Goal: Task Accomplishment & Management: Manage account settings

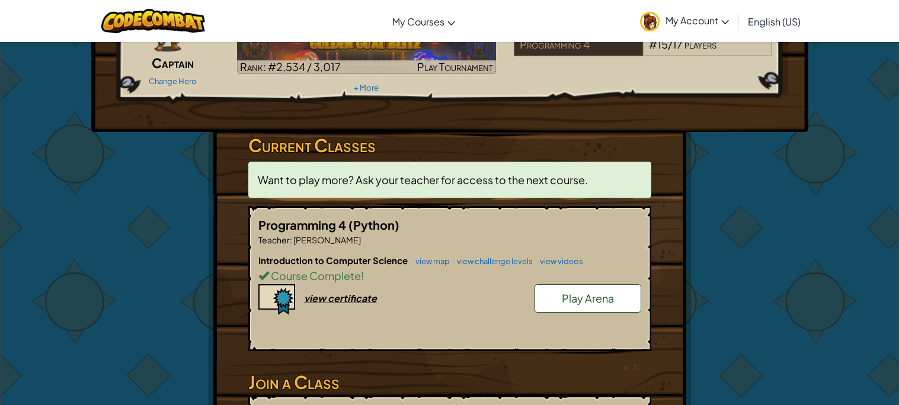
scroll to position [120, 0]
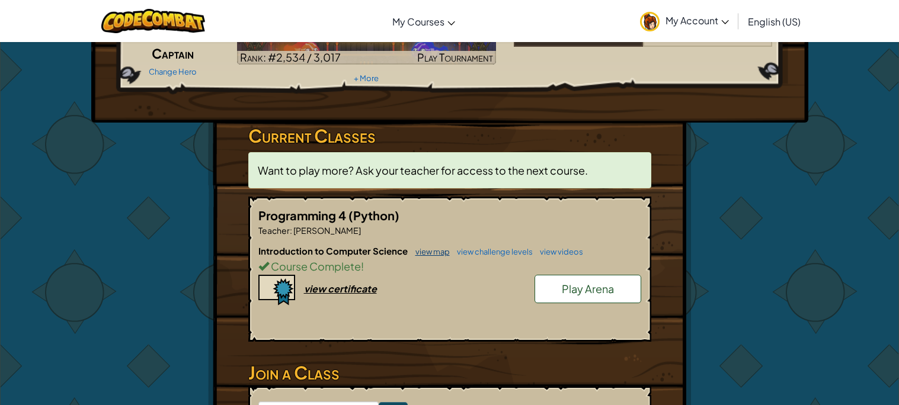
click at [416, 254] on link "view map" at bounding box center [430, 251] width 40 height 9
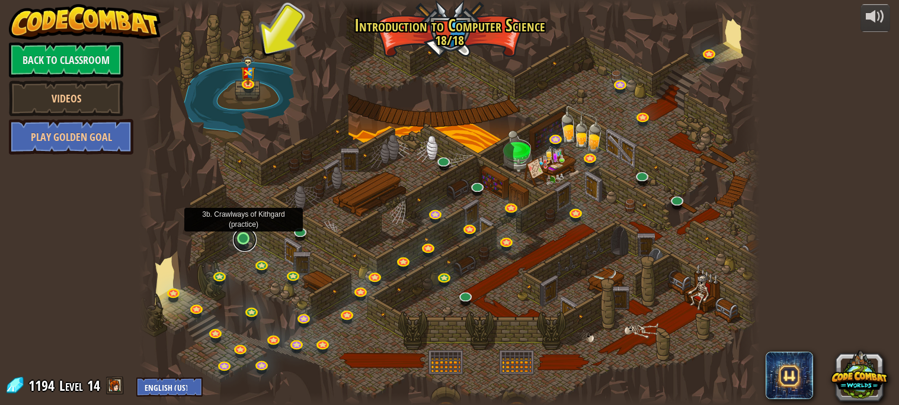
click at [239, 242] on link at bounding box center [245, 240] width 24 height 24
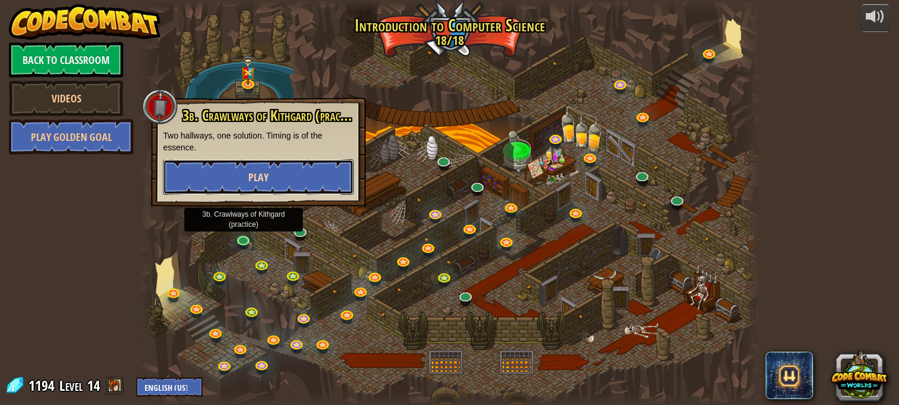
click at [291, 175] on button "Play" at bounding box center [258, 177] width 191 height 36
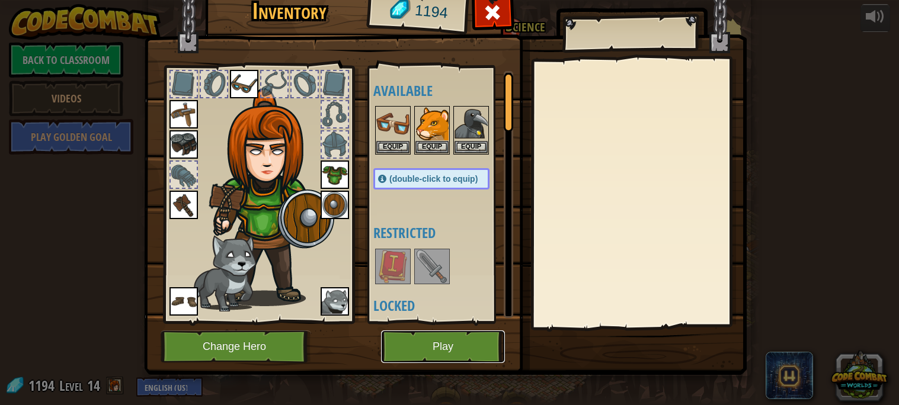
click at [431, 344] on button "Play" at bounding box center [443, 347] width 124 height 33
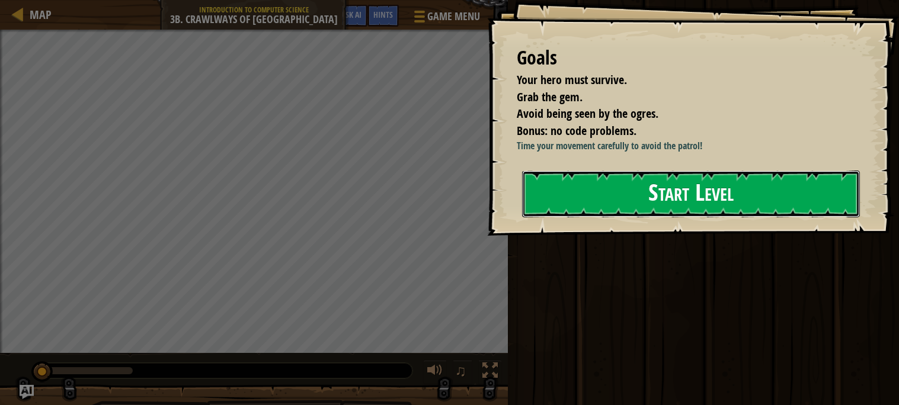
click at [547, 218] on button "Start Level" at bounding box center [691, 194] width 338 height 47
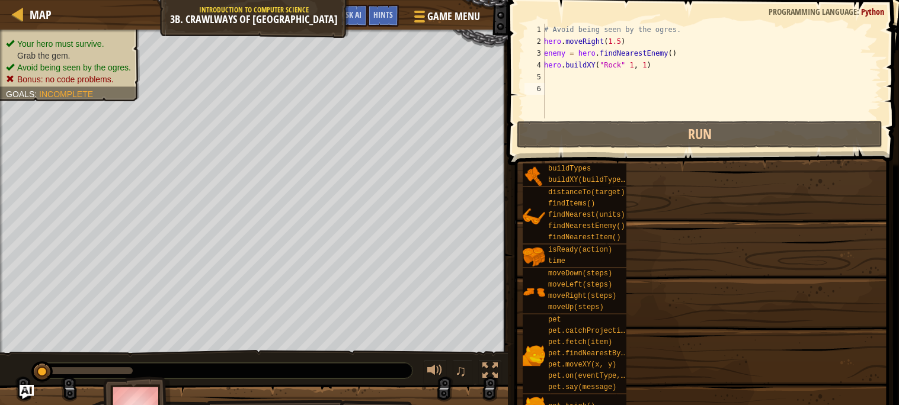
click at [563, 235] on span "findNearestItem()" at bounding box center [584, 238] width 72 height 8
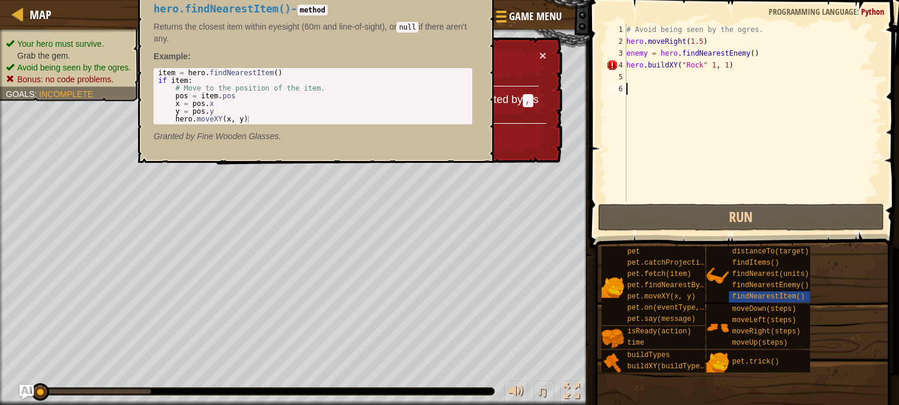
click at [507, 53] on td "Fix Your Code Function calls paramaters must be seperated by , s" at bounding box center [417, 86] width 245 height 74
click at [663, 79] on div "# Avoid being seen by the ogres. hero . moveRight ( 1.5 ) enemy = hero . findNe…" at bounding box center [752, 125] width 257 height 202
click at [545, 55] on button "×" at bounding box center [544, 58] width 8 height 12
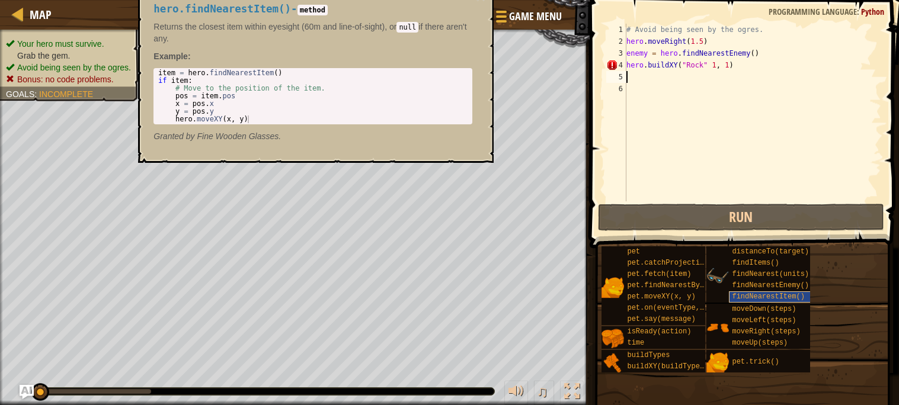
click at [731, 292] on div "findNearestItem()" at bounding box center [774, 297] width 90 height 11
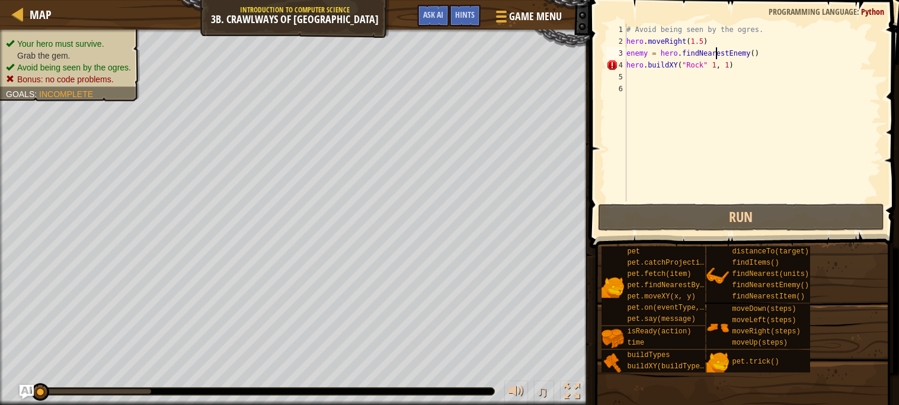
click at [718, 59] on div "# Avoid being seen by the ogres. hero . moveRight ( 1.5 ) enemy = hero . findNe…" at bounding box center [752, 125] width 257 height 202
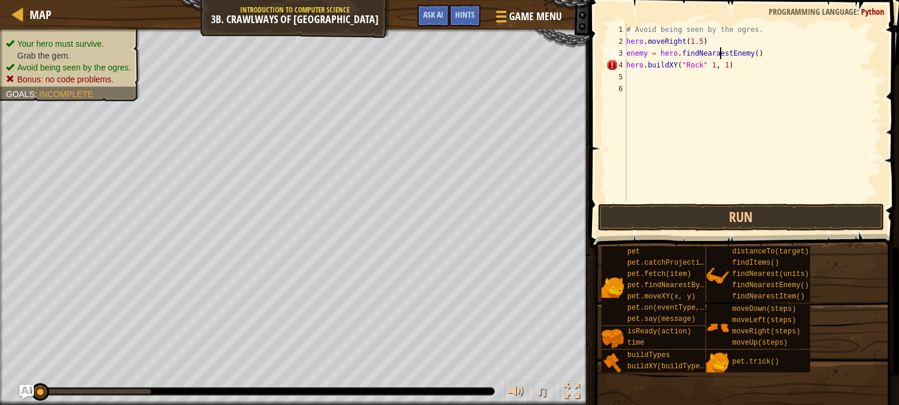
type textarea "enemy = hero.findNearestEnemy()"
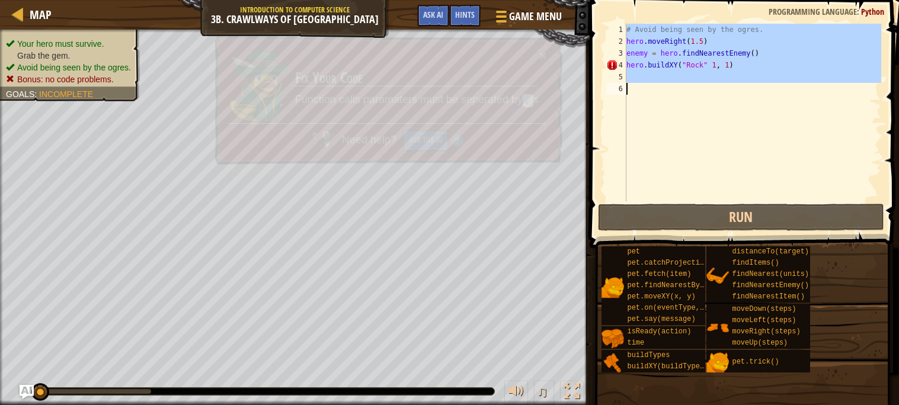
scroll to position [5, 0]
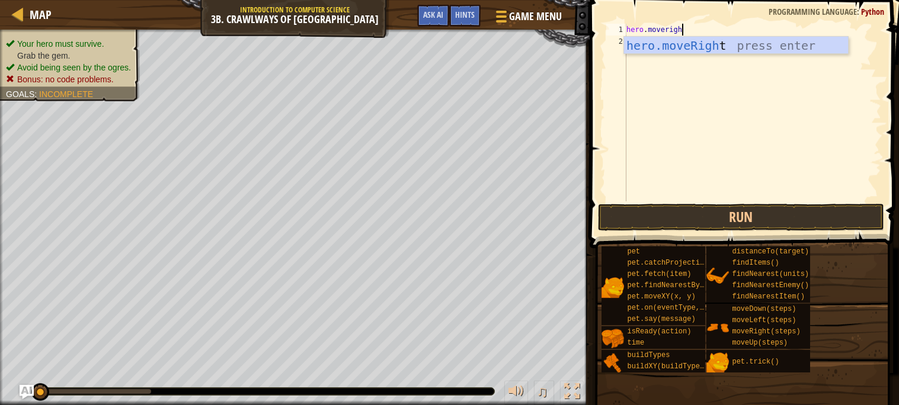
type textarea "hero.moveright"
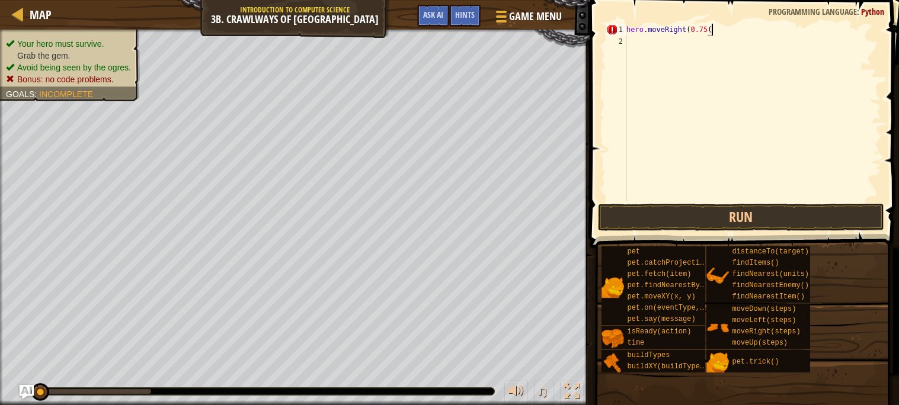
scroll to position [5, 5]
type textarea "hero.moveRight(0.75)"
type textarea "hero.moveRight(1.25"
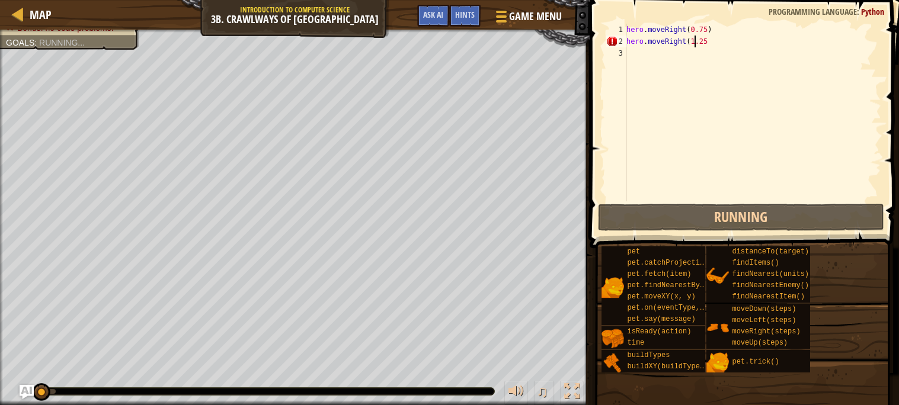
click at [727, 56] on div "hero . moveRight ( 0.75 ) hero . moveRight ( 1.25" at bounding box center [752, 125] width 257 height 202
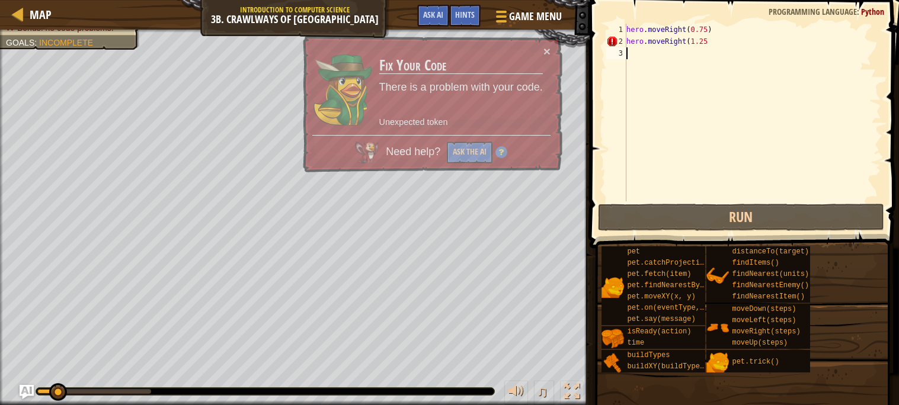
click at [723, 50] on div "hero . moveRight ( 0.75 ) hero . moveRight ( 1.25" at bounding box center [752, 125] width 257 height 202
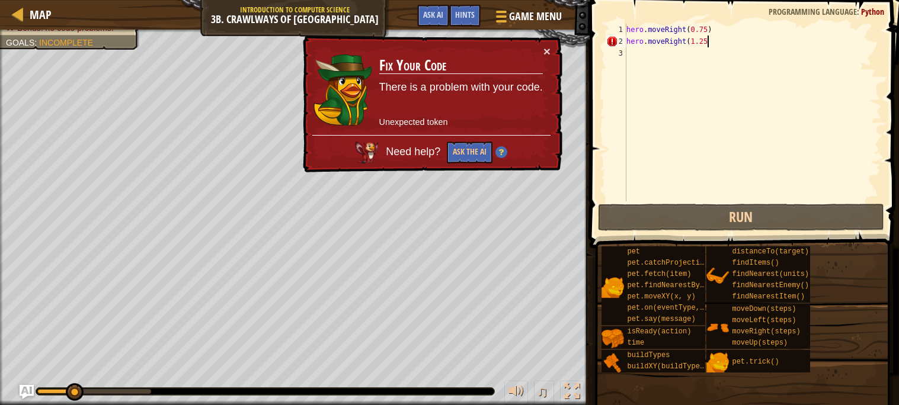
click at [718, 41] on div "hero . moveRight ( 0.75 ) hero . moveRight ( 1.25" at bounding box center [752, 125] width 257 height 202
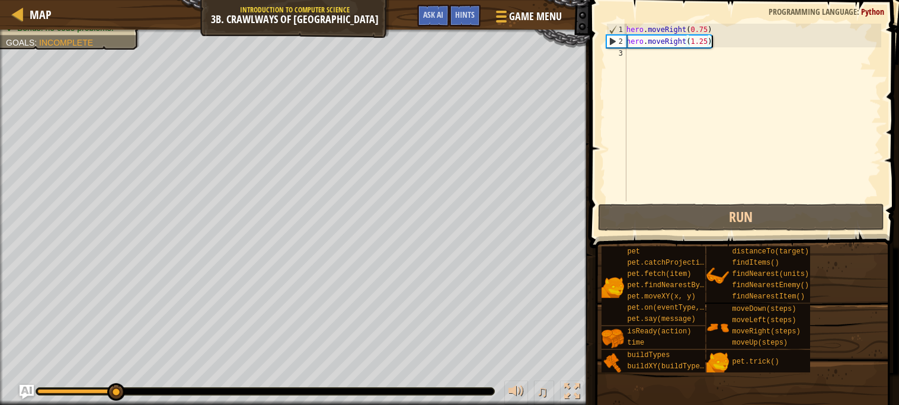
click at [707, 30] on div "hero . moveRight ( 0.75 ) hero . moveRight ( 1.25 )" at bounding box center [752, 125] width 257 height 202
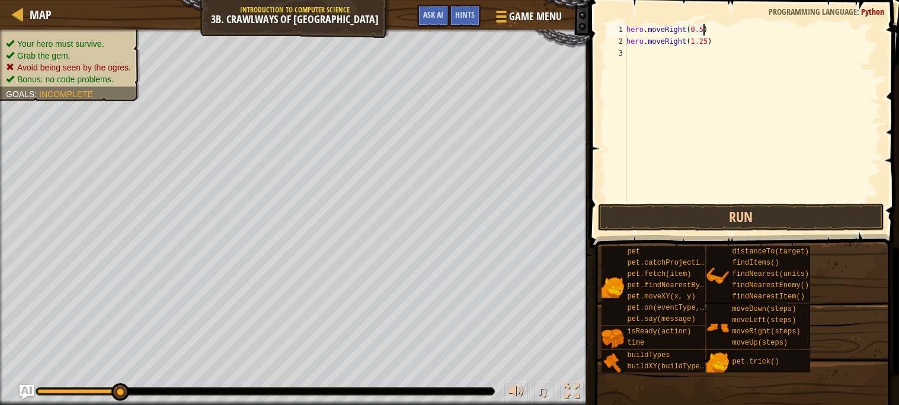
type textarea "hero.moveRight(0.50)"
click at [724, 34] on div "hero . moveRight ( 0.50 ) hero . moveRight ( 1.25 )" at bounding box center [752, 125] width 257 height 202
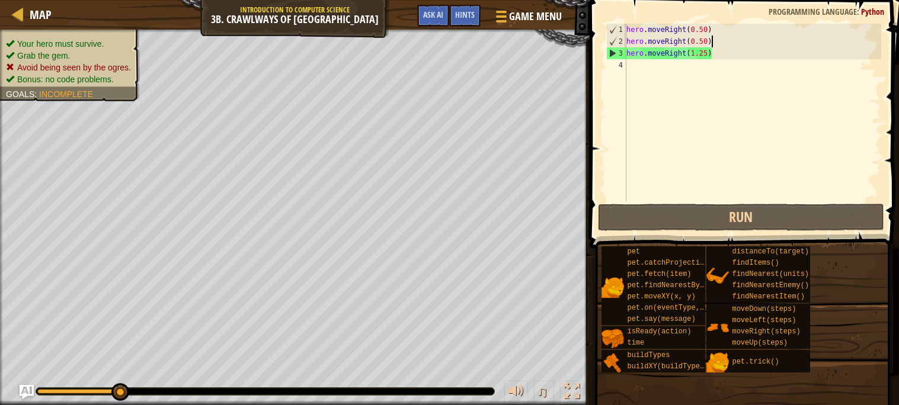
click at [684, 29] on div "hero . moveRight ( 0.50 ) hero . moveRight ( 0.50 ) hero . moveRight ( 1.25 )" at bounding box center [752, 125] width 257 height 202
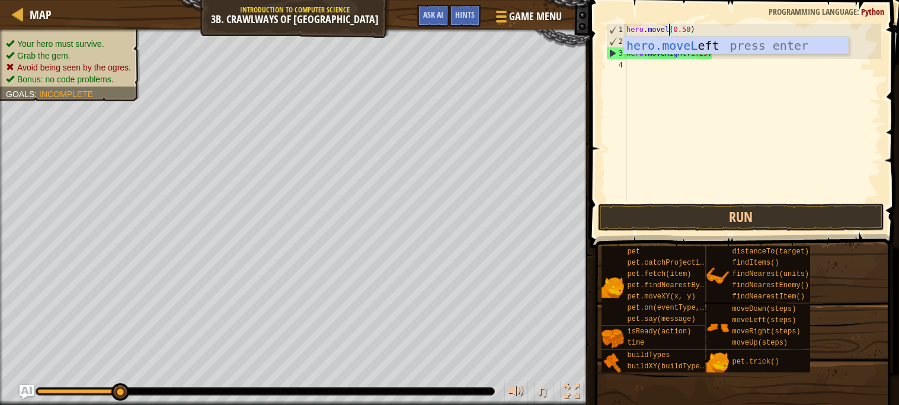
scroll to position [5, 4]
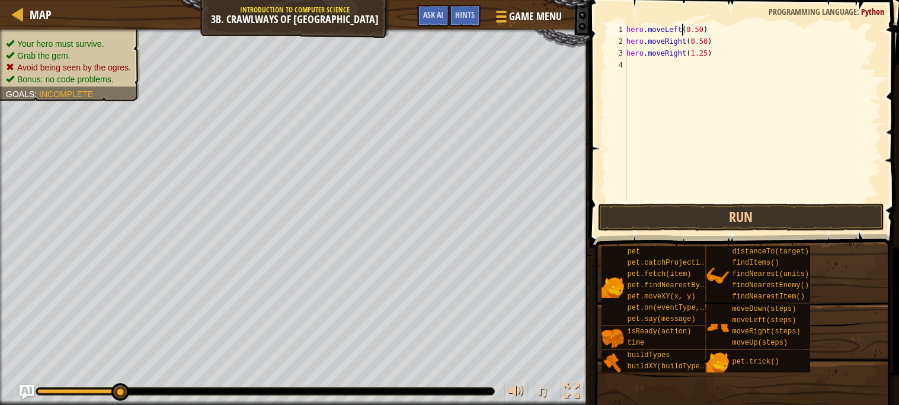
click at [702, 28] on div "hero . moveLeft ( 0.50 ) hero . moveRight ( 0.50 ) hero . moveRight ( 1.25 )" at bounding box center [752, 125] width 257 height 202
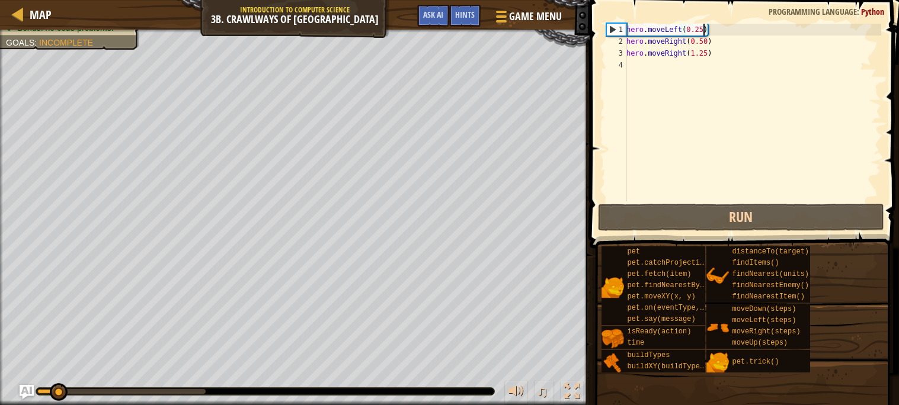
click at [708, 53] on div "hero . moveLeft ( 0.25 ) hero . moveRight ( 0.50 ) hero . moveRight ( 1.25 )" at bounding box center [752, 125] width 257 height 202
click at [703, 30] on div "hero . moveLeft ( 0.25 ) hero . moveRight ( 0.50 ) hero . moveRight ( 1.50 )" at bounding box center [752, 125] width 257 height 202
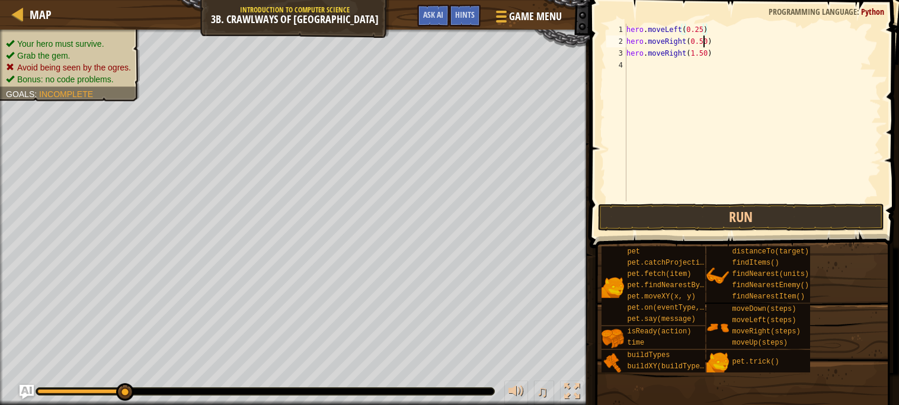
click at [704, 40] on div "hero . moveLeft ( 0.25 ) hero . moveRight ( 0.50 ) hero . moveRight ( 1.50 )" at bounding box center [752, 125] width 257 height 202
click at [705, 40] on div "hero . moveLeft ( 0.25 ) hero . moveRight ( 0.50 ) hero . moveRight ( 1.50 )" at bounding box center [752, 125] width 257 height 202
click at [716, 46] on div "hero . moveLeft ( 0.25 ) hero . moveRight ( 0.25 ) hero . moveRight ( 1.50 )" at bounding box center [752, 125] width 257 height 202
click at [713, 32] on div "hero . moveLeft ( 0.25 ) hero . moveRight ( 0.25 ) hero . moveRight ( 1.50 )" at bounding box center [752, 125] width 257 height 202
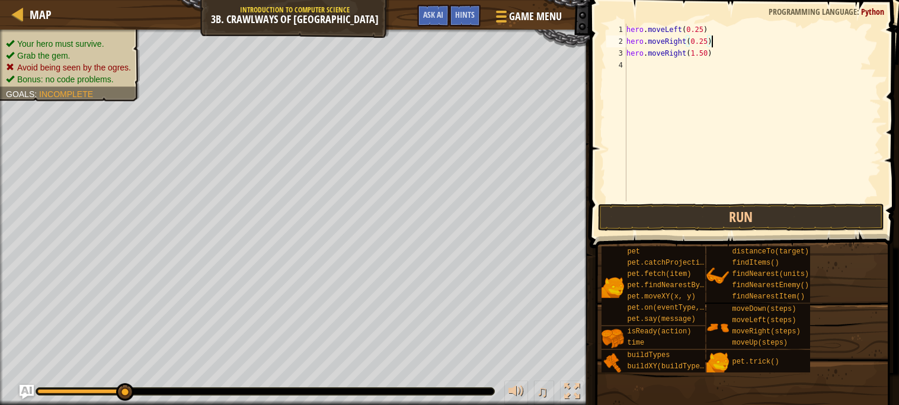
type textarea "hero.moveLeft(0.25)"
click at [708, 46] on div "hero . moveLeft ( 0.25 ) hero . moveLeft ( 0.25 ) hero . moveRight ( 0.25 ) her…" at bounding box center [752, 125] width 257 height 202
click at [726, 45] on div "hero . moveLeft ( 0.25 ) hero . moveRight ( 0.25 ) hero . moveRight ( 1.50 )" at bounding box center [752, 125] width 257 height 202
type textarea "hero.moveRight(0.25)"
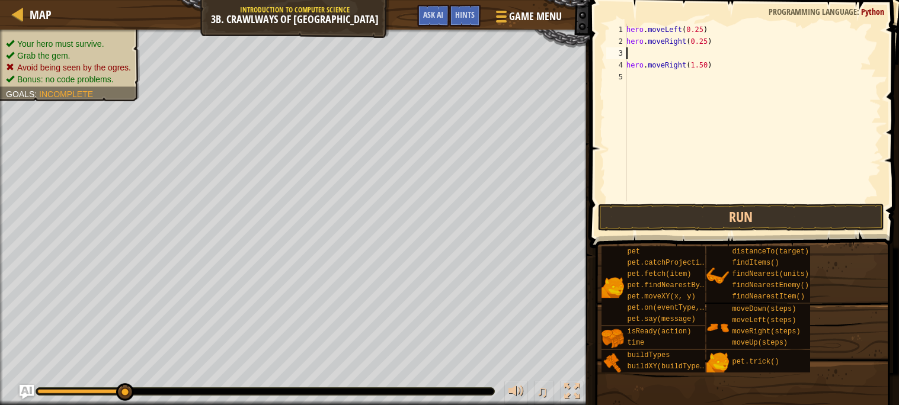
paste textarea "hero.moveLeft(0.25)"
click at [722, 67] on div "hero . moveLeft ( 0.25 ) hero . moveRight ( 0.25 ) hero . moveLeft ( 0.25 ) her…" at bounding box center [752, 125] width 257 height 202
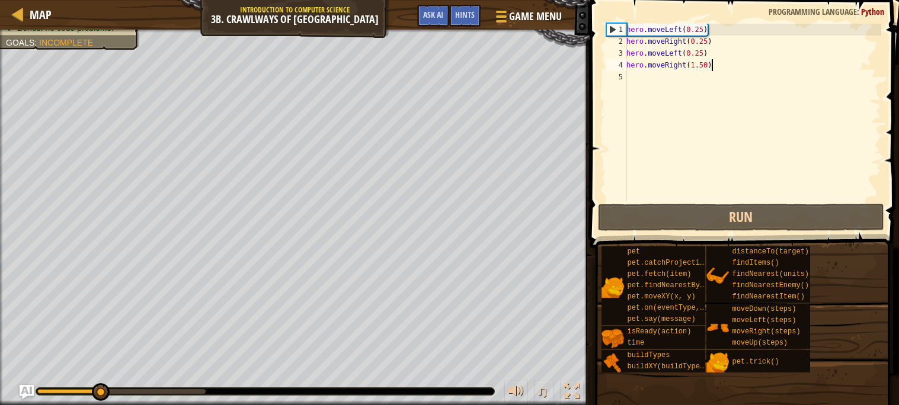
click at [684, 28] on div "hero . moveLeft ( 0.25 ) hero . moveRight ( 0.25 ) hero . moveLeft ( 0.25 ) her…" at bounding box center [752, 125] width 257 height 202
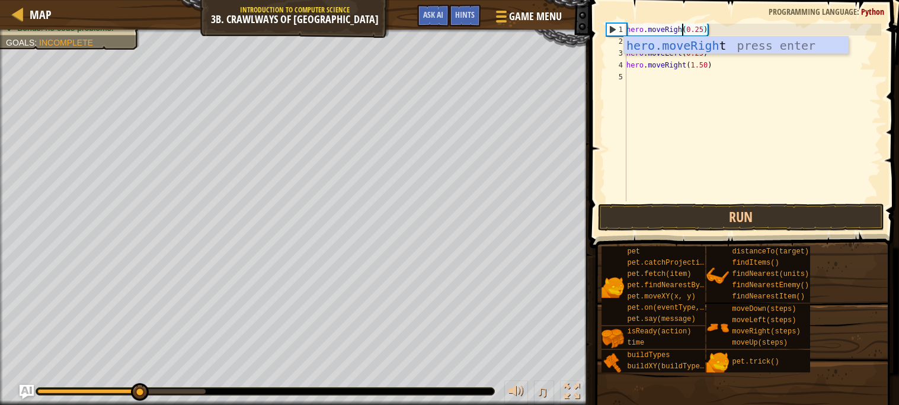
scroll to position [5, 5]
click at [723, 59] on div "hero . moveRight ( 0.25 ) hero . moveRight ( 0.25 ) hero . moveLeft ( 0.25 ) he…" at bounding box center [752, 125] width 257 height 202
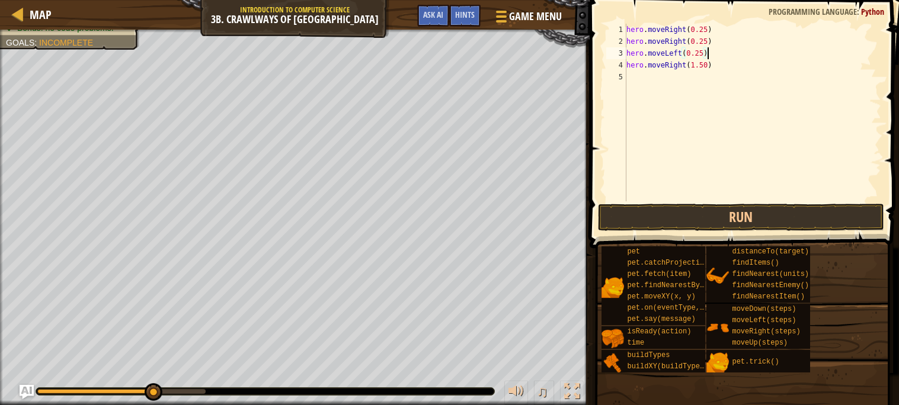
click at [682, 41] on div "hero . moveRight ( 0.25 ) hero . moveRight ( 0.25 ) hero . moveLeft ( 0.25 ) he…" at bounding box center [752, 125] width 257 height 202
click at [685, 40] on div "hero . moveRight ( 0.25 ) hero . moveRight ( 0.25 ) hero . moveLeft ( 0.25 ) he…" at bounding box center [752, 125] width 257 height 202
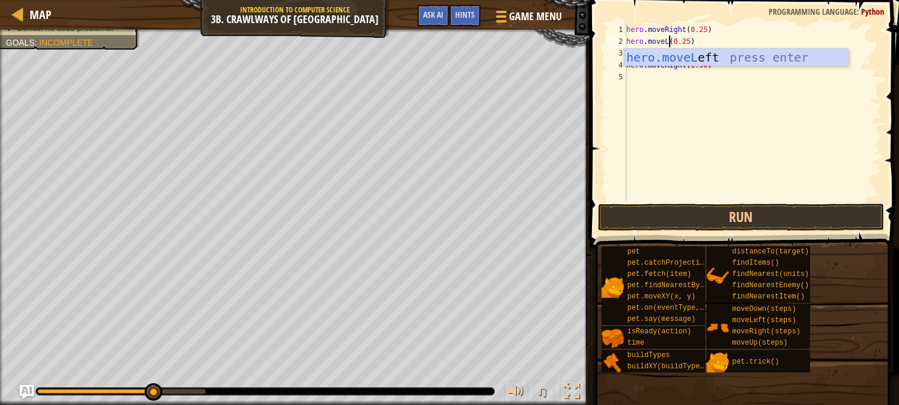
scroll to position [5, 4]
type textarea "hero.moveLeft(0.25)"
click at [794, 108] on div "hero . moveRight ( 0.25 ) hero . moveLeft ( 0.25 ) hero . moveLeft ( 0.25 ) her…" at bounding box center [752, 125] width 257 height 202
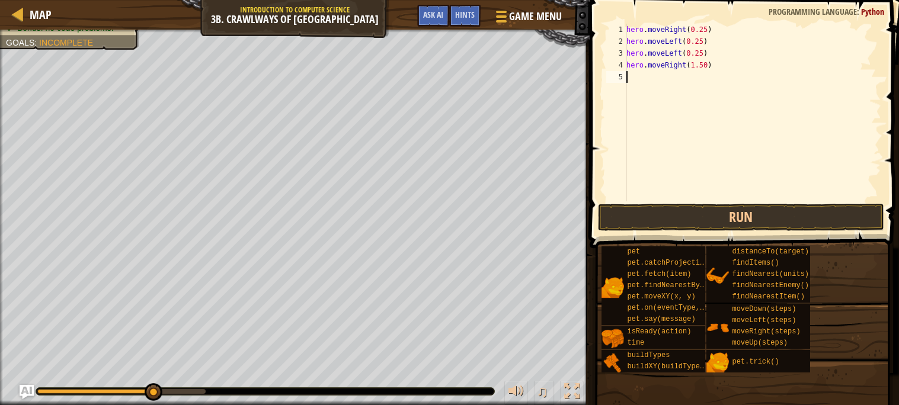
scroll to position [5, 0]
click at [684, 52] on div "hero . moveRight ( 0.25 ) hero . moveLeft ( 0.25 ) hero . moveLeft ( 0.25 ) her…" at bounding box center [752, 125] width 257 height 202
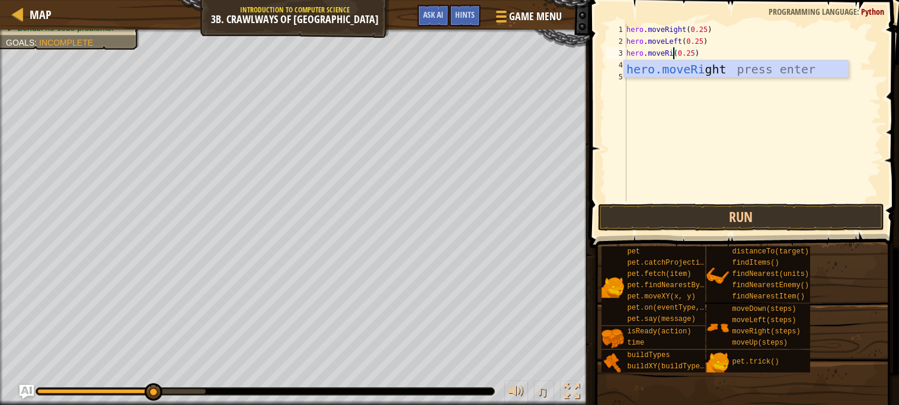
type textarea "hero.moveRight(0.25)"
click at [702, 99] on div "hero . moveRight ( 0.25 ) hero . moveLeft ( 0.25 ) hero . moveRight ( 0.25 ) he…" at bounding box center [752, 125] width 257 height 202
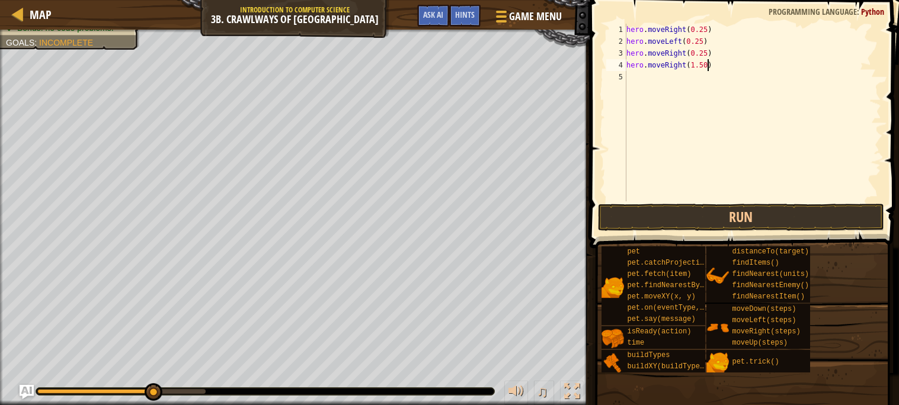
click at [708, 63] on div "hero . moveRight ( 0.25 ) hero . moveLeft ( 0.25 ) hero . moveRight ( 0.25 ) he…" at bounding box center [752, 125] width 257 height 202
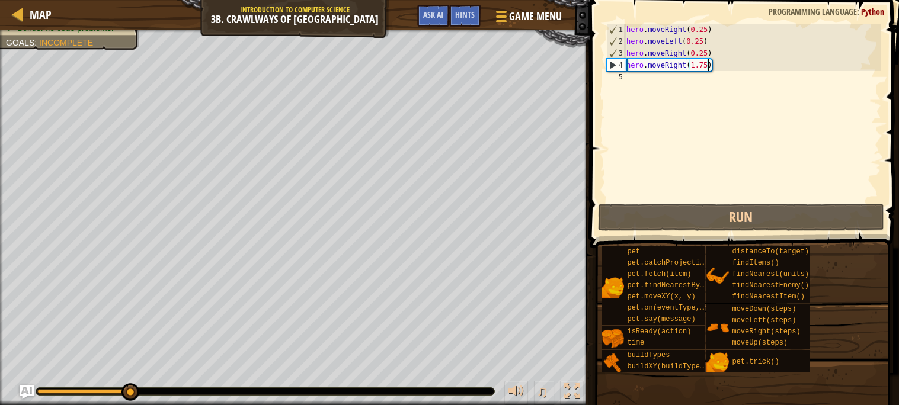
click at [718, 54] on div "hero . moveRight ( 0.25 ) hero . moveLeft ( 0.25 ) hero . moveRight ( 0.25 ) he…" at bounding box center [752, 125] width 257 height 202
type textarea "hero.moveRight(0.25)"
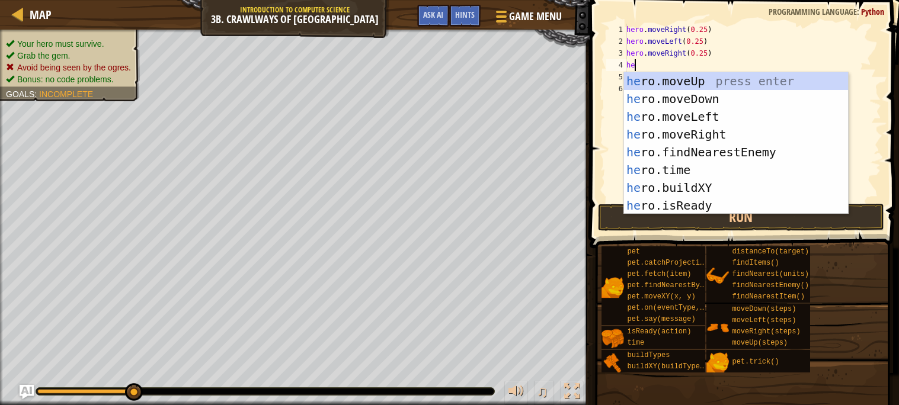
scroll to position [5, 0]
type textarea "h"
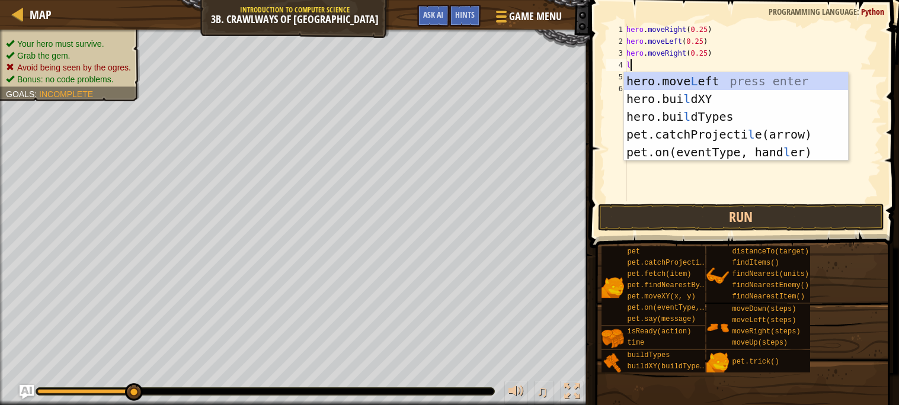
type textarea "lef"
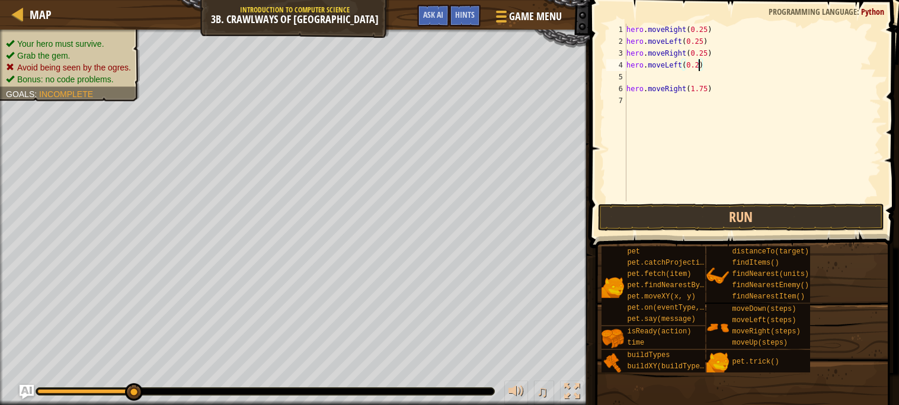
type textarea "hero.moveLeft(0.25)"
click at [650, 75] on div "hero . moveRight ( 0.25 ) hero . moveLeft ( 0.25 ) hero . moveRight ( 0.25 ) he…" at bounding box center [752, 125] width 257 height 202
click at [706, 77] on div "hero . moveRight ( 0.25 ) hero . moveLeft ( 0.25 ) hero . moveRight ( 0.25 ) he…" at bounding box center [752, 125] width 257 height 202
type textarea "hero.moveRight(2)"
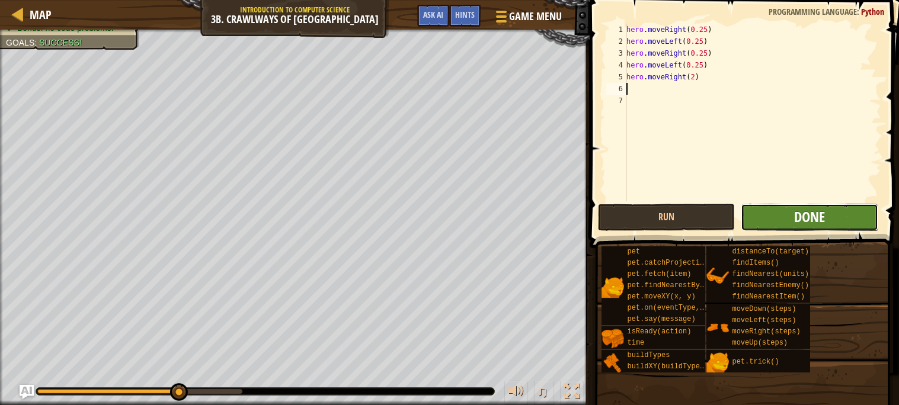
click at [796, 209] on span "Done" at bounding box center [809, 216] width 31 height 19
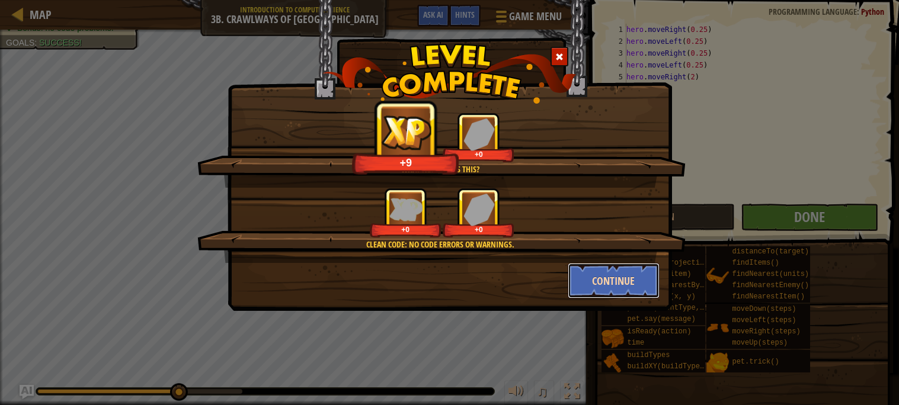
click at [619, 279] on button "Continue" at bounding box center [614, 281] width 92 height 36
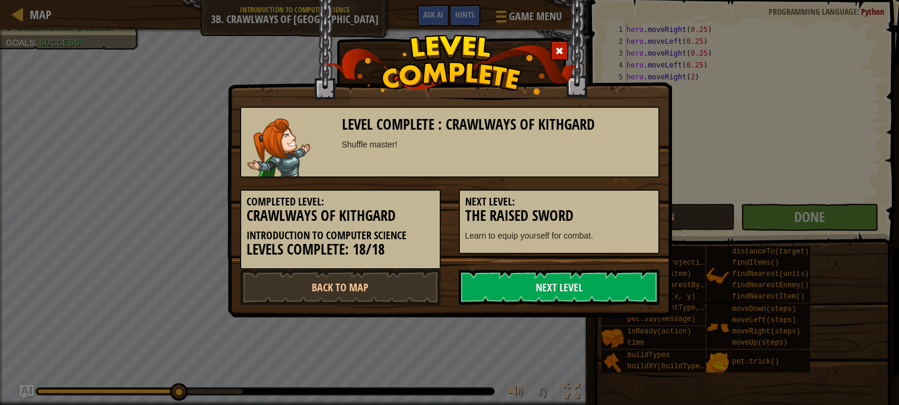
click at [619, 279] on link "Next Level" at bounding box center [559, 288] width 201 height 36
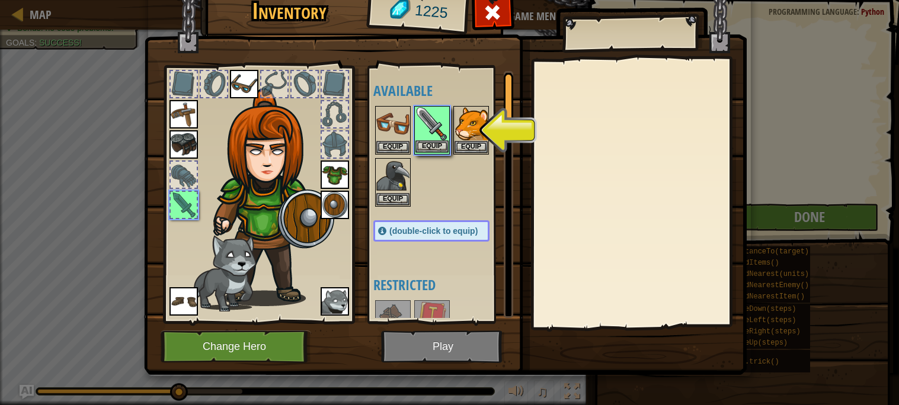
click at [446, 153] on div "Equip" at bounding box center [432, 130] width 36 height 49
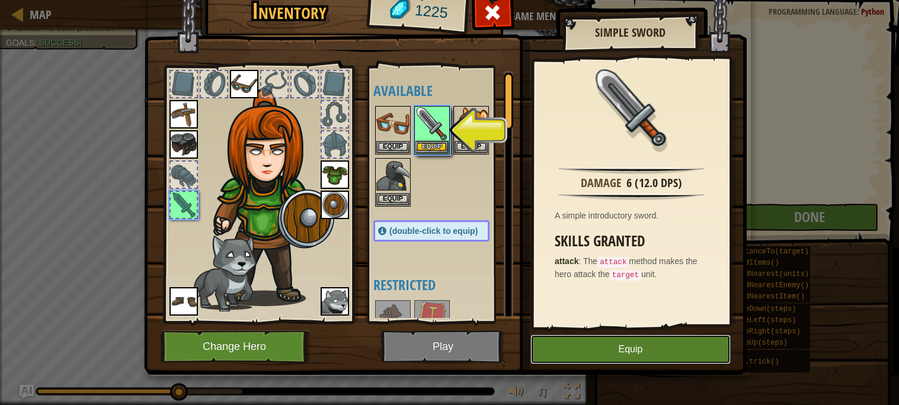
click at [619, 343] on button "Equip" at bounding box center [631, 350] width 200 height 30
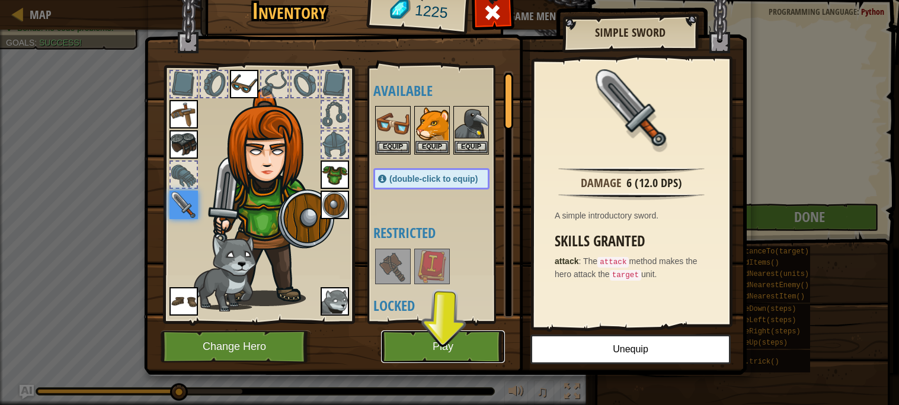
click at [480, 350] on button "Play" at bounding box center [443, 347] width 124 height 33
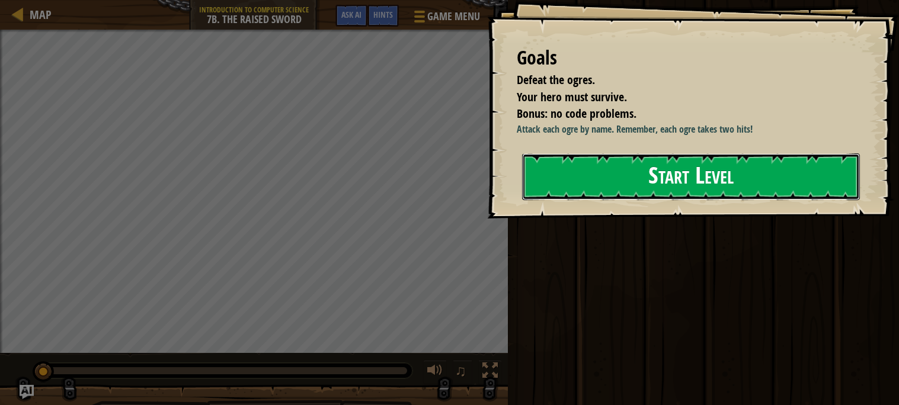
click at [670, 174] on button "Start Level" at bounding box center [691, 177] width 338 height 47
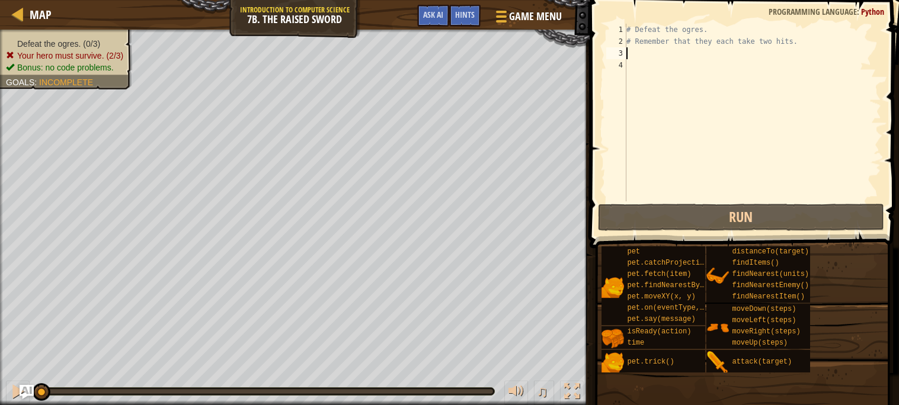
click at [644, 52] on div "# Defeat the ogres. # Remember that they each take two hits." at bounding box center [752, 125] width 257 height 202
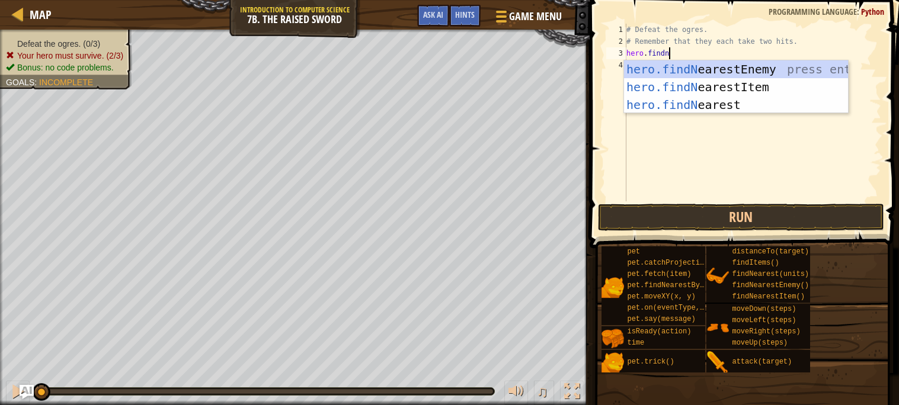
type textarea "hero.findne"
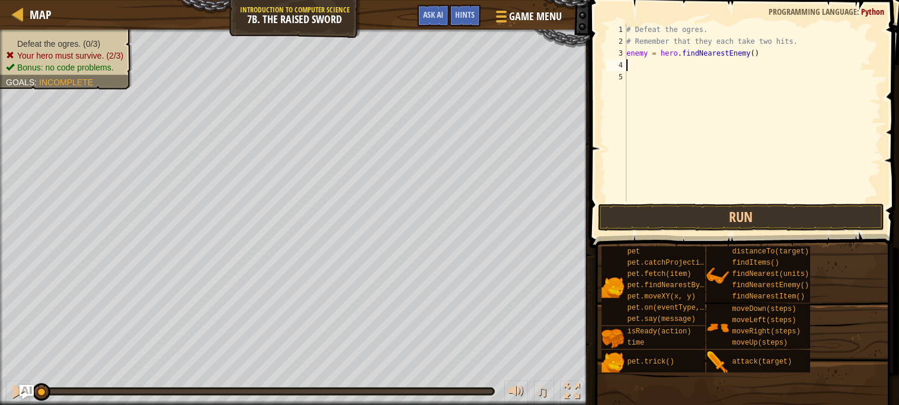
scroll to position [5, 0]
click at [771, 54] on div "# Defeat the ogres. # Remember that they each take two hits. enemy = hero . fin…" at bounding box center [752, 125] width 257 height 202
type textarea "enemy = hero.findNearestEnemy()"
click at [726, 62] on div "# Defeat the ogres. # Remember that they each take two hits. enemy = hero . fin…" at bounding box center [752, 125] width 257 height 202
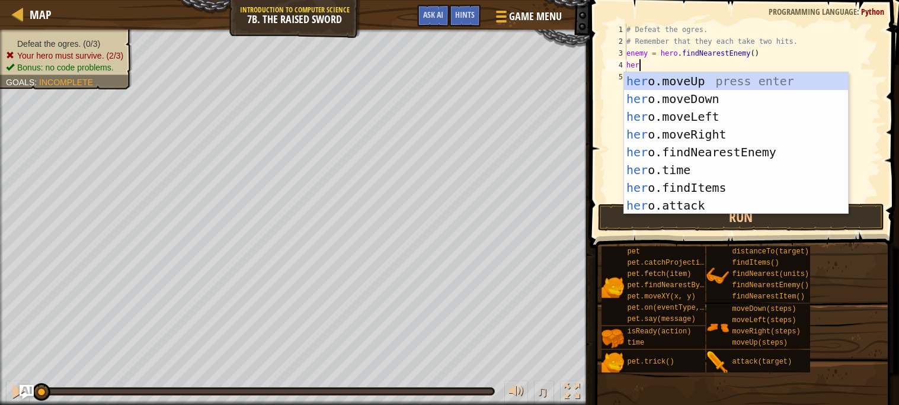
type textarea "h"
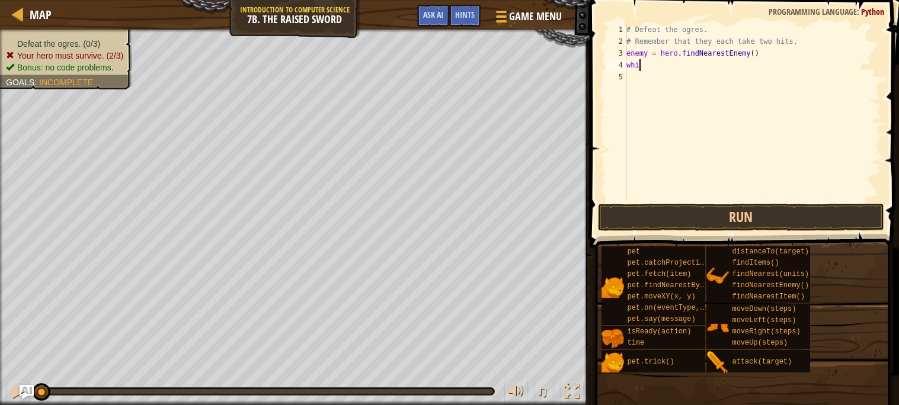
type textarea "w"
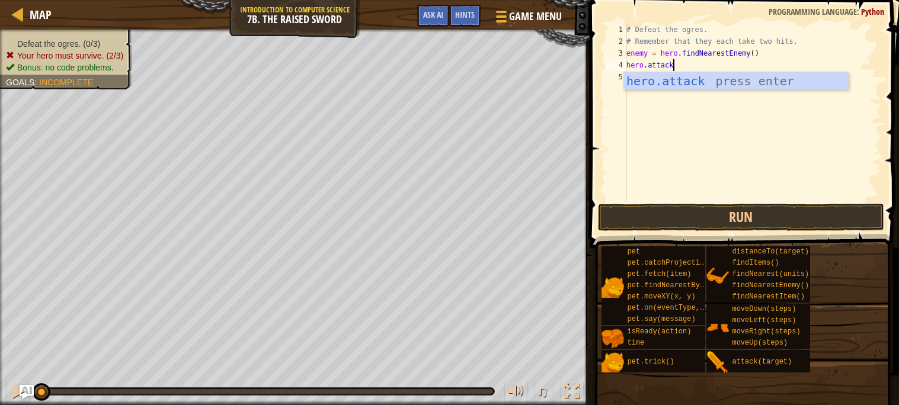
scroll to position [5, 3]
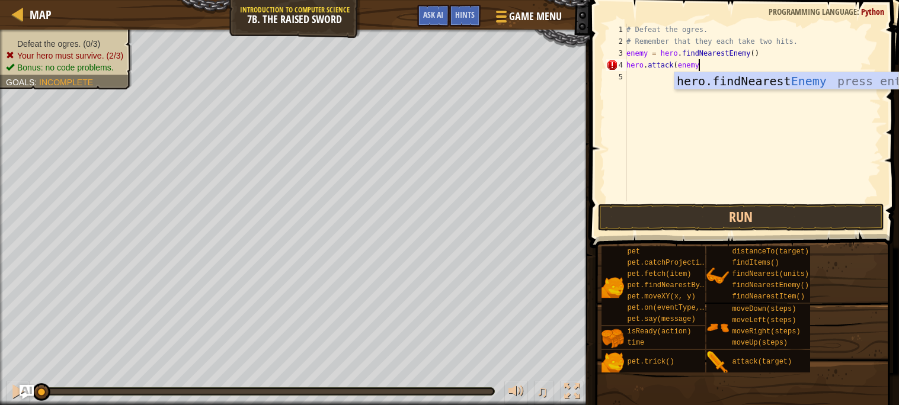
type textarea "hero.attack(enemy)"
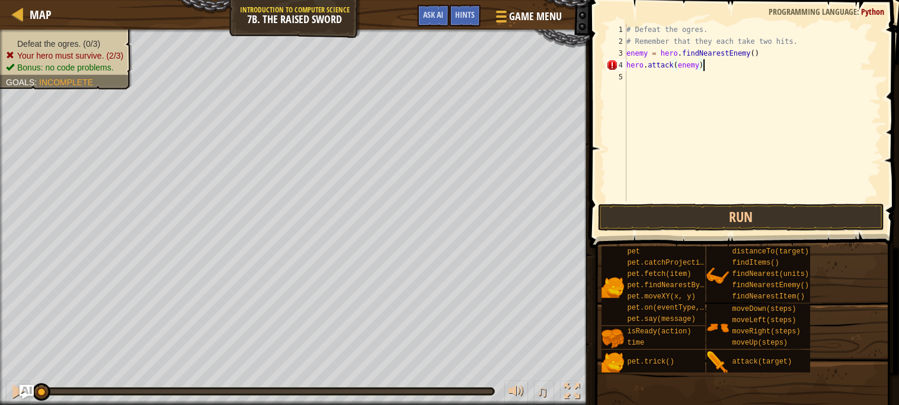
scroll to position [5, 5]
click at [689, 93] on div "# Defeat the ogres. # Remember that they each take two hits. enemy = hero . fin…" at bounding box center [752, 125] width 257 height 202
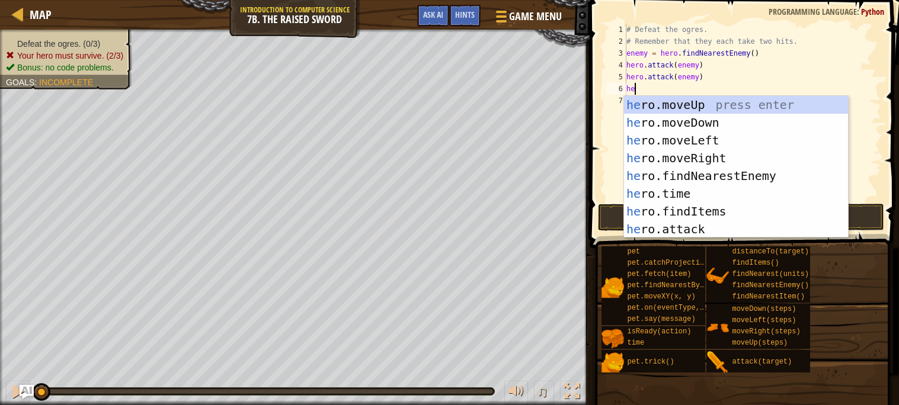
scroll to position [5, 0]
type textarea "h"
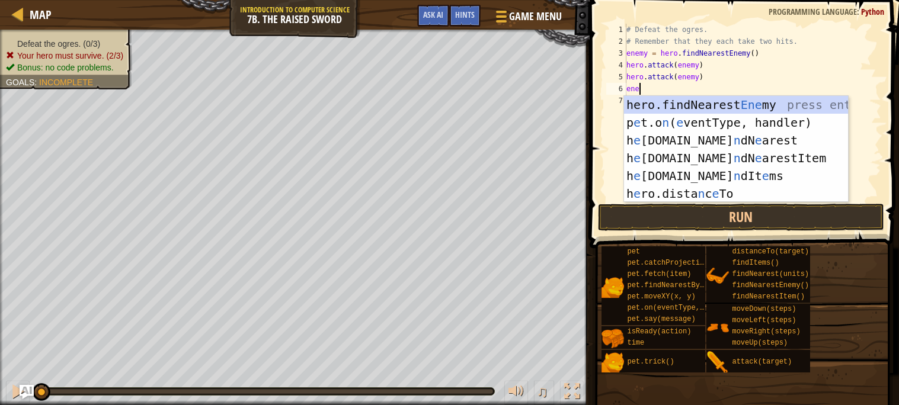
scroll to position [5, 1]
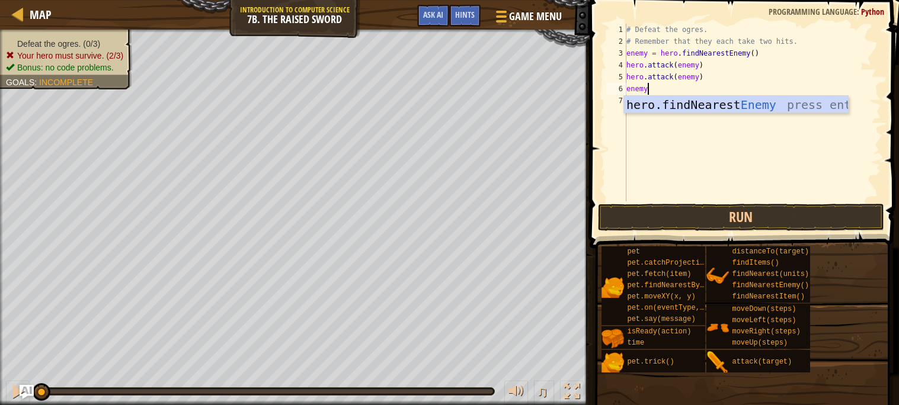
type textarea "enem"
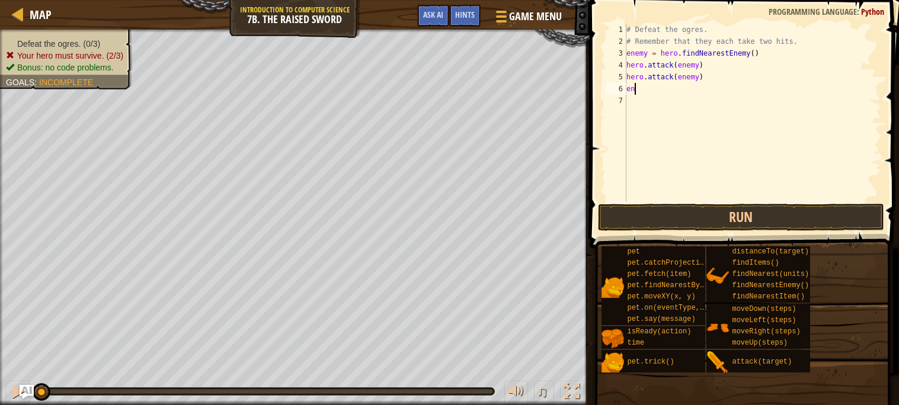
type textarea "e"
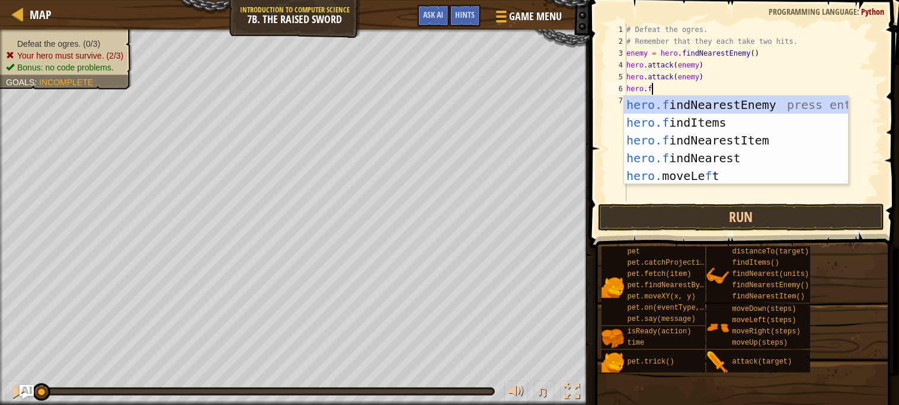
scroll to position [5, 2]
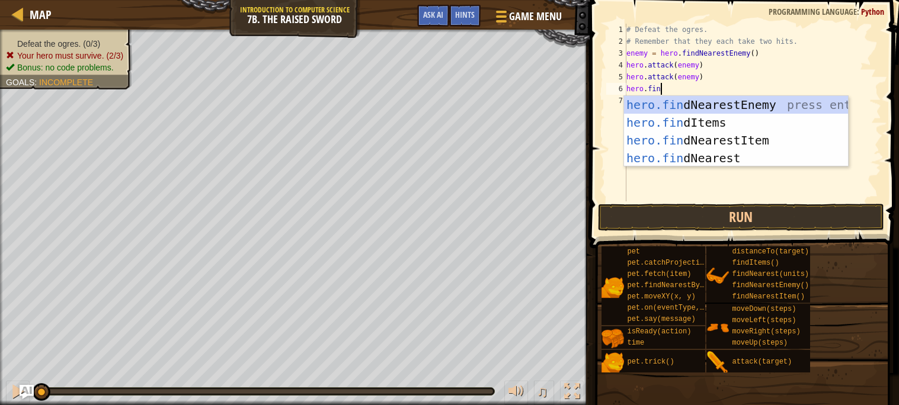
type textarea "hero.find"
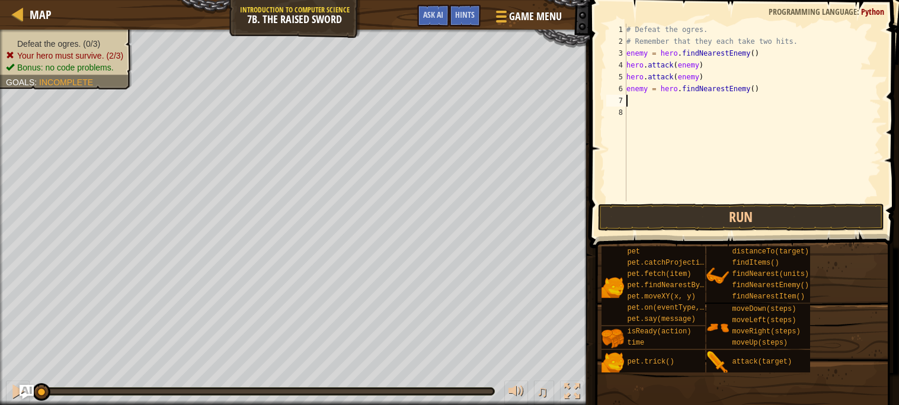
click at [762, 86] on div "# Defeat the ogres. # Remember that they each take two hits. enemy = hero . fin…" at bounding box center [752, 125] width 257 height 202
click at [650, 87] on div "# Defeat the ogres. # Remember that they each take two hits. enemy = hero . fin…" at bounding box center [752, 125] width 257 height 202
click at [650, 100] on div "# Defeat the ogres. # Remember that they each take two hits. enemy = hero . fin…" at bounding box center [752, 125] width 257 height 202
click at [646, 53] on div "# Defeat the ogres. # Remember that they each take two hits. enemy = hero . fin…" at bounding box center [752, 125] width 257 height 202
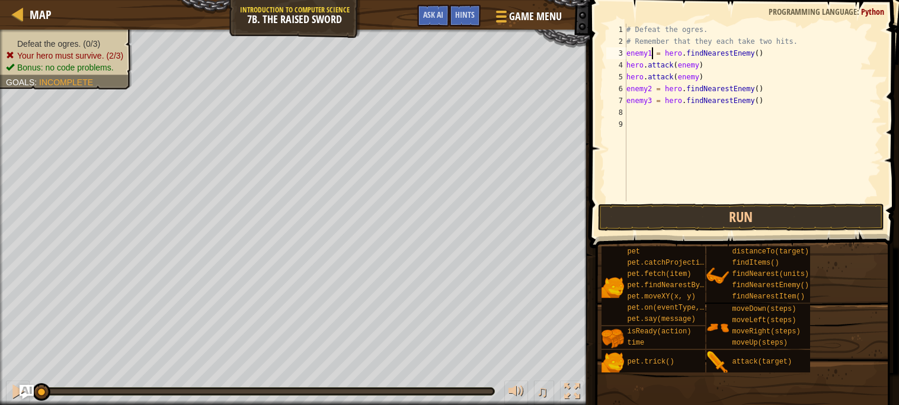
click at [698, 66] on div "# Defeat the ogres. # Remember that they each take two hits. enemy1 = hero . fi…" at bounding box center [752, 125] width 257 height 202
click at [701, 76] on div "# Defeat the ogres. # Remember that they each take two hits. enemy1 = hero . fi…" at bounding box center [752, 125] width 257 height 202
click at [759, 92] on div "# Defeat the ogres. # Remember that they each take two hits. enemy1 = hero . fi…" at bounding box center [752, 125] width 257 height 202
type textarea "enemy2 = hero.findNearestEnemy()"
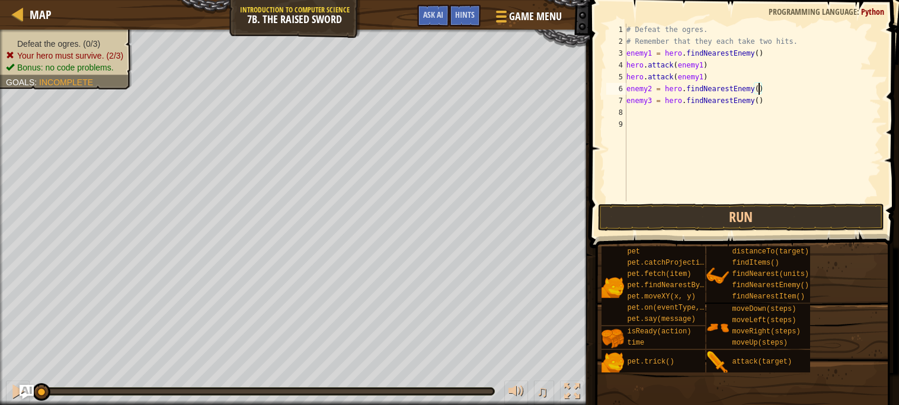
click at [768, 91] on div "# Defeat the ogres. # Remember that they each take two hits. enemy1 = hero . fi…" at bounding box center [752, 125] width 257 height 202
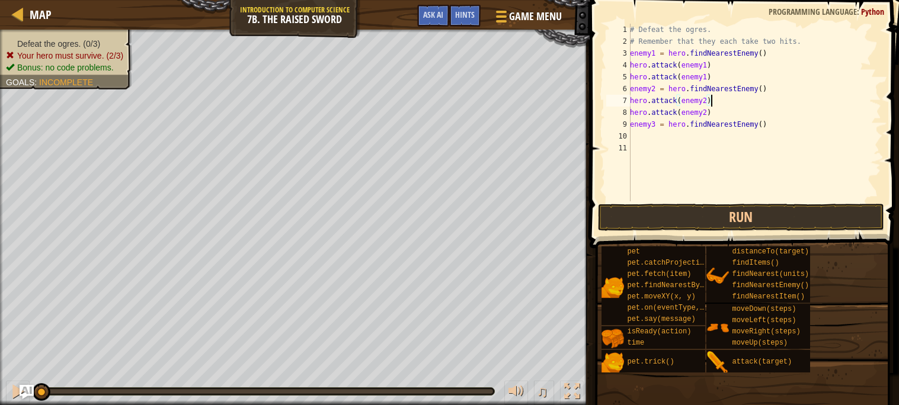
click at [778, 121] on div "# Defeat the ogres. # Remember that they each take two hits. enemy1 = hero . fi…" at bounding box center [755, 125] width 254 height 202
type textarea "enemy3 = hero.findNearestEnemy()"
type textarea "hero.attack(enemy3)"
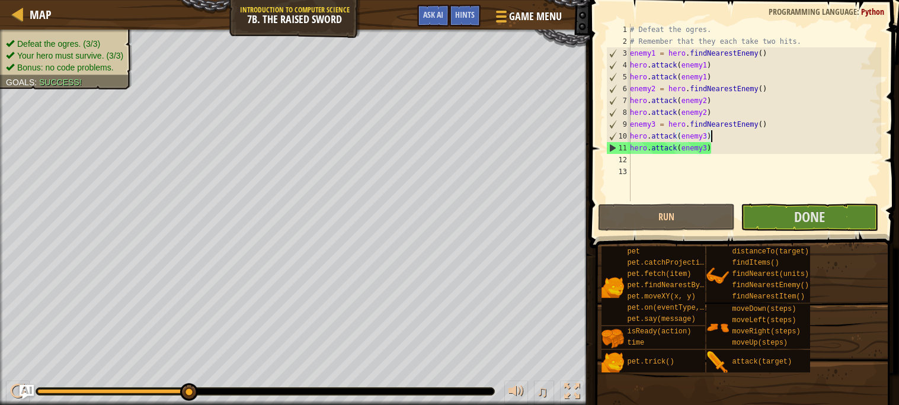
click at [714, 153] on div "# Defeat the ogres. # Remember that they each take two hits. enemy1 = hero . fi…" at bounding box center [755, 125] width 254 height 202
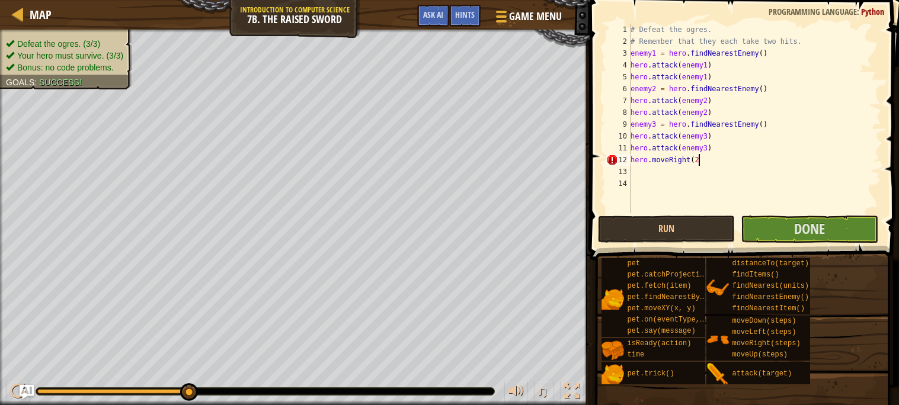
scroll to position [5, 5]
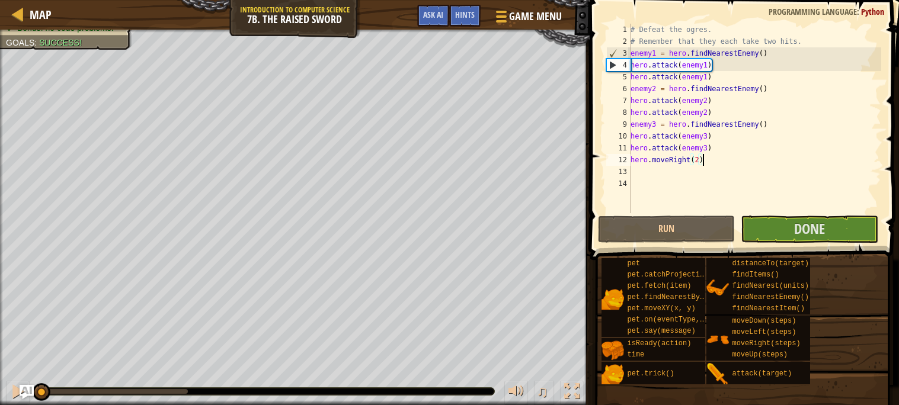
click at [772, 162] on div "# Defeat the ogres. # Remember that they each take two hits. enemy1 = hero . fi…" at bounding box center [754, 130] width 253 height 213
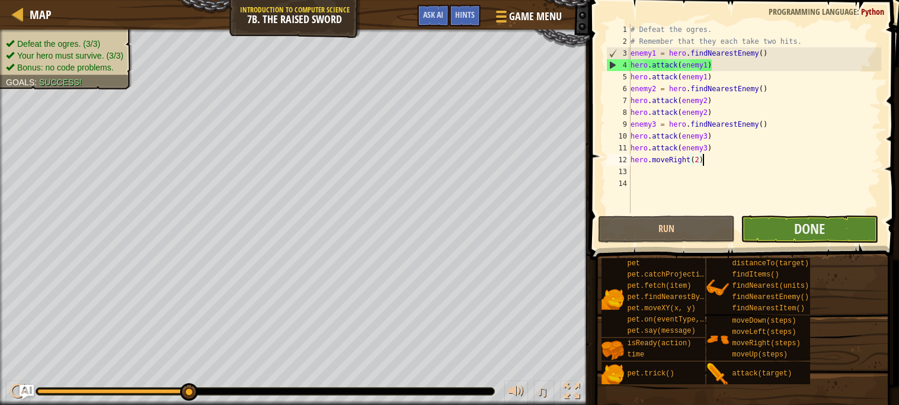
type textarea "hero.moveRight(2)"
click at [836, 217] on button "Done" at bounding box center [810, 229] width 138 height 27
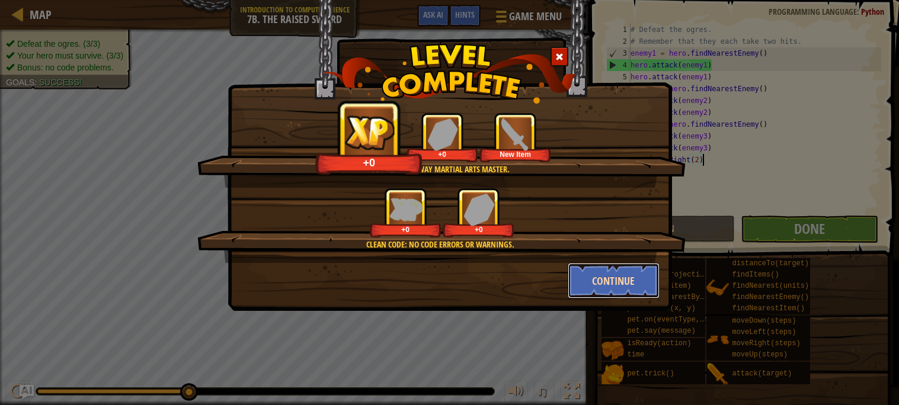
click at [607, 282] on button "Continue" at bounding box center [614, 281] width 92 height 36
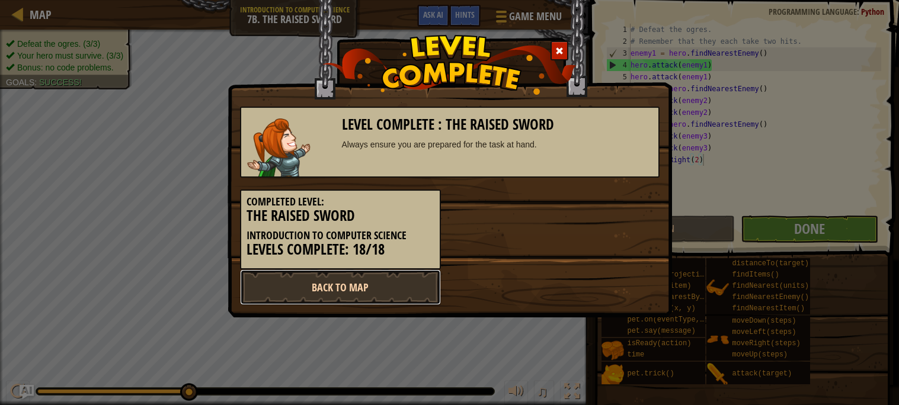
click at [360, 293] on link "Back to Map" at bounding box center [340, 288] width 201 height 36
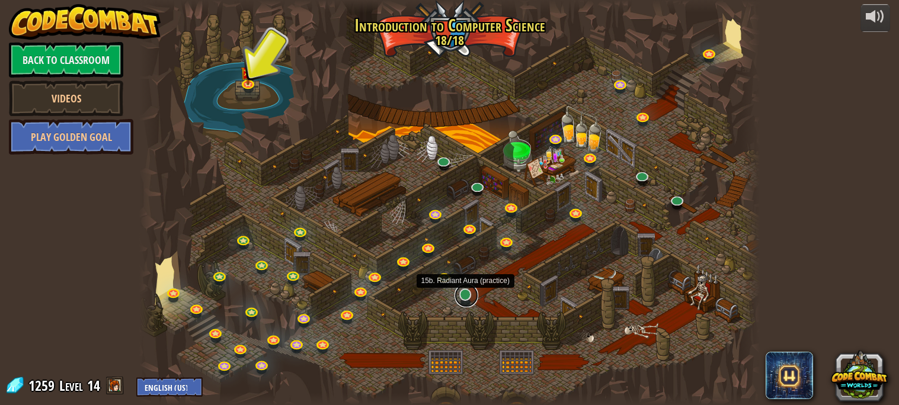
click at [470, 299] on link at bounding box center [467, 296] width 24 height 24
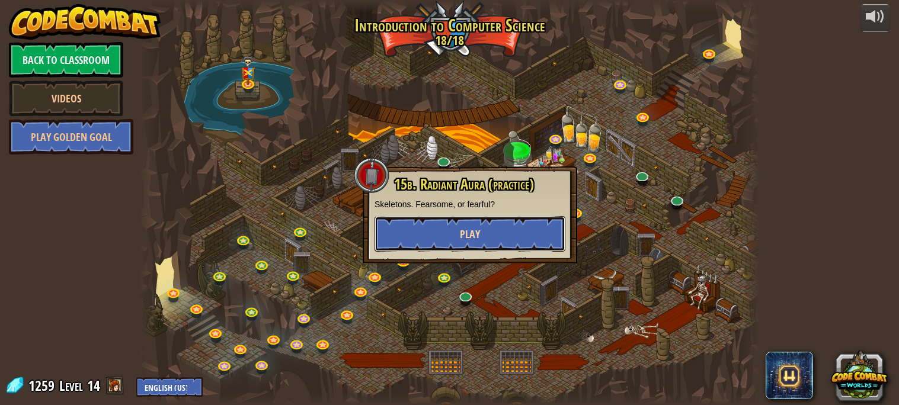
click at [494, 239] on button "Play" at bounding box center [470, 234] width 191 height 36
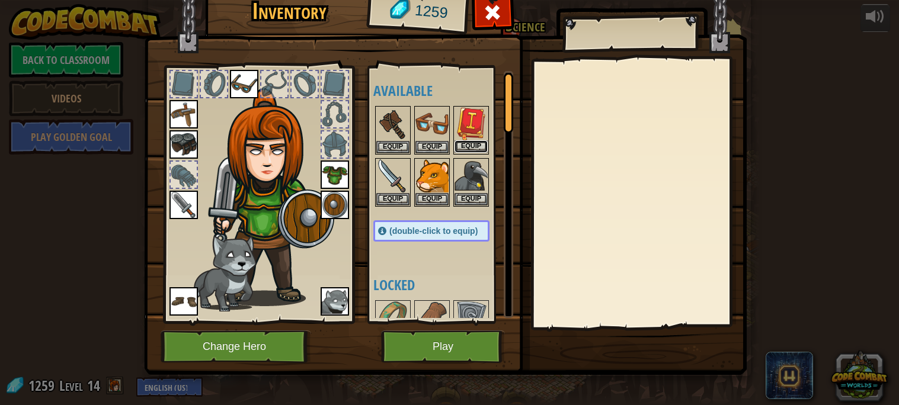
click at [474, 152] on button "Equip" at bounding box center [471, 146] width 33 height 12
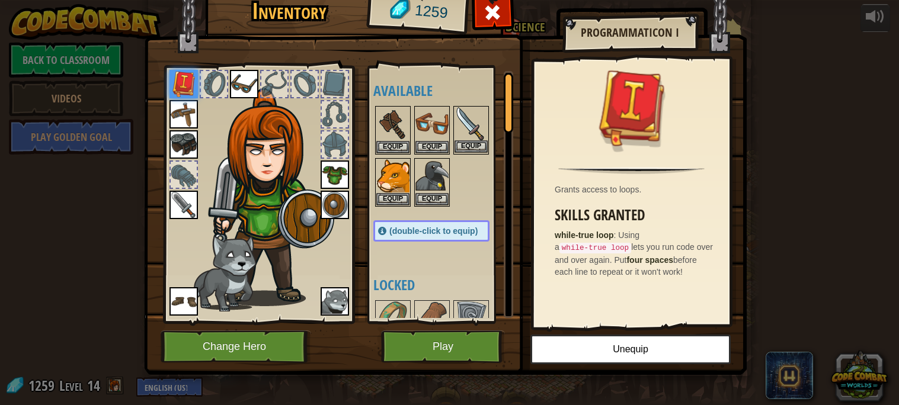
click at [465, 153] on div "Equip" at bounding box center [471, 130] width 36 height 49
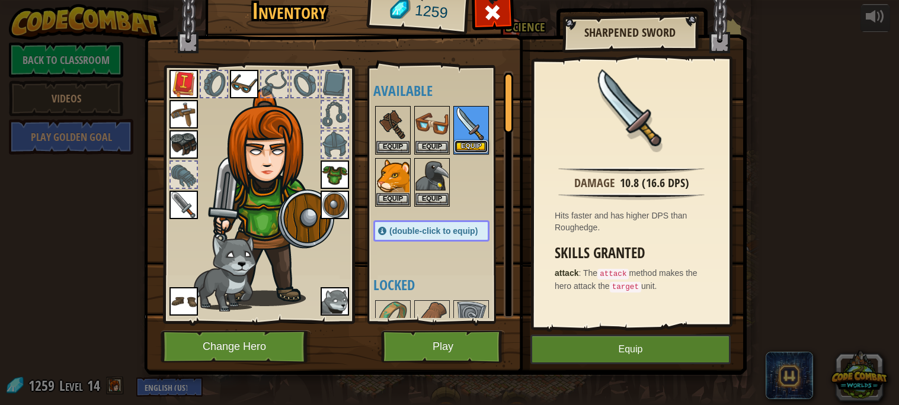
click at [468, 148] on button "Equip" at bounding box center [471, 146] width 33 height 12
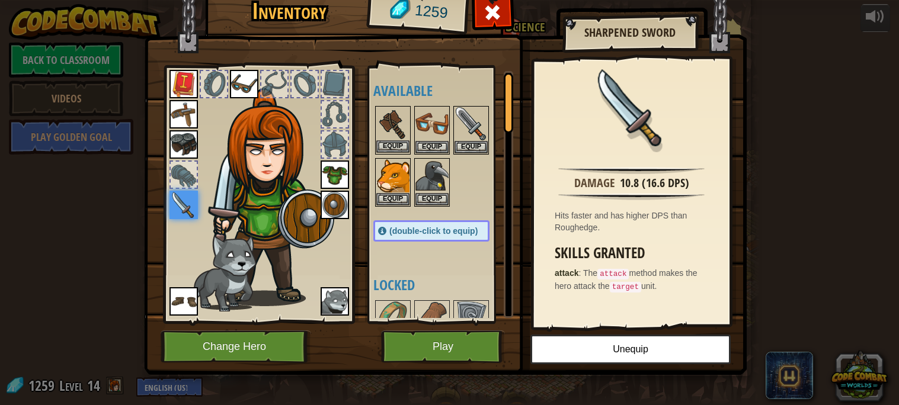
click at [398, 129] on img at bounding box center [392, 123] width 33 height 33
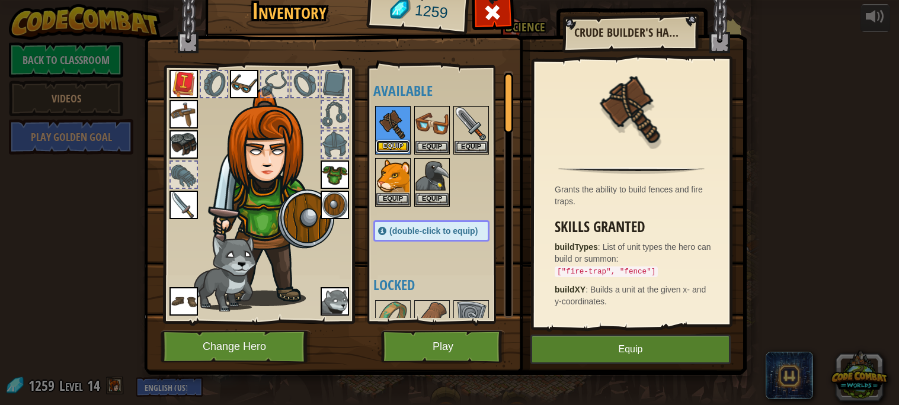
click at [395, 143] on button "Equip" at bounding box center [392, 146] width 33 height 12
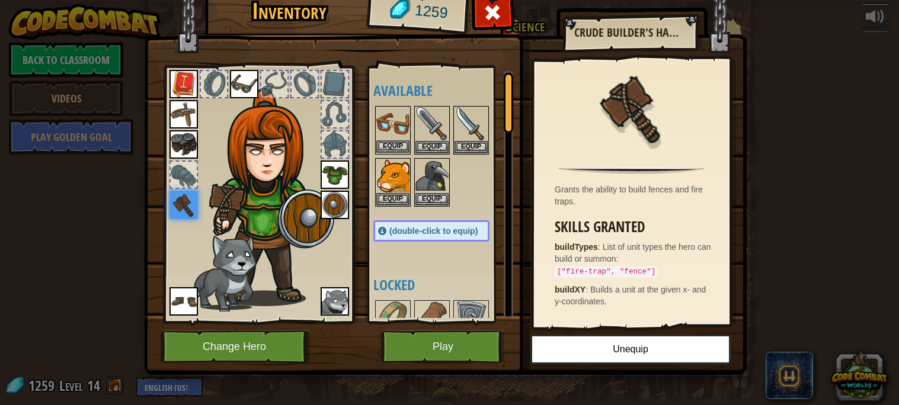
click at [396, 128] on img at bounding box center [392, 123] width 33 height 33
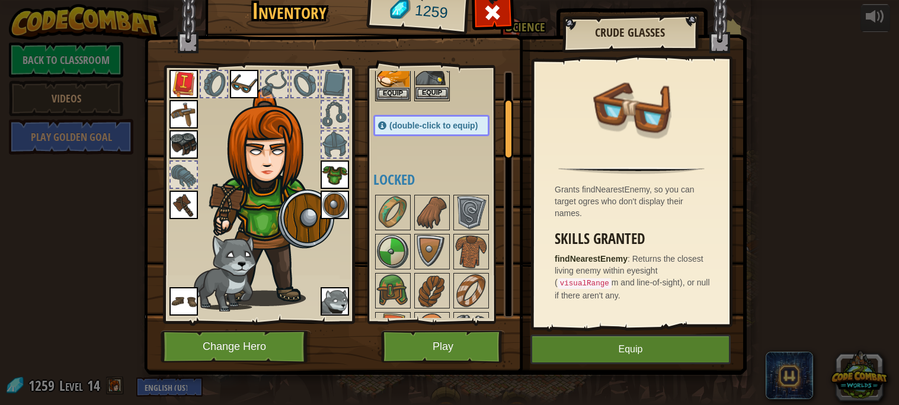
scroll to position [110, 0]
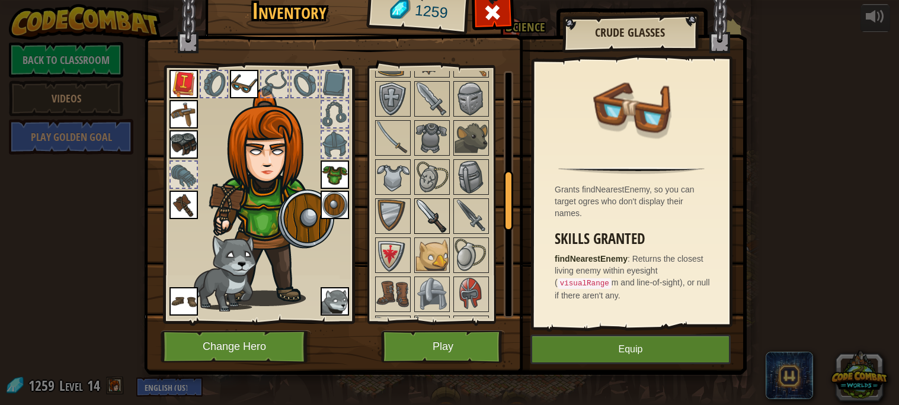
click at [449, 256] on div at bounding box center [432, 256] width 36 height 36
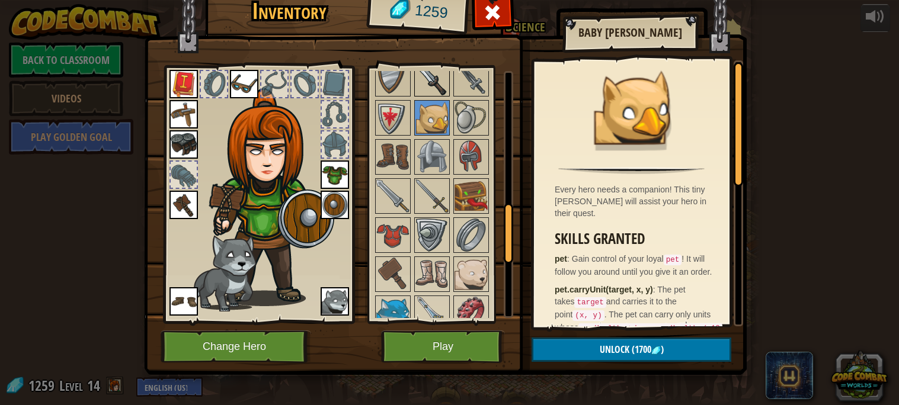
scroll to position [554, 0]
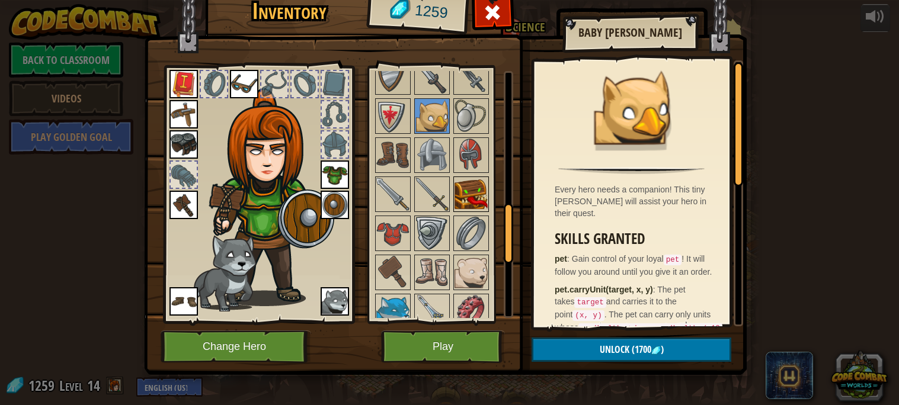
click at [471, 194] on img at bounding box center [471, 194] width 33 height 33
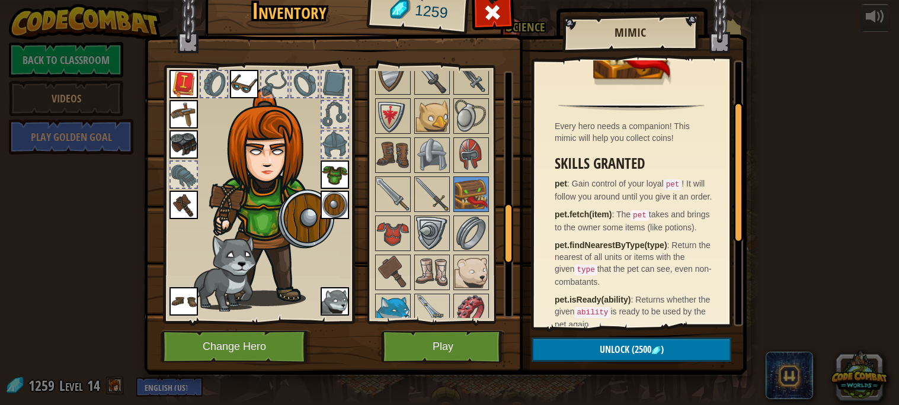
scroll to position [82, 0]
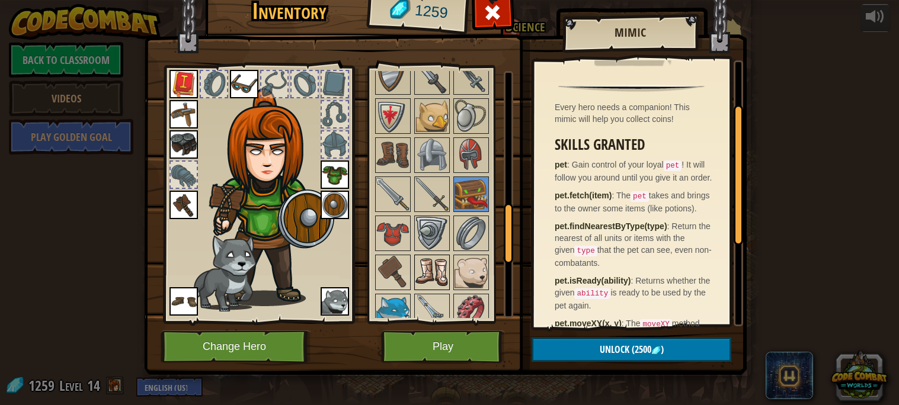
click at [442, 279] on img at bounding box center [432, 272] width 33 height 33
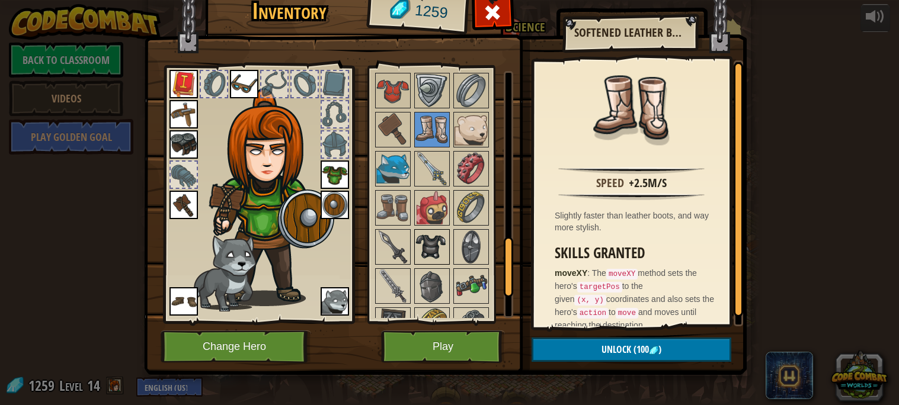
scroll to position [700, 0]
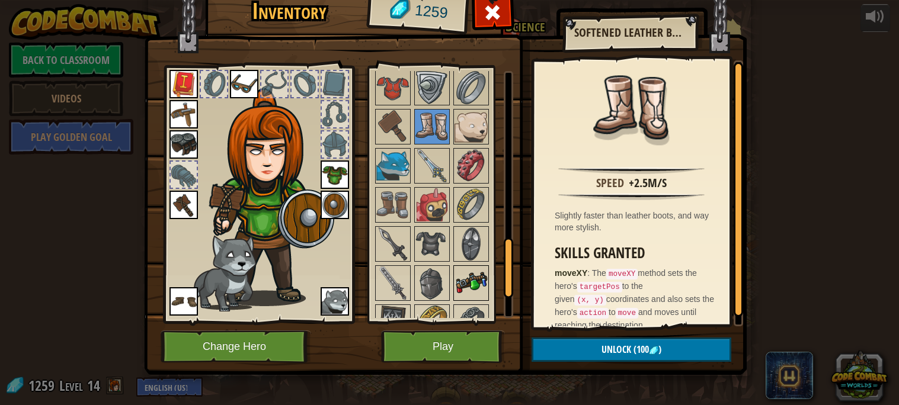
click at [455, 275] on img at bounding box center [471, 283] width 33 height 33
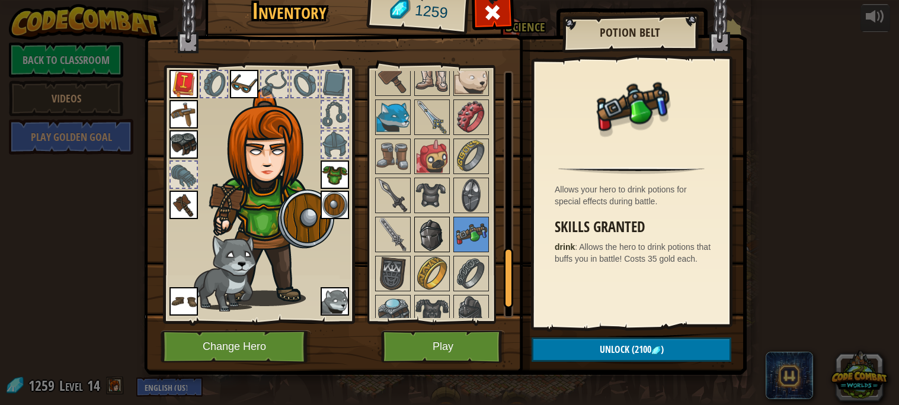
scroll to position [752, 0]
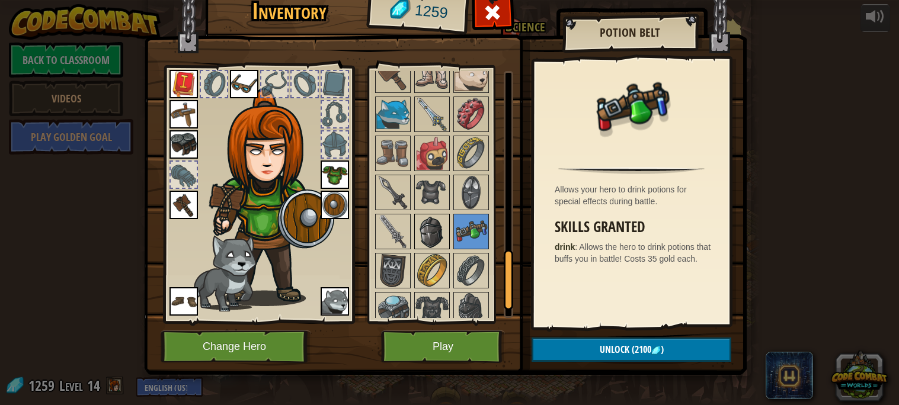
click at [440, 271] on img at bounding box center [432, 270] width 33 height 33
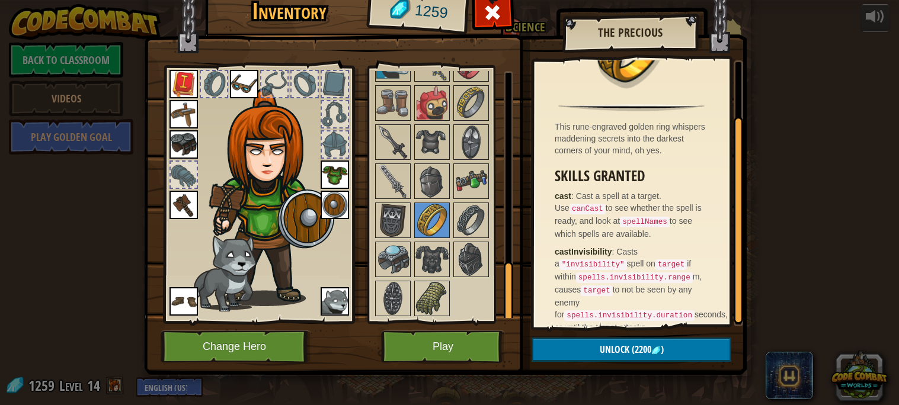
scroll to position [79, 0]
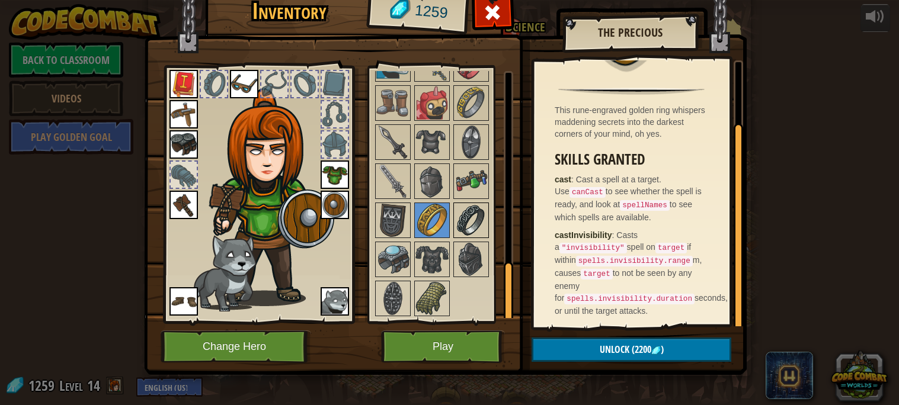
click at [482, 215] on img at bounding box center [471, 220] width 33 height 33
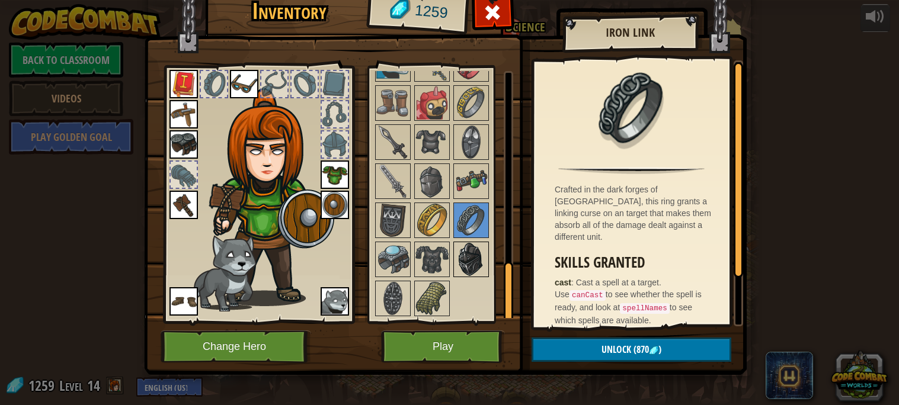
click at [477, 247] on img at bounding box center [471, 259] width 33 height 33
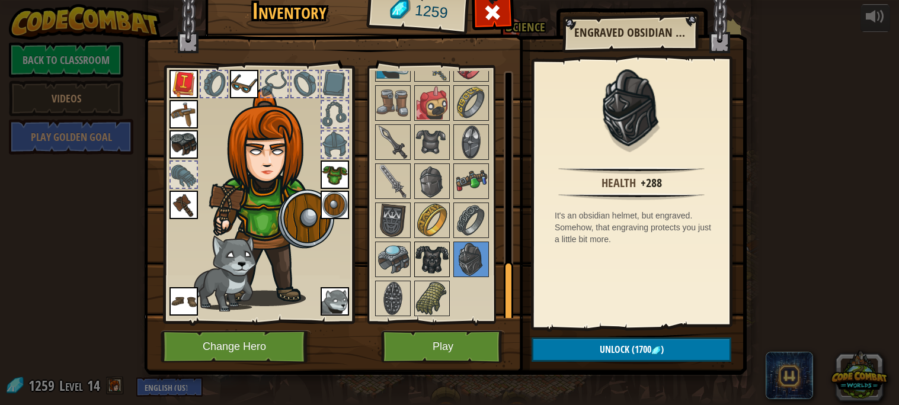
click at [437, 250] on img at bounding box center [432, 259] width 33 height 33
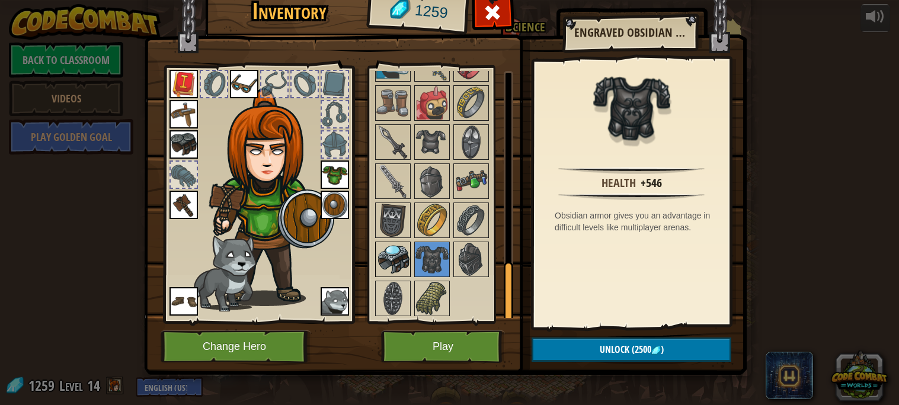
click at [398, 257] on img at bounding box center [392, 259] width 33 height 33
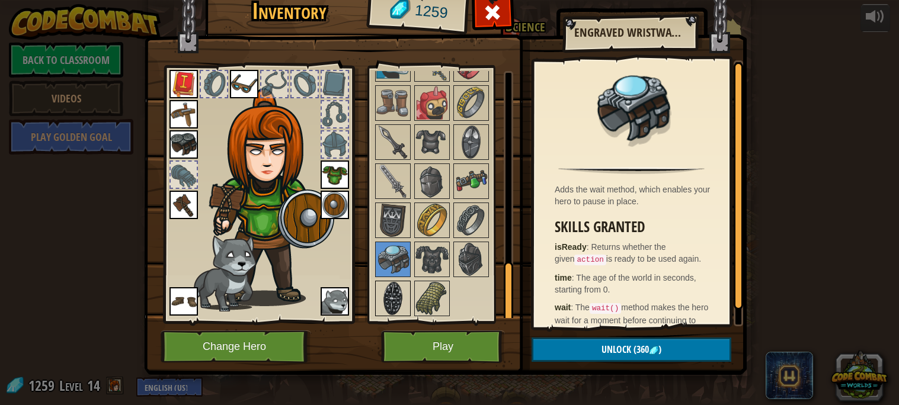
click at [389, 301] on img at bounding box center [392, 298] width 33 height 33
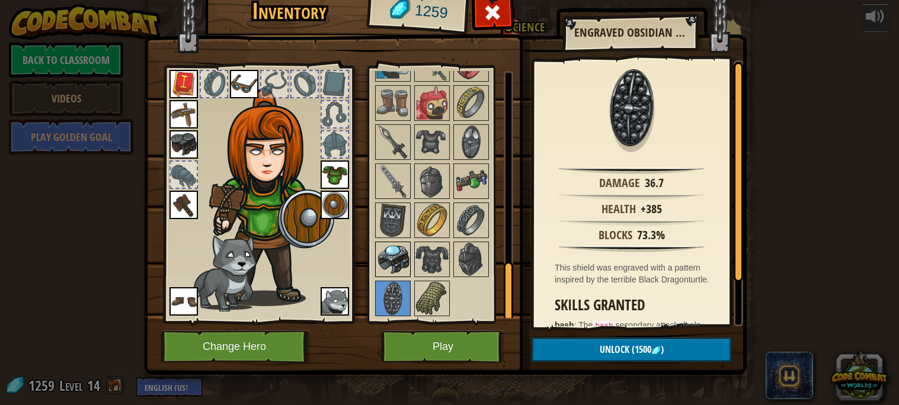
click at [398, 242] on div at bounding box center [393, 260] width 36 height 36
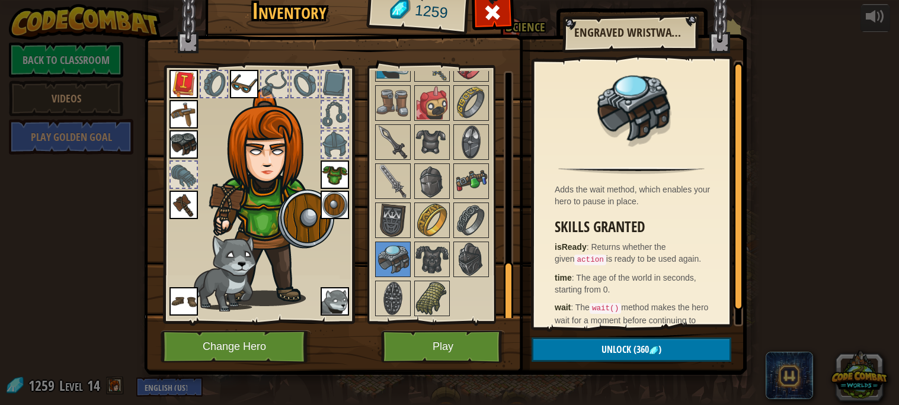
scroll to position [23, 0]
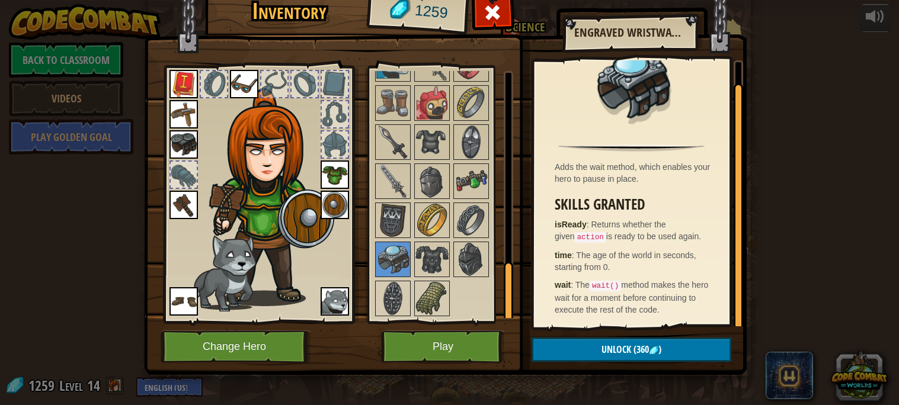
click at [606, 333] on img at bounding box center [445, 160] width 603 height 430
click at [621, 352] on span "Unlock" at bounding box center [617, 349] width 30 height 13
click at [574, 336] on img at bounding box center [445, 160] width 603 height 430
click at [577, 338] on button "Unlock" at bounding box center [632, 350] width 200 height 24
click at [577, 338] on button "Confirm" at bounding box center [632, 350] width 200 height 24
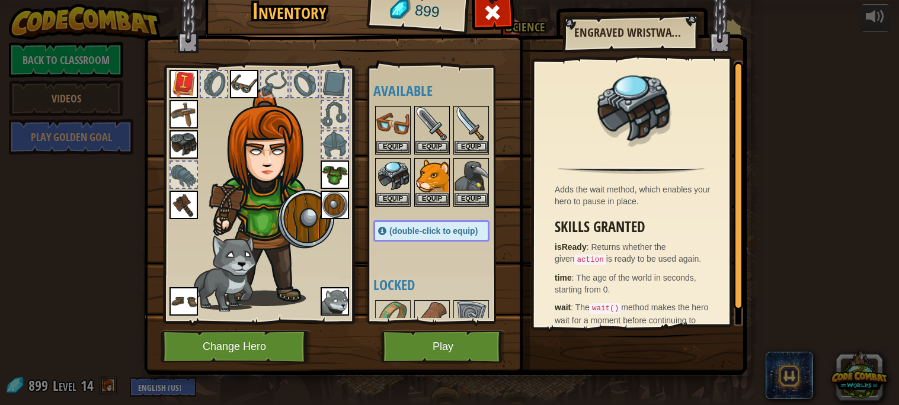
click at [577, 338] on img at bounding box center [445, 160] width 603 height 430
click at [403, 207] on div at bounding box center [443, 156] width 140 height 104
click at [401, 202] on button "Equip" at bounding box center [392, 199] width 33 height 12
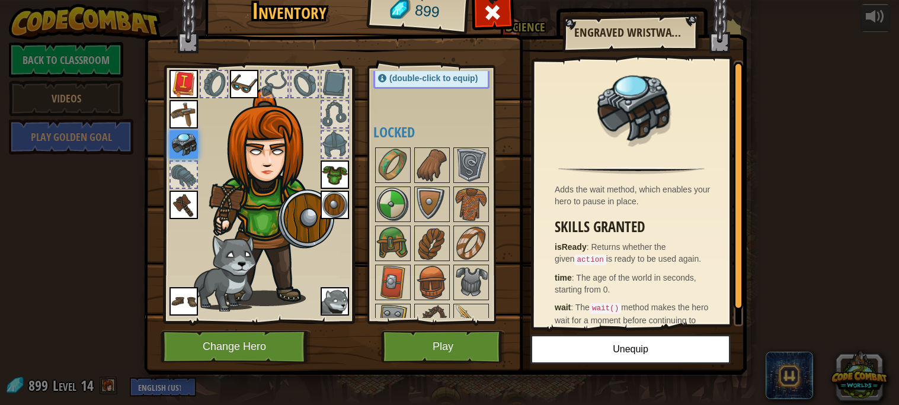
scroll to position [161, 0]
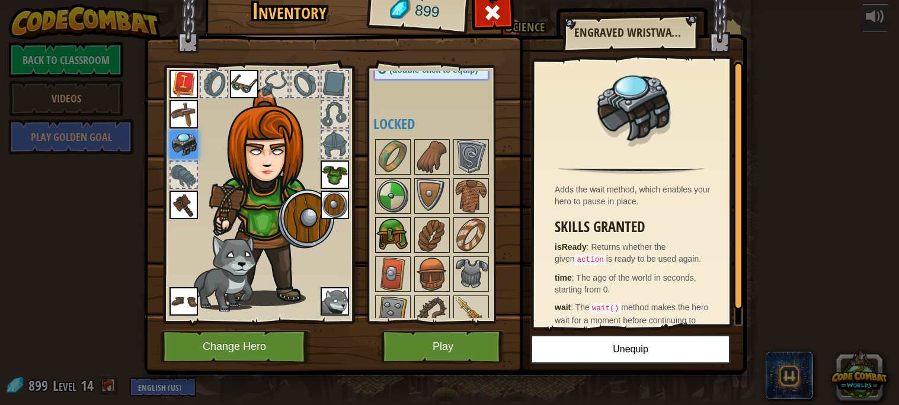
click at [407, 245] on img at bounding box center [392, 235] width 33 height 33
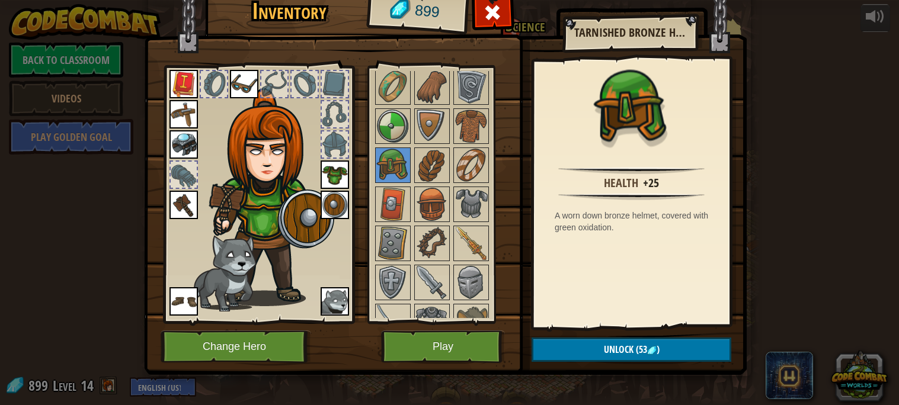
scroll to position [232, 0]
click at [431, 252] on img at bounding box center [432, 242] width 33 height 33
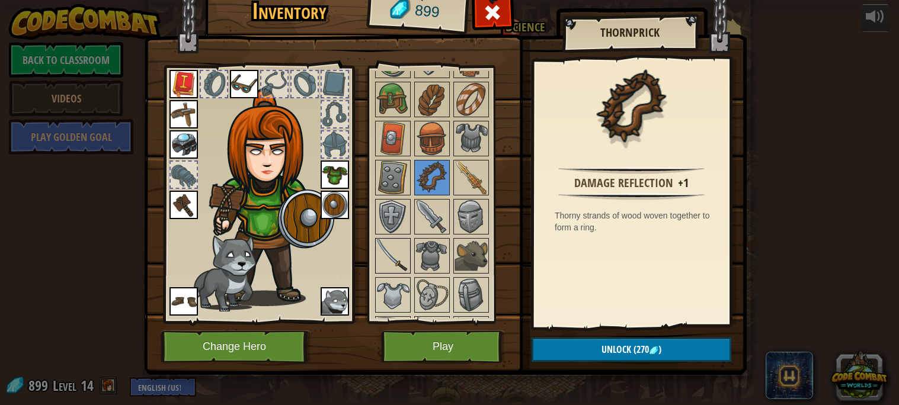
scroll to position [346, 0]
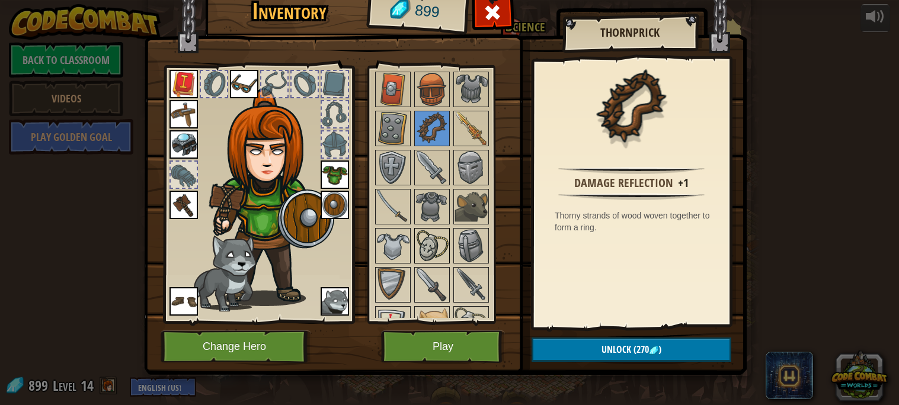
click at [424, 245] on img at bounding box center [432, 245] width 33 height 33
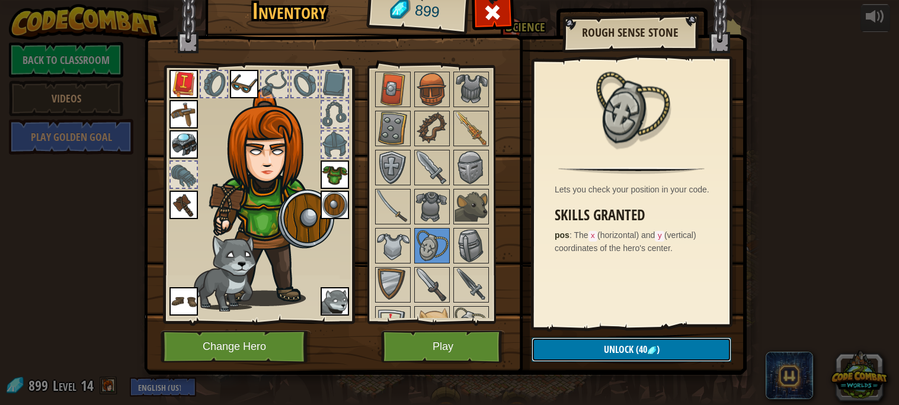
click at [580, 360] on button "Unlock (40 )" at bounding box center [632, 350] width 200 height 24
click at [573, 318] on div "Lets you check your position in your code. Skills Granted pos : The x (horizont…" at bounding box center [631, 193] width 195 height 266
click at [604, 338] on button "Unlock" at bounding box center [632, 350] width 200 height 24
click at [611, 344] on button "Confirm" at bounding box center [632, 350] width 200 height 24
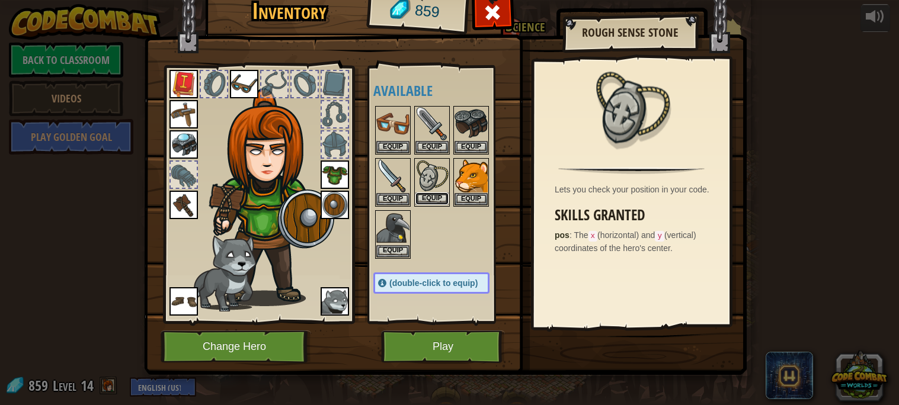
click at [435, 193] on button "Equip" at bounding box center [432, 199] width 33 height 12
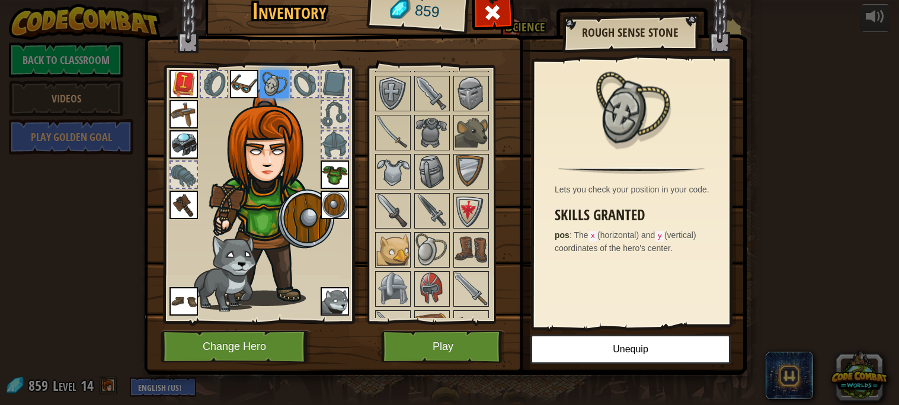
scroll to position [421, 0]
click at [439, 167] on img at bounding box center [432, 170] width 33 height 33
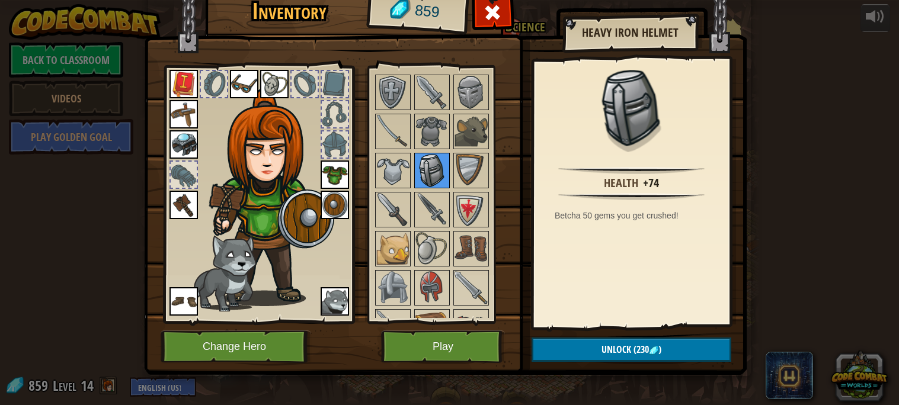
click at [444, 181] on img at bounding box center [432, 170] width 33 height 33
click at [441, 238] on img at bounding box center [432, 248] width 33 height 33
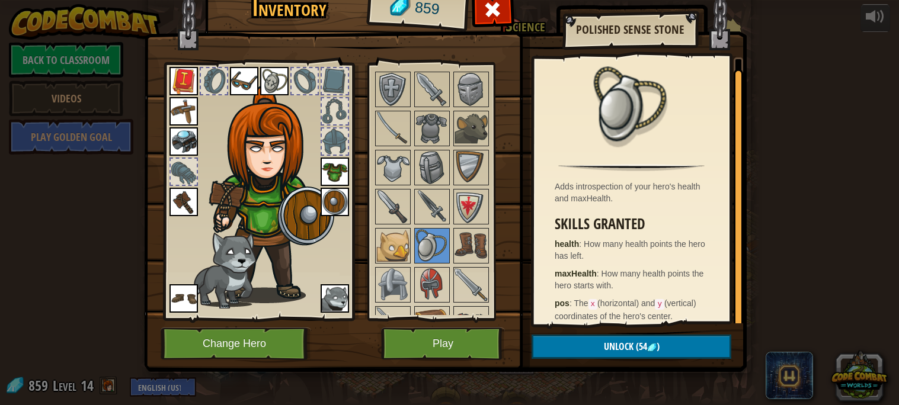
scroll to position [10, 0]
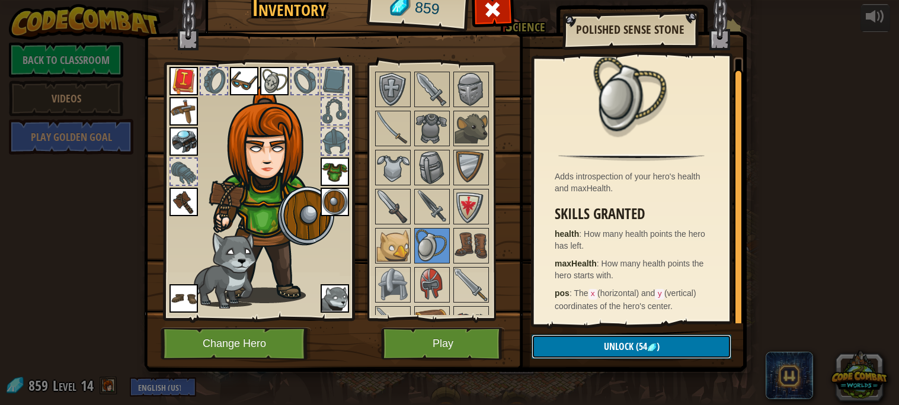
click at [604, 340] on span "Unlock" at bounding box center [619, 346] width 30 height 13
click at [603, 340] on button "Confirm" at bounding box center [632, 347] width 200 height 24
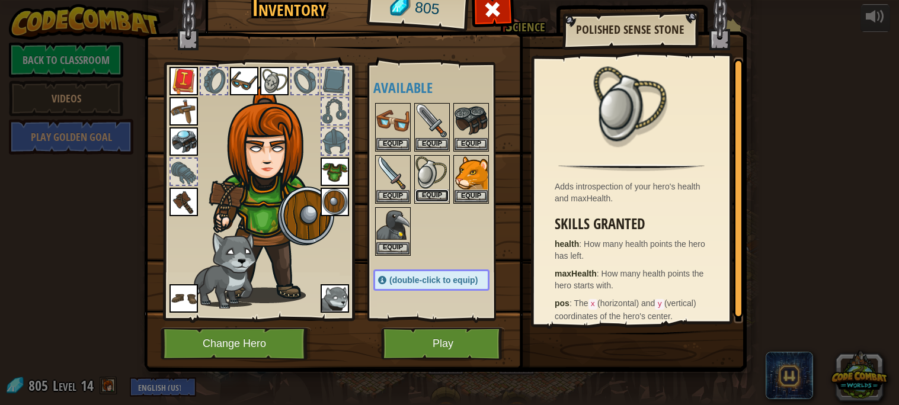
click at [442, 193] on button "Equip" at bounding box center [432, 196] width 33 height 12
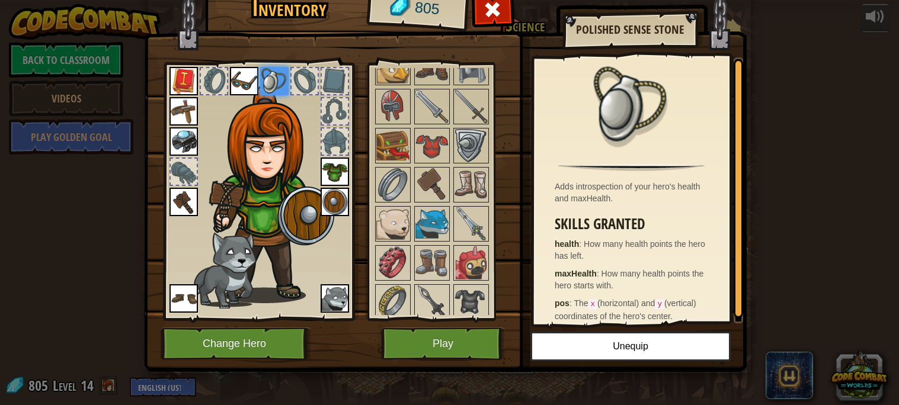
scroll to position [651, 0]
click at [427, 161] on img at bounding box center [432, 146] width 33 height 33
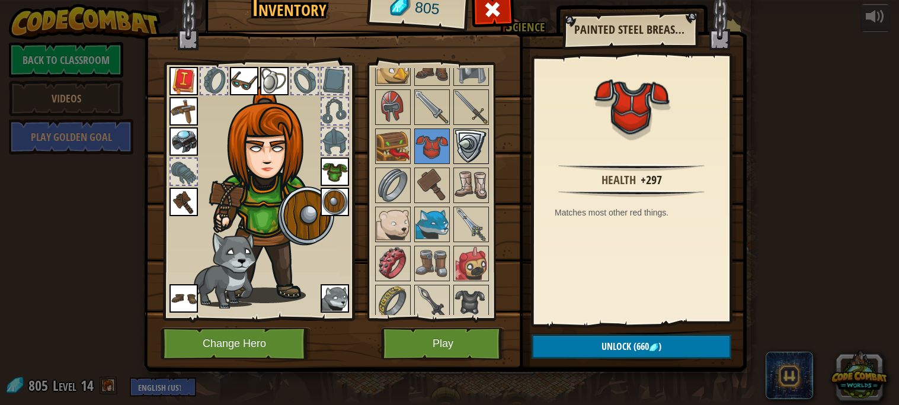
click at [474, 156] on img at bounding box center [471, 146] width 33 height 33
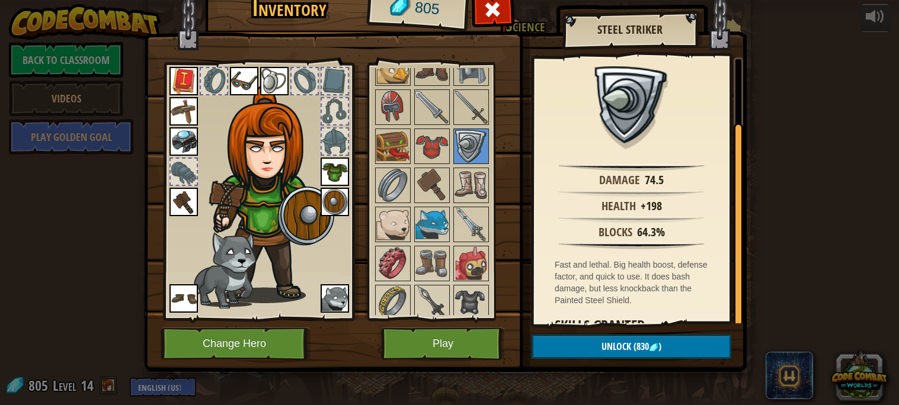
scroll to position [84, 0]
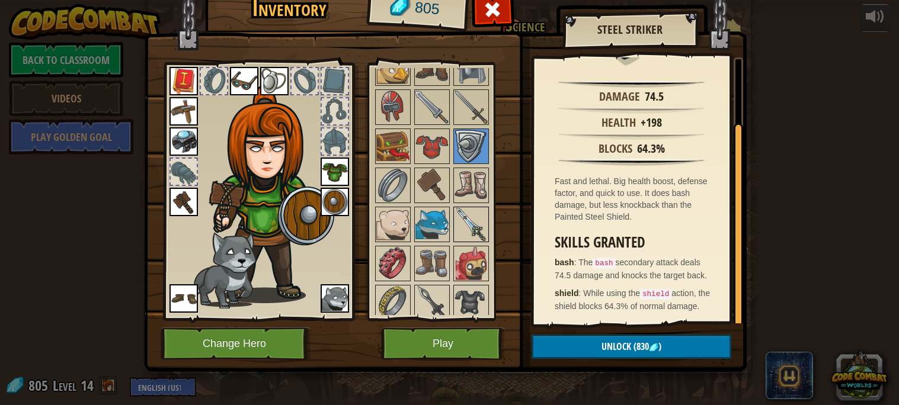
click at [462, 234] on img at bounding box center [471, 224] width 33 height 33
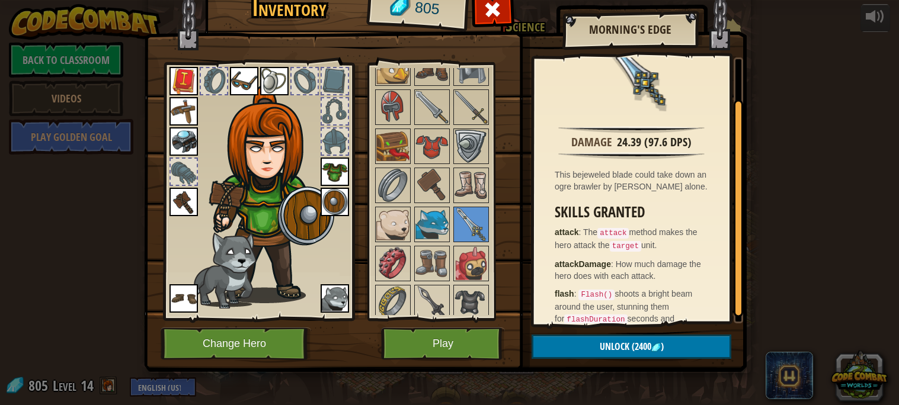
scroll to position [63, 0]
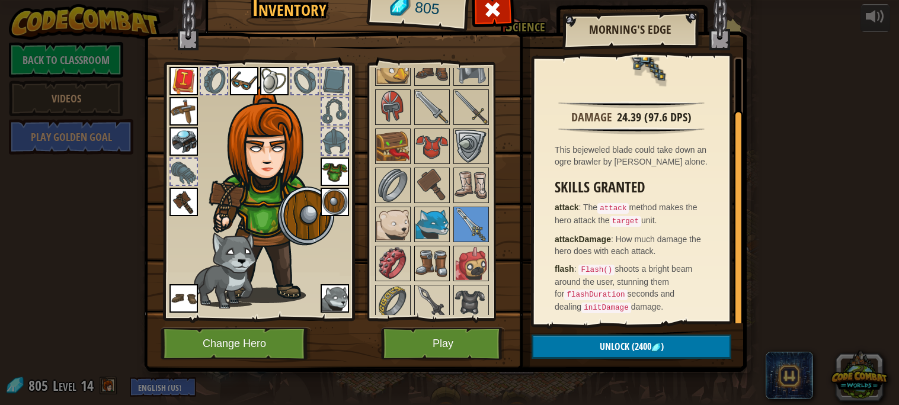
click at [449, 262] on div at bounding box center [432, 264] width 36 height 36
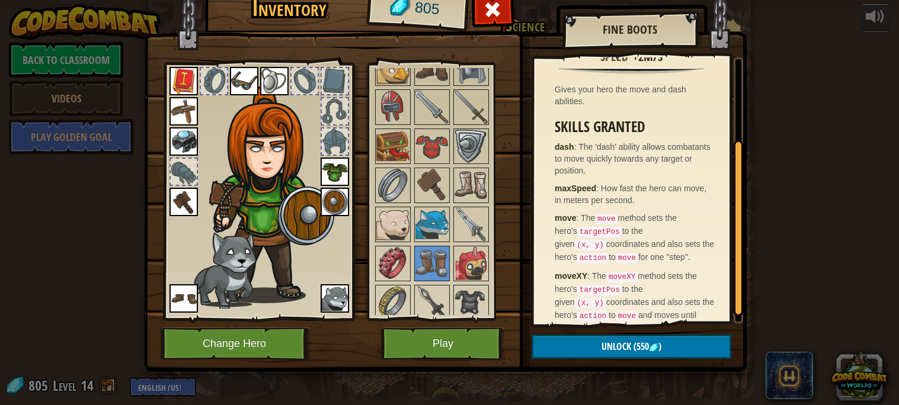
scroll to position [123, 0]
click at [477, 257] on img at bounding box center [471, 263] width 33 height 33
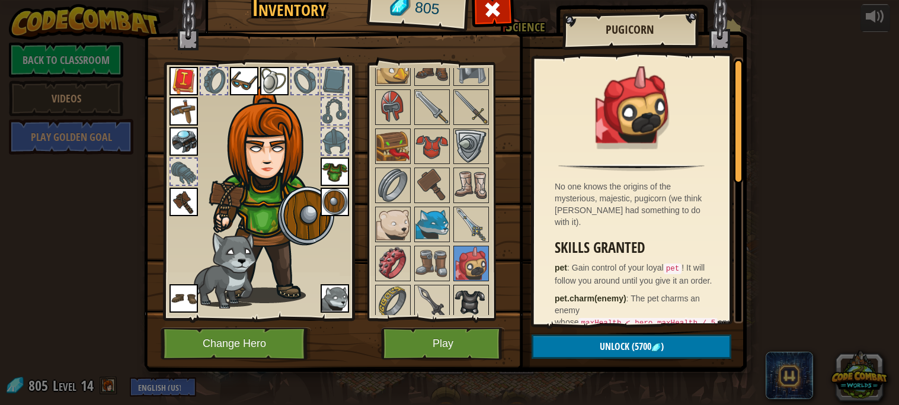
click at [466, 289] on img at bounding box center [471, 302] width 33 height 33
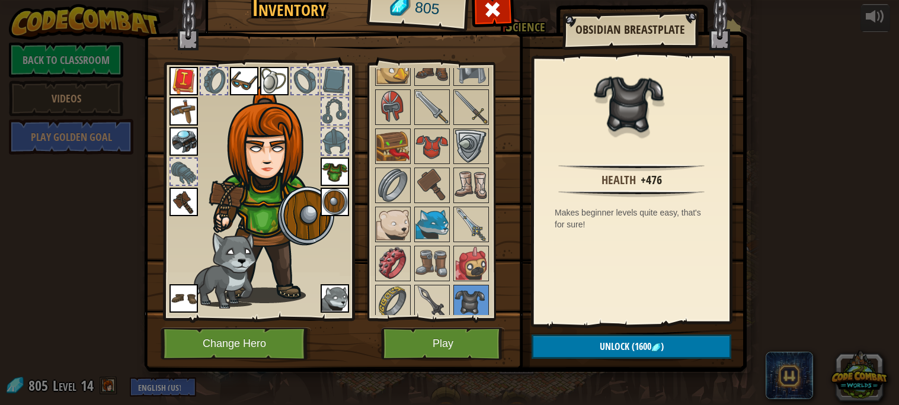
click at [411, 308] on div at bounding box center [443, 87] width 140 height 783
click at [389, 304] on img at bounding box center [392, 302] width 33 height 33
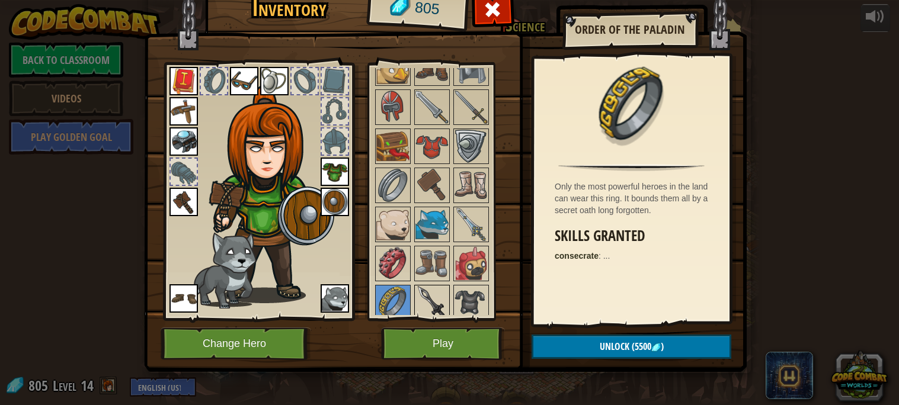
click at [436, 307] on img at bounding box center [432, 302] width 33 height 33
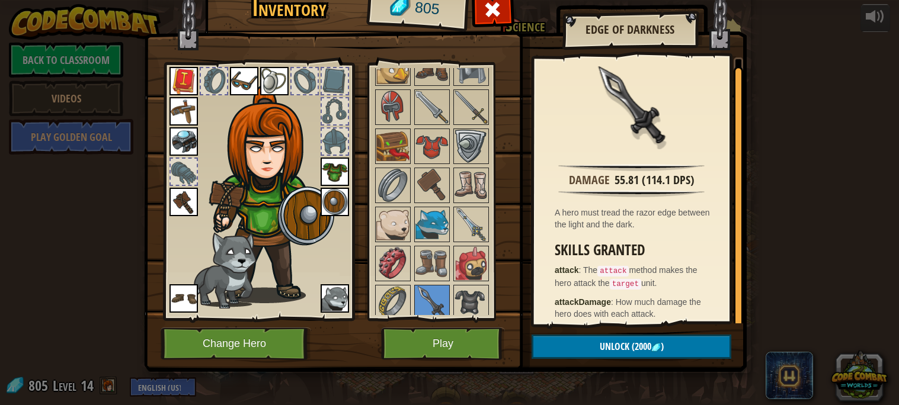
scroll to position [7, 0]
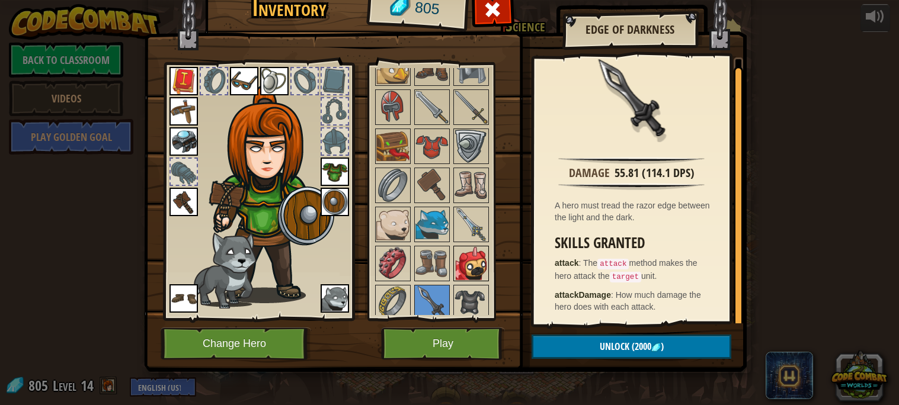
click at [475, 274] on img at bounding box center [471, 263] width 33 height 33
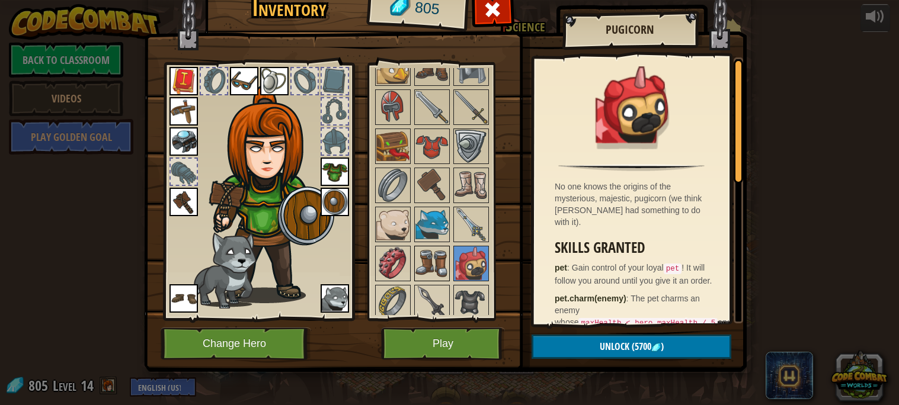
click at [445, 269] on img at bounding box center [432, 263] width 33 height 33
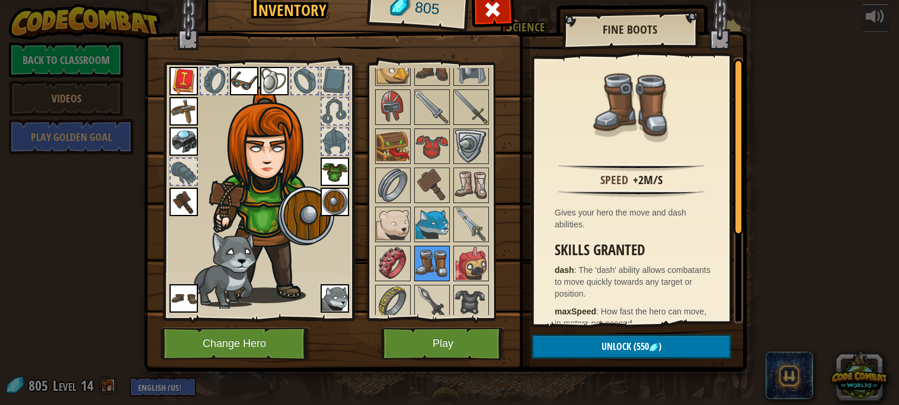
click at [414, 270] on div at bounding box center [432, 264] width 36 height 36
click at [404, 264] on img at bounding box center [392, 263] width 33 height 33
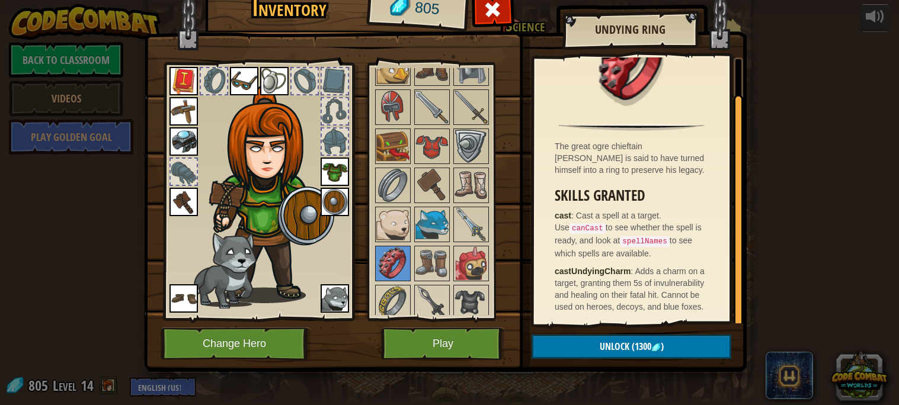
scroll to position [37, 0]
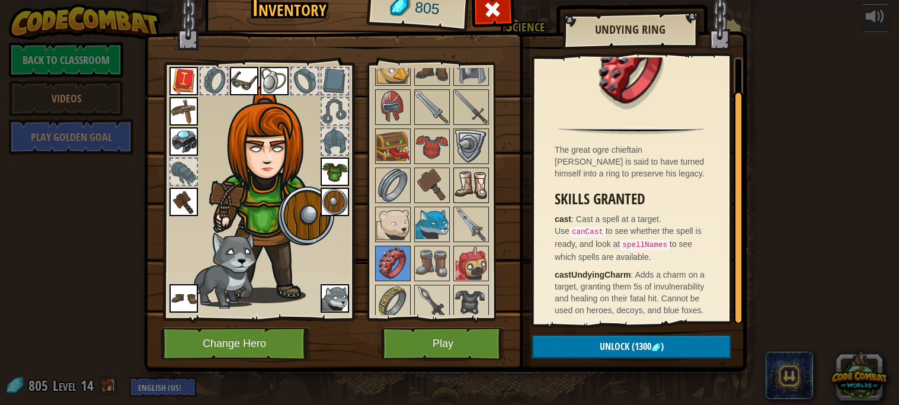
click at [465, 186] on img at bounding box center [471, 185] width 33 height 33
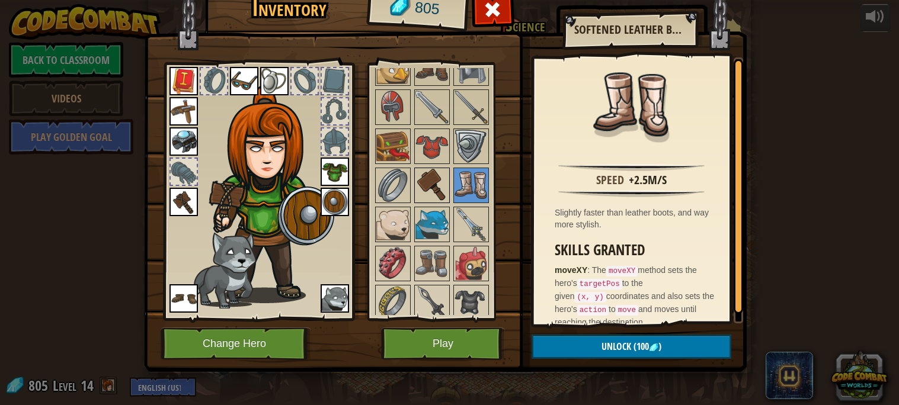
click at [445, 184] on img at bounding box center [432, 185] width 33 height 33
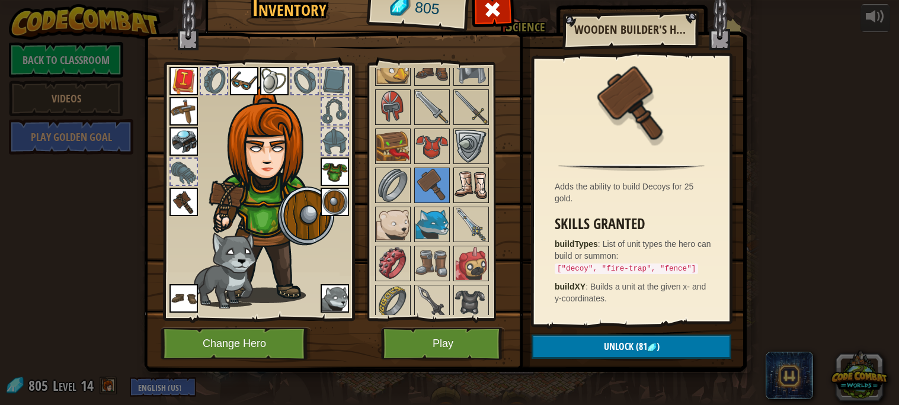
click at [481, 187] on img at bounding box center [471, 185] width 33 height 33
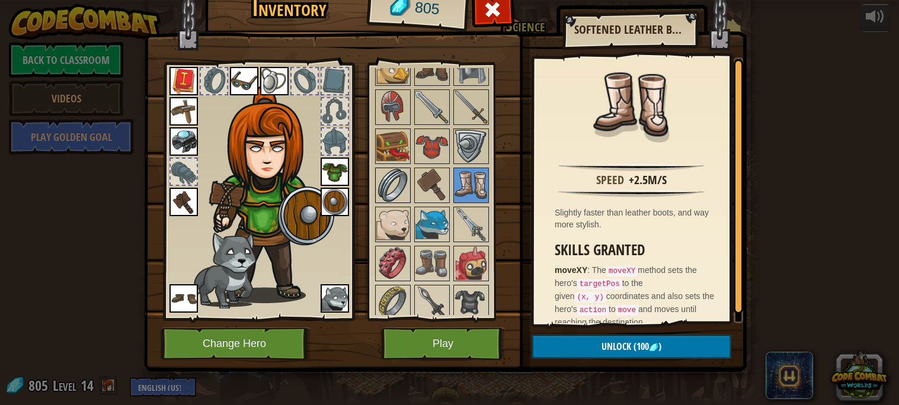
click at [389, 183] on img at bounding box center [392, 185] width 33 height 33
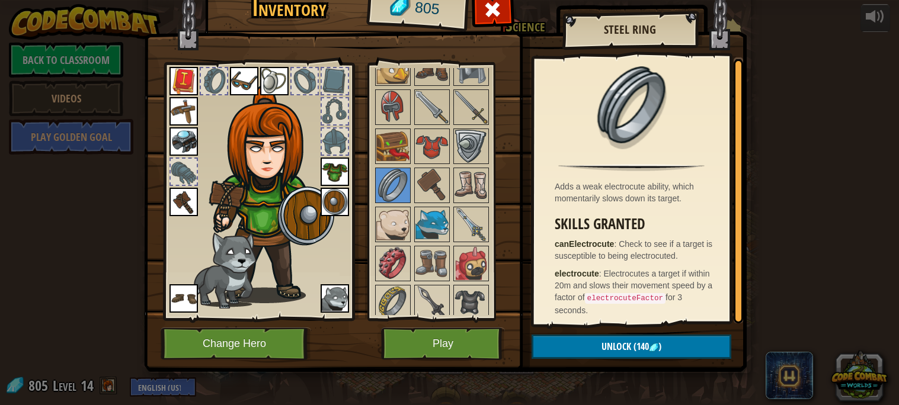
scroll to position [4, 0]
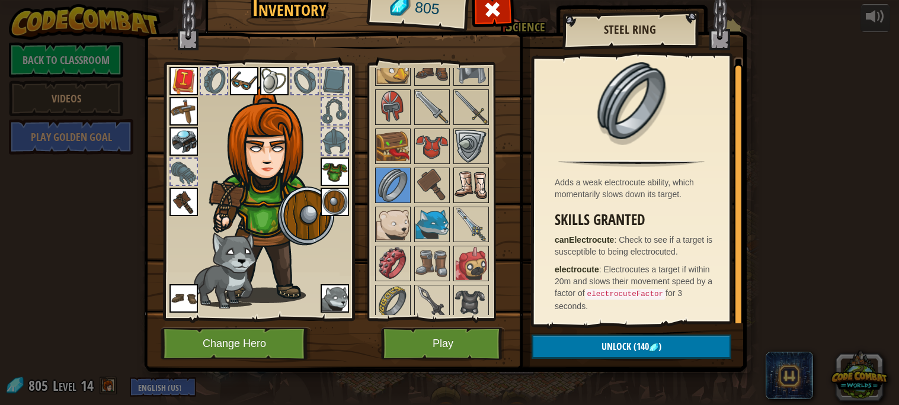
click at [472, 181] on img at bounding box center [471, 185] width 33 height 33
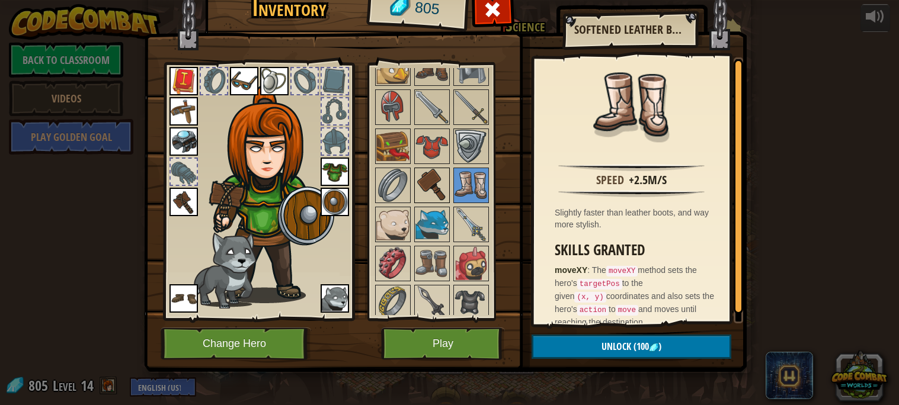
click at [432, 178] on img at bounding box center [432, 185] width 33 height 33
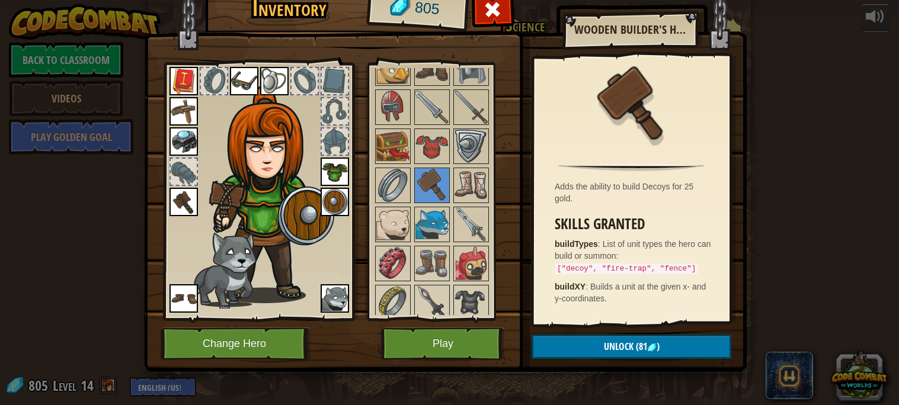
click at [467, 163] on div at bounding box center [443, 87] width 140 height 783
click at [469, 159] on img at bounding box center [471, 146] width 33 height 33
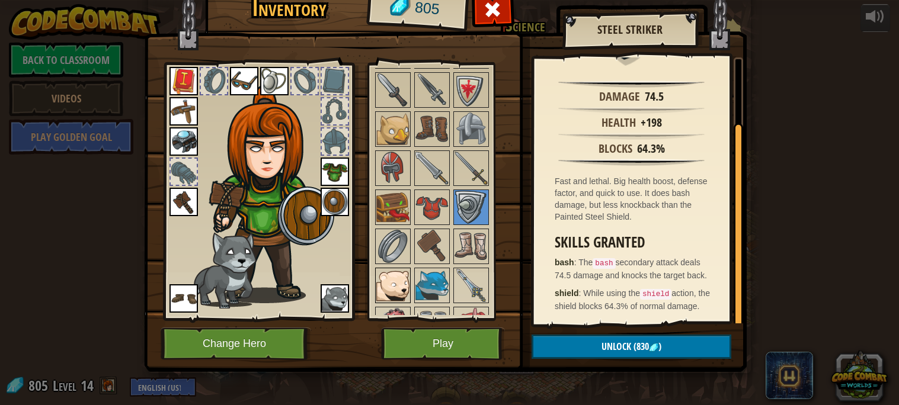
scroll to position [583, 0]
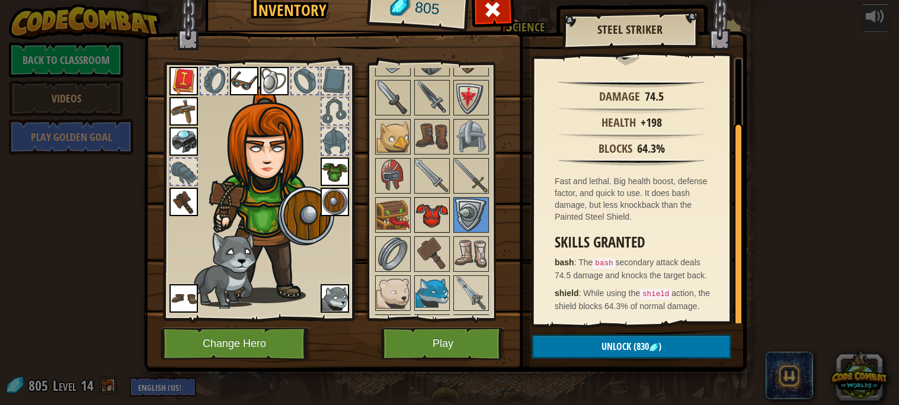
click at [425, 208] on img at bounding box center [432, 215] width 33 height 33
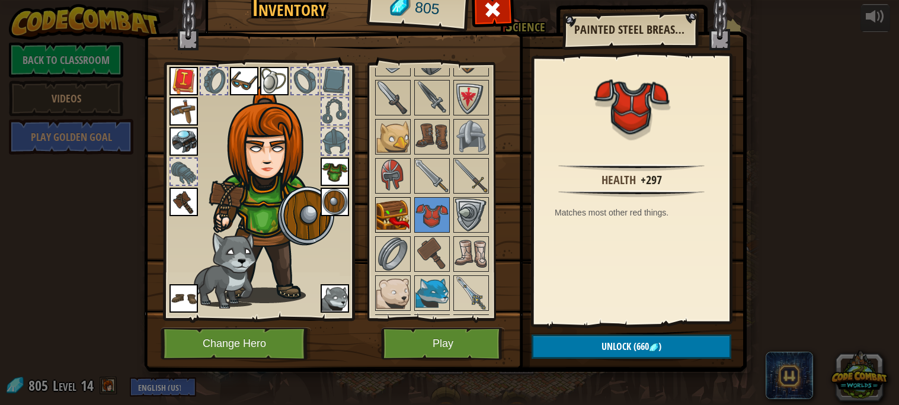
click at [393, 212] on img at bounding box center [392, 215] width 33 height 33
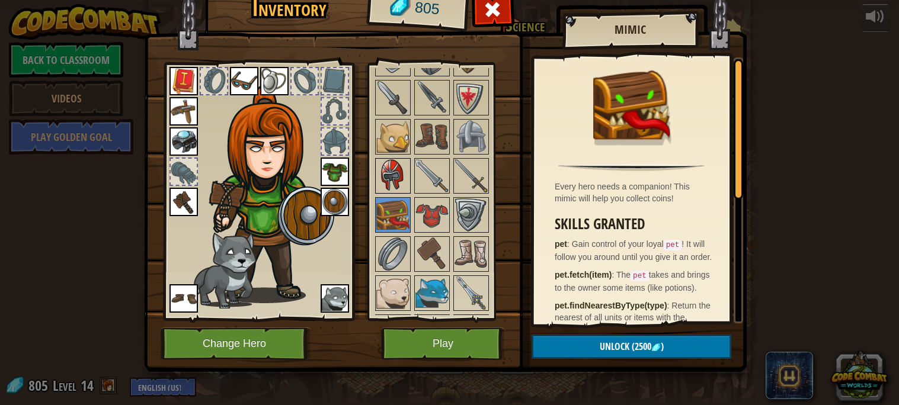
click at [403, 172] on img at bounding box center [392, 175] width 33 height 33
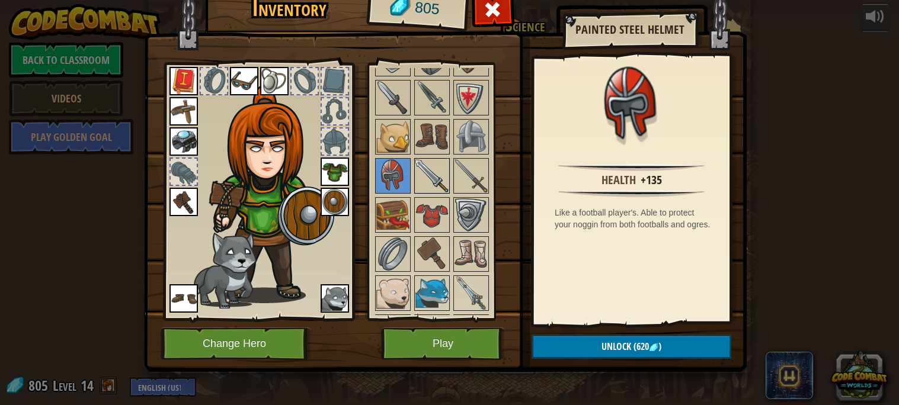
click at [424, 175] on img at bounding box center [432, 175] width 33 height 33
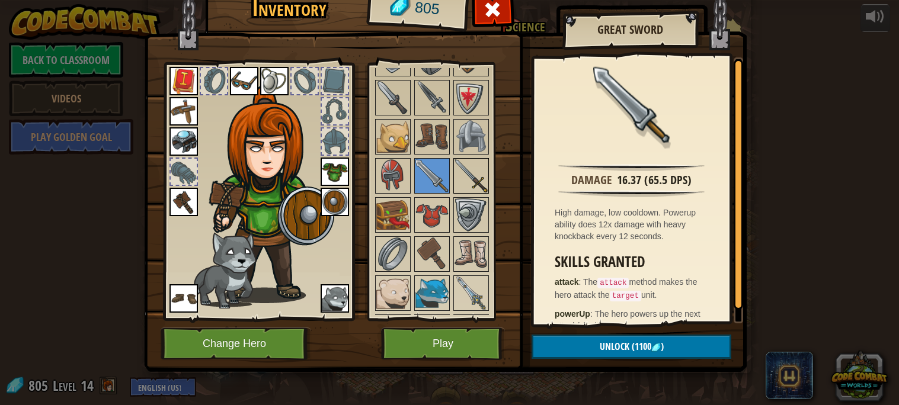
click at [468, 179] on img at bounding box center [471, 175] width 33 height 33
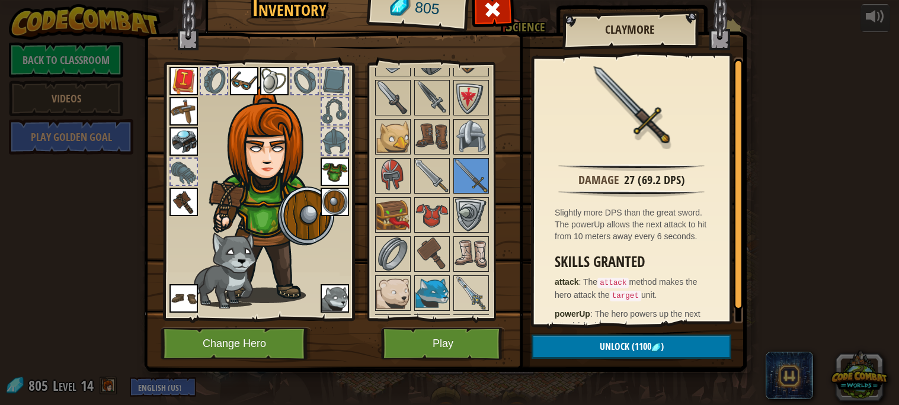
click at [470, 148] on img at bounding box center [471, 136] width 33 height 33
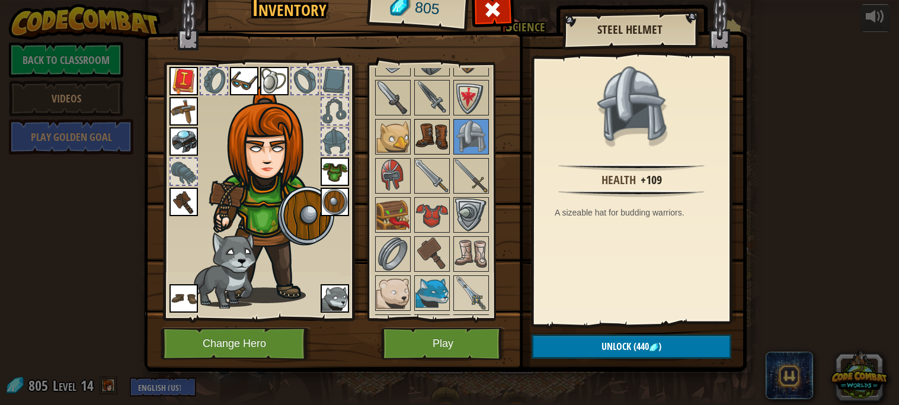
click at [432, 144] on img at bounding box center [432, 136] width 33 height 33
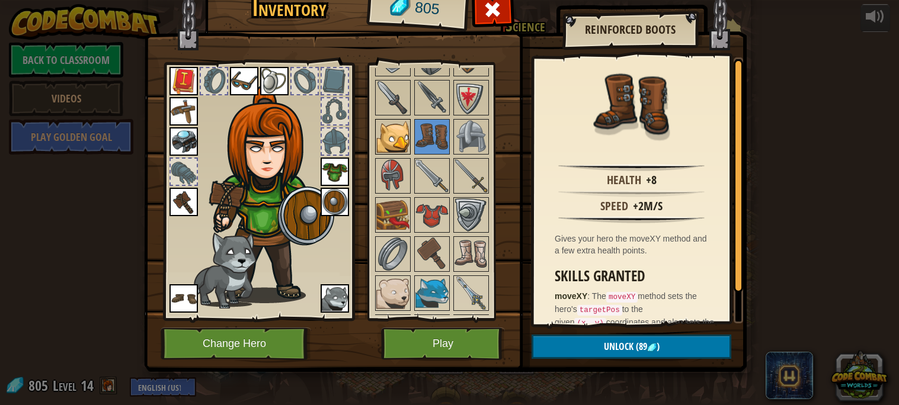
click at [401, 139] on img at bounding box center [392, 136] width 33 height 33
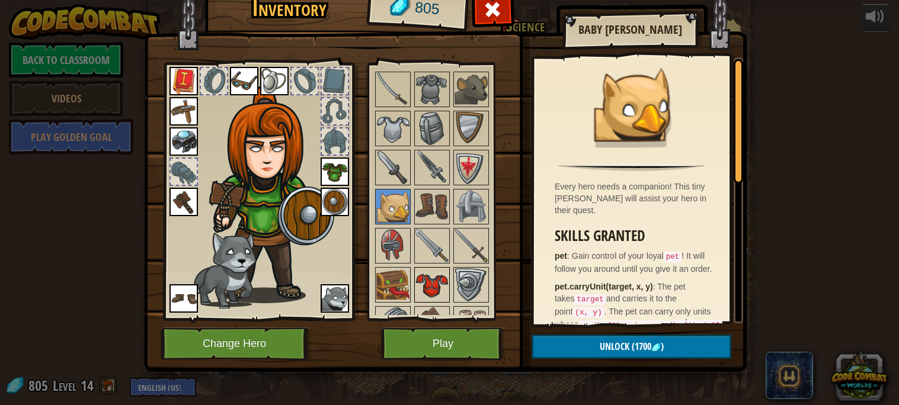
scroll to position [507, 0]
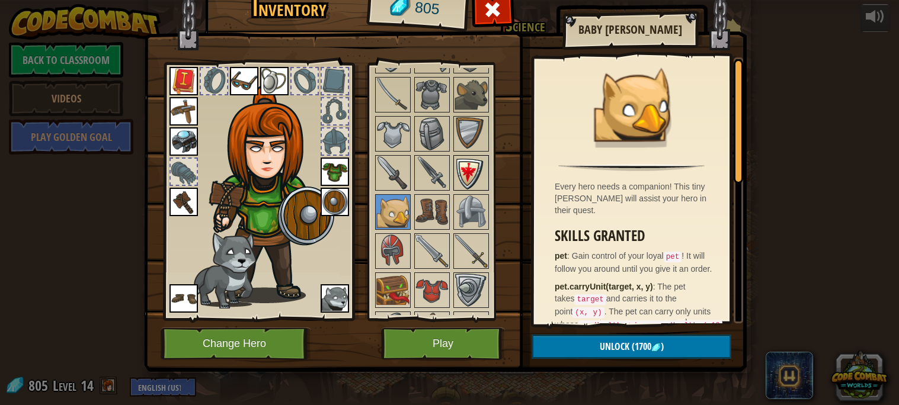
click at [458, 189] on div at bounding box center [471, 173] width 36 height 36
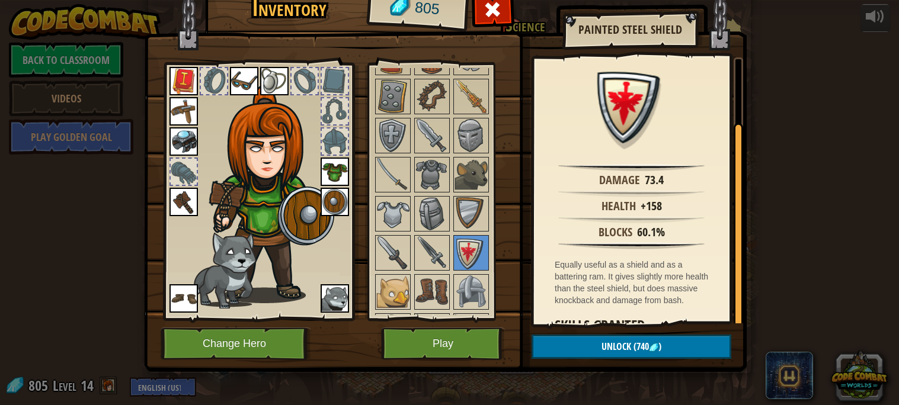
scroll to position [84, 0]
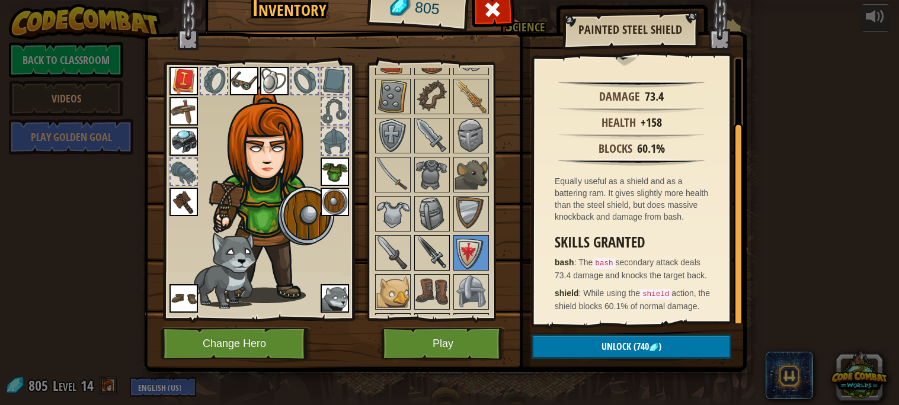
click at [420, 247] on img at bounding box center [432, 253] width 33 height 33
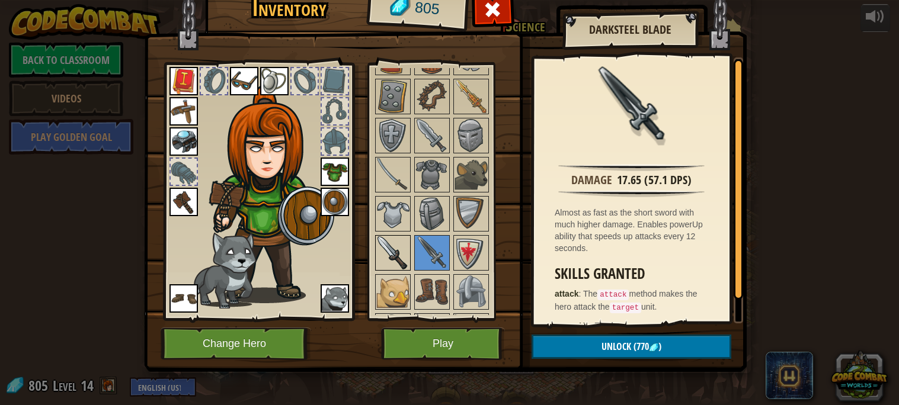
click at [397, 244] on img at bounding box center [392, 253] width 33 height 33
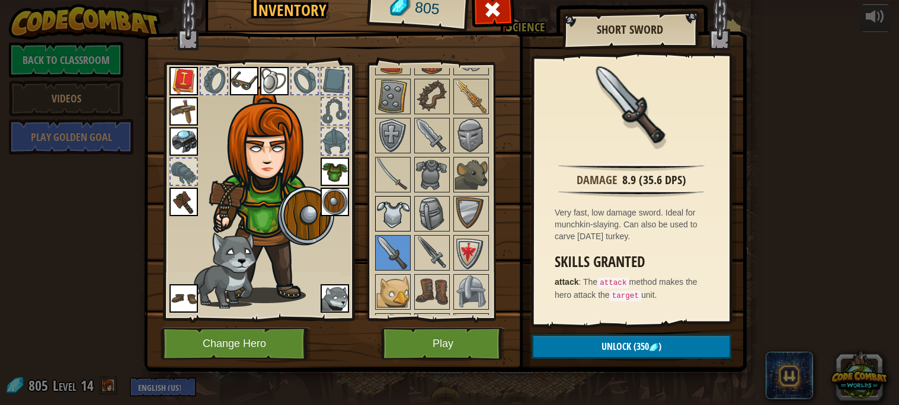
click at [397, 229] on div at bounding box center [393, 214] width 36 height 36
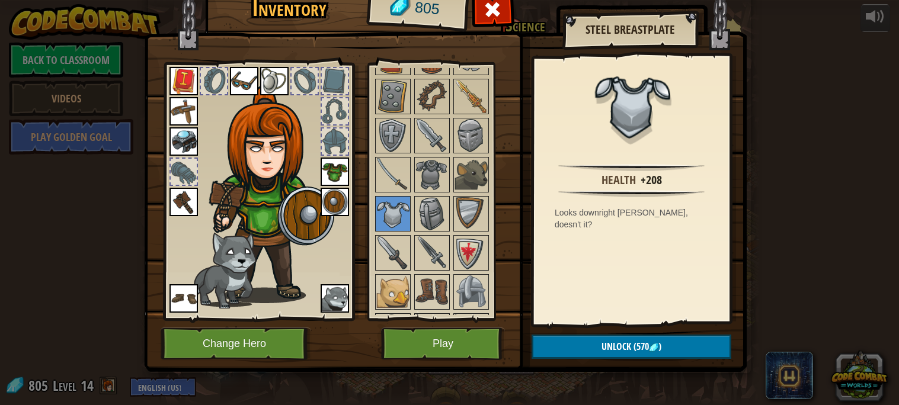
click at [450, 216] on div at bounding box center [443, 312] width 140 height 783
click at [465, 214] on img at bounding box center [471, 213] width 33 height 33
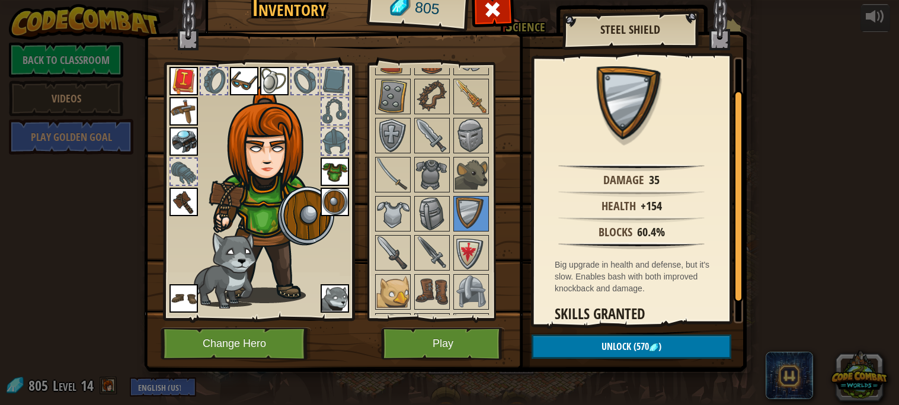
scroll to position [72, 0]
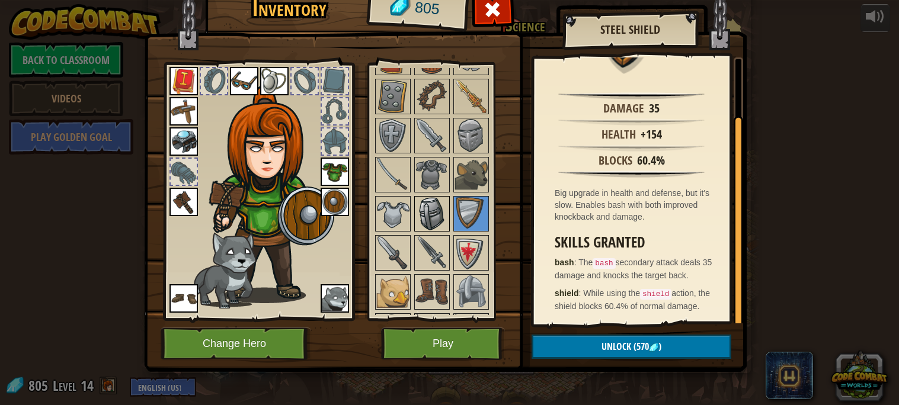
click at [427, 210] on img at bounding box center [432, 213] width 33 height 33
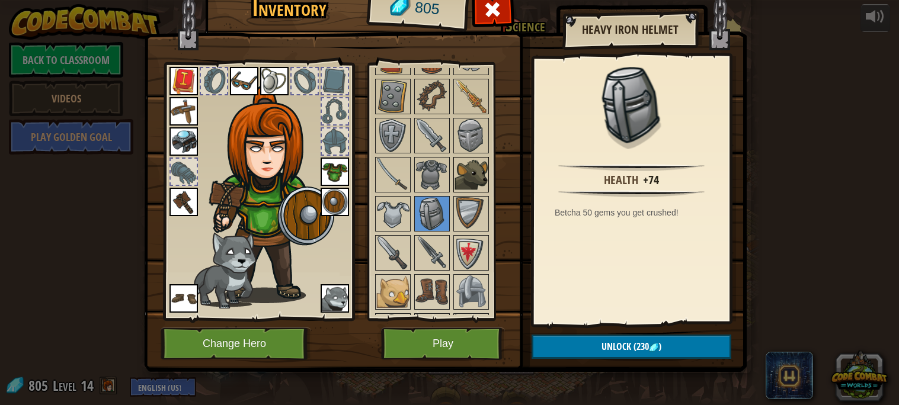
click at [471, 173] on img at bounding box center [471, 174] width 33 height 33
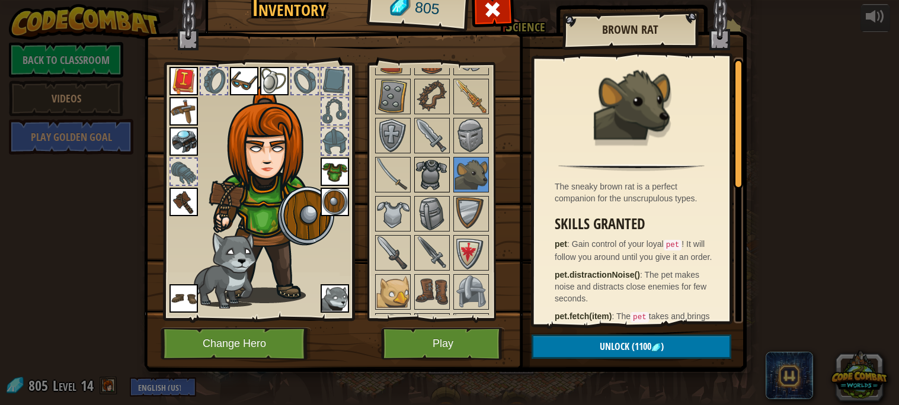
click at [447, 170] on img at bounding box center [432, 174] width 33 height 33
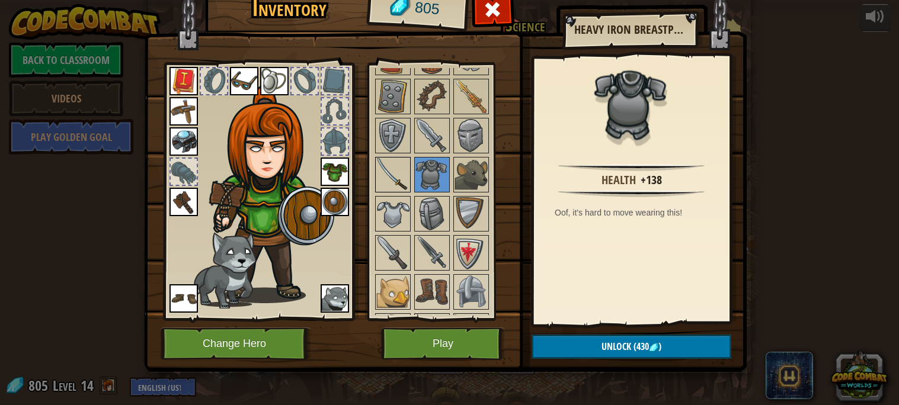
click at [387, 171] on img at bounding box center [392, 174] width 33 height 33
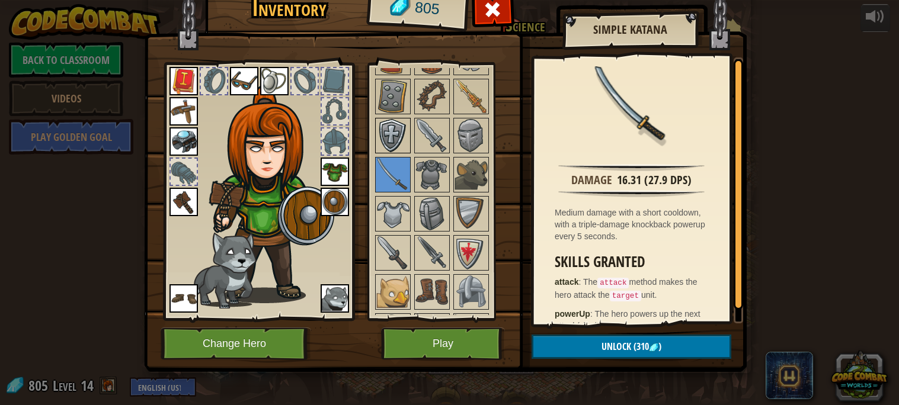
click at [390, 149] on img at bounding box center [392, 135] width 33 height 33
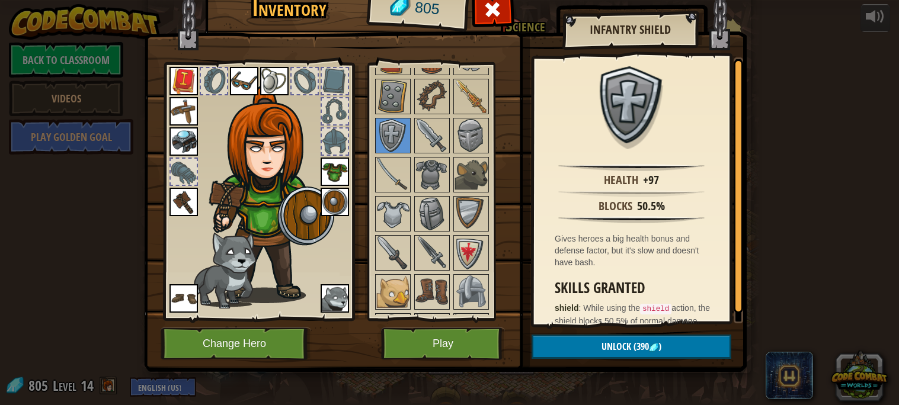
click at [413, 146] on div at bounding box center [443, 312] width 140 height 783
click at [418, 146] on img at bounding box center [432, 135] width 33 height 33
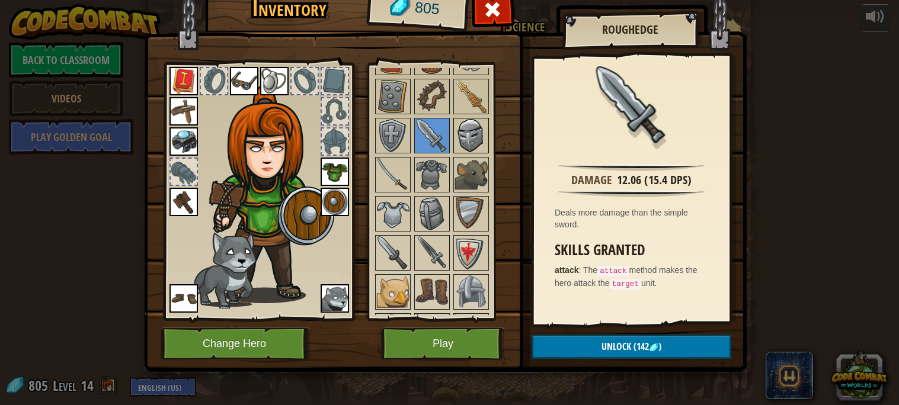
click at [463, 149] on img at bounding box center [471, 135] width 33 height 33
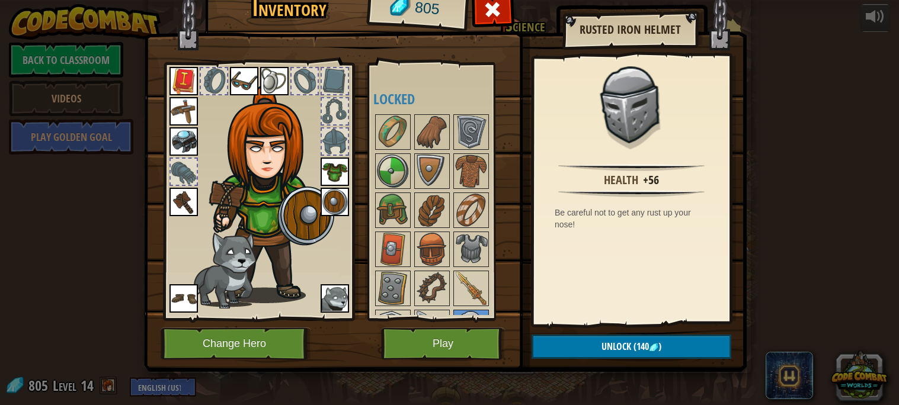
scroll to position [232, 0]
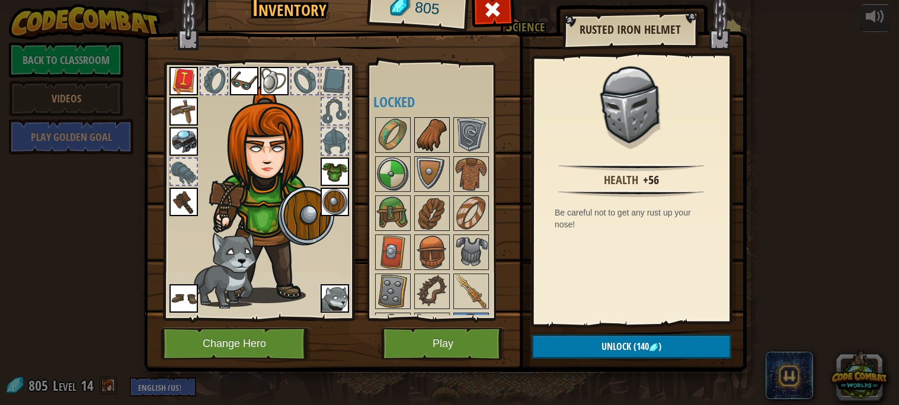
click at [435, 140] on img at bounding box center [432, 135] width 33 height 33
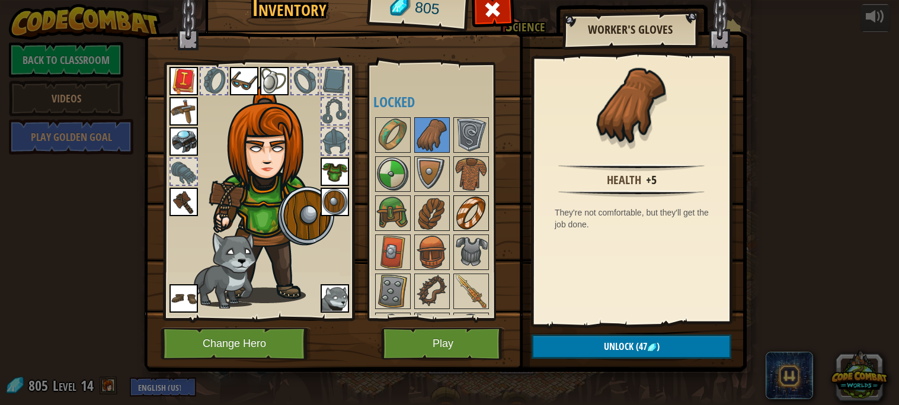
click at [464, 221] on img at bounding box center [471, 213] width 33 height 33
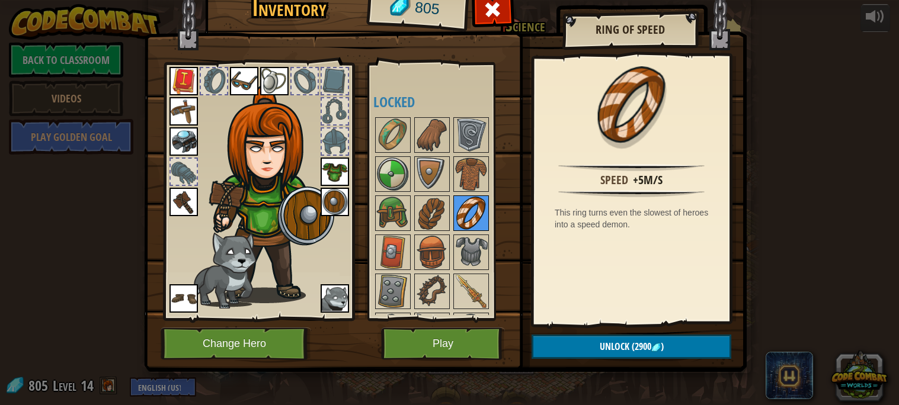
click at [473, 223] on img at bounding box center [471, 213] width 33 height 33
click at [471, 336] on button "Play" at bounding box center [443, 344] width 124 height 33
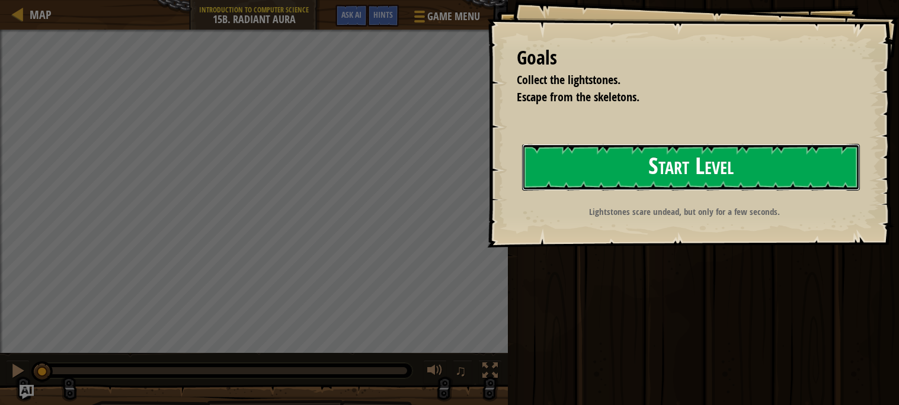
click at [652, 165] on button "Start Level" at bounding box center [691, 167] width 338 height 47
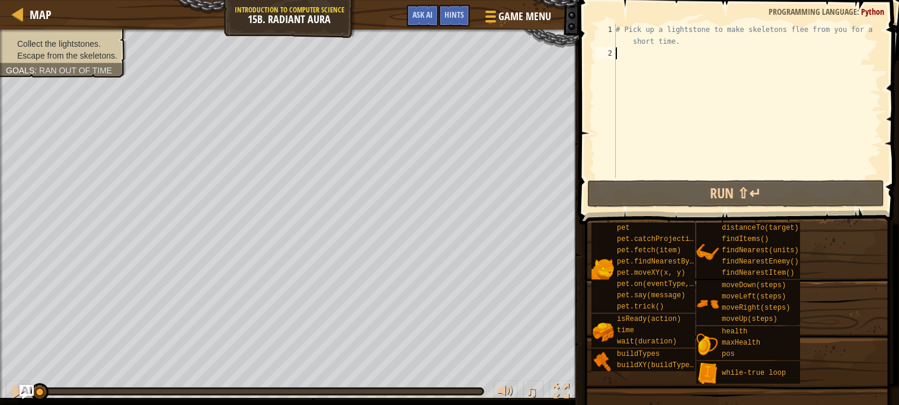
click at [654, 58] on div "# Pick up a lightstone to make skeletons flee from you for a short time." at bounding box center [748, 119] width 268 height 190
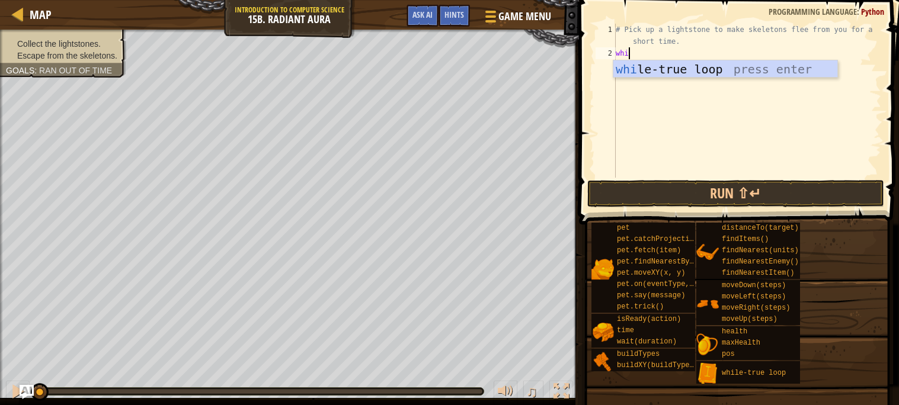
scroll to position [5, 1]
type textarea "while"
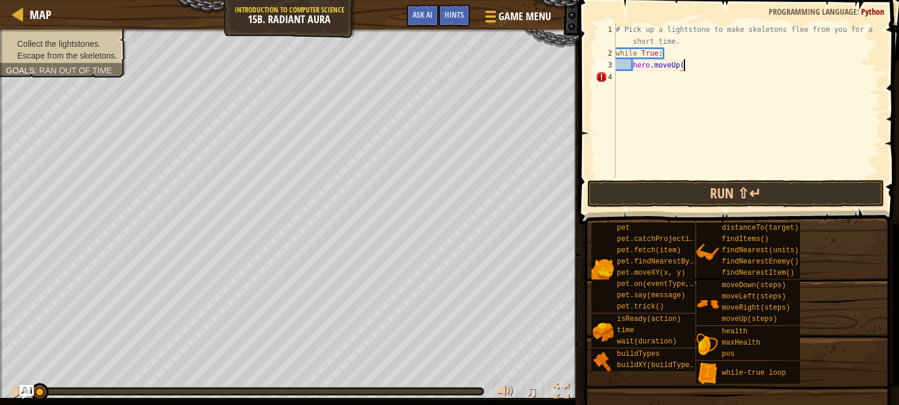
type textarea "hero.moveUp()"
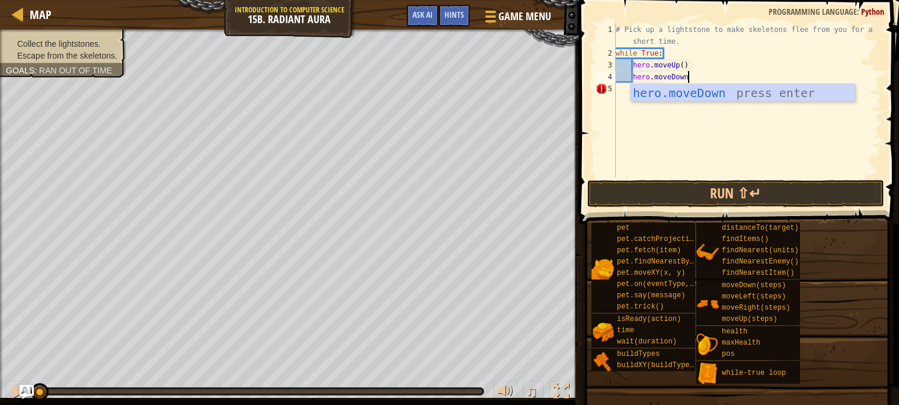
type textarea "hero.moveDown()"
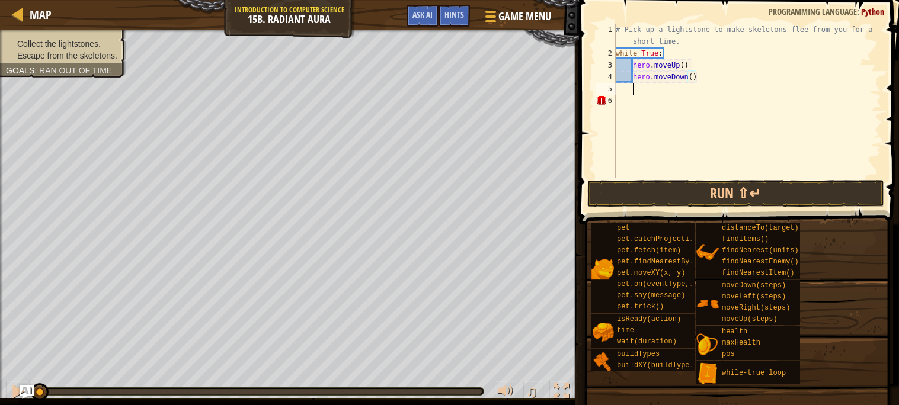
scroll to position [5, 2]
type textarea "hero.moveRight(2)"
type textarea "hero.moveUp(1)"
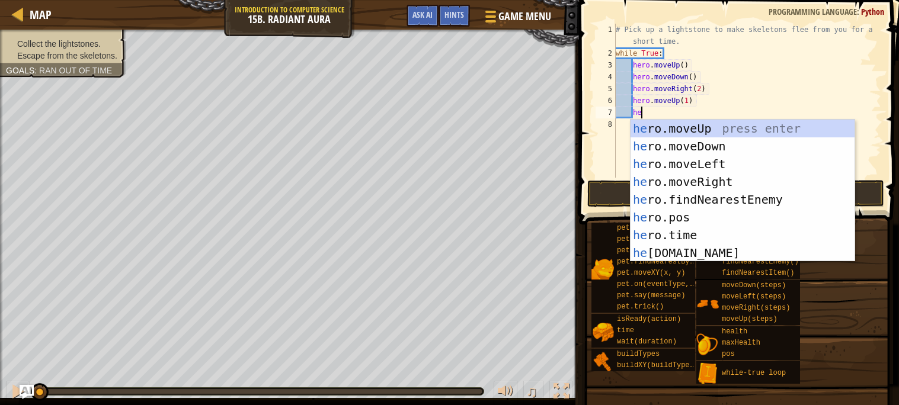
type textarea "h"
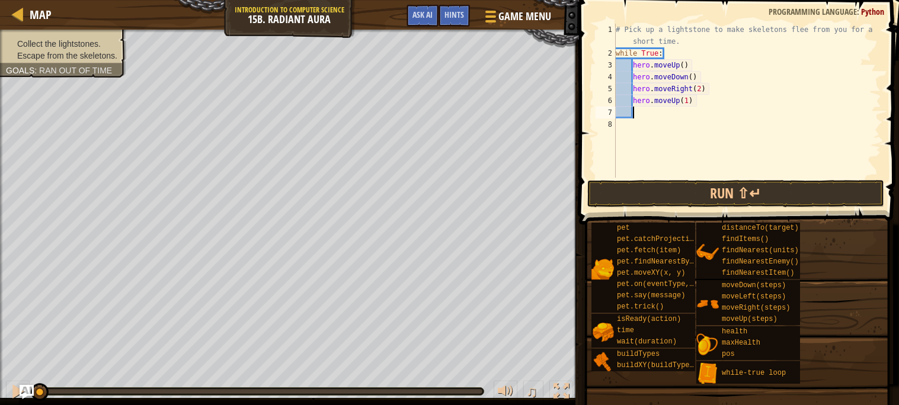
scroll to position [5, 0]
type textarea "hero"
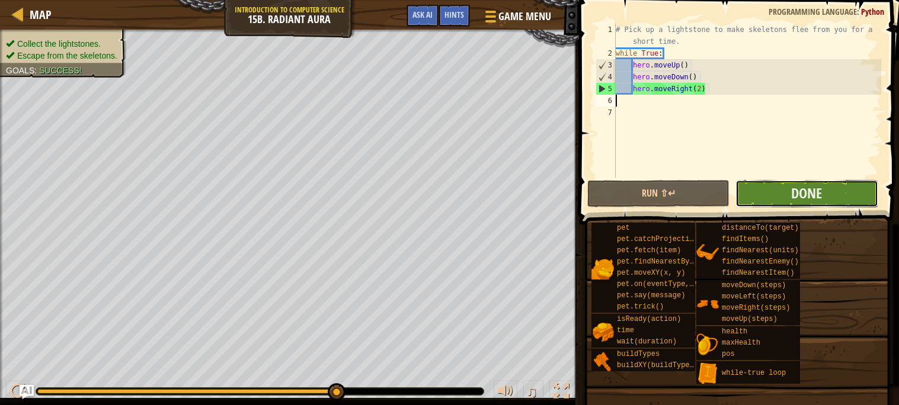
click at [787, 200] on button "Done" at bounding box center [807, 193] width 142 height 27
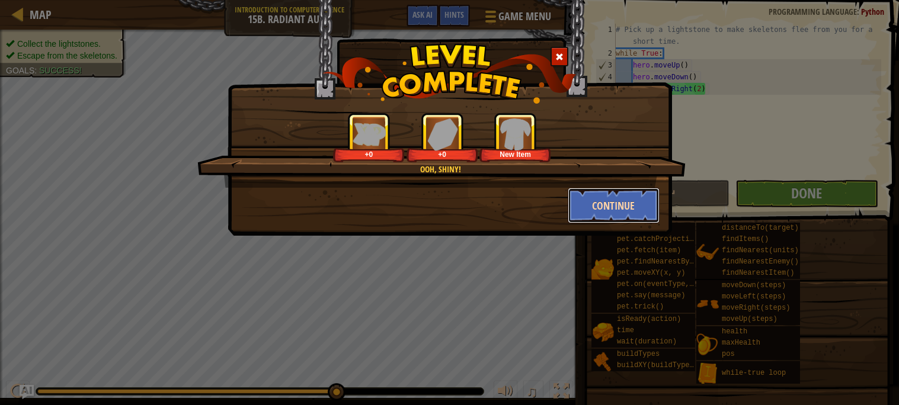
click at [614, 218] on button "Continue" at bounding box center [614, 206] width 92 height 36
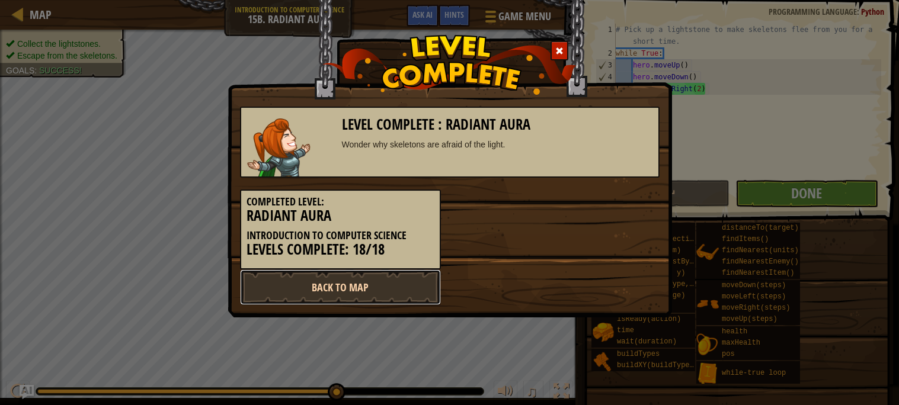
click at [366, 290] on link "Back to Map" at bounding box center [340, 288] width 201 height 36
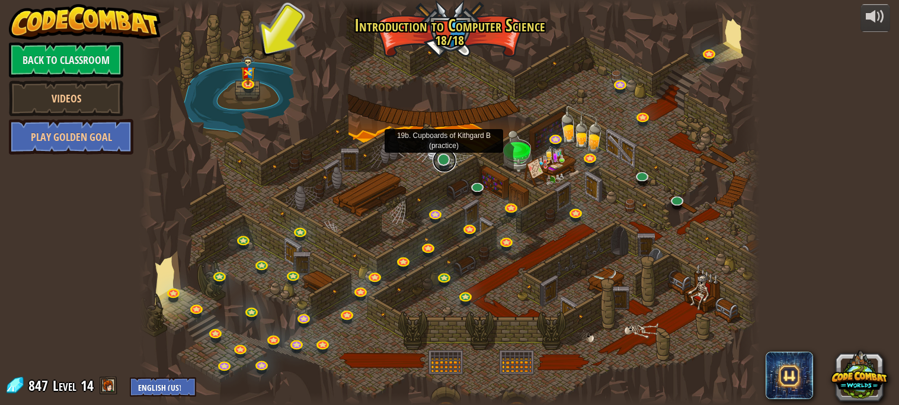
click at [442, 167] on link at bounding box center [445, 161] width 24 height 24
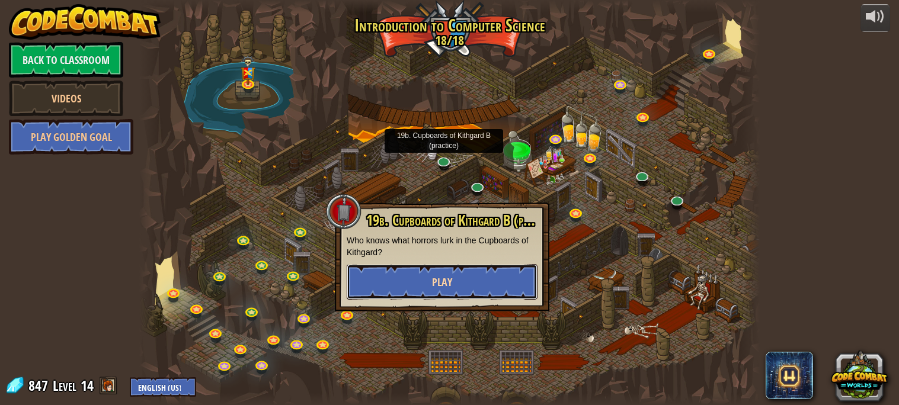
click at [461, 267] on button "Play" at bounding box center [442, 282] width 191 height 36
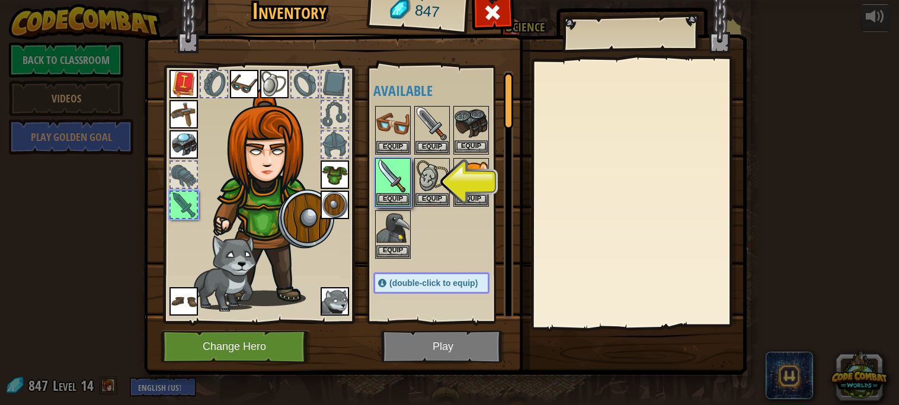
click at [471, 122] on img at bounding box center [471, 123] width 33 height 33
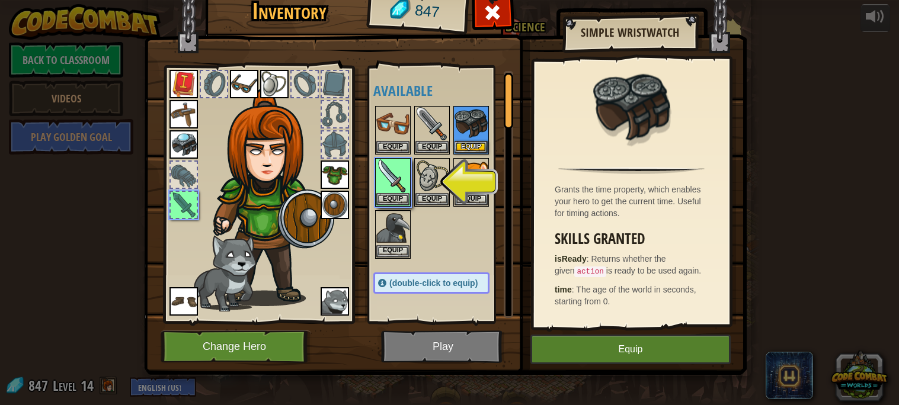
scroll to position [3, 0]
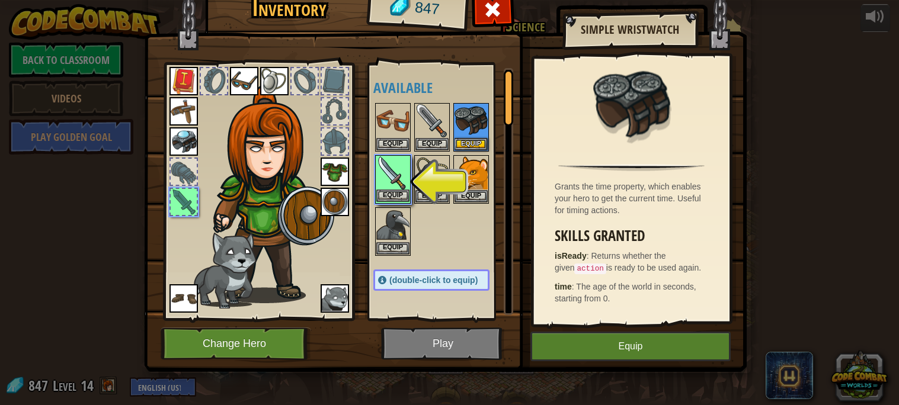
click at [376, 183] on img at bounding box center [392, 173] width 33 height 33
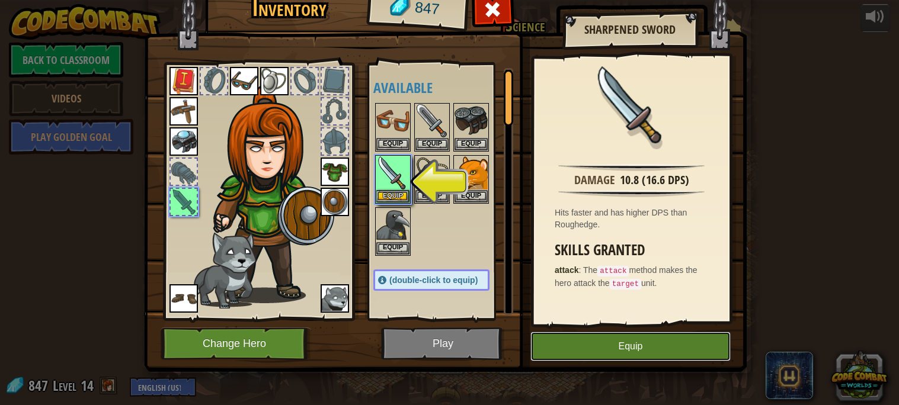
click at [583, 341] on button "Equip" at bounding box center [631, 347] width 200 height 30
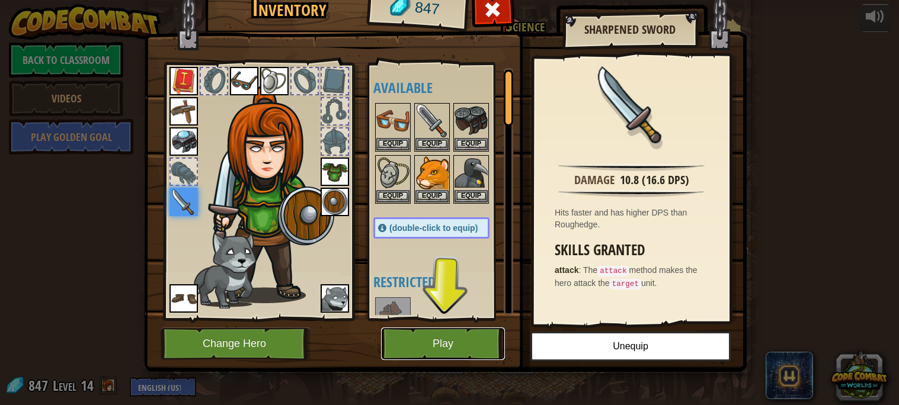
click at [455, 348] on button "Play" at bounding box center [443, 344] width 124 height 33
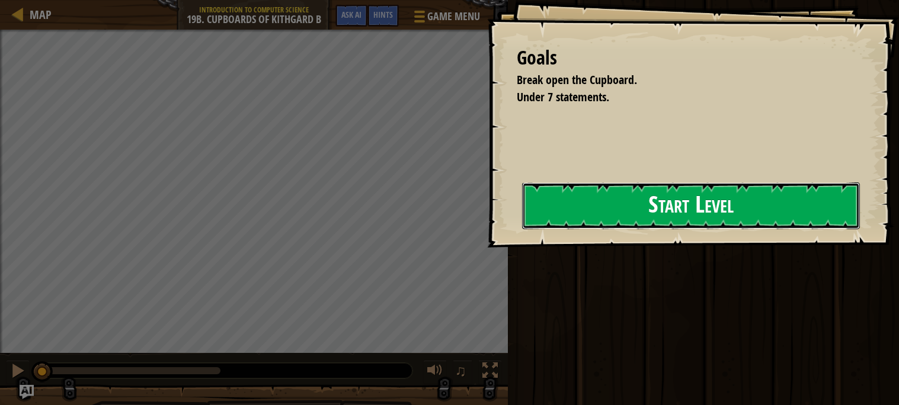
click at [565, 220] on button "Start Level" at bounding box center [691, 206] width 338 height 47
click at [567, 218] on button "Start Level" at bounding box center [691, 206] width 338 height 47
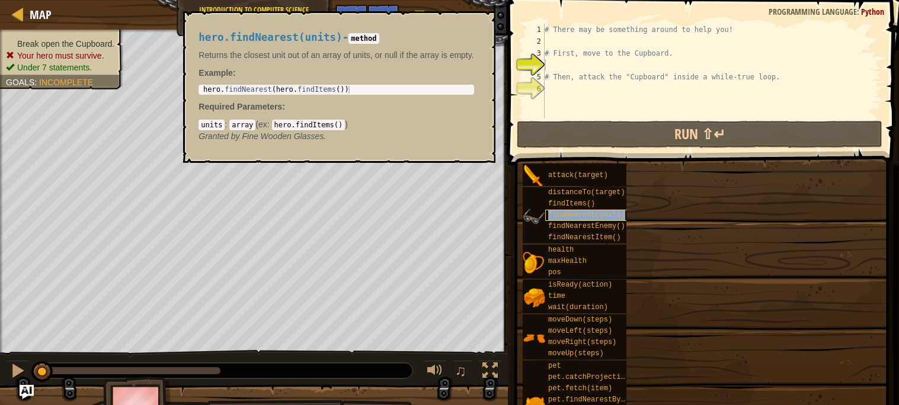
click at [567, 216] on span "findNearest(units)" at bounding box center [586, 215] width 77 height 8
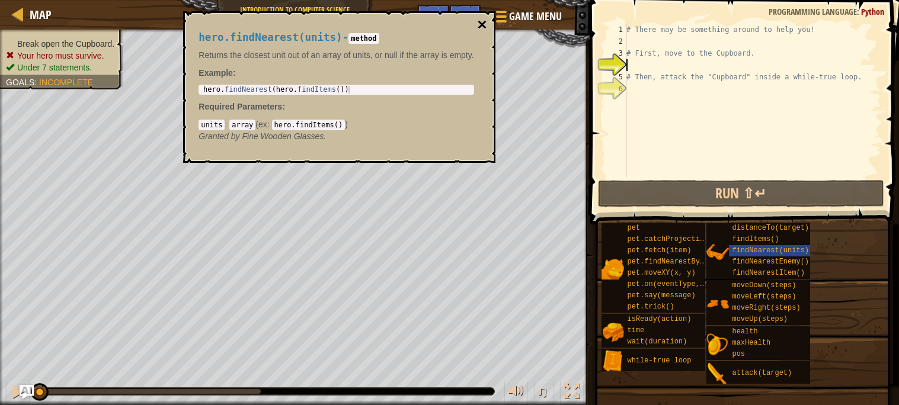
click at [483, 30] on button "×" at bounding box center [481, 25] width 9 height 17
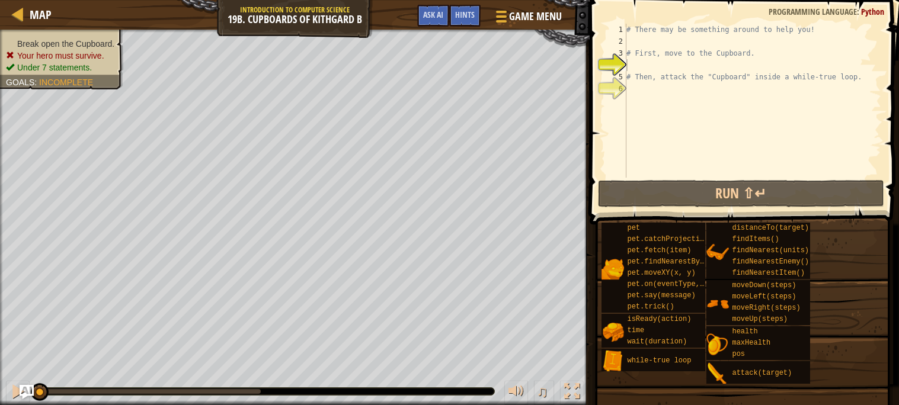
click at [717, 54] on div "# There may be something around to help you! # First, move to the Cupboard. # T…" at bounding box center [752, 113] width 257 height 178
click at [710, 34] on div "# There may be something around to help you! # First, move to the Cupboard. # T…" at bounding box center [752, 113] width 257 height 178
drag, startPoint x: 774, startPoint y: 63, endPoint x: 626, endPoint y: 47, distance: 148.5
click at [626, 47] on div "# There may be something around to help you! 1 2 3 4 5 6 # There may be somethi…" at bounding box center [742, 101] width 277 height 154
type textarea "# First, move to the Cupboard."
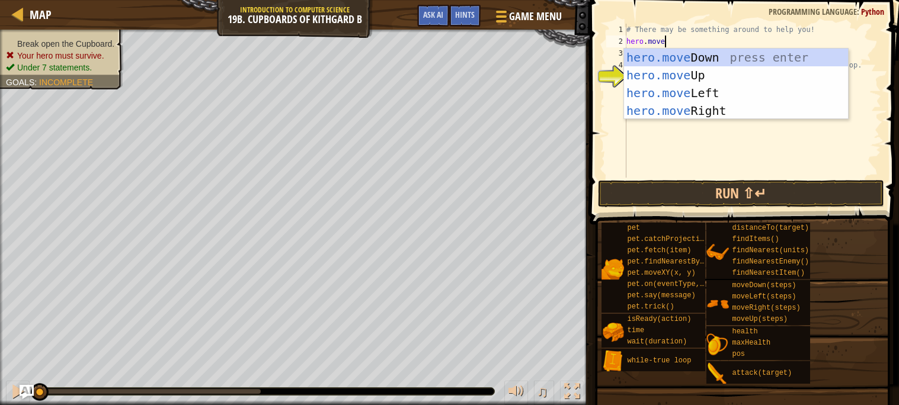
scroll to position [5, 3]
type textarea "hero.moverig"
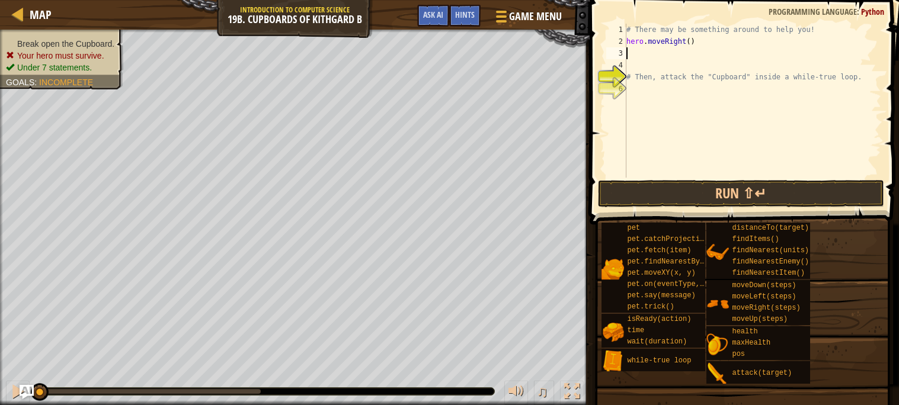
scroll to position [5, 0]
type textarea "hero.moveRight(1)"
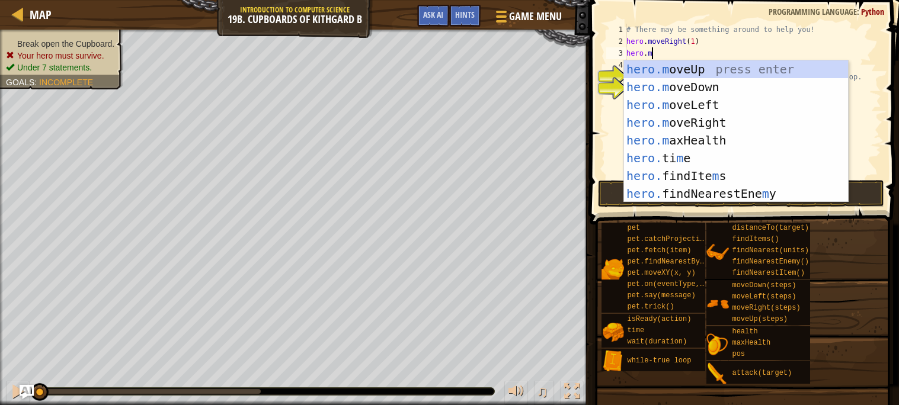
scroll to position [5, 2]
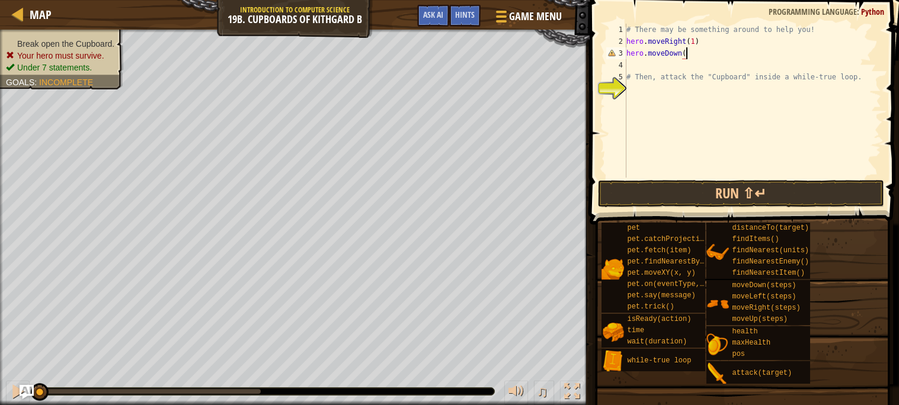
type textarea "hero.moveDown()"
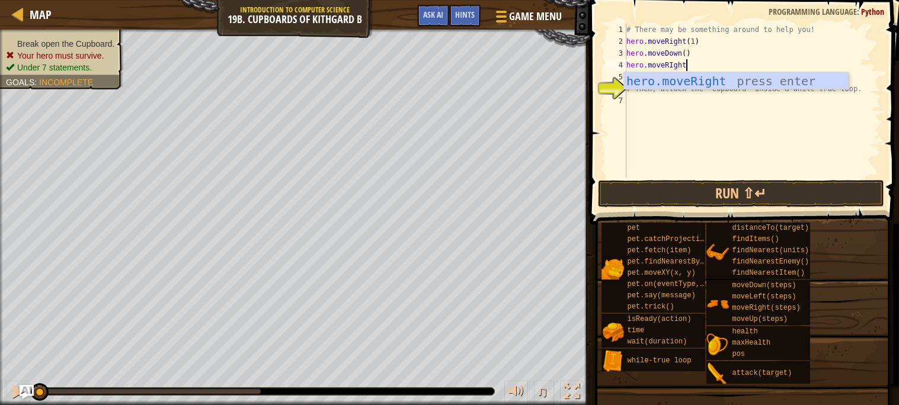
scroll to position [5, 4]
type textarea "hero.moveRight)"
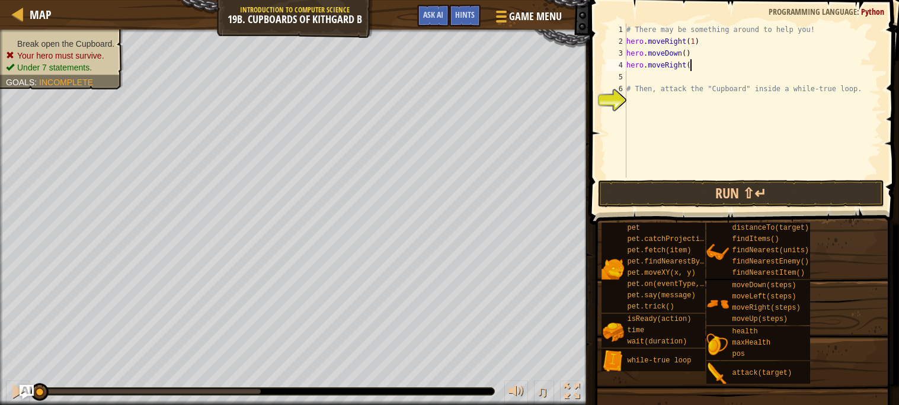
type textarea "hero.moveRight()"
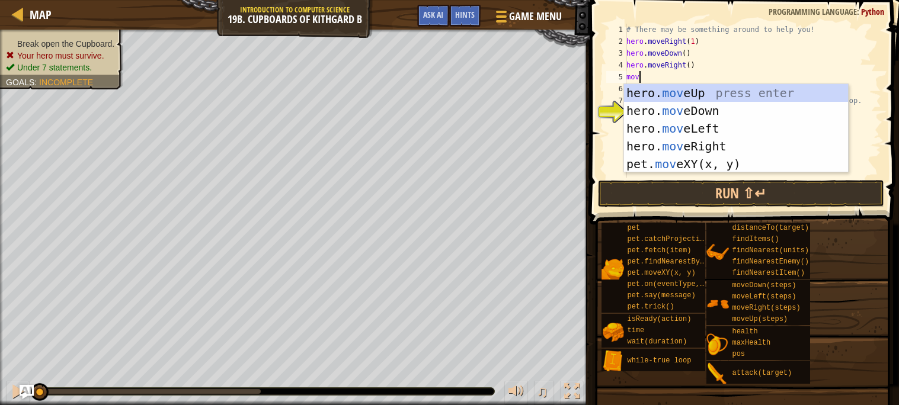
scroll to position [5, 0]
type textarea "m"
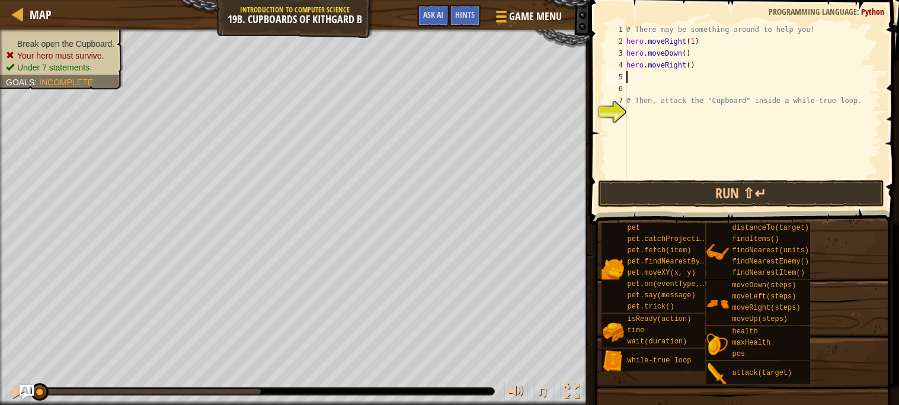
type textarea "x"
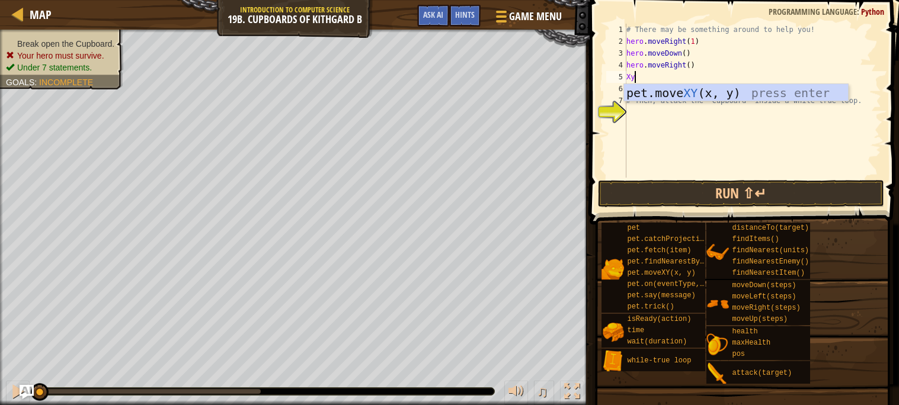
type textarea "X"
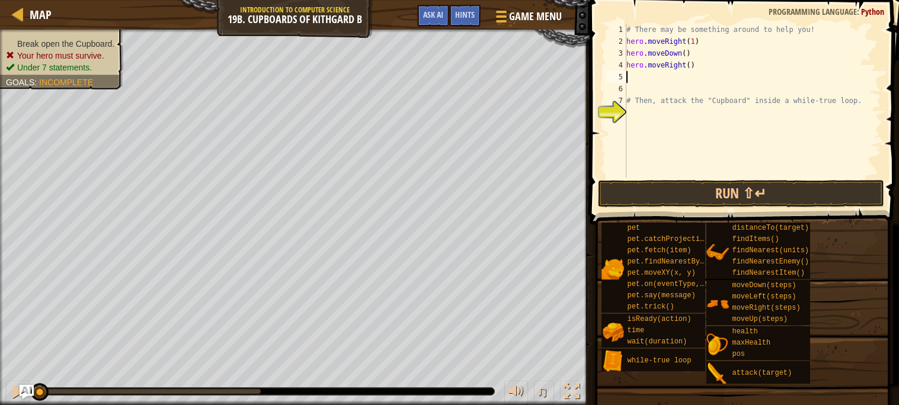
type textarea "h"
click at [745, 74] on div "# There may be something around to help you! hero . moveRight ( 1 ) hero . move…" at bounding box center [752, 113] width 257 height 178
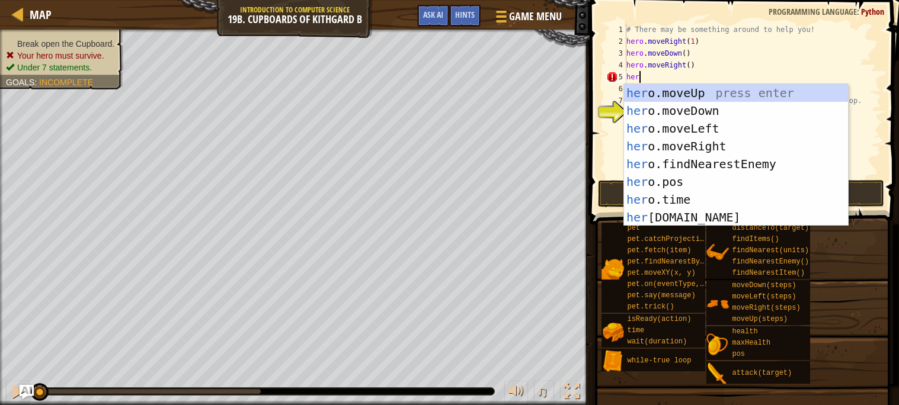
scroll to position [5, 0]
type textarea "h"
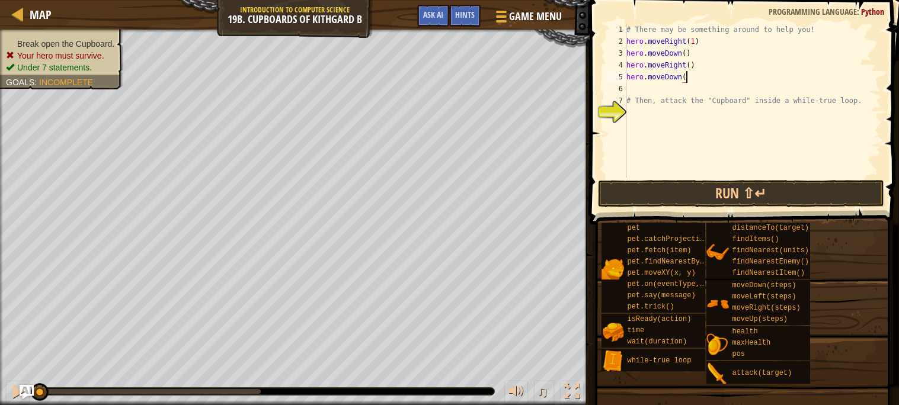
scroll to position [5, 4]
type textarea "hero.moveDown(2)"
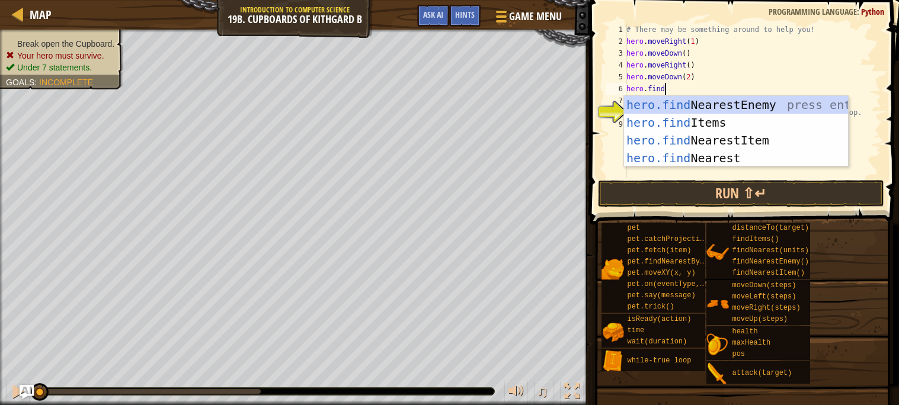
type textarea "hero.findn"
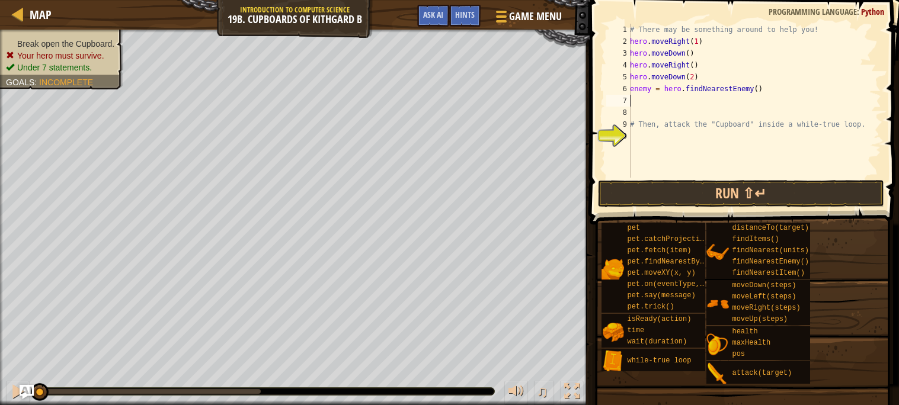
type textarea "e"
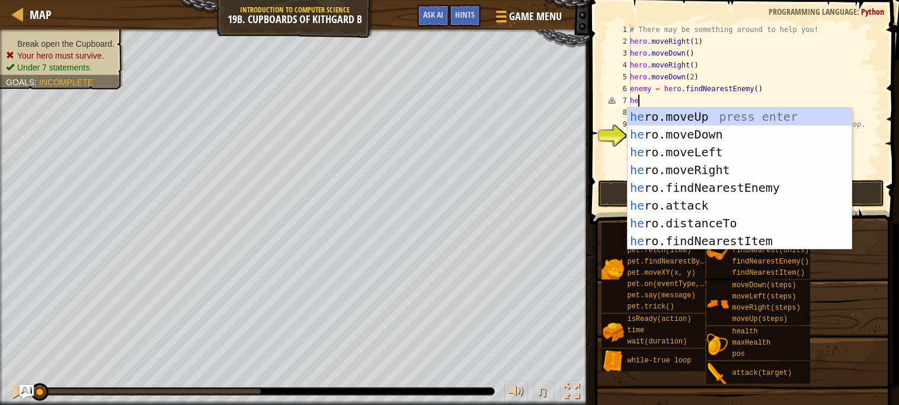
type textarea "h"
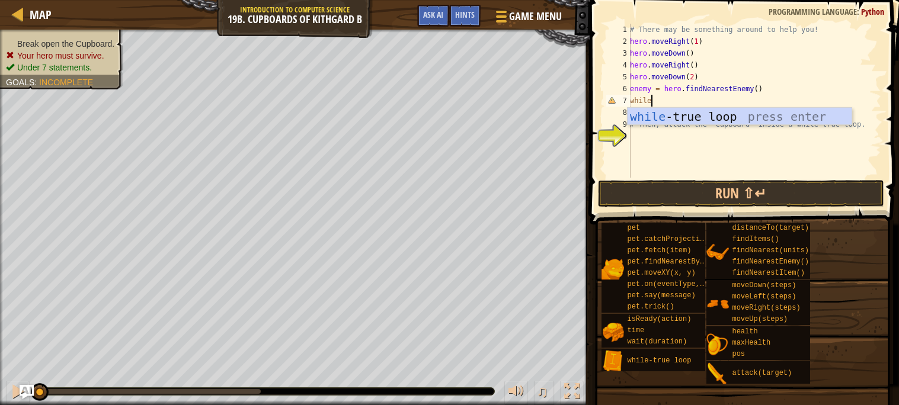
type textarea "whilet"
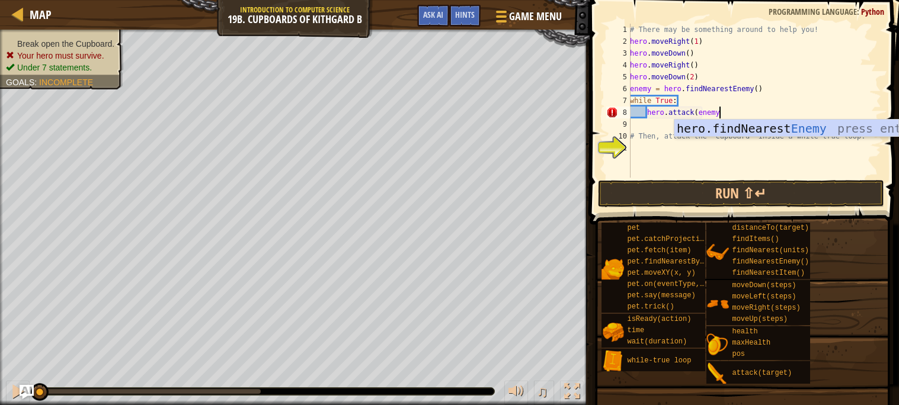
scroll to position [5, 7]
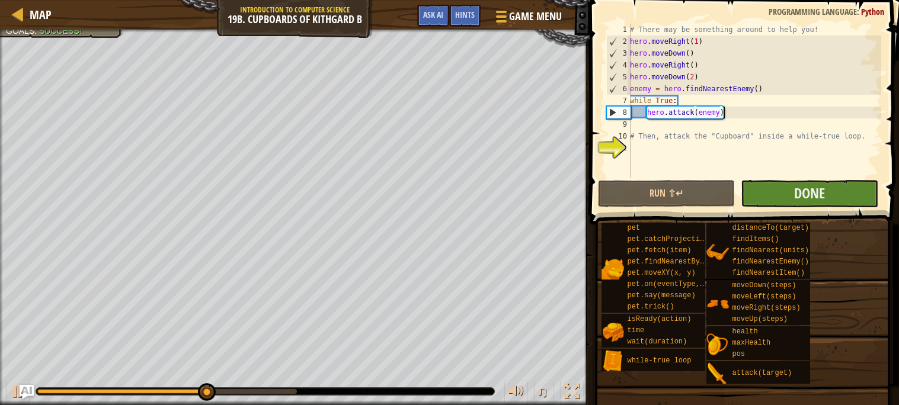
type textarea "hero.attack(enemy)"
click at [823, 202] on button "Done" at bounding box center [810, 193] width 138 height 27
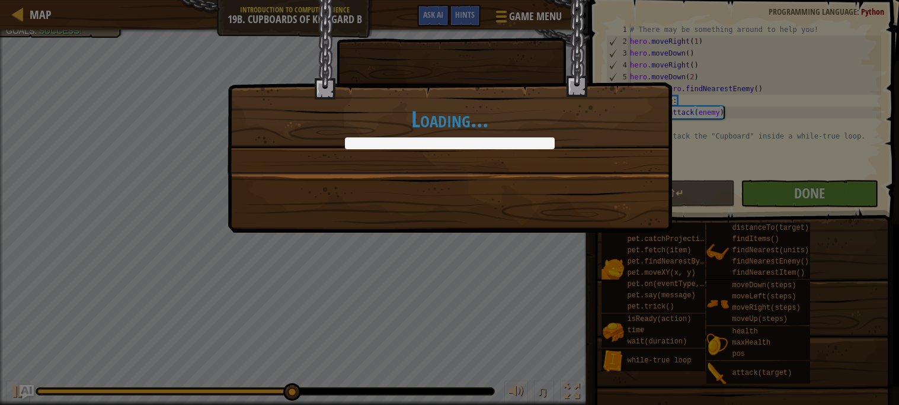
click at [571, 280] on div "Loading..." at bounding box center [449, 202] width 899 height 405
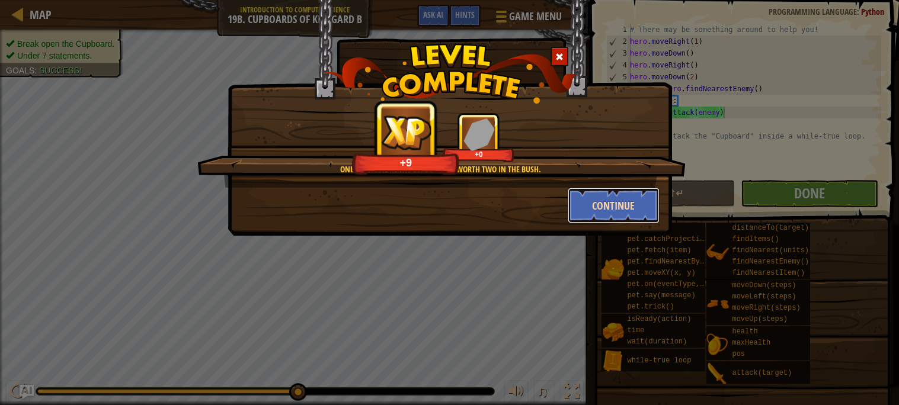
click at [598, 204] on button "Continue" at bounding box center [614, 206] width 92 height 36
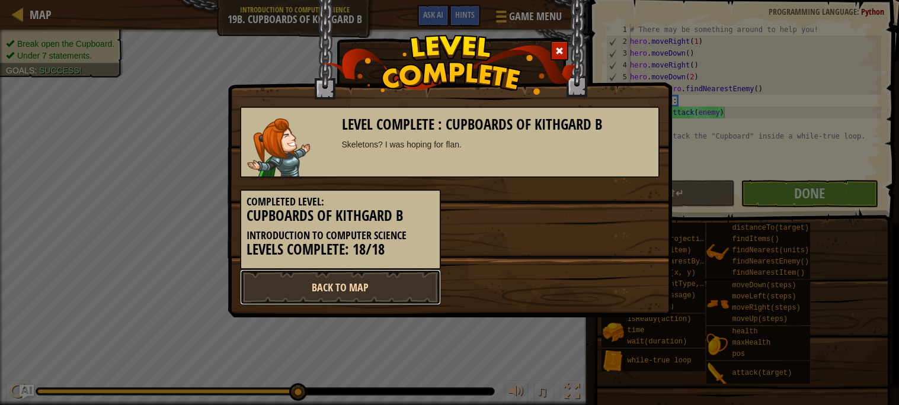
click at [398, 288] on link "Back to Map" at bounding box center [340, 288] width 201 height 36
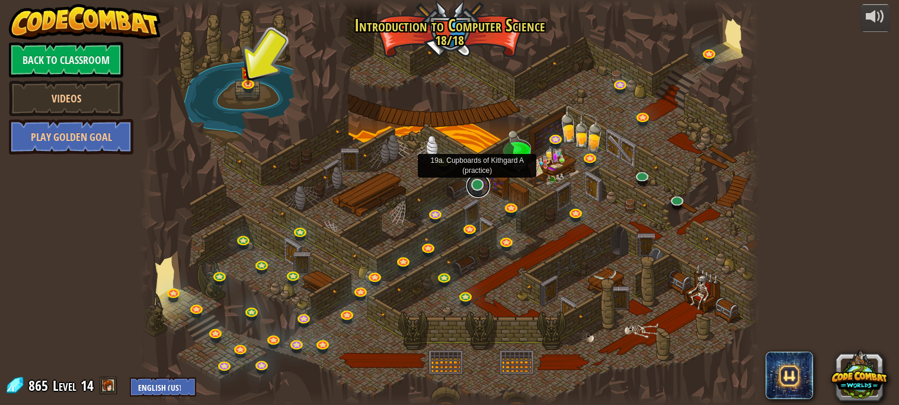
click at [476, 190] on link at bounding box center [479, 186] width 24 height 24
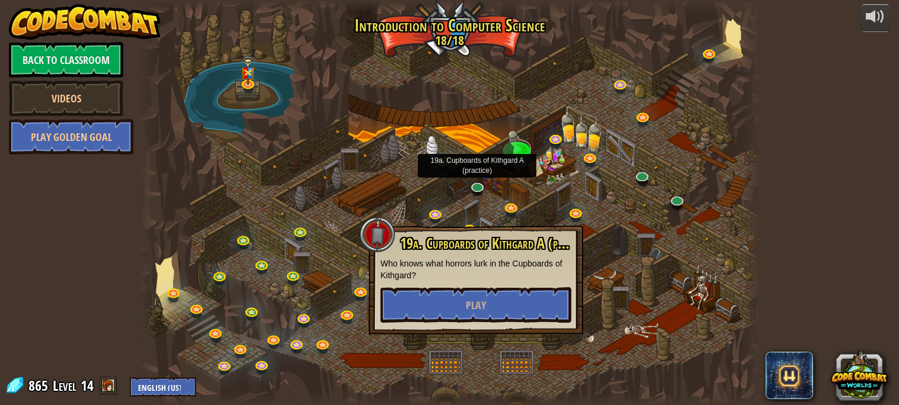
click at [528, 210] on div at bounding box center [449, 202] width 620 height 405
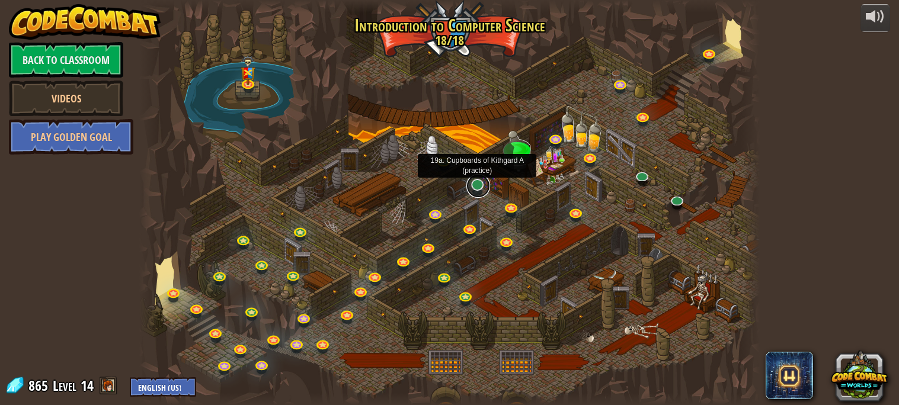
click at [474, 189] on link at bounding box center [479, 186] width 24 height 24
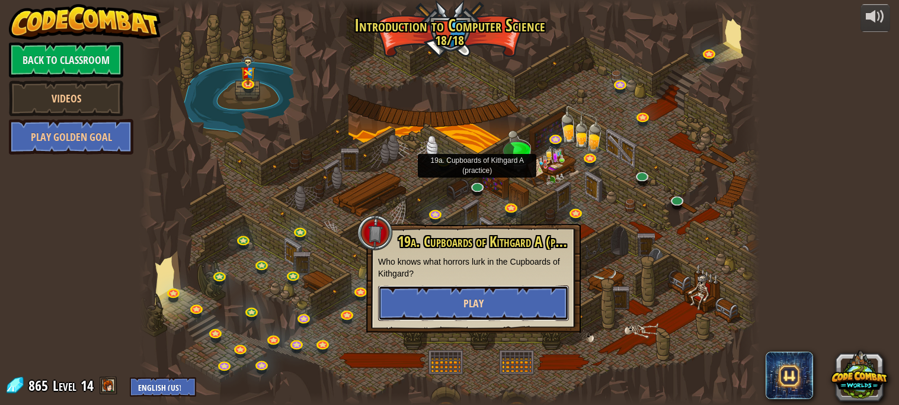
click at [488, 309] on button "Play" at bounding box center [473, 304] width 191 height 36
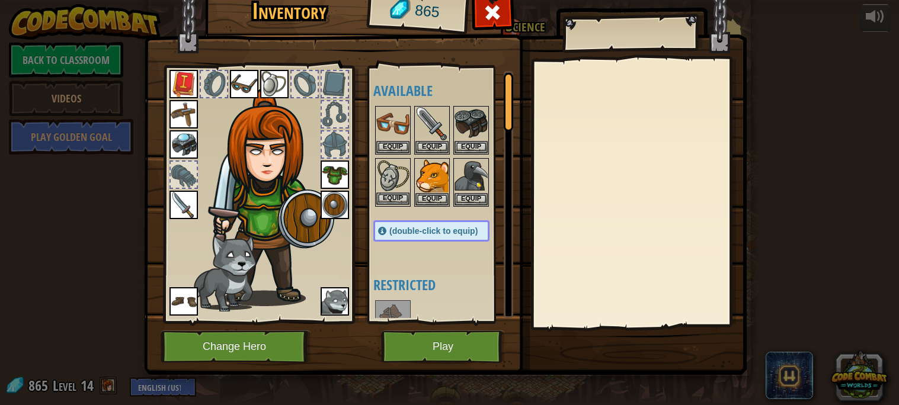
click at [390, 177] on img at bounding box center [392, 175] width 33 height 33
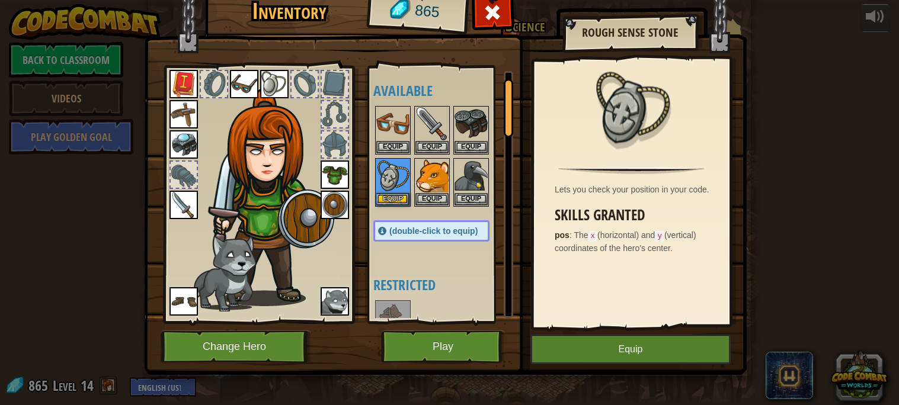
scroll to position [30, 0]
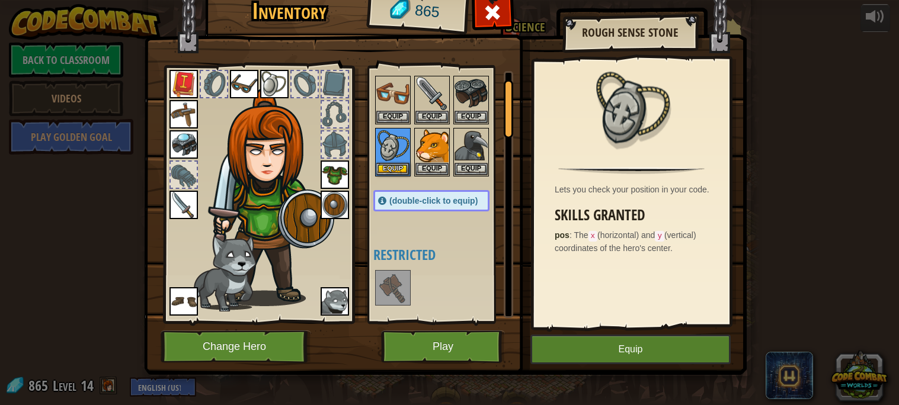
click at [272, 87] on img at bounding box center [274, 84] width 28 height 28
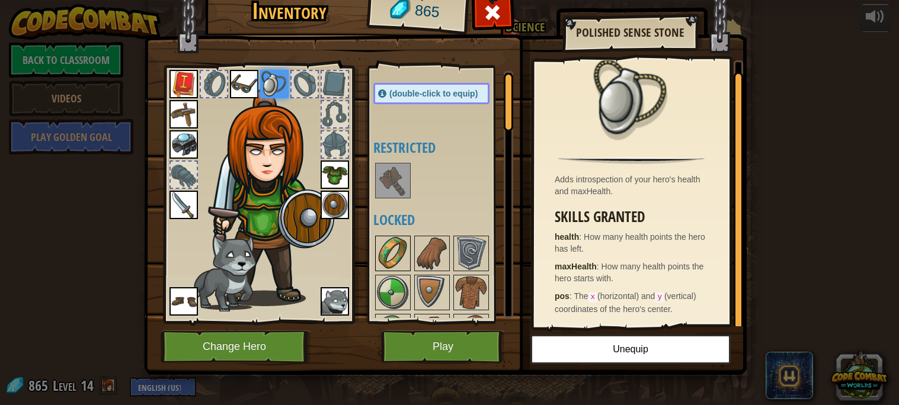
scroll to position [0, 0]
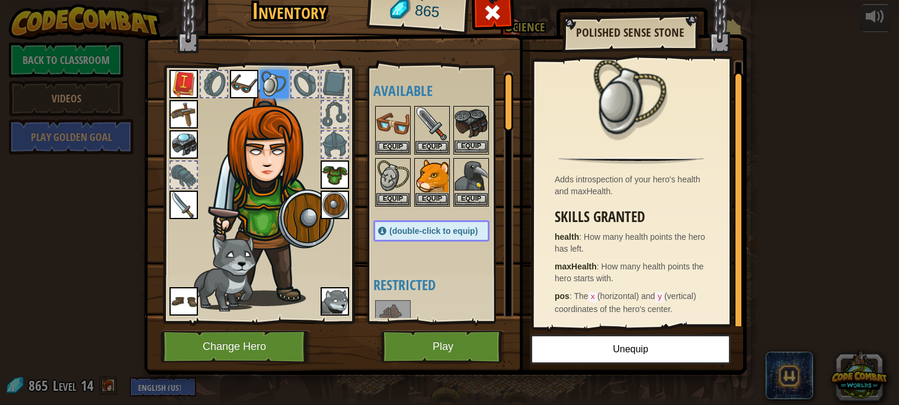
click at [467, 129] on img at bounding box center [471, 123] width 33 height 33
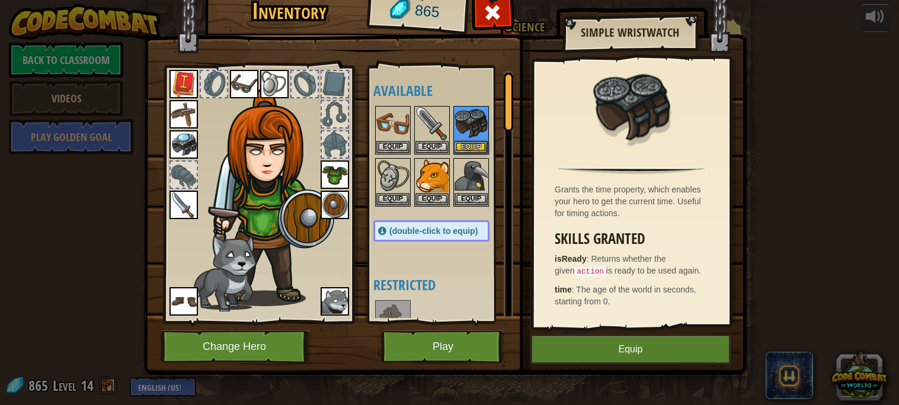
click at [178, 89] on img at bounding box center [184, 84] width 28 height 28
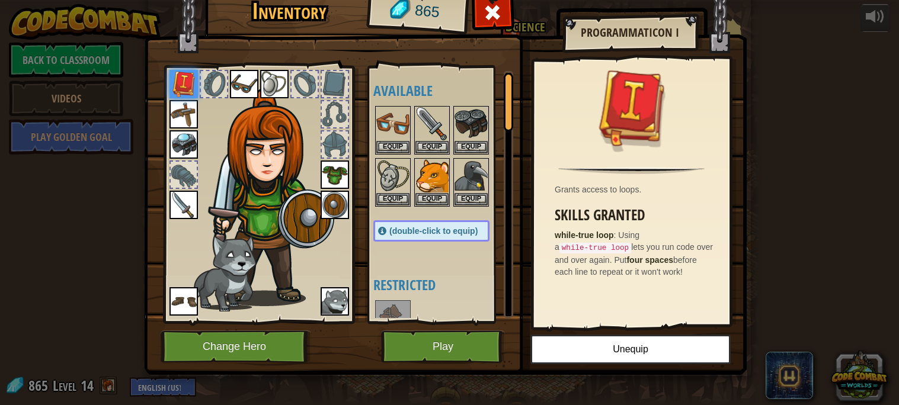
click at [178, 112] on img at bounding box center [184, 114] width 28 height 28
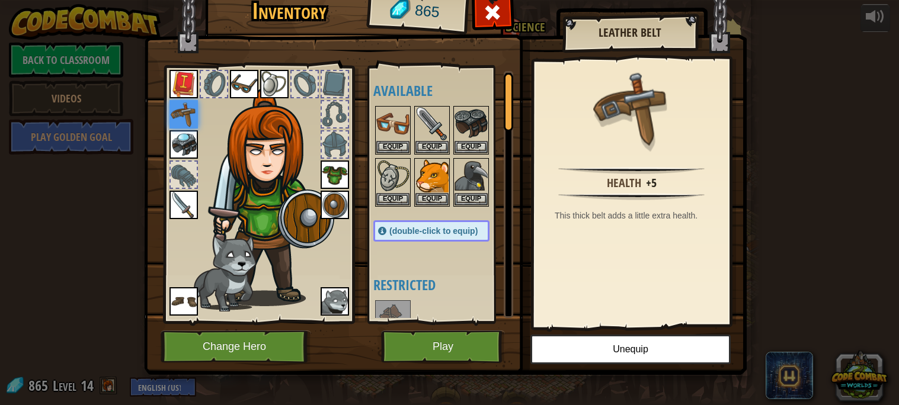
click at [178, 131] on img at bounding box center [184, 144] width 28 height 28
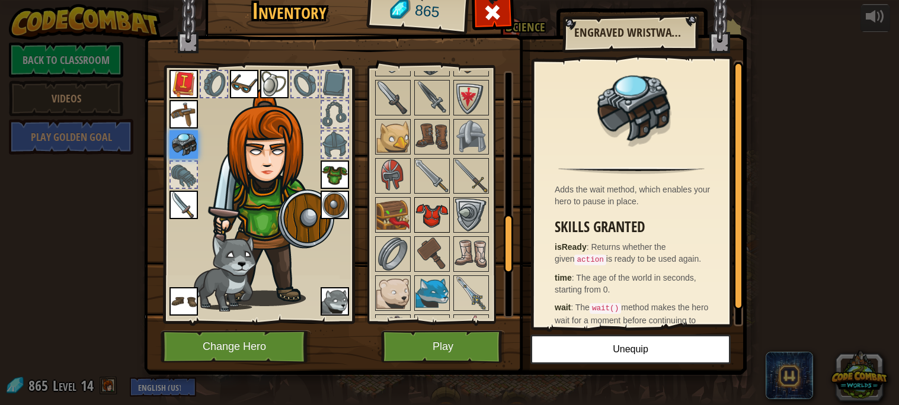
scroll to position [634, 0]
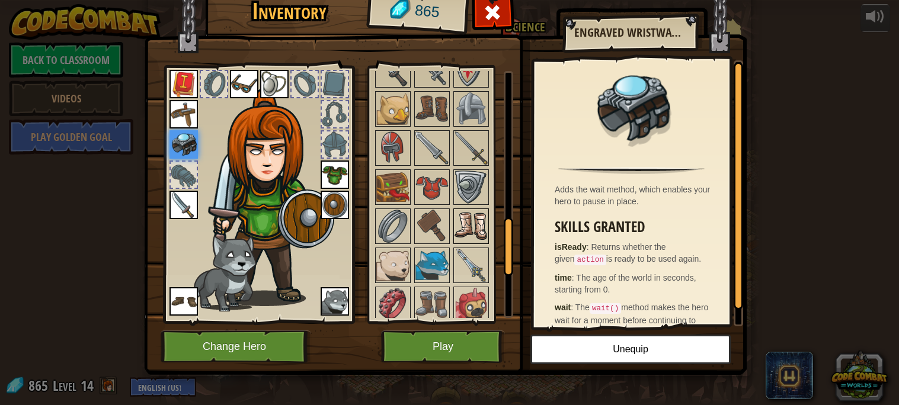
click at [462, 223] on img at bounding box center [471, 226] width 33 height 33
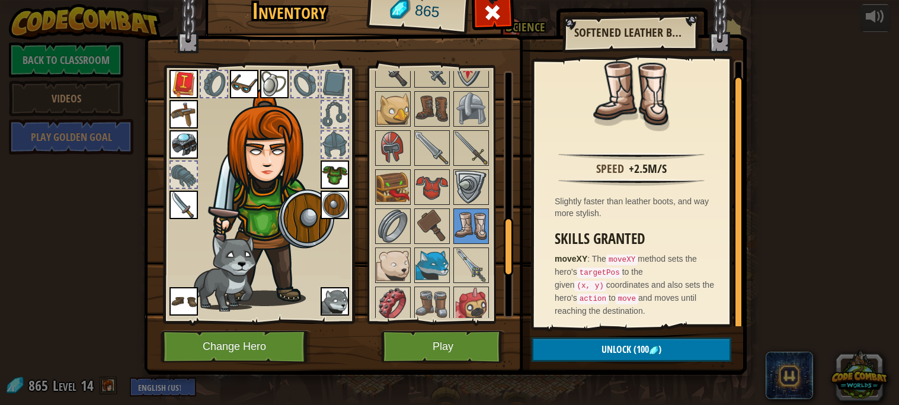
scroll to position [14, 0]
click at [596, 352] on button "Unlock (100 )" at bounding box center [632, 350] width 200 height 24
click at [662, 354] on button "Confirm" at bounding box center [632, 350] width 200 height 24
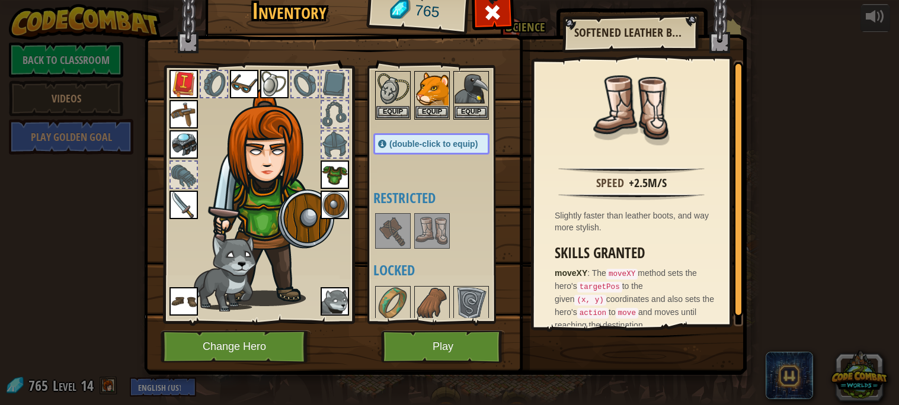
scroll to position [86, 0]
click at [438, 340] on button "Play" at bounding box center [443, 347] width 124 height 33
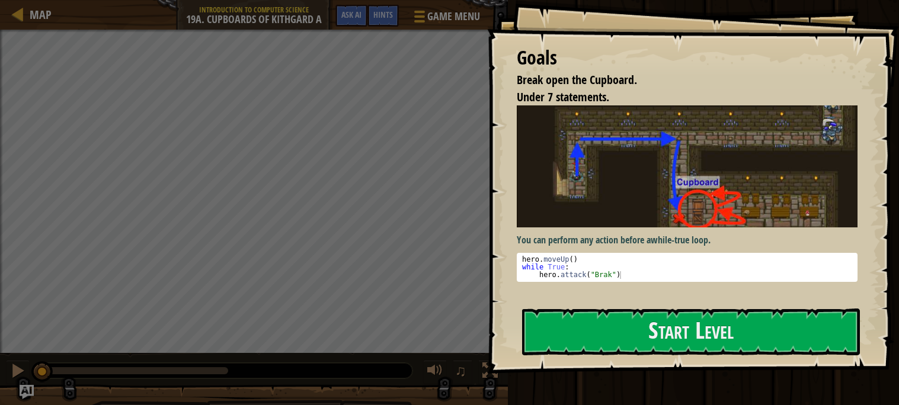
click at [590, 257] on div "hero . moveUp ( ) while True : hero . attack ( "Brak" )" at bounding box center [688, 275] width 336 height 39
type textarea "hero.moveUp()"
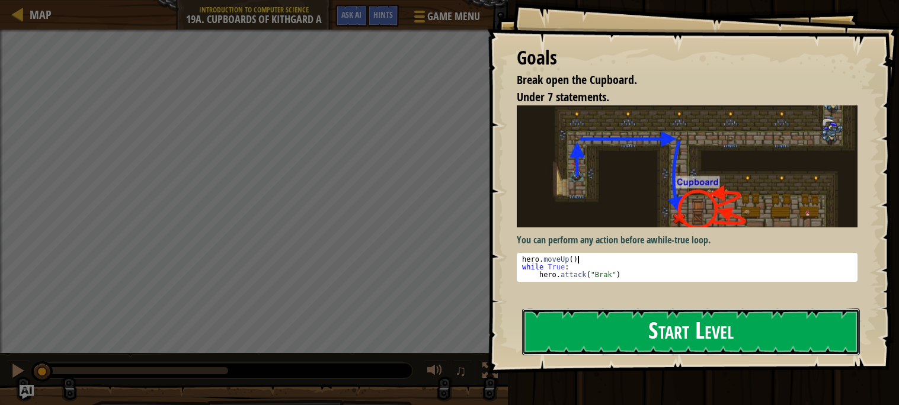
click at [630, 324] on button "Start Level" at bounding box center [691, 332] width 338 height 47
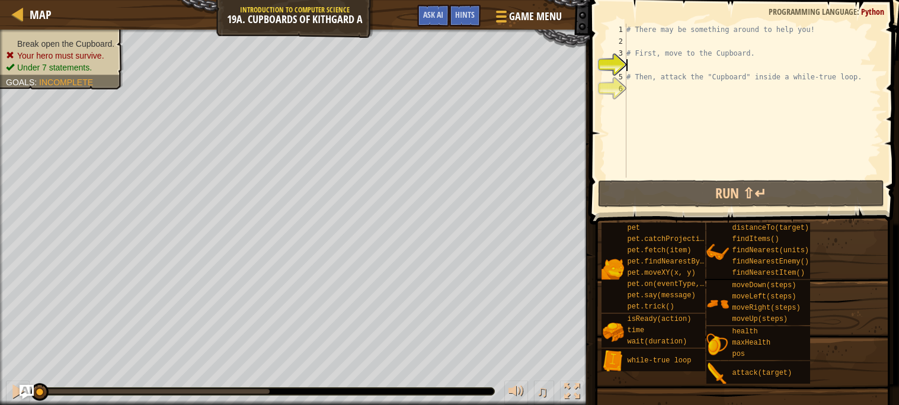
click at [710, 39] on div "# There may be something around to help you! # First, move to the Cupboard. # T…" at bounding box center [752, 113] width 257 height 178
click at [723, 54] on div "# There may be something around to help you! # First, move to the Cupboard. # T…" at bounding box center [752, 113] width 257 height 178
type textarea "# First, move to the Cupboard."
click at [723, 54] on div "# There may be something around to help you! # First, move to the Cupboard. # T…" at bounding box center [752, 113] width 257 height 178
click at [736, 68] on div "# There may be something around to help you! # First, move to the Cupboard. # T…" at bounding box center [752, 113] width 257 height 178
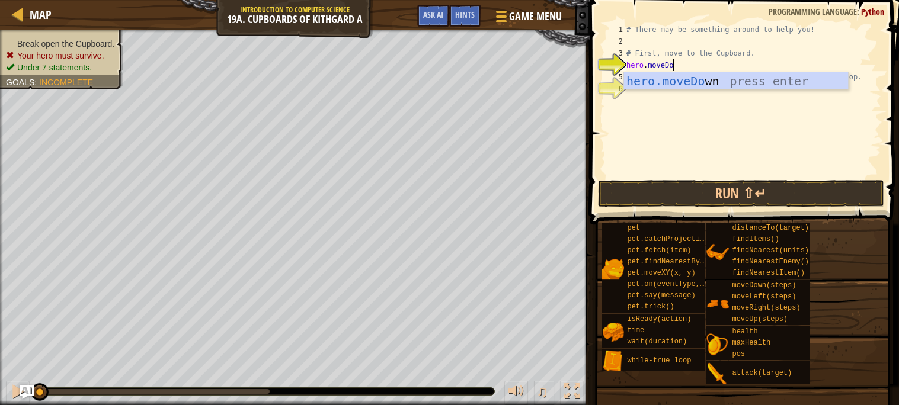
scroll to position [5, 3]
type textarea "hero.moveDown()"
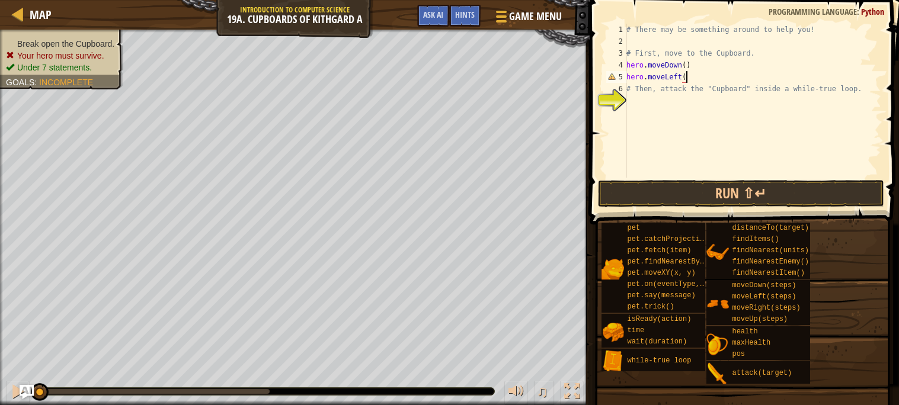
scroll to position [5, 4]
type textarea "hero.moveLeft(2)"
type textarea "hero.moveUp(2)"
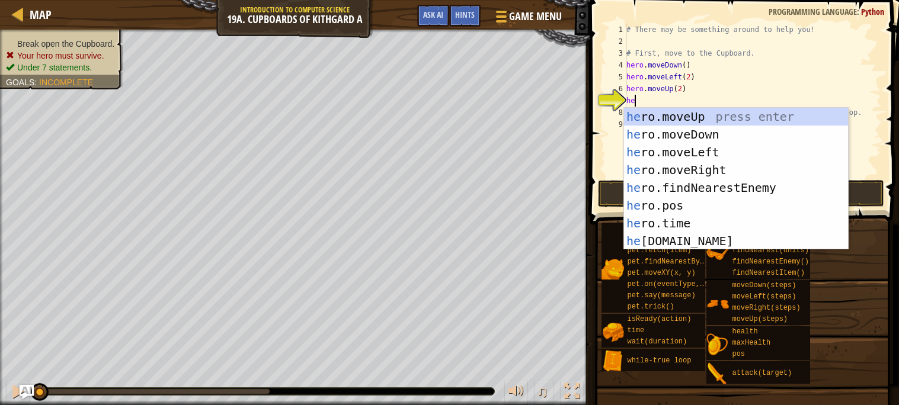
type textarea "h"
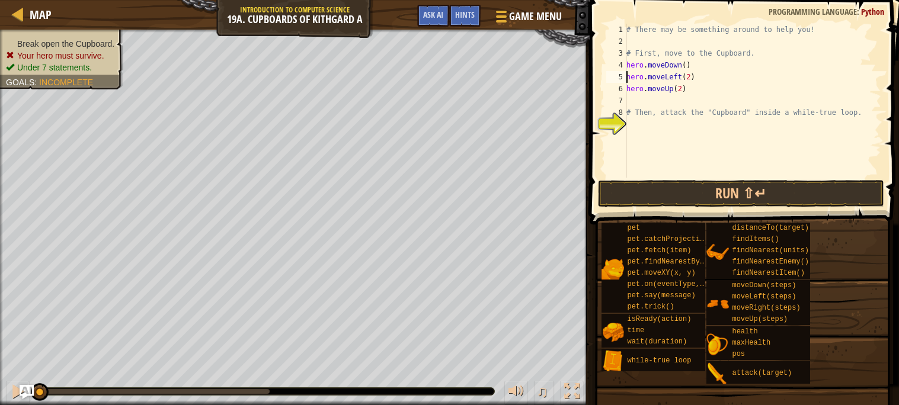
type textarea "hero.moveUp(2)"
type textarea "# Then, attack the "Cupboard" inside a while-true loop."
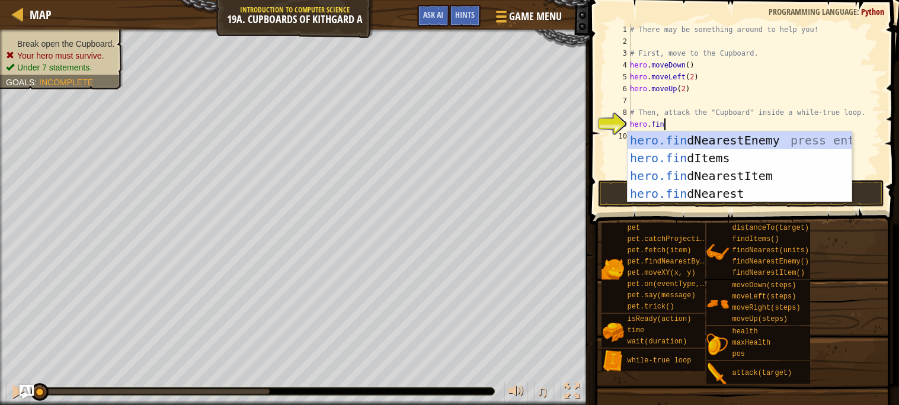
scroll to position [5, 2]
type textarea "hero.findn"
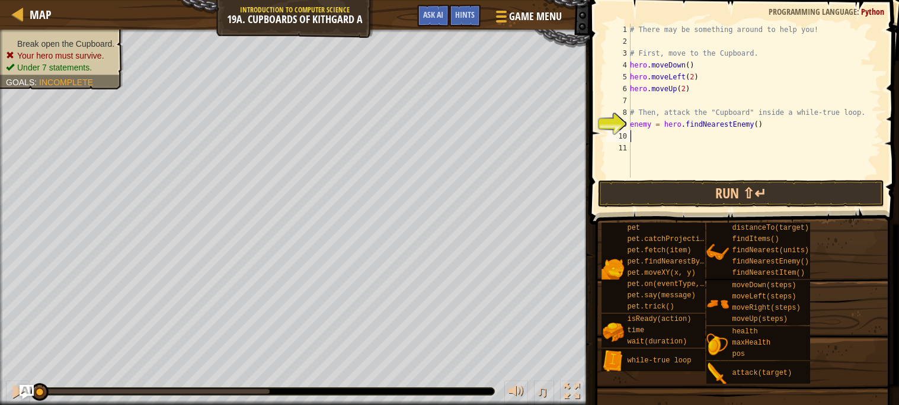
scroll to position [5, 0]
type textarea "h"
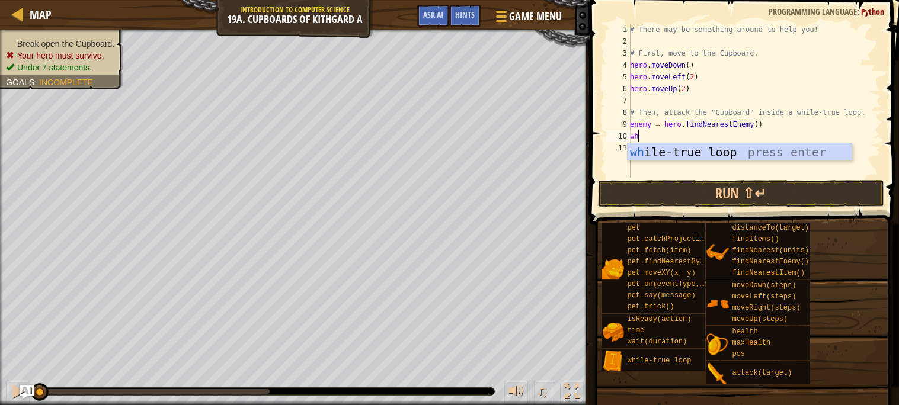
type textarea "whi"
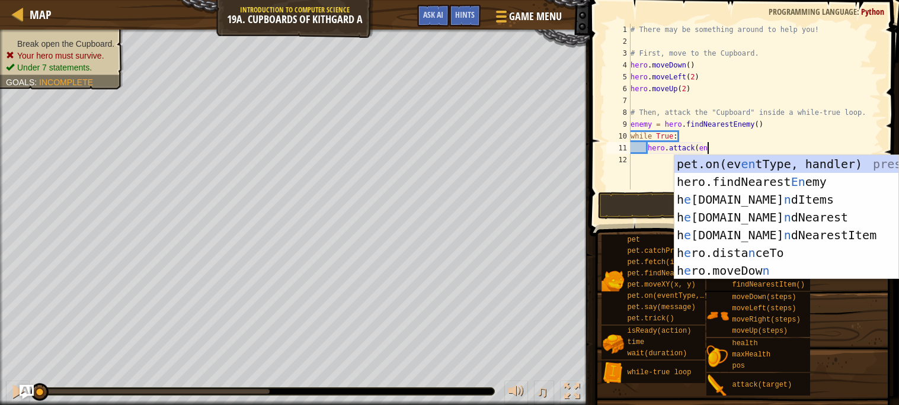
scroll to position [5, 7]
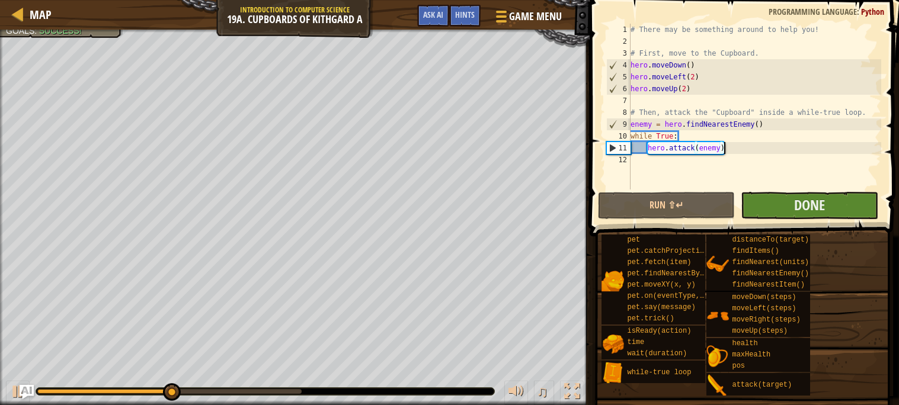
type textarea "hero.attack(enemy)"
click at [826, 209] on button "Done" at bounding box center [810, 205] width 138 height 27
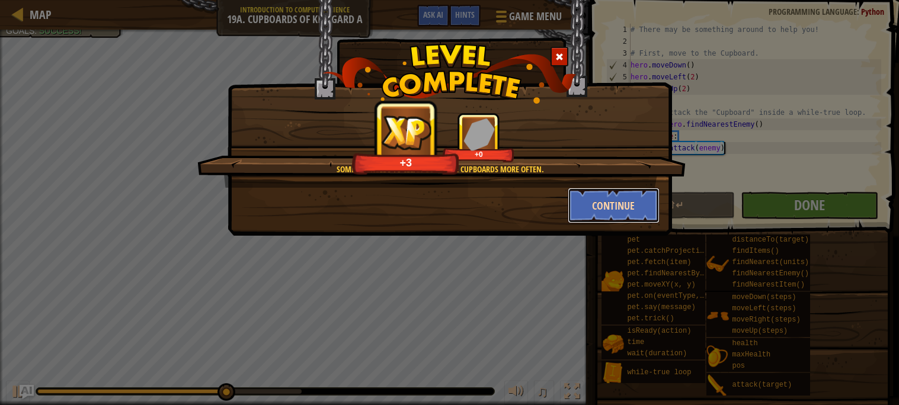
click at [594, 210] on button "Continue" at bounding box center [614, 206] width 92 height 36
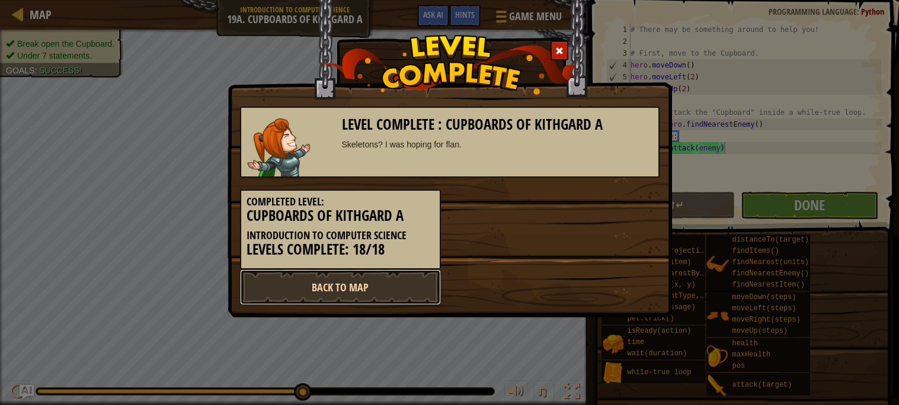
click at [368, 281] on link "Back to Map" at bounding box center [340, 288] width 201 height 36
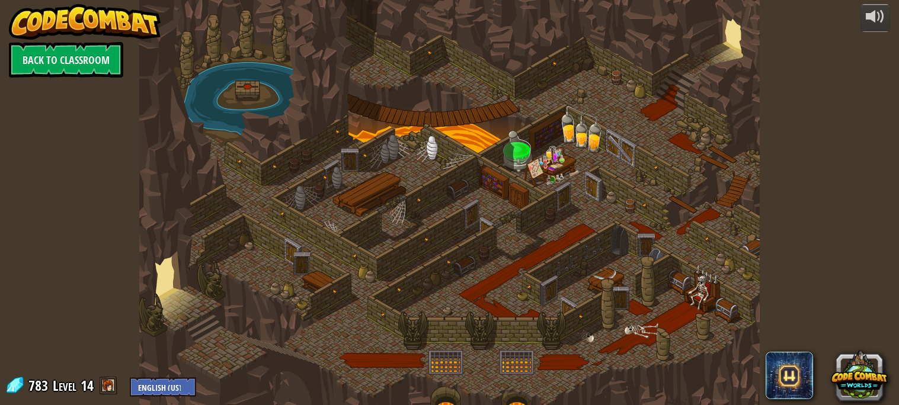
click at [439, 256] on div at bounding box center [449, 202] width 620 height 405
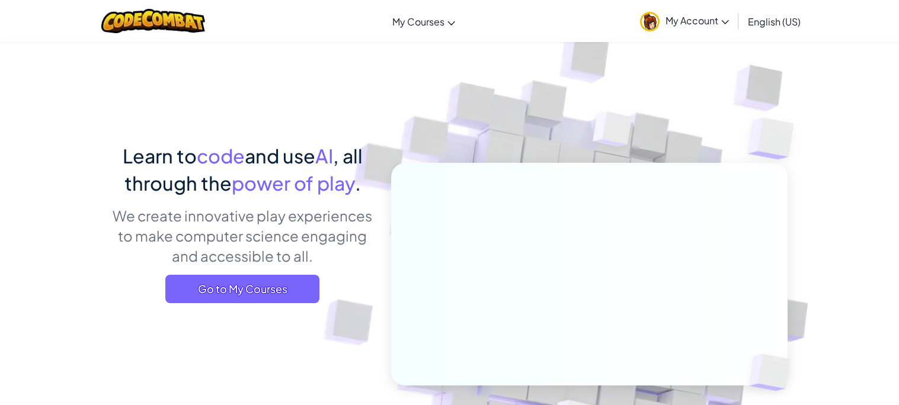
click at [256, 321] on div "Learn to code and use AI , all through the power of play . We create innovative…" at bounding box center [450, 308] width 676 height 332
click at [288, 298] on span "Go to My Courses" at bounding box center [242, 289] width 154 height 28
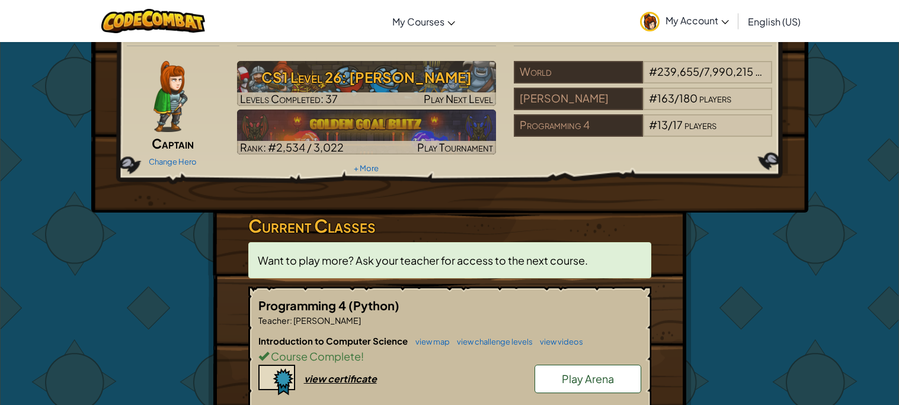
scroll to position [31, 0]
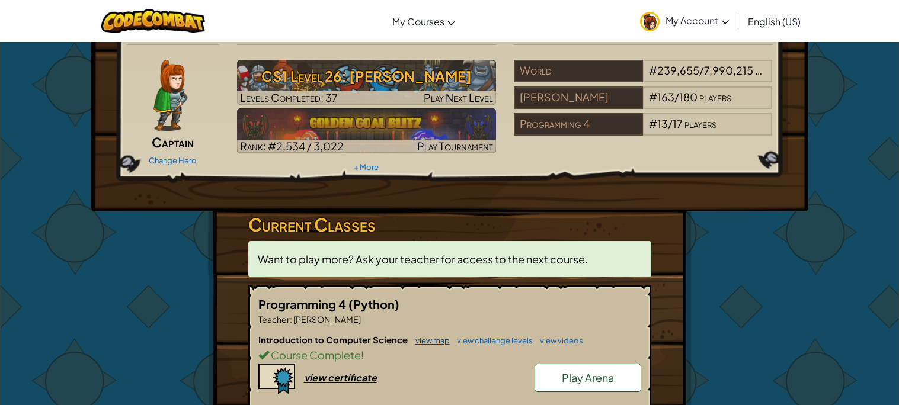
click at [434, 344] on link "view map" at bounding box center [430, 340] width 40 height 9
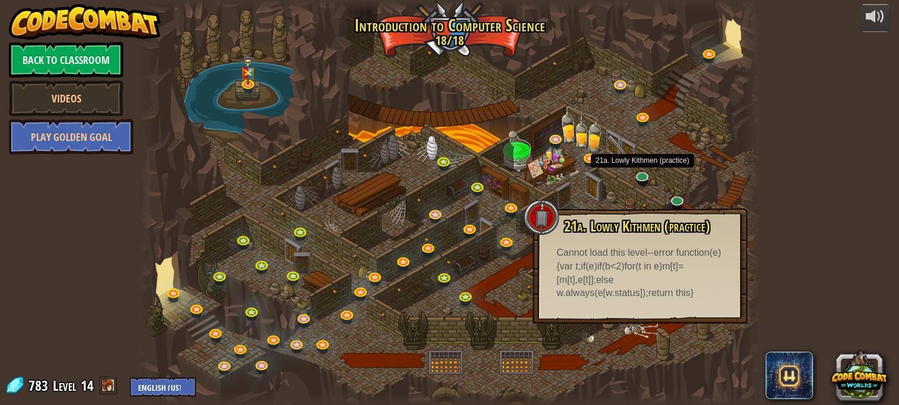
click at [635, 195] on div at bounding box center [449, 202] width 620 height 405
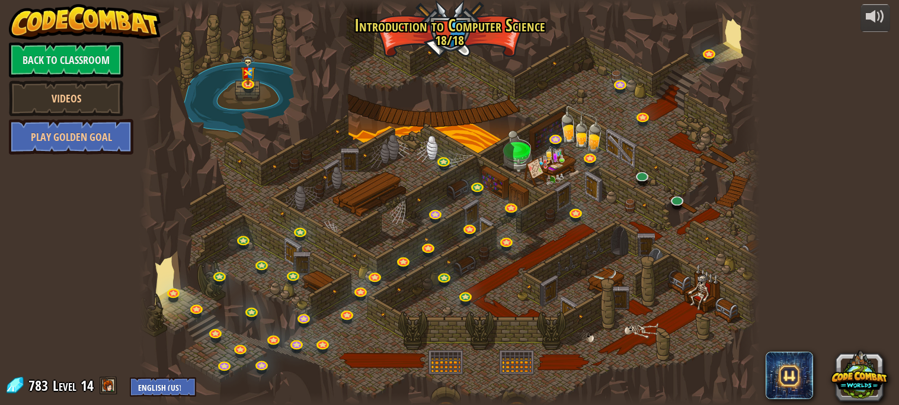
click at [640, 189] on div at bounding box center [449, 202] width 620 height 405
click at [641, 189] on div at bounding box center [449, 202] width 620 height 405
click at [646, 181] on link at bounding box center [643, 176] width 24 height 24
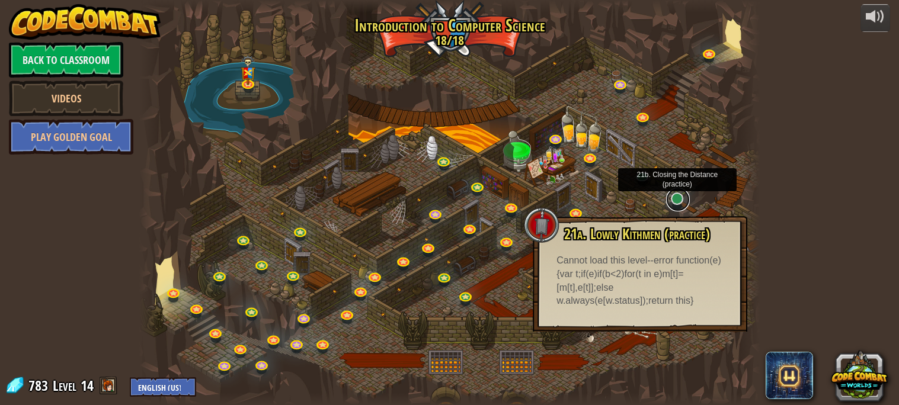
click at [680, 203] on link at bounding box center [678, 200] width 24 height 24
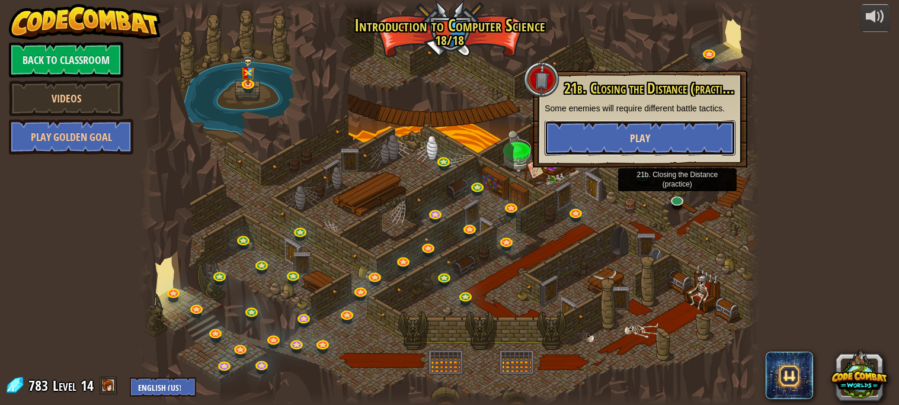
click at [644, 131] on span "Play" at bounding box center [640, 138] width 20 height 15
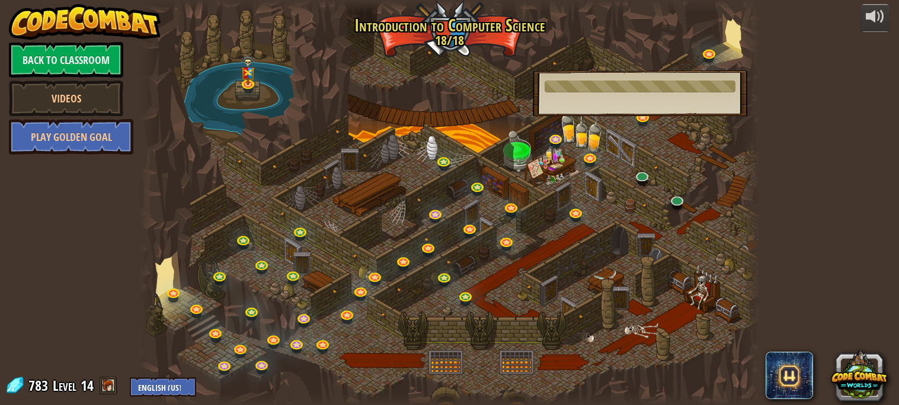
click at [551, 186] on div at bounding box center [449, 202] width 620 height 405
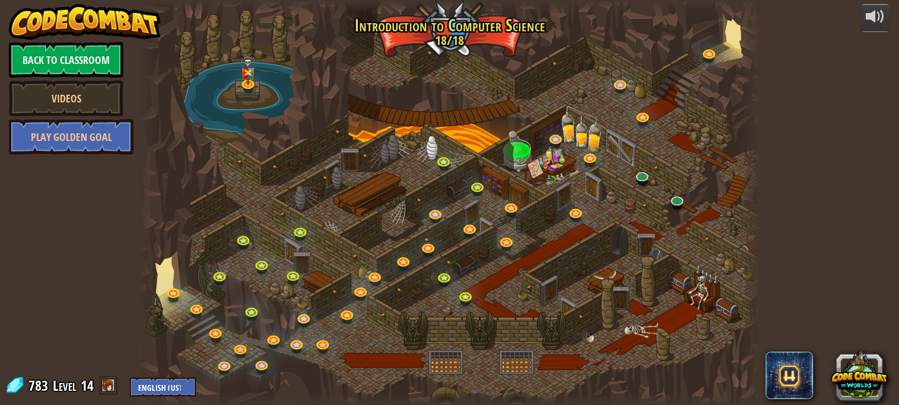
click at [631, 328] on div at bounding box center [449, 202] width 620 height 405
click at [675, 206] on link at bounding box center [678, 200] width 24 height 24
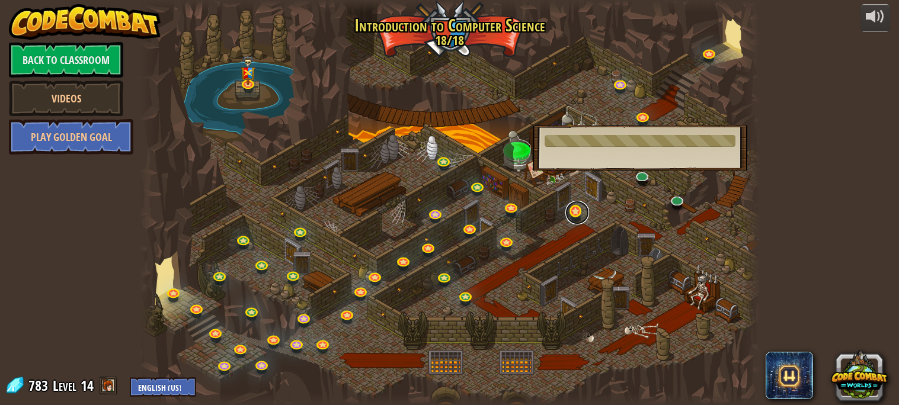
click at [573, 218] on link at bounding box center [578, 213] width 24 height 24
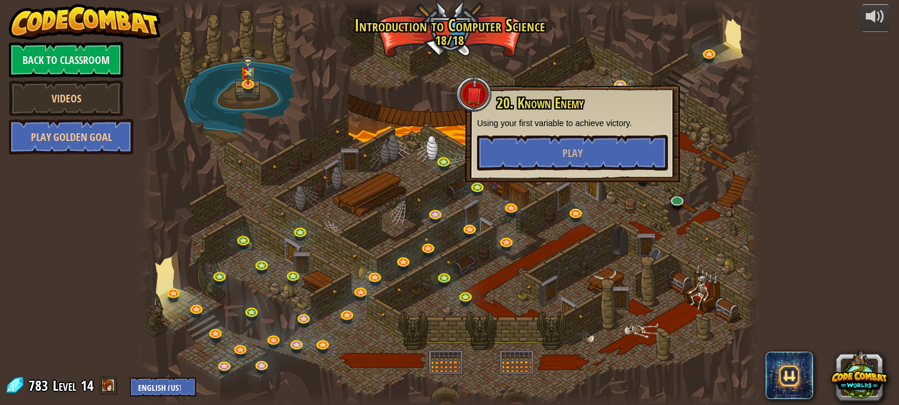
click at [510, 233] on div at bounding box center [449, 202] width 620 height 405
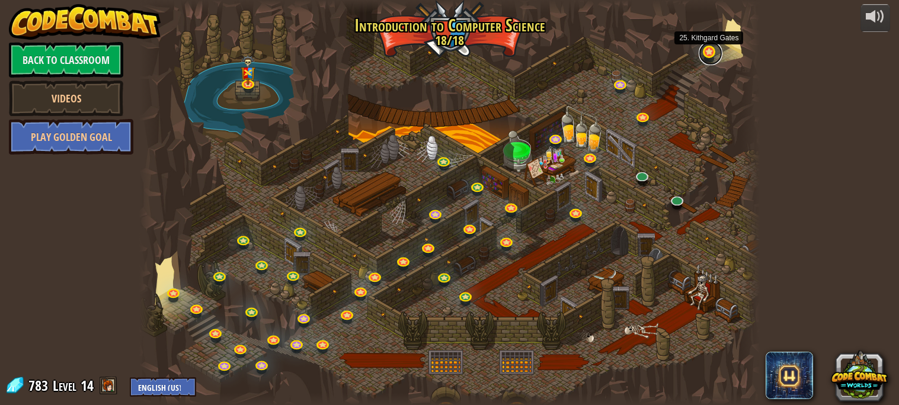
click at [705, 59] on link at bounding box center [711, 53] width 24 height 24
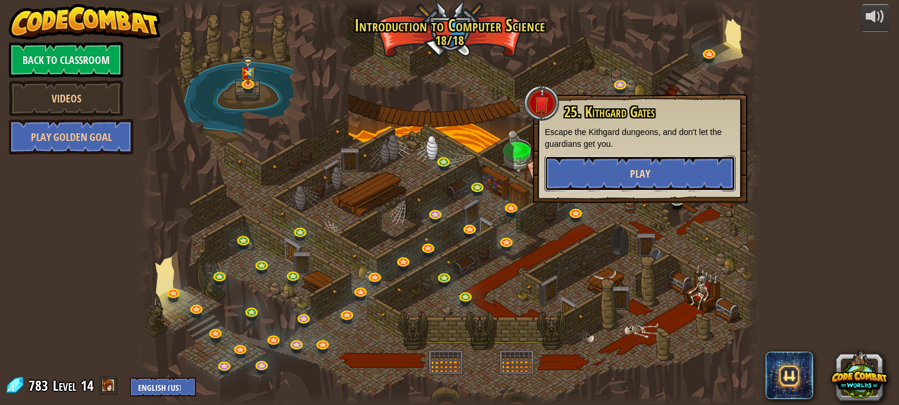
click at [635, 181] on span "Play" at bounding box center [640, 174] width 20 height 15
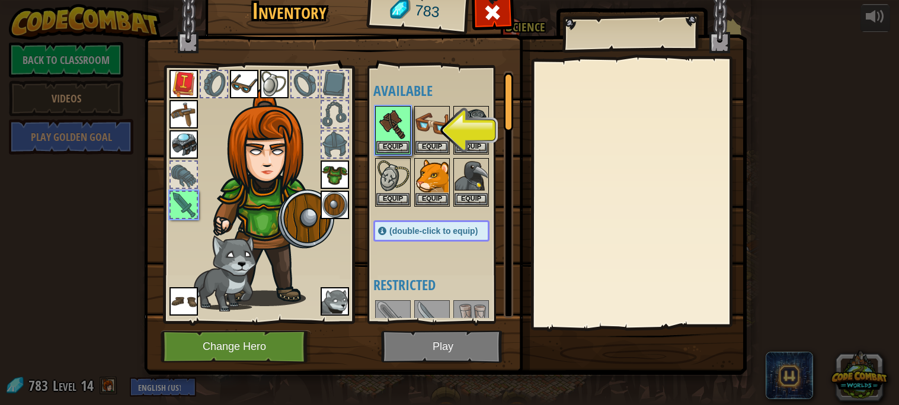
click at [681, 378] on div "Inventory 783 Available Equip Equip Equip Equip Equip Equip Equip Equip Equip E…" at bounding box center [449, 213] width 603 height 391
click at [781, 151] on div "Inventory 783 Available Equip Equip Equip Equip Equip Equip Equip Equip Equip E…" at bounding box center [449, 202] width 899 height 405
click at [496, 26] on div at bounding box center [492, 15] width 37 height 37
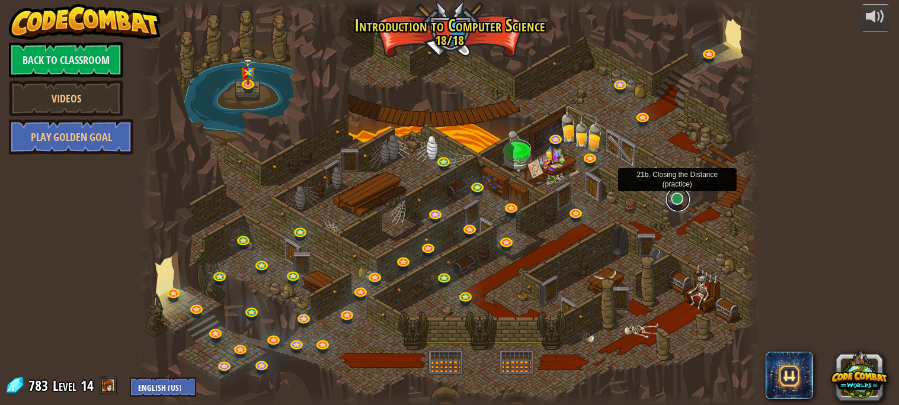
click at [672, 206] on link at bounding box center [678, 200] width 24 height 24
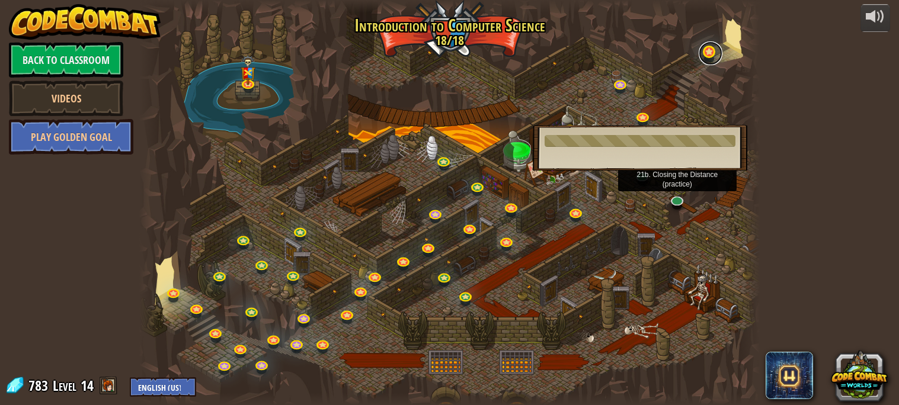
click at [711, 52] on link at bounding box center [711, 53] width 24 height 24
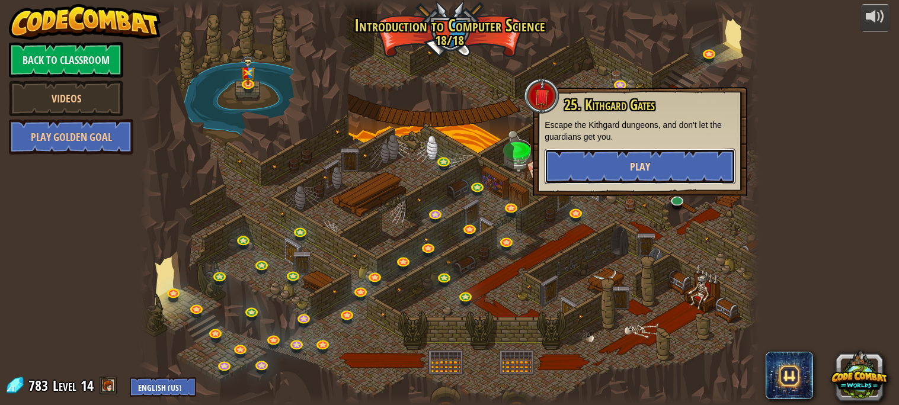
click at [627, 151] on button "Play" at bounding box center [640, 167] width 191 height 36
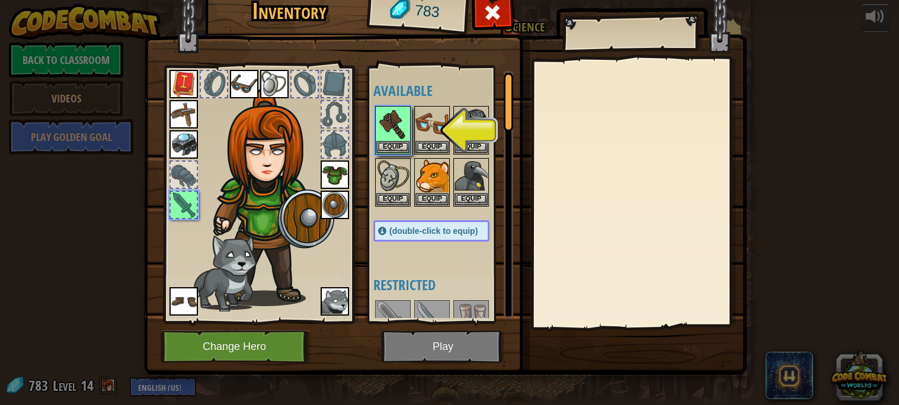
click at [403, 156] on div at bounding box center [443, 156] width 140 height 104
click at [402, 148] on button "Equip" at bounding box center [392, 146] width 33 height 12
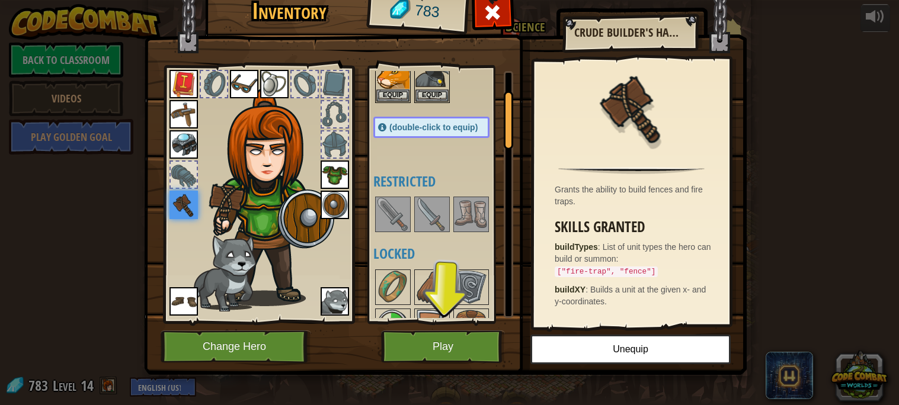
scroll to position [69, 0]
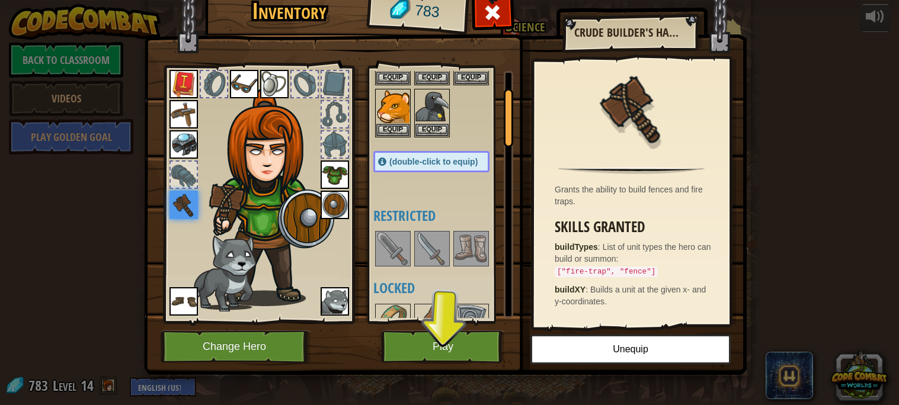
click at [465, 248] on img at bounding box center [471, 248] width 33 height 33
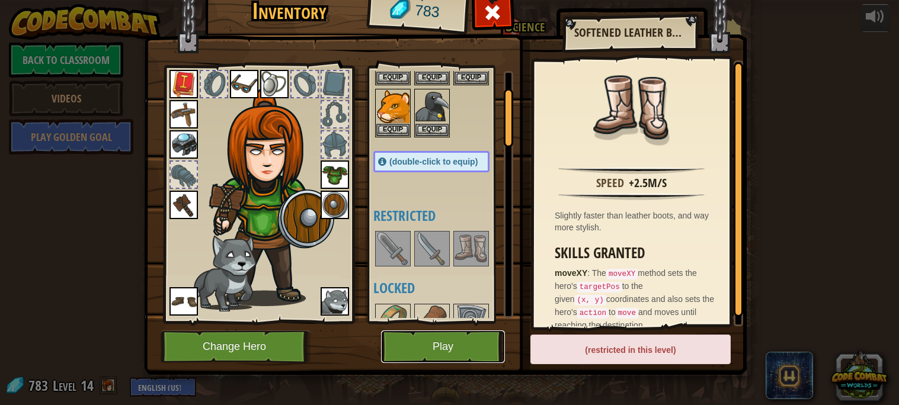
click at [456, 358] on button "Play" at bounding box center [443, 347] width 124 height 33
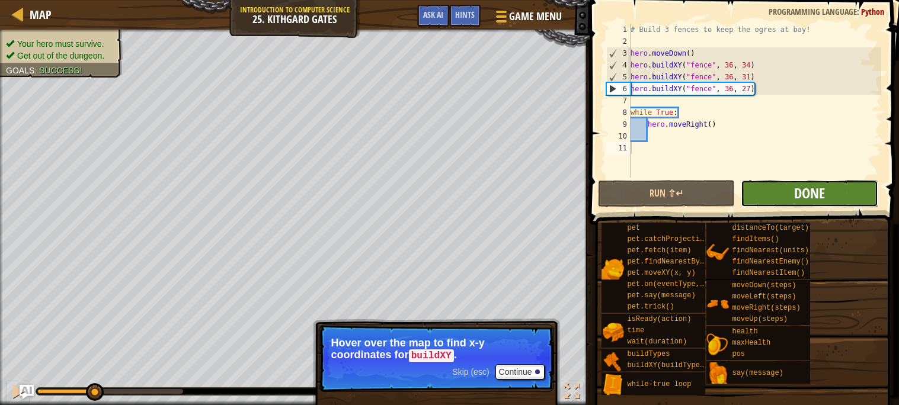
click at [815, 196] on span "Done" at bounding box center [809, 193] width 31 height 19
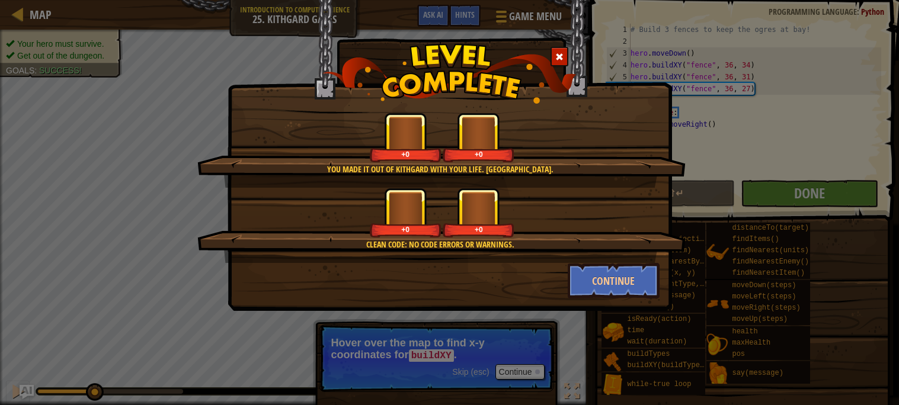
click at [570, 251] on div "Clean code: no code errors or warnings. +0 +0" at bounding box center [441, 225] width 488 height 75
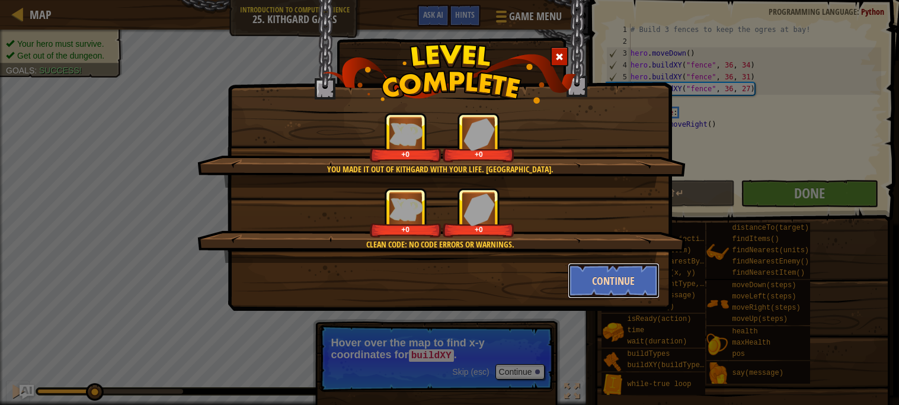
click at [595, 274] on button "Continue" at bounding box center [614, 281] width 92 height 36
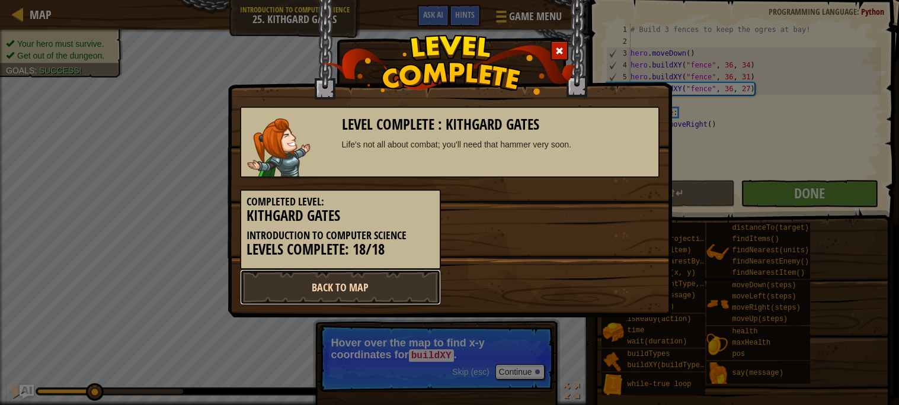
click at [362, 273] on link "Back to Map" at bounding box center [340, 288] width 201 height 36
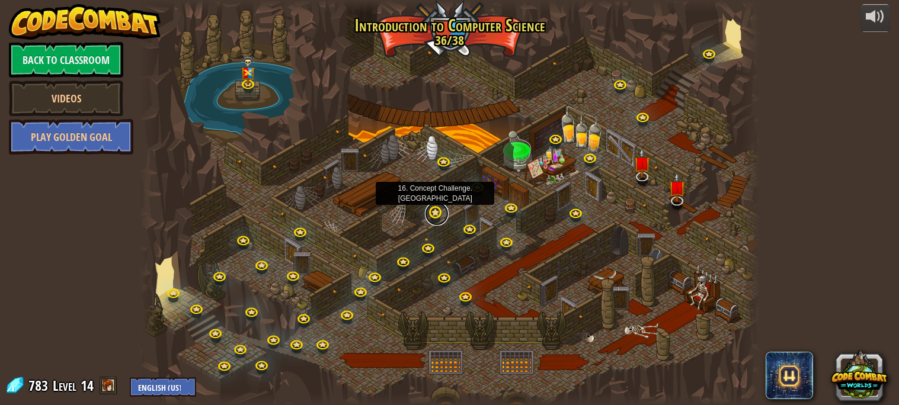
click at [435, 212] on link at bounding box center [437, 214] width 24 height 24
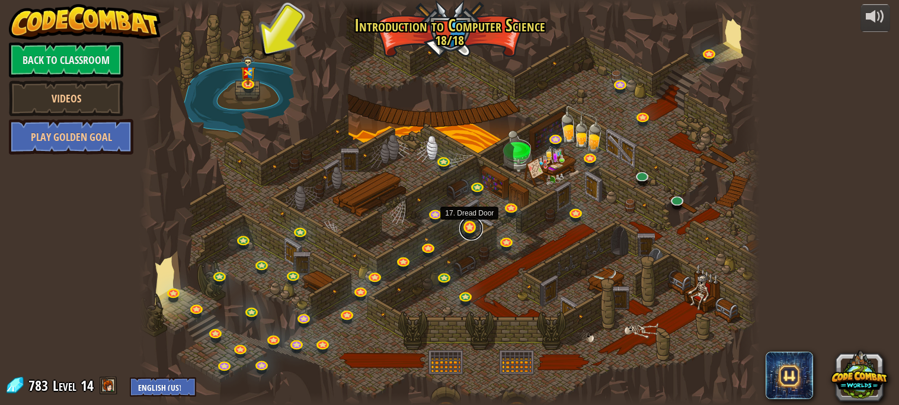
click at [464, 229] on link at bounding box center [471, 229] width 24 height 24
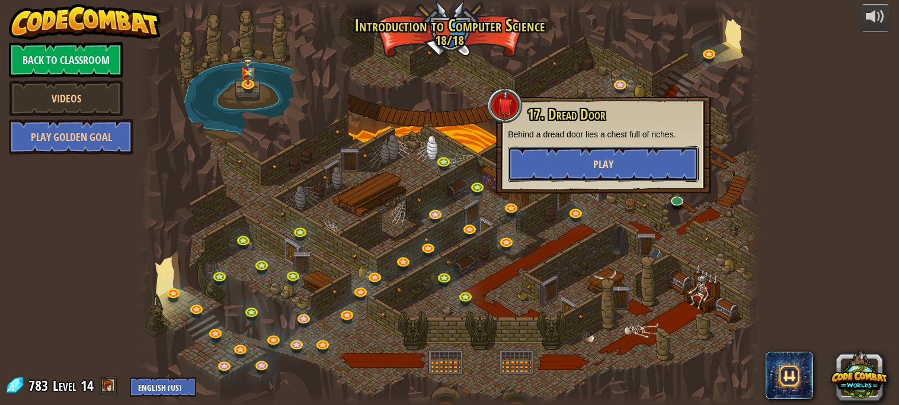
click at [624, 162] on button "Play" at bounding box center [603, 164] width 191 height 36
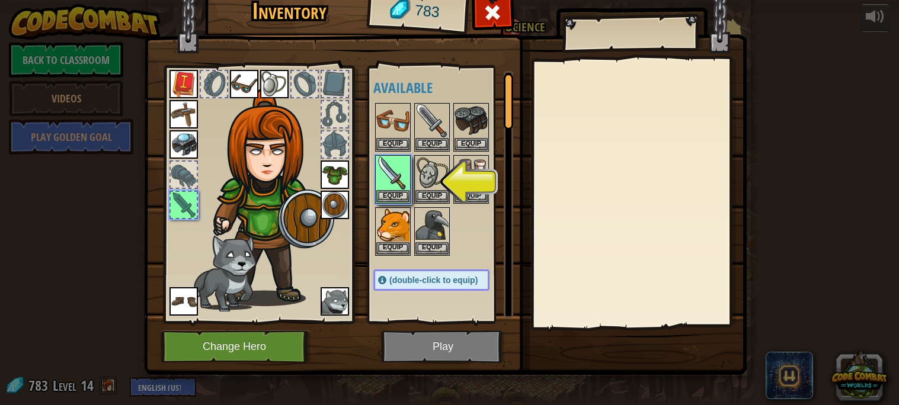
scroll to position [2, 0]
click at [472, 200] on button "Equip" at bounding box center [471, 196] width 33 height 12
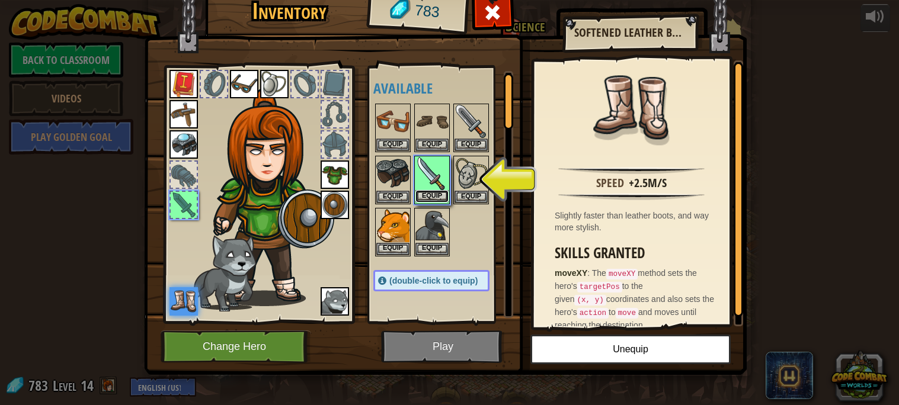
click at [436, 198] on button "Equip" at bounding box center [432, 196] width 33 height 12
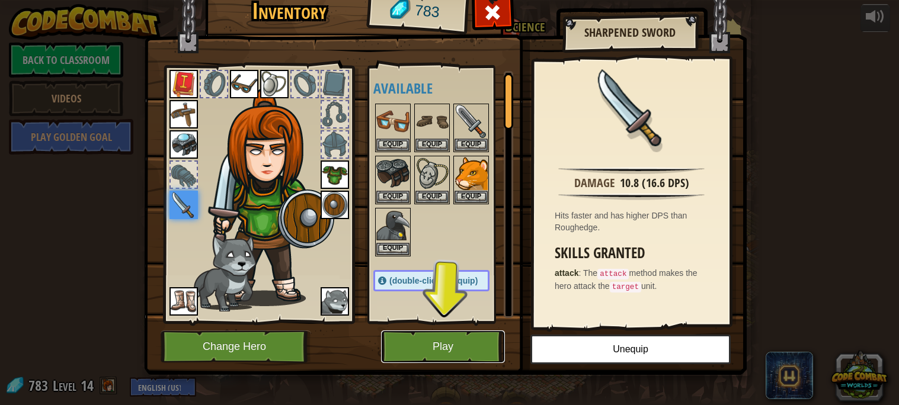
click at [437, 347] on button "Play" at bounding box center [443, 347] width 124 height 33
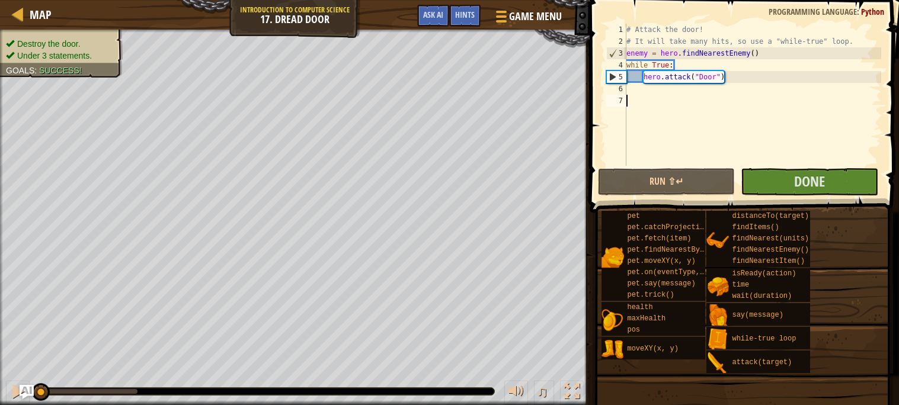
click at [727, 98] on div "# Attack the door! # It will take many hits, so use a "while-true" loop. enemy …" at bounding box center [752, 107] width 257 height 166
click at [759, 80] on div "# Attack the door! # It will take many hits, so use a "while-true" loop. enemy …" at bounding box center [752, 107] width 257 height 166
type textarea "hero.attack("Door")"
click at [818, 183] on span "Done" at bounding box center [809, 181] width 31 height 19
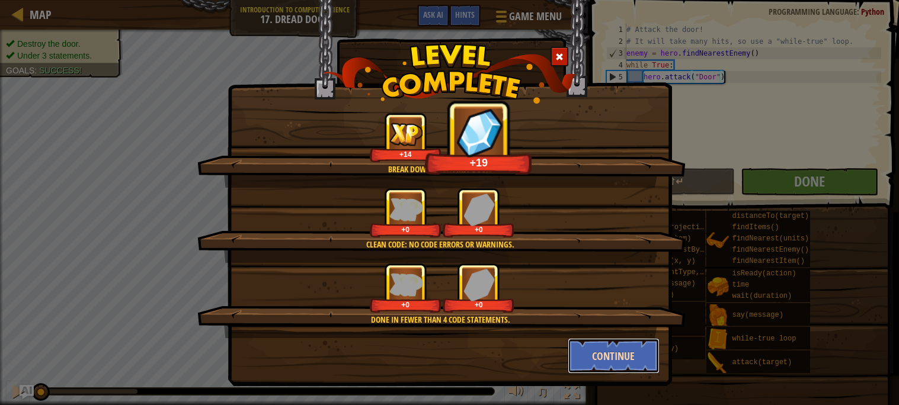
click at [613, 358] on button "Continue" at bounding box center [614, 356] width 92 height 36
click at [613, 358] on div "Break down your first door. +14 +19 Clean code: no code errors or warnings. +0 …" at bounding box center [449, 202] width 899 height 405
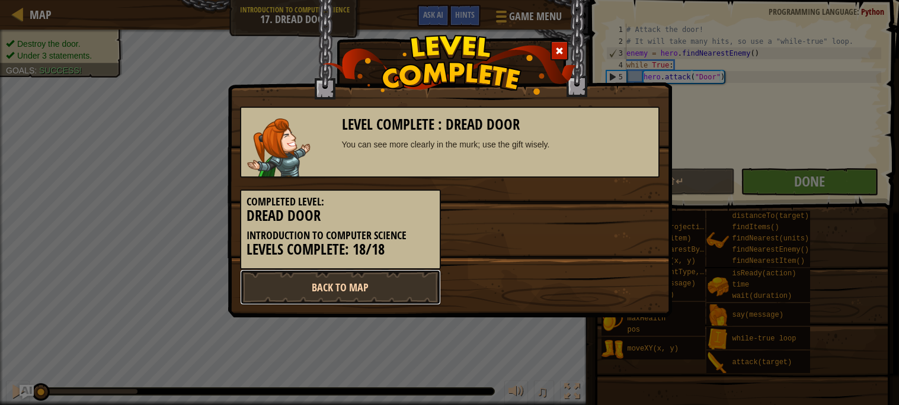
click at [373, 286] on link "Back to Map" at bounding box center [340, 288] width 201 height 36
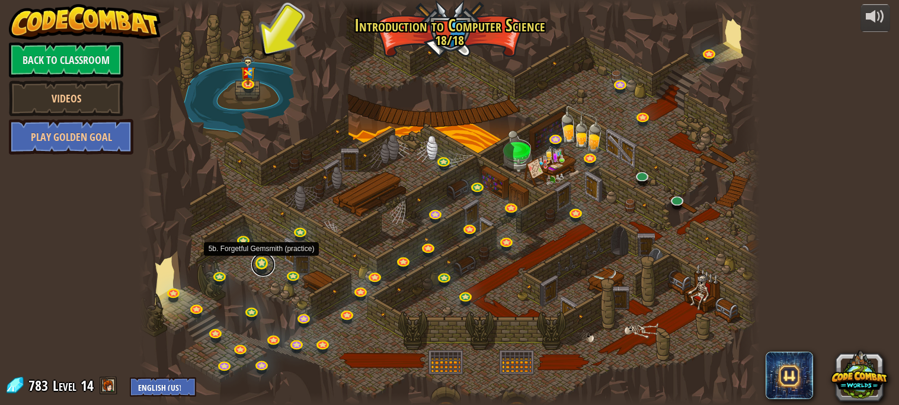
click at [266, 268] on link at bounding box center [263, 265] width 24 height 24
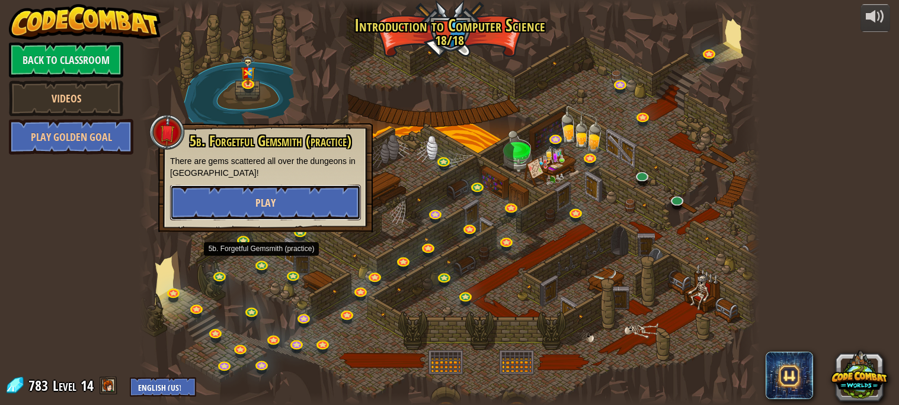
click at [287, 212] on button "Play" at bounding box center [265, 203] width 191 height 36
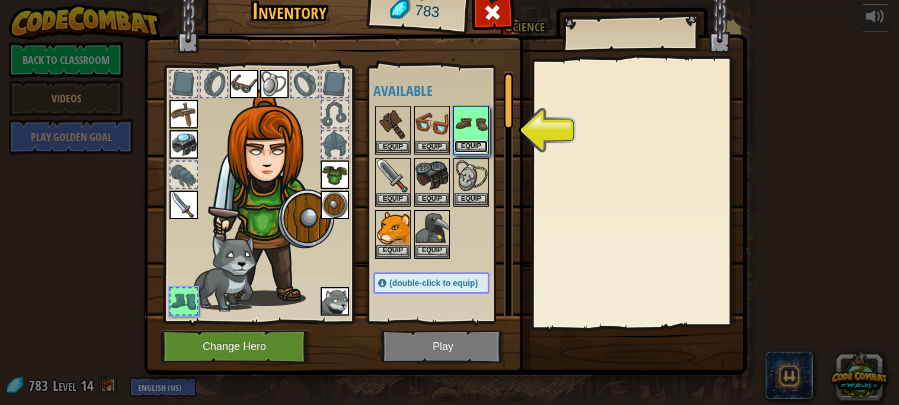
click at [471, 144] on button "Equip" at bounding box center [471, 146] width 33 height 12
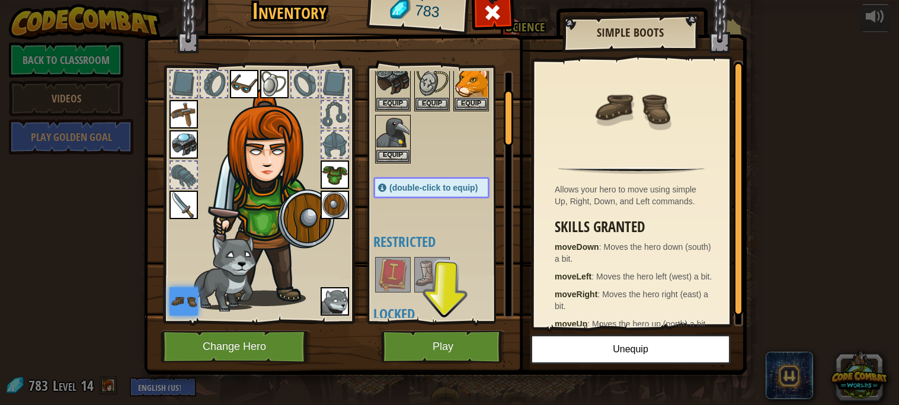
scroll to position [97, 0]
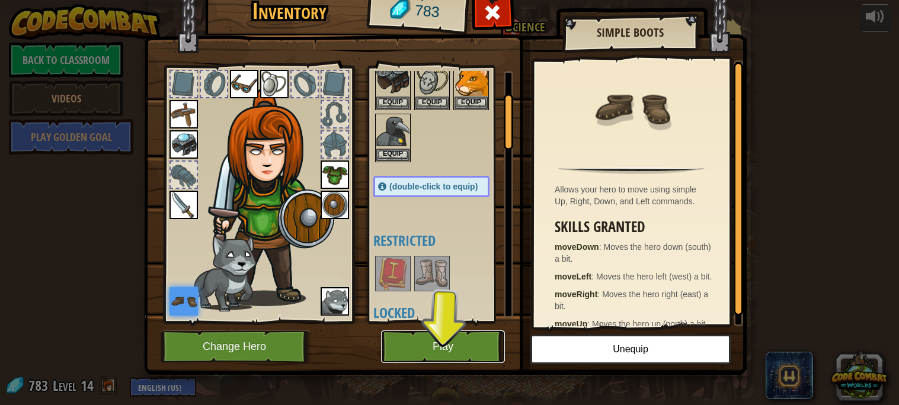
click at [463, 339] on button "Play" at bounding box center [443, 347] width 124 height 33
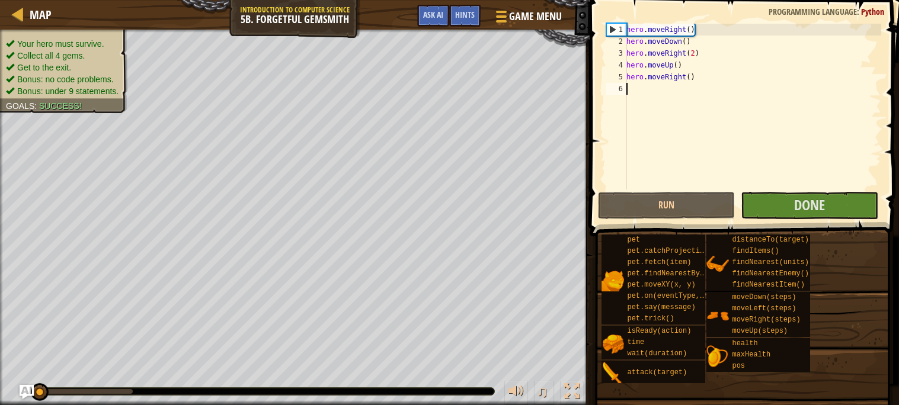
click at [625, 30] on div "1" at bounding box center [617, 30] width 20 height 12
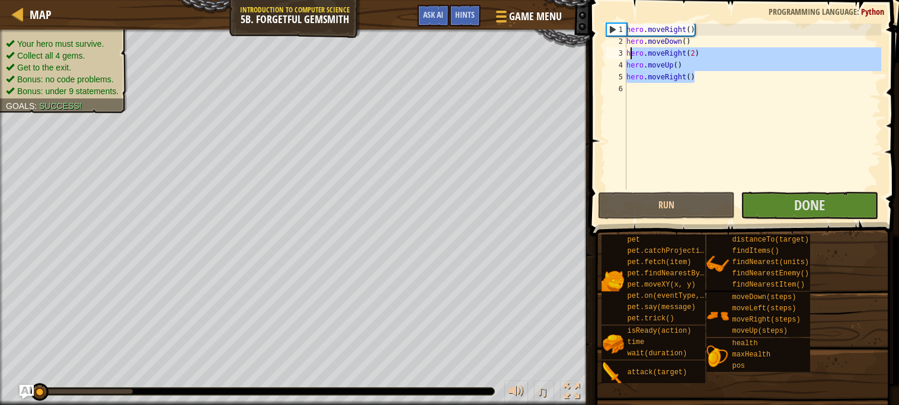
drag, startPoint x: 716, startPoint y: 78, endPoint x: 627, endPoint y: 50, distance: 93.6
click at [627, 50] on div "hero . moveRight ( ) hero . moveDown ( ) hero . moveRight ( 2 ) hero . moveUp (…" at bounding box center [752, 119] width 257 height 190
type textarea "hero.moveRight(2) hero.moveUp()"
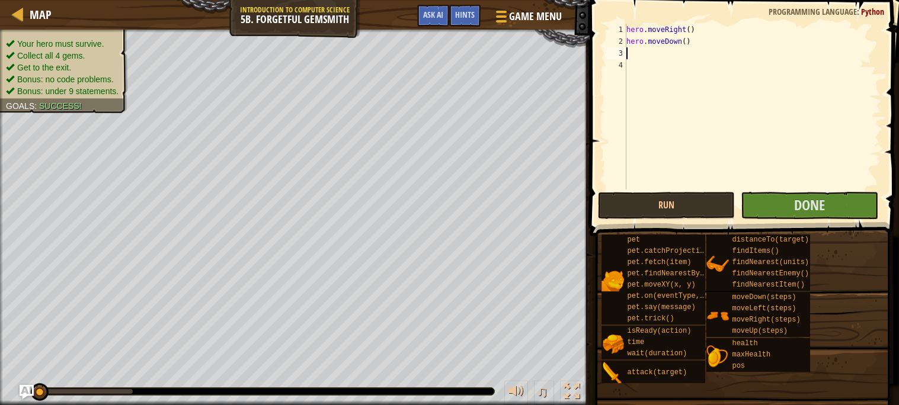
click at [627, 28] on div "hero . moveRight ( ) hero . moveDown ( )" at bounding box center [752, 119] width 257 height 190
type textarea "hero.moveRight()"
click at [629, 25] on div "hero . moveRight ( ) hero . moveDown ( )" at bounding box center [752, 119] width 257 height 190
type textarea "w"
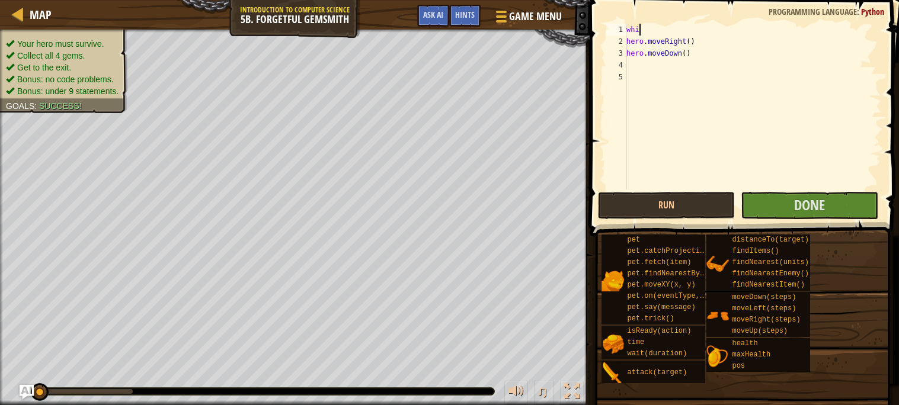
scroll to position [5, 0]
type textarea "w"
click at [707, 53] on div "hero . moveRight ( ) hero . moveDown ( )" at bounding box center [752, 119] width 257 height 190
type textarea "wh"
type textarea "while"
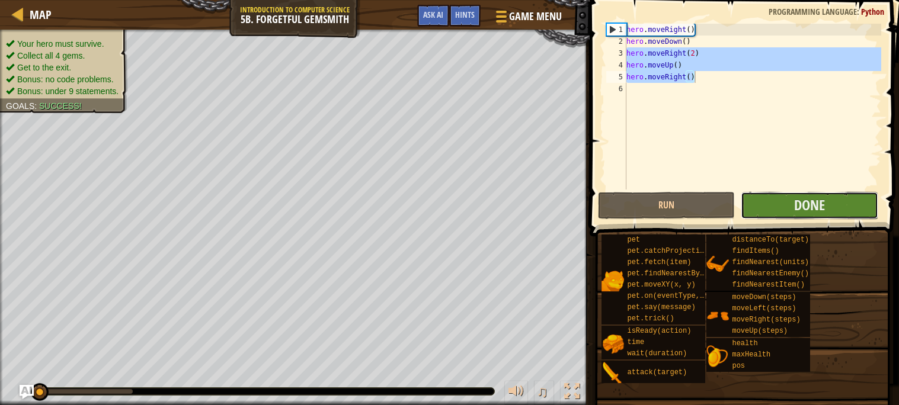
click at [791, 209] on button "Done" at bounding box center [810, 205] width 138 height 27
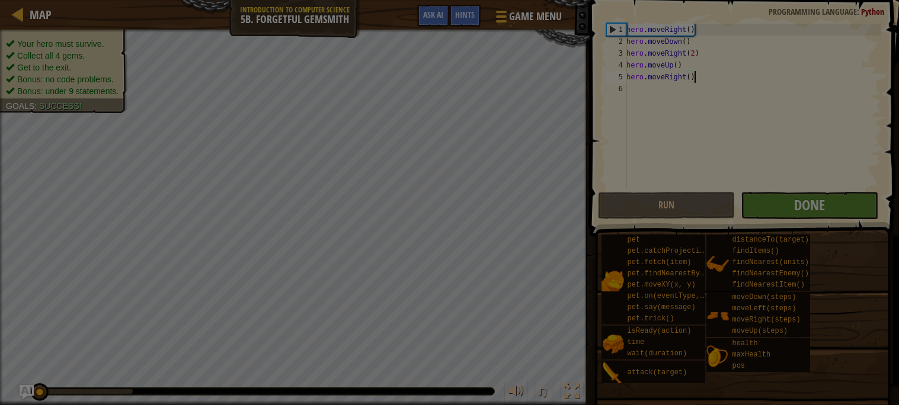
type textarea "hero.moveRight()"
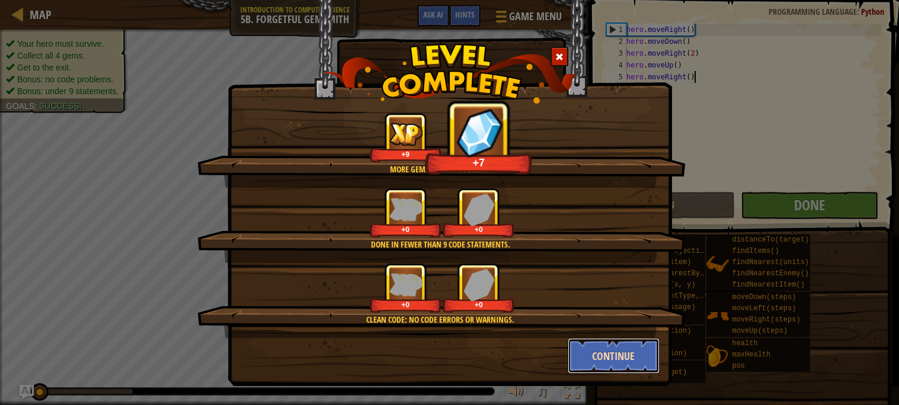
click at [618, 364] on button "Continue" at bounding box center [614, 356] width 92 height 36
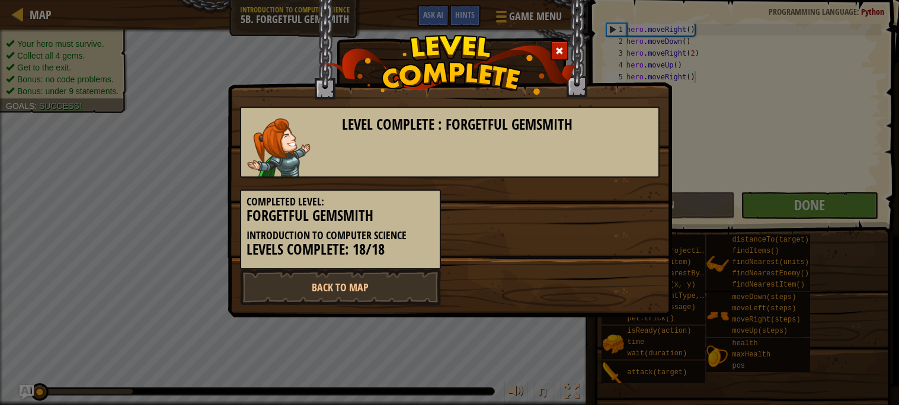
click at [615, 362] on div "Level Complete : Forgetful Gemsmith Completed Level: Forgetful Gemsmith Introdu…" at bounding box center [449, 202] width 899 height 405
click at [388, 285] on link "Back to Map" at bounding box center [340, 288] width 201 height 36
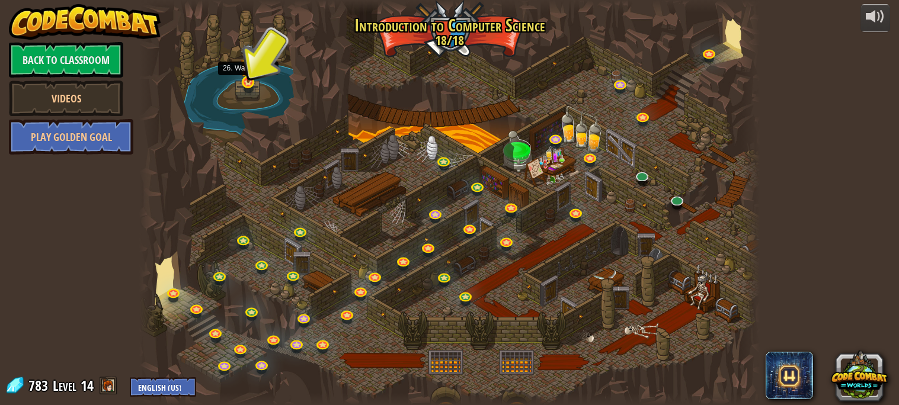
click at [250, 81] on img at bounding box center [248, 64] width 15 height 40
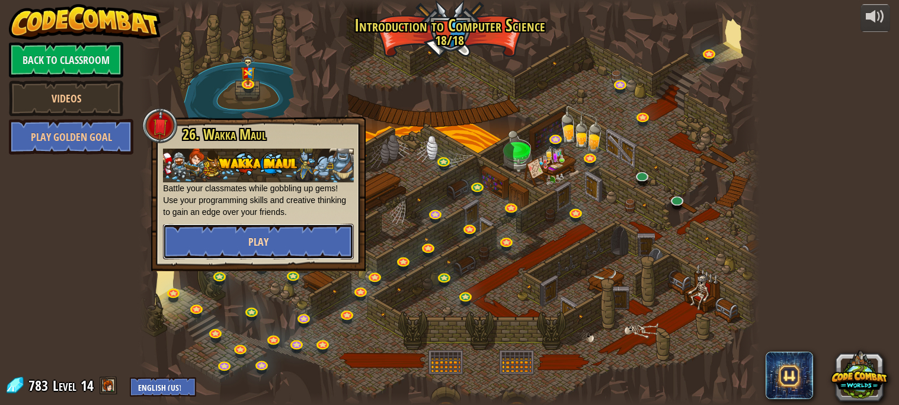
click at [285, 229] on button "Play" at bounding box center [258, 242] width 191 height 36
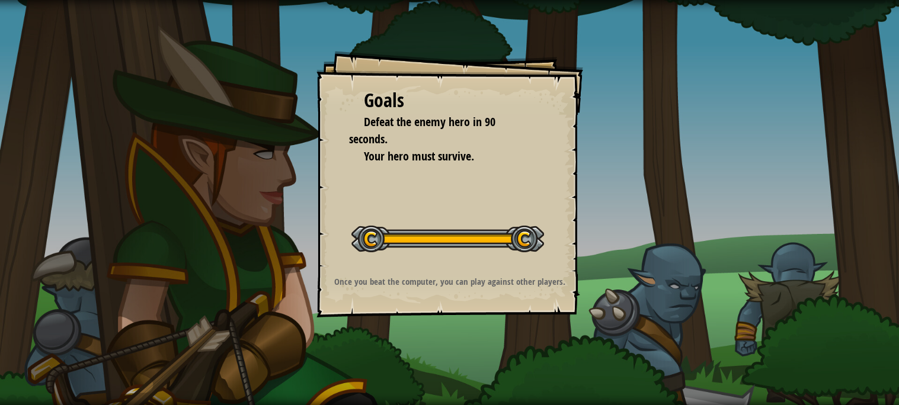
click at [419, 258] on div "Start Level" at bounding box center [448, 237] width 193 height 47
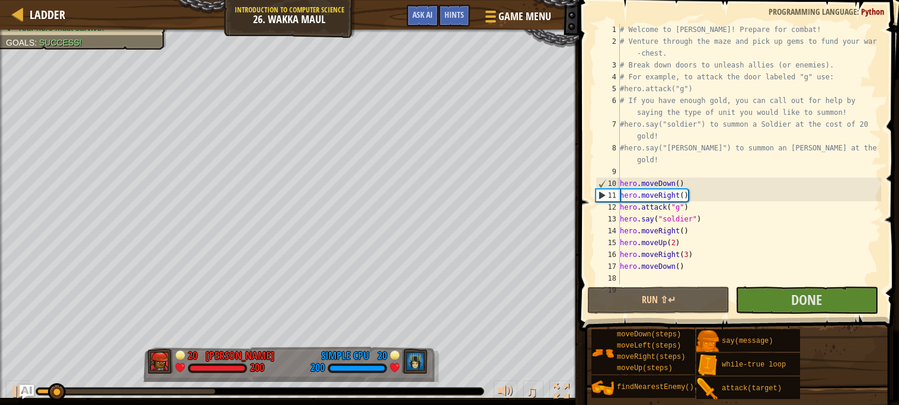
click at [652, 194] on div "# Welcome to Wakka Maul! Prepare for combat! # Venture through the maze and pic…" at bounding box center [750, 166] width 264 height 285
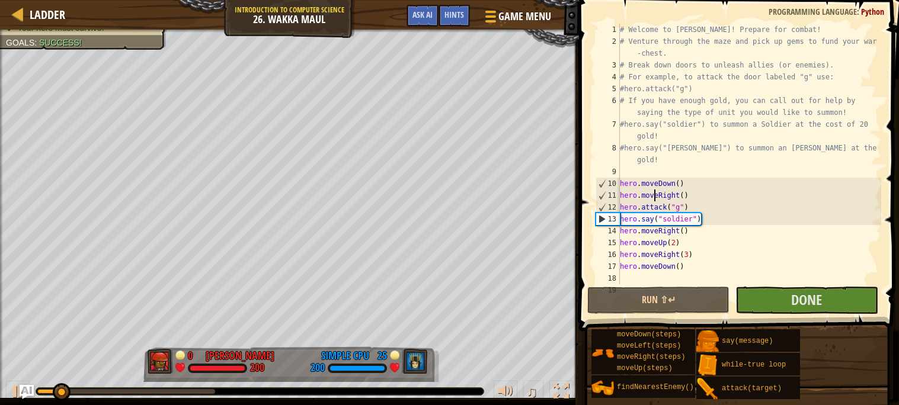
click at [704, 267] on div "# Welcome to Wakka Maul! Prepare for combat! # Venture through the maze and pic…" at bounding box center [750, 166] width 264 height 285
type textarea "hero.moveDown()"
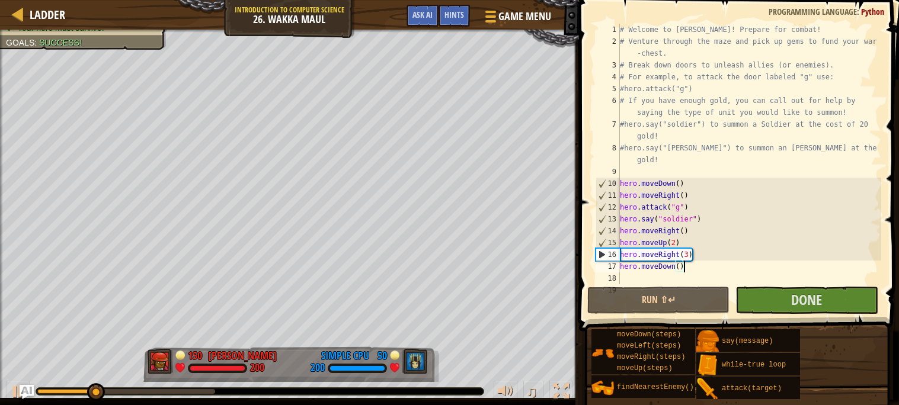
click at [739, 272] on div "# Welcome to Wakka Maul! Prepare for combat! # Venture through the maze and pic…" at bounding box center [750, 166] width 264 height 285
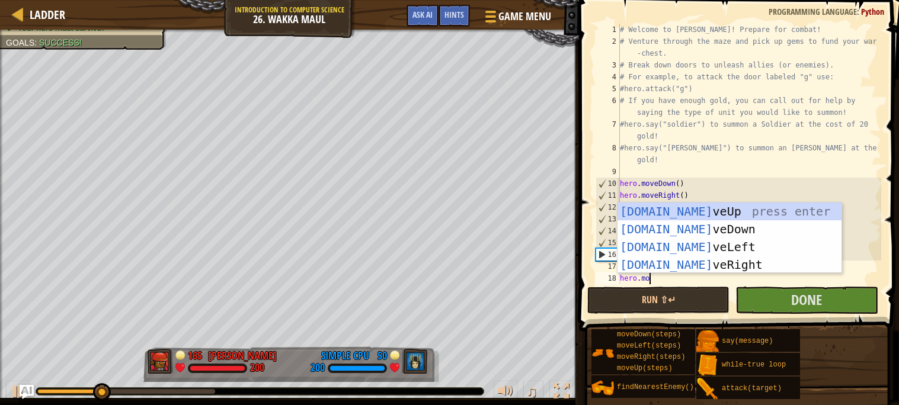
scroll to position [5, 2]
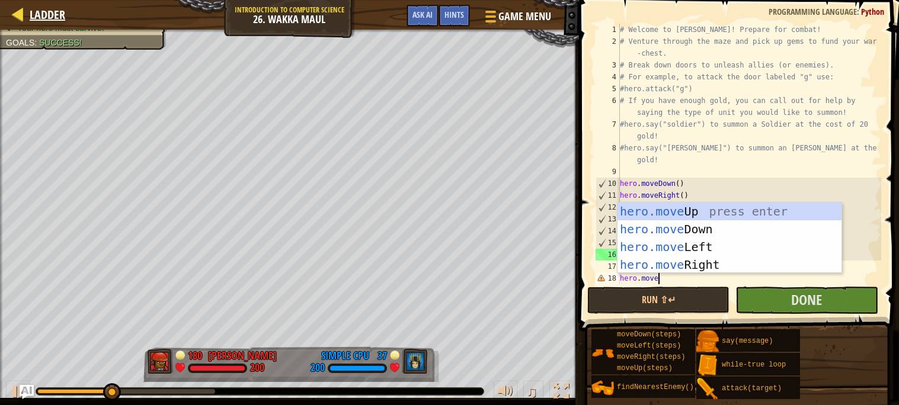
type textarea "hero.move"
click at [40, 12] on span "Ladder" at bounding box center [48, 15] width 36 height 16
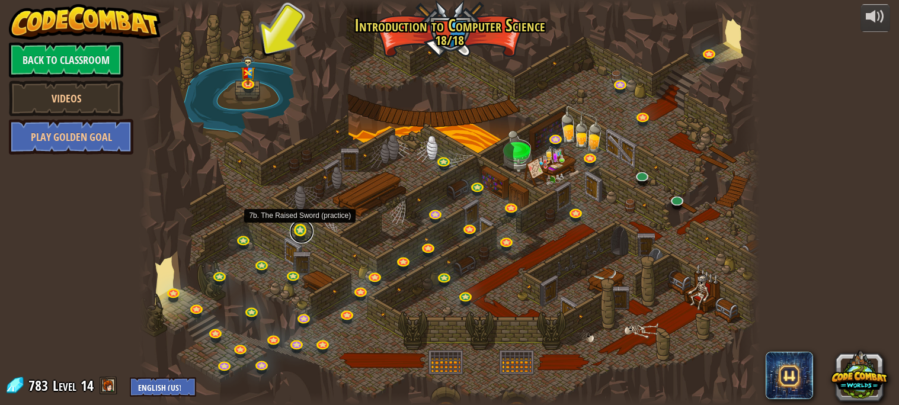
click at [300, 234] on link at bounding box center [302, 232] width 24 height 24
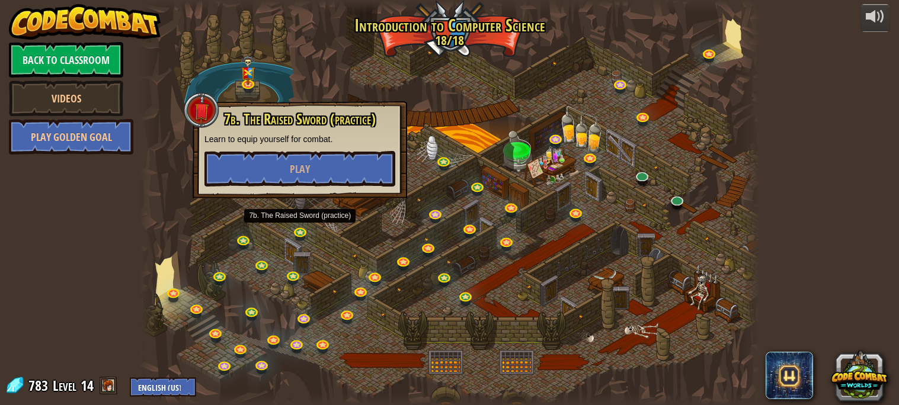
click at [705, 63] on div at bounding box center [449, 202] width 620 height 405
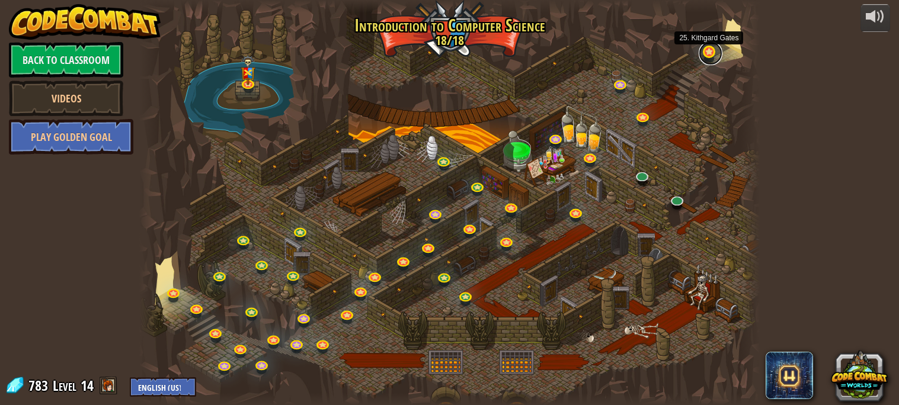
click at [710, 60] on link at bounding box center [711, 53] width 24 height 24
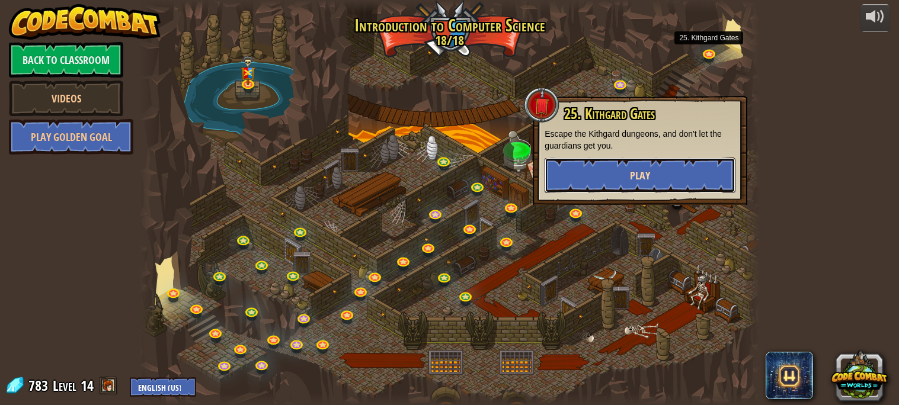
click at [605, 173] on button "Play" at bounding box center [640, 176] width 191 height 36
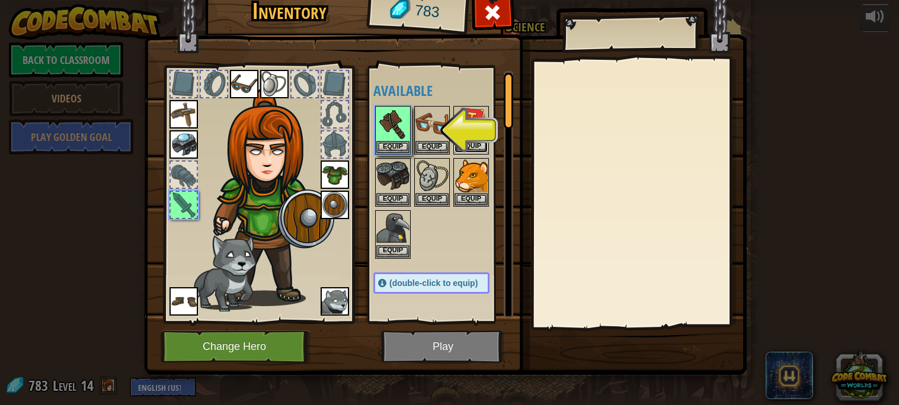
click at [474, 149] on button "Equip" at bounding box center [471, 146] width 33 height 12
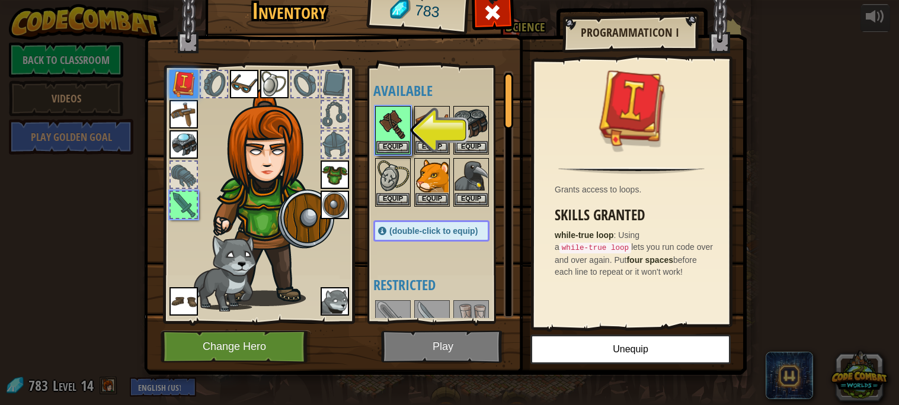
click at [713, 216] on h3 "Skills Granted" at bounding box center [634, 215] width 159 height 16
click at [489, 10] on span at bounding box center [493, 12] width 19 height 19
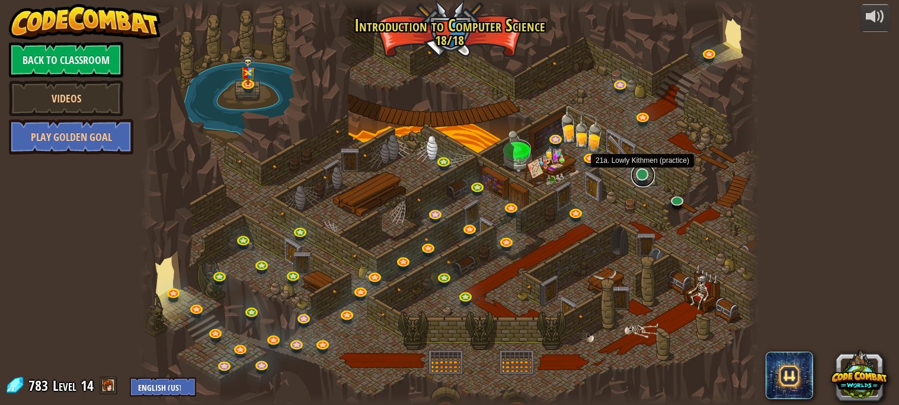
click at [641, 174] on link at bounding box center [643, 176] width 24 height 24
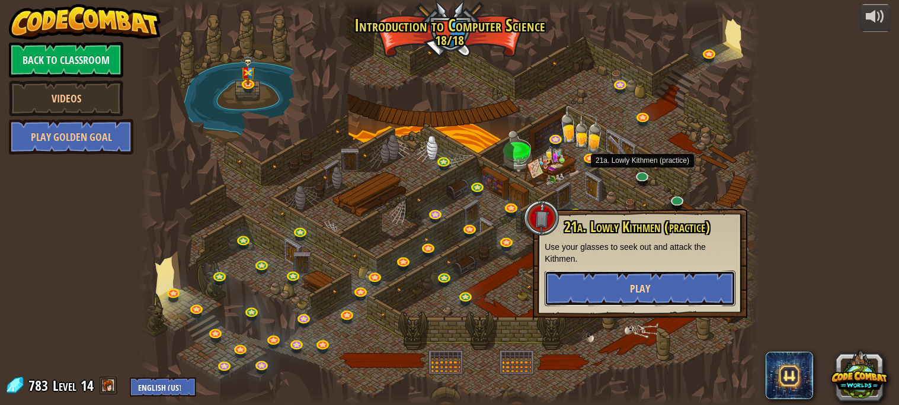
click at [626, 282] on button "Play" at bounding box center [640, 289] width 191 height 36
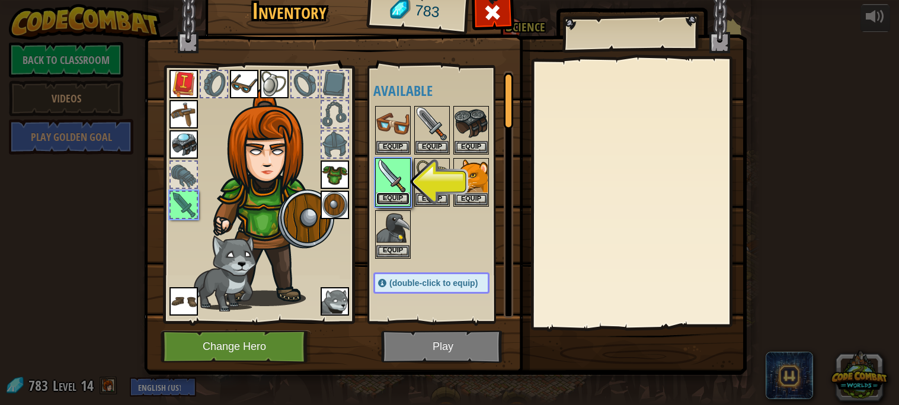
click at [404, 203] on button "Equip" at bounding box center [392, 199] width 33 height 12
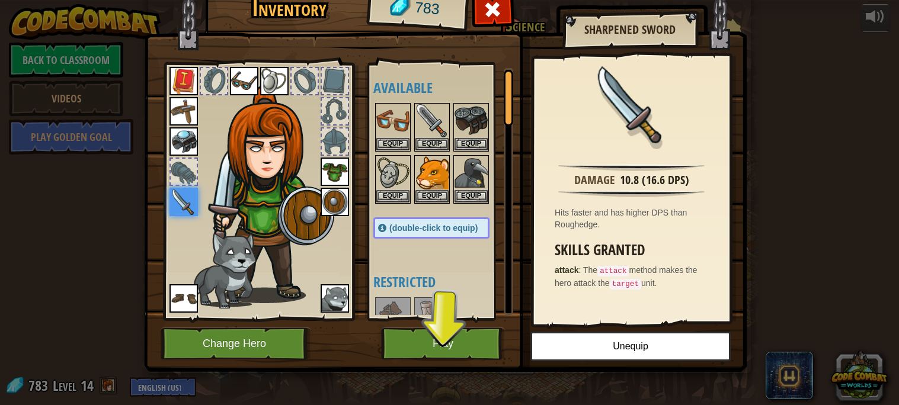
scroll to position [2, 0]
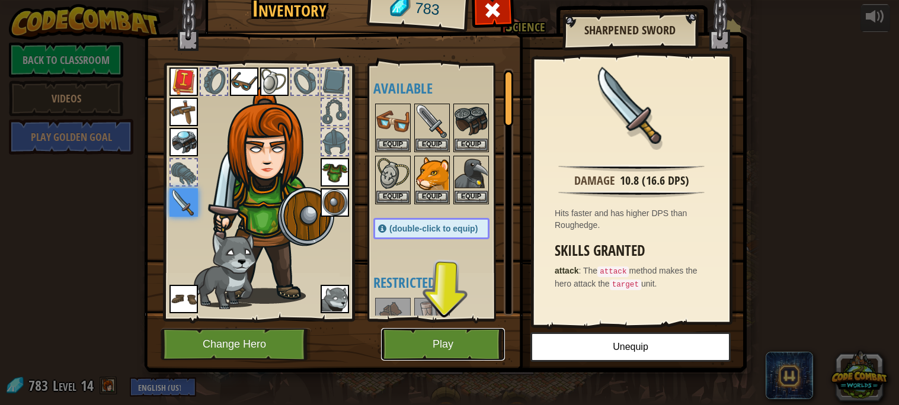
click at [467, 344] on button "Play" at bounding box center [443, 344] width 124 height 33
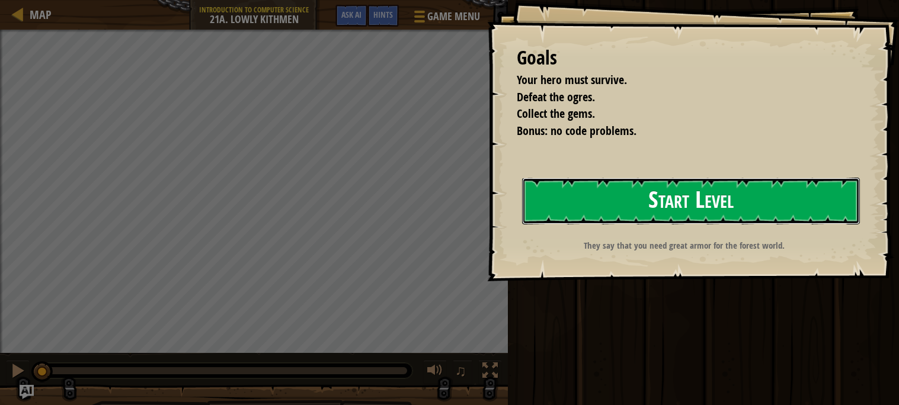
click at [674, 205] on button "Start Level" at bounding box center [691, 201] width 338 height 47
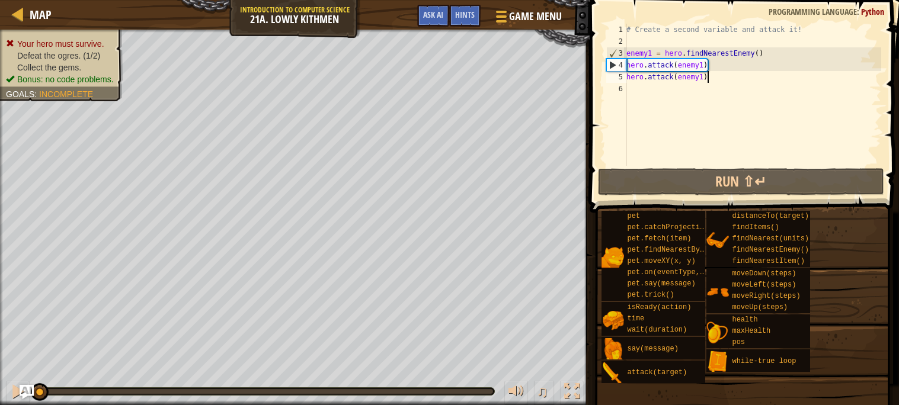
click at [759, 74] on div "# Create a second variable and attack it! enemy1 = hero . findNearestEnemy ( ) …" at bounding box center [752, 107] width 257 height 166
type textarea "hero.attack(enemy1)"
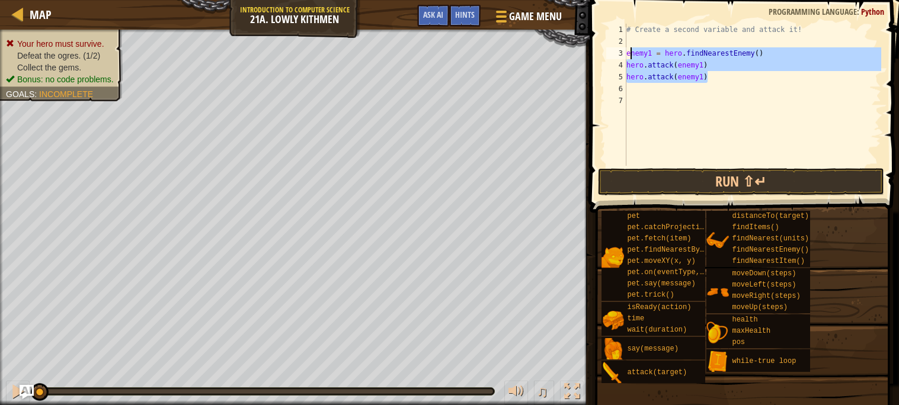
drag, startPoint x: 734, startPoint y: 74, endPoint x: 628, endPoint y: 53, distance: 107.5
click at [628, 53] on div "# Create a second variable and attack it! enemy1 = hero . findNearestEnemy ( ) …" at bounding box center [752, 107] width 257 height 166
click at [706, 76] on div "# Create a second variable and attack it! enemy1 = hero . findNearestEnemy ( ) …" at bounding box center [752, 95] width 257 height 142
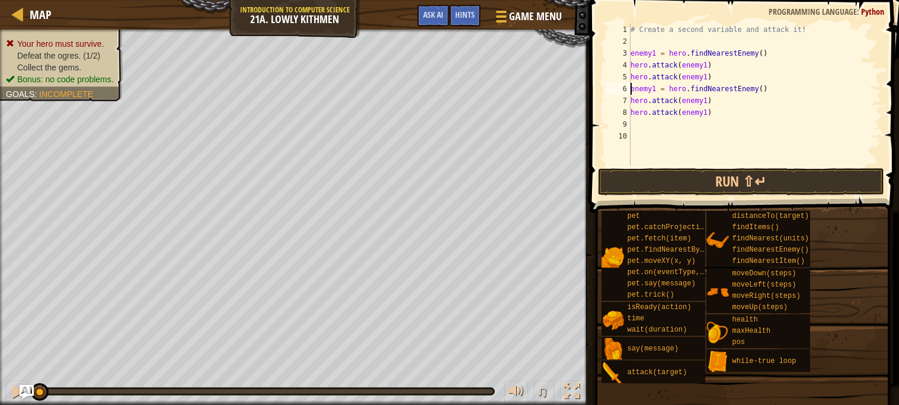
click at [654, 90] on div "# Create a second variable and attack it! enemy1 = hero . findNearestEnemy ( ) …" at bounding box center [754, 107] width 253 height 166
click at [707, 101] on div "# Create a second variable and attack it! enemy1 = hero . findNearestEnemy ( ) …" at bounding box center [754, 107] width 253 height 166
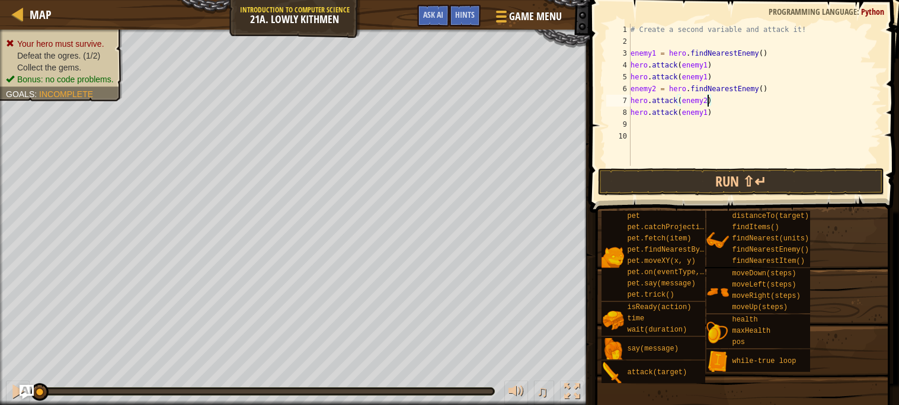
click at [708, 113] on div "# Create a second variable and attack it! enemy1 = hero . findNearestEnemy ( ) …" at bounding box center [754, 107] width 253 height 166
click at [784, 92] on div "# Create a second variable and attack it! enemy1 = hero . findNearestEnemy ( ) …" at bounding box center [754, 107] width 253 height 166
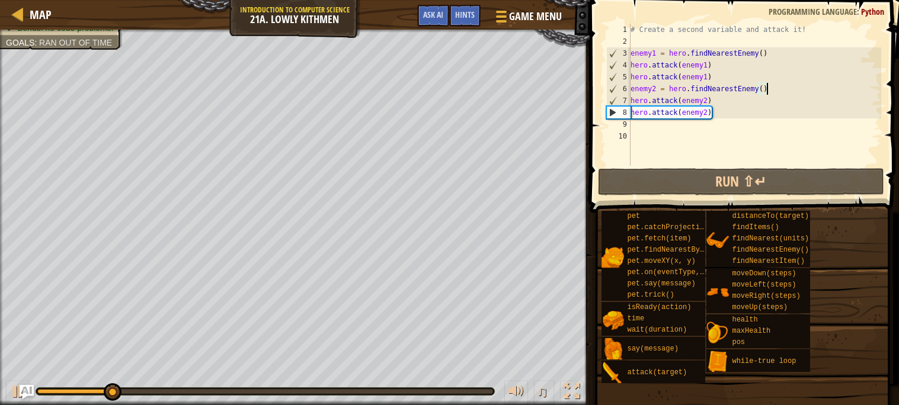
click at [744, 113] on div "# Create a second variable and attack it! enemy1 = hero . findNearestEnemy ( ) …" at bounding box center [754, 107] width 253 height 166
type textarea "hero.attack(enemy2)"
click at [727, 116] on div "# Create a second variable and attack it! enemy1 = hero . findNearestEnemy ( ) …" at bounding box center [754, 107] width 253 height 166
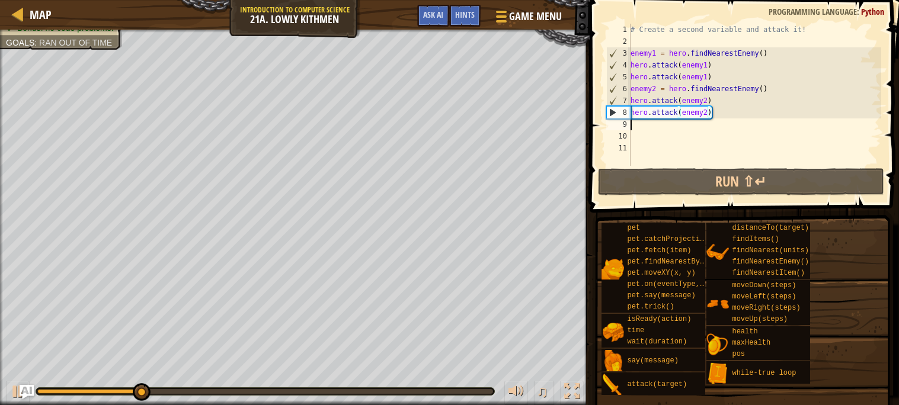
scroll to position [5, 0]
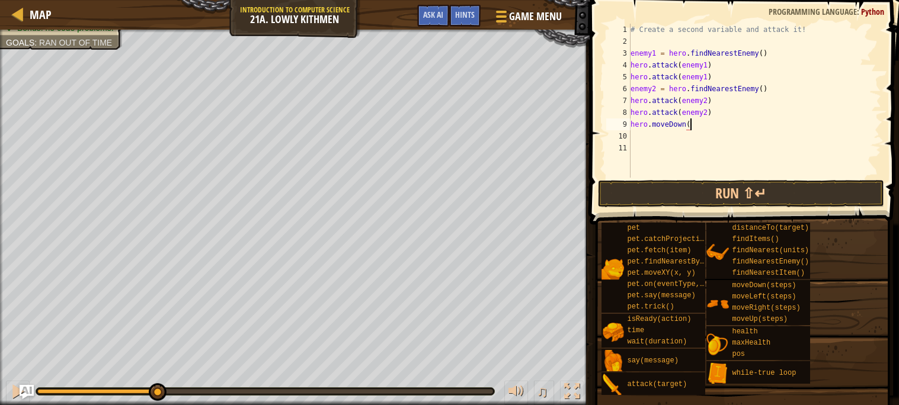
type textarea "hero.moveDown()"
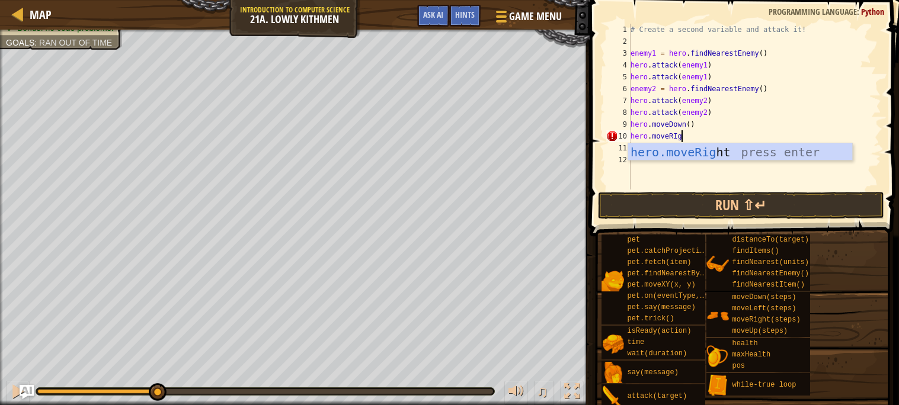
type textarea "hero.moveRI"
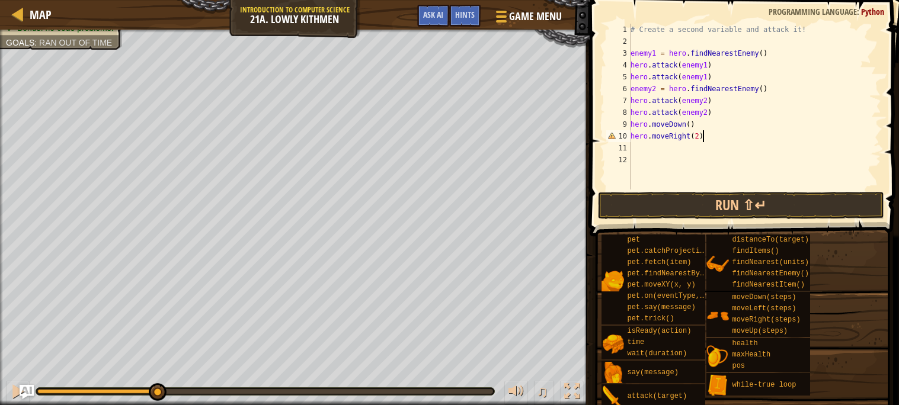
scroll to position [5, 5]
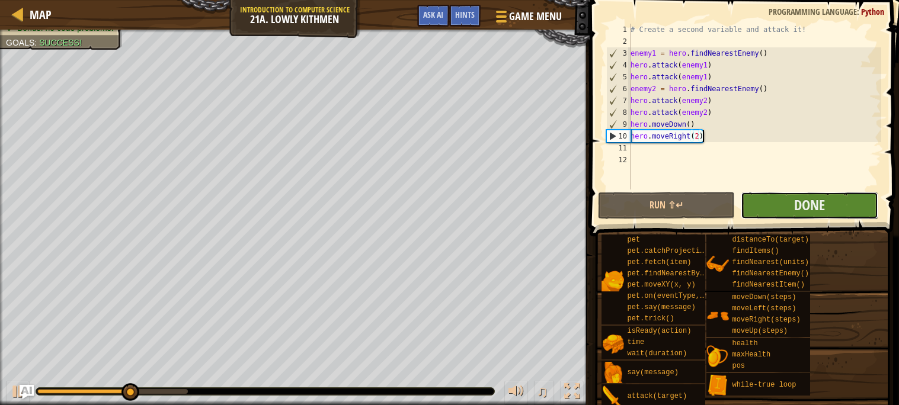
click at [845, 199] on button "Done" at bounding box center [810, 205] width 138 height 27
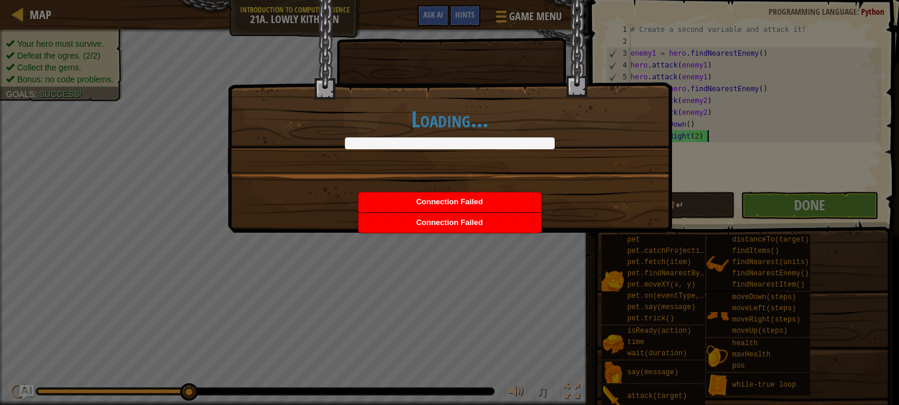
type textarea "hero.moveRight(2)"
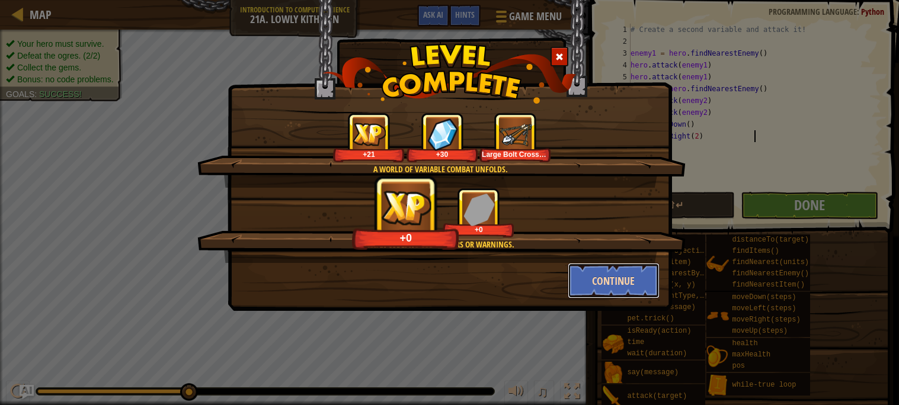
click at [592, 288] on button "Continue" at bounding box center [614, 281] width 92 height 36
click at [550, 336] on div "A world of variable combat unfolds. +21 +30 Large Bolt Crossbow Clean code: no …" at bounding box center [449, 202] width 899 height 405
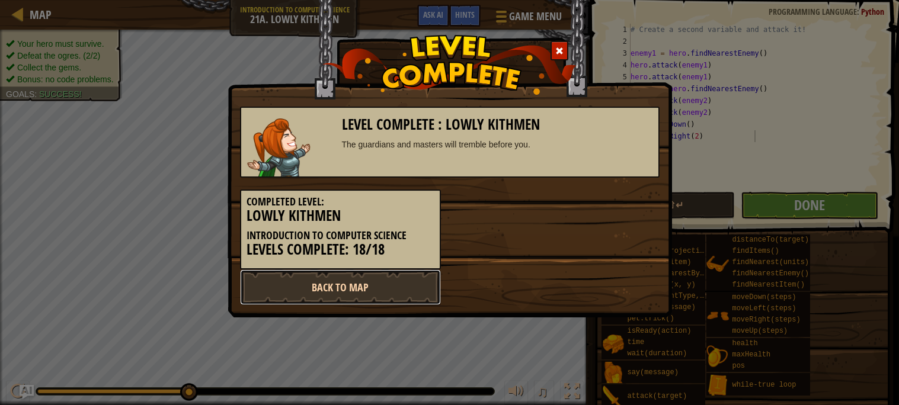
click at [375, 300] on link "Back to Map" at bounding box center [340, 288] width 201 height 36
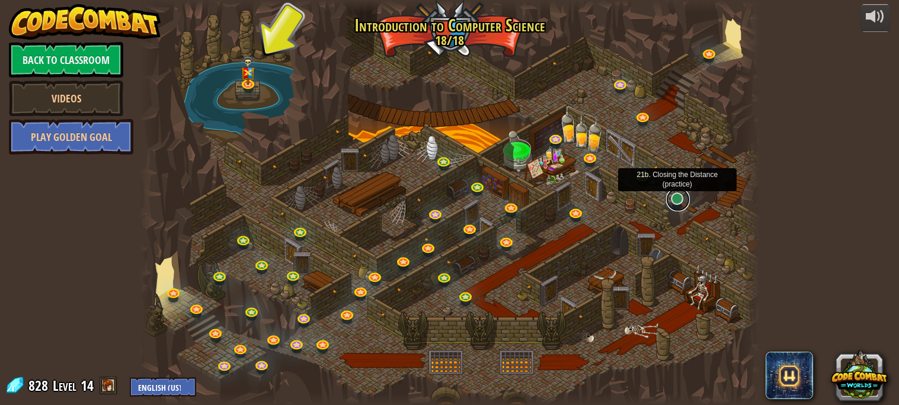
click at [685, 203] on link at bounding box center [678, 200] width 24 height 24
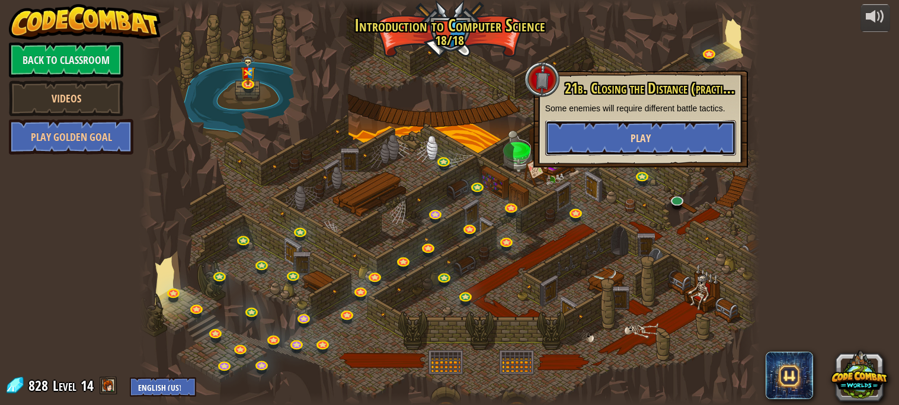
click at [658, 145] on button "Play" at bounding box center [640, 138] width 191 height 36
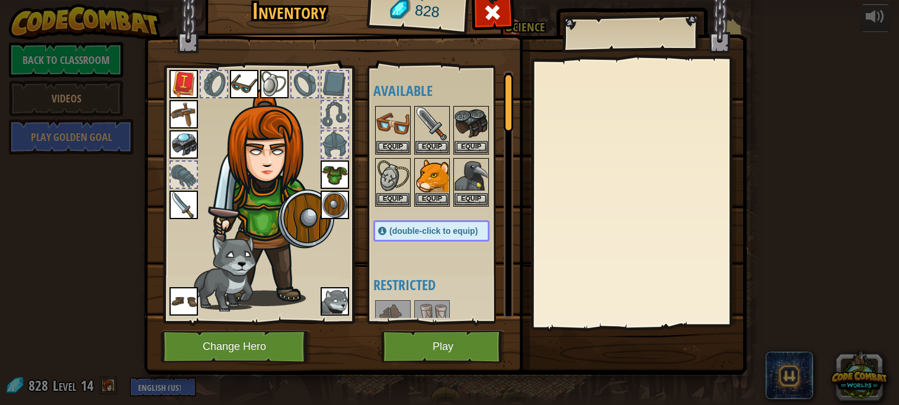
scroll to position [27, 0]
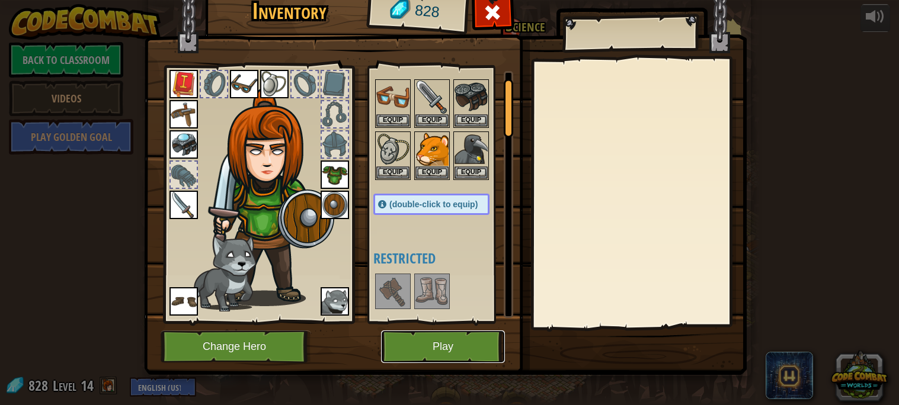
click at [453, 349] on button "Play" at bounding box center [443, 347] width 124 height 33
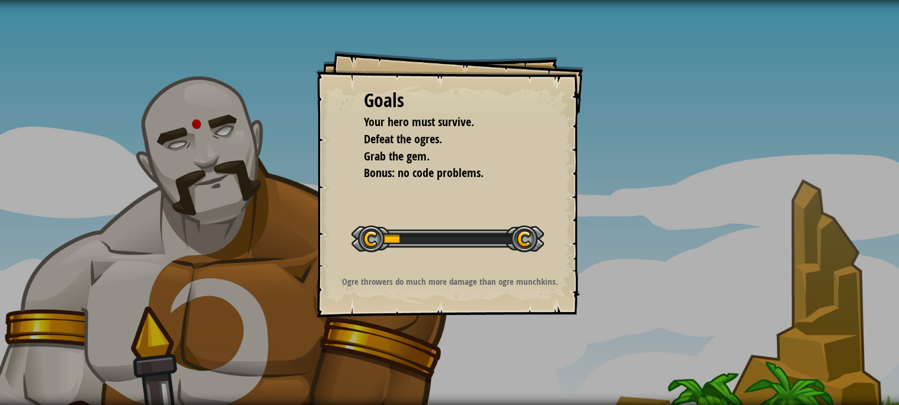
click at [645, 312] on div "Goals Your hero must survive. Defeat the ogres. Grab the gem. Bonus: no code pr…" at bounding box center [449, 202] width 899 height 405
click at [546, 285] on p "Ogre throwers do much more damage than ogre munchkins." at bounding box center [450, 282] width 238 height 12
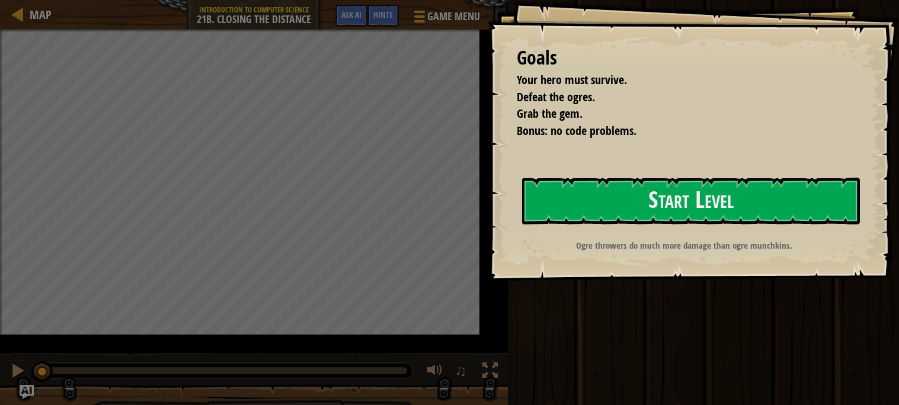
click at [329, 203] on div "Goals Your hero must survive. Defeat the ogres. Grab the gem. Bonus: no code pr…" at bounding box center [449, 202] width 899 height 405
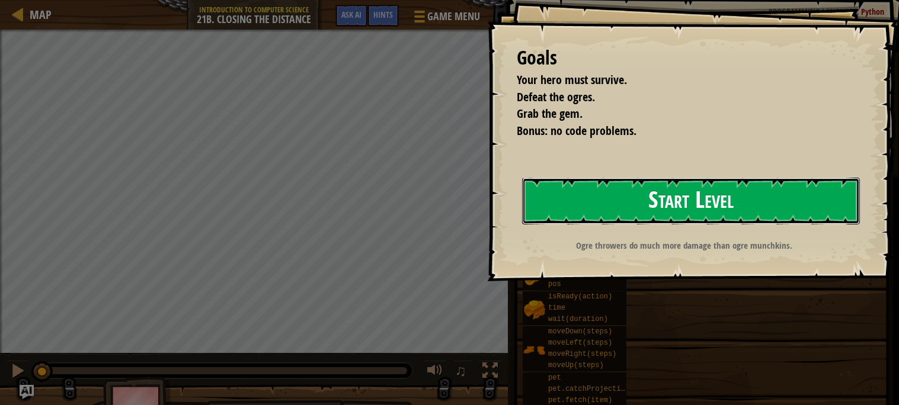
click at [561, 218] on button "Start Level" at bounding box center [691, 201] width 338 height 47
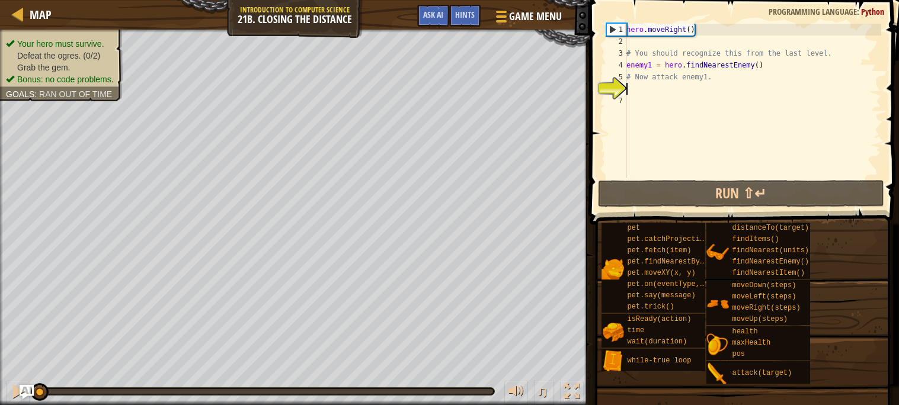
click at [800, 64] on div "hero . moveRight ( ) # You should recognize this from the last level. enemy1 = …" at bounding box center [752, 113] width 257 height 178
click at [767, 77] on div "hero . moveRight ( ) # You should recognize this from the last level. enemy1 = …" at bounding box center [752, 113] width 257 height 178
type textarea "# Now attack enemy1."
click at [743, 85] on div "hero . moveRight ( ) # You should recognize this from the last level. enemy1 = …" at bounding box center [752, 113] width 257 height 178
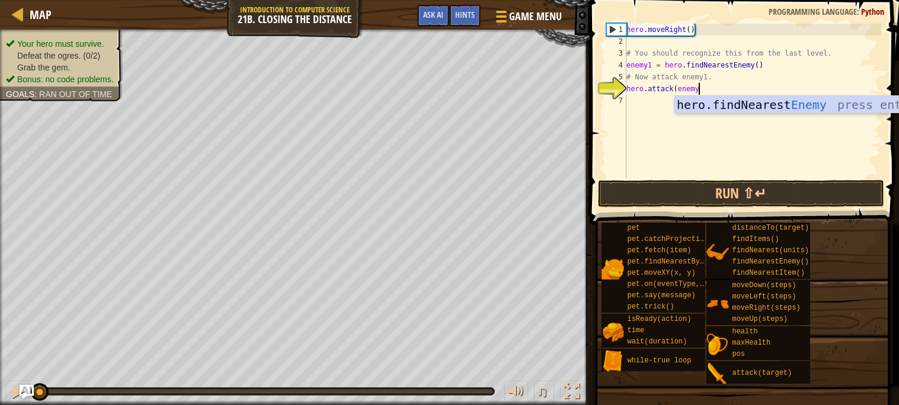
scroll to position [5, 5]
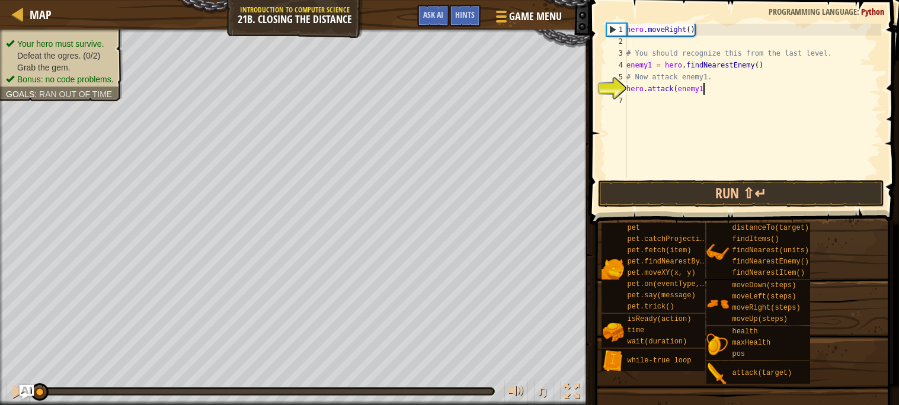
type textarea "hero.attack(enemy1)"
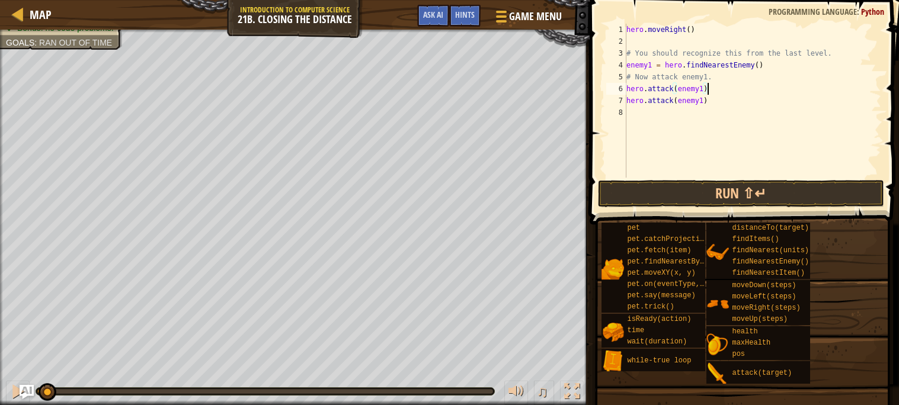
click at [733, 105] on div "hero . moveRight ( ) # You should recognize this from the last level. enemy1 = …" at bounding box center [752, 113] width 257 height 178
type textarea "hero.moveRight(2)"
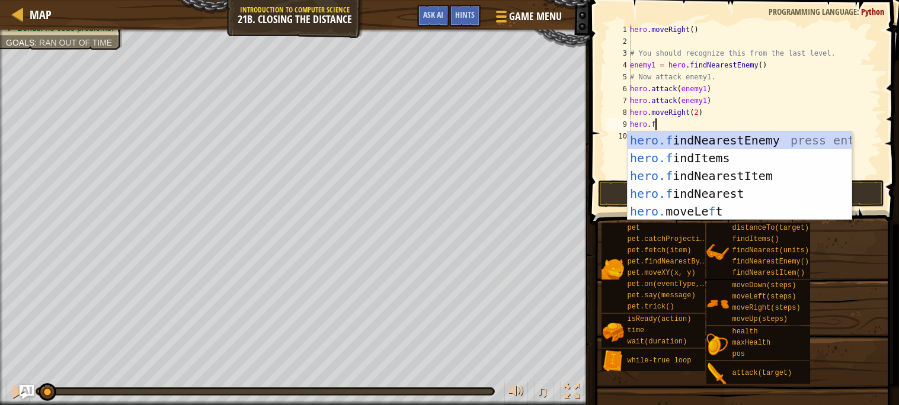
type textarea "hero.find"
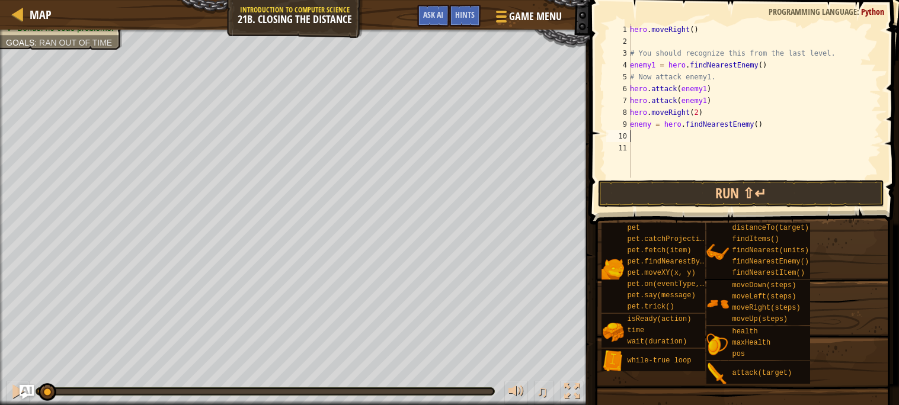
click at [651, 124] on div "hero . moveRight ( ) # You should recognize this from the last level. enemy1 = …" at bounding box center [755, 113] width 254 height 178
type textarea "enemy2 = hero.findNearestEnemy()"
click at [666, 134] on div "hero . moveRight ( ) # You should recognize this from the last level. enemy1 = …" at bounding box center [755, 113] width 254 height 178
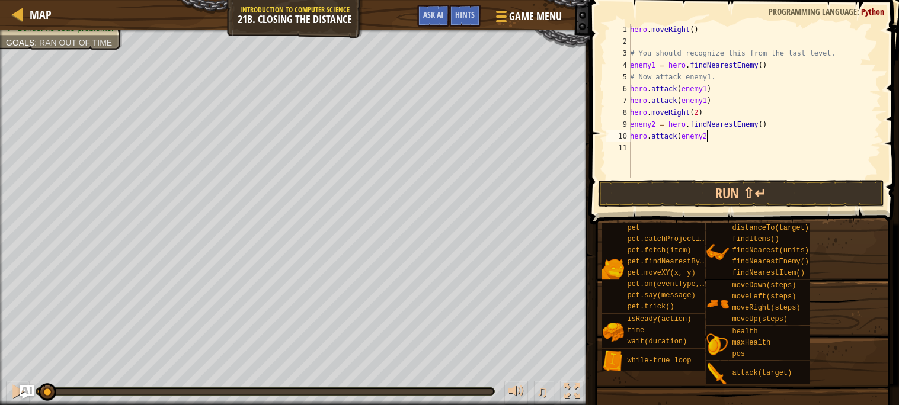
type textarea "hero.attack(enemy2)"
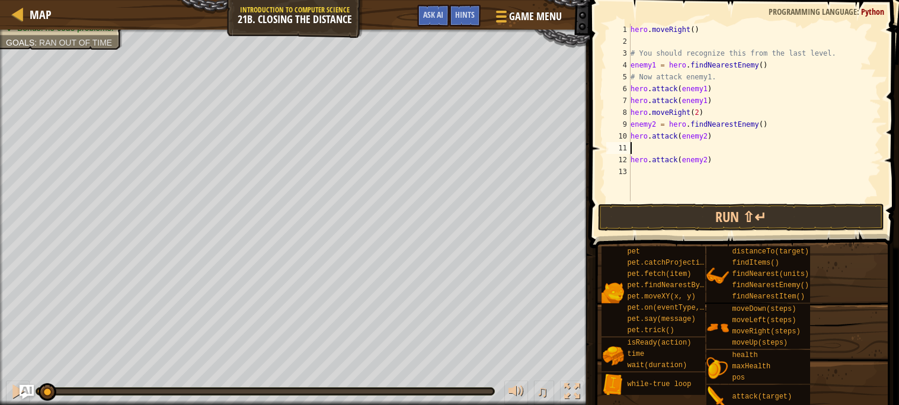
type textarea "hero.attack(enemy2)"
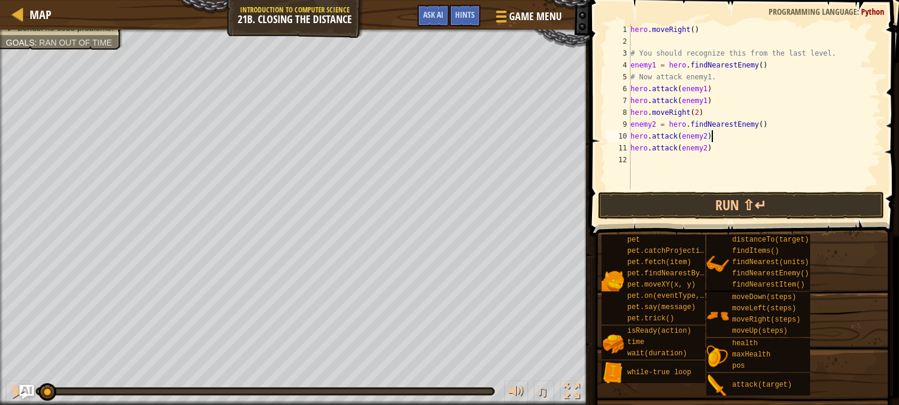
click at [703, 152] on div "hero . moveRight ( ) # You should recognize this from the last level. enemy1 = …" at bounding box center [754, 119] width 253 height 190
click at [717, 151] on div "hero . moveRight ( ) # You should recognize this from the last level. enemy1 = …" at bounding box center [754, 119] width 253 height 190
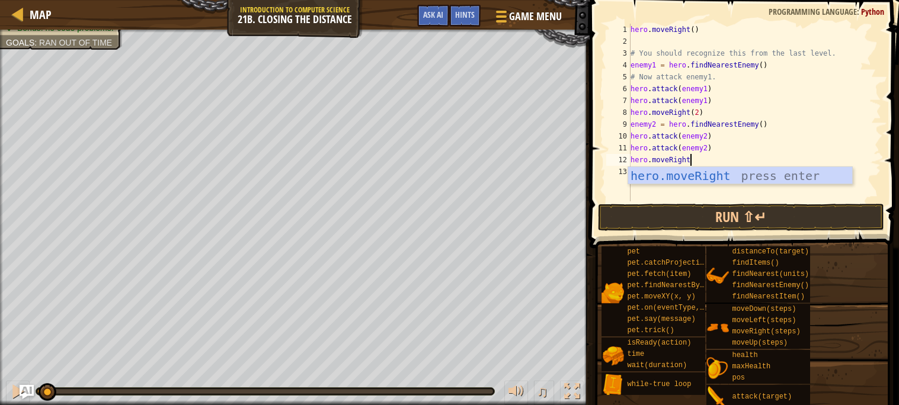
scroll to position [5, 4]
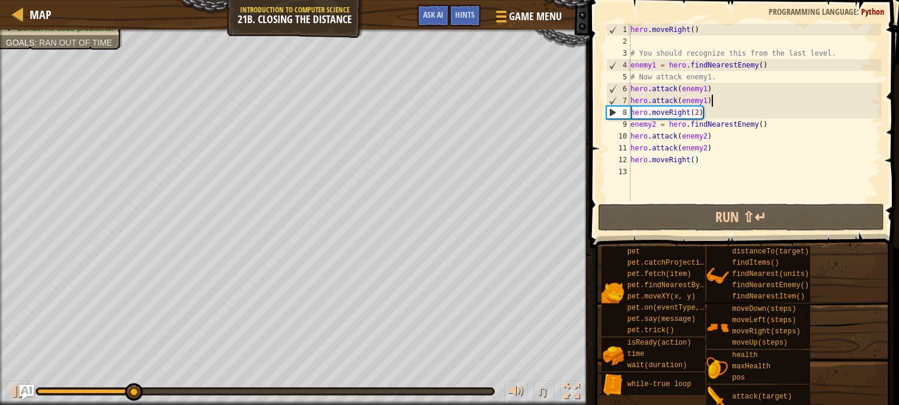
click at [723, 100] on div "hero . moveRight ( ) # You should recognize this from the last level. enemy1 = …" at bounding box center [754, 125] width 253 height 202
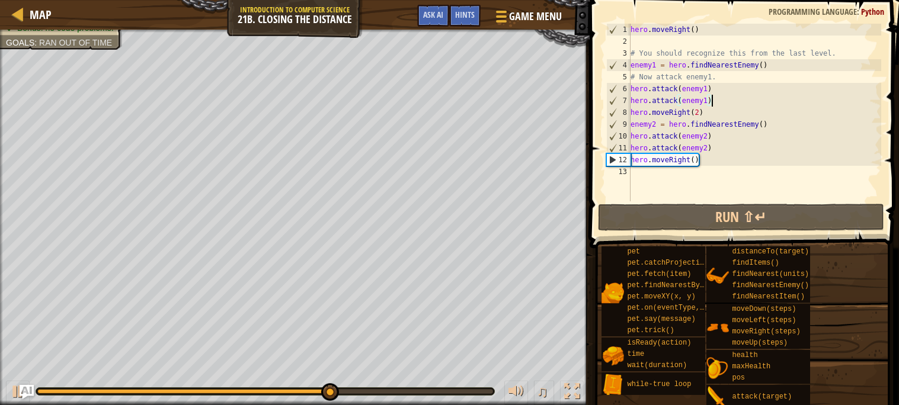
click at [707, 148] on div "hero . moveRight ( ) # You should recognize this from the last level. enemy1 = …" at bounding box center [754, 125] width 253 height 202
click at [714, 149] on div "hero . moveRight ( ) # You should recognize this from the last level. enemy1 = …" at bounding box center [754, 125] width 253 height 202
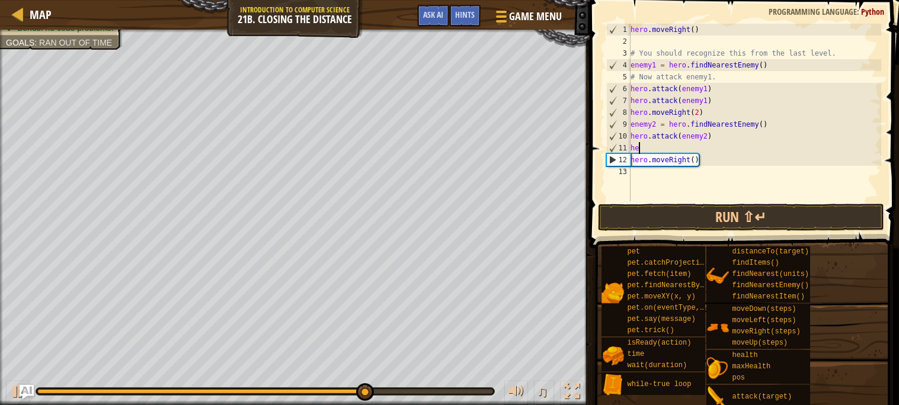
scroll to position [5, 0]
type textarea "h"
type textarea "hero.attack(enemy2)"
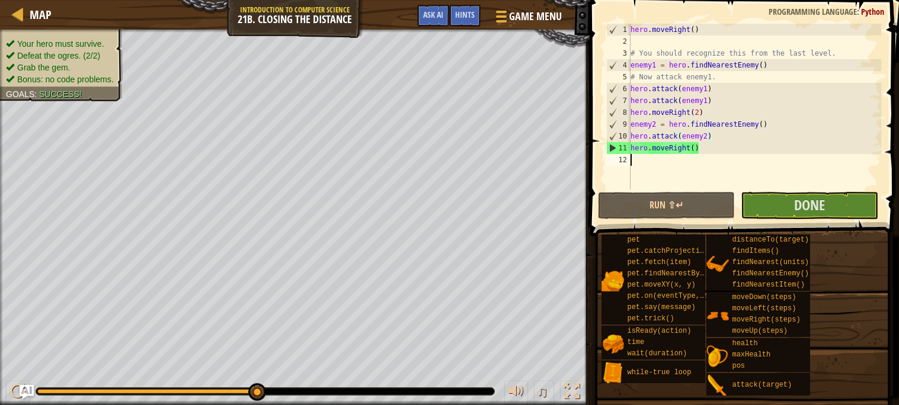
click at [763, 188] on div "hero . moveRight ( ) # You should recognize this from the last level. enemy1 = …" at bounding box center [754, 119] width 253 height 190
click at [769, 193] on button "Done" at bounding box center [810, 205] width 138 height 27
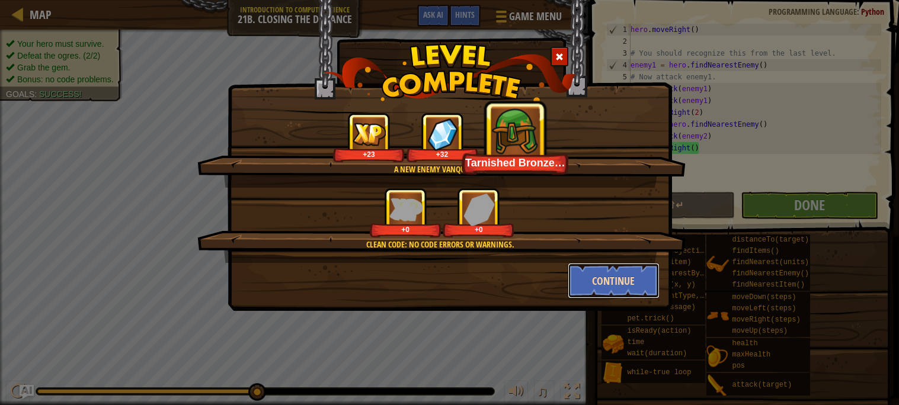
click at [611, 282] on button "Continue" at bounding box center [614, 281] width 92 height 36
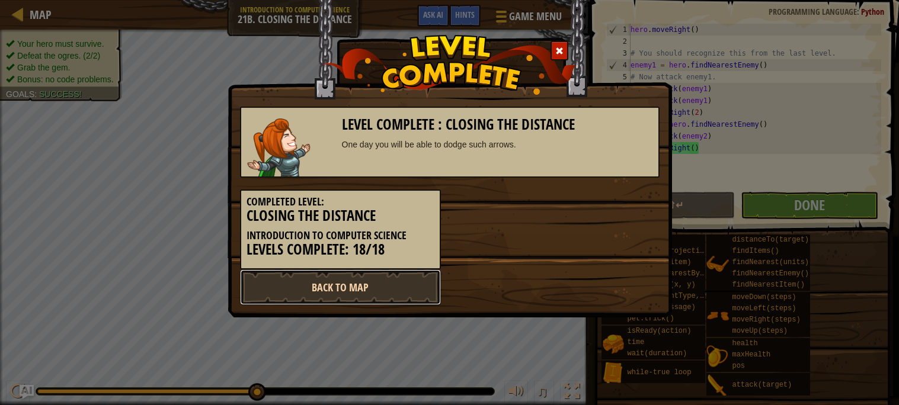
click at [351, 298] on link "Back to Map" at bounding box center [340, 288] width 201 height 36
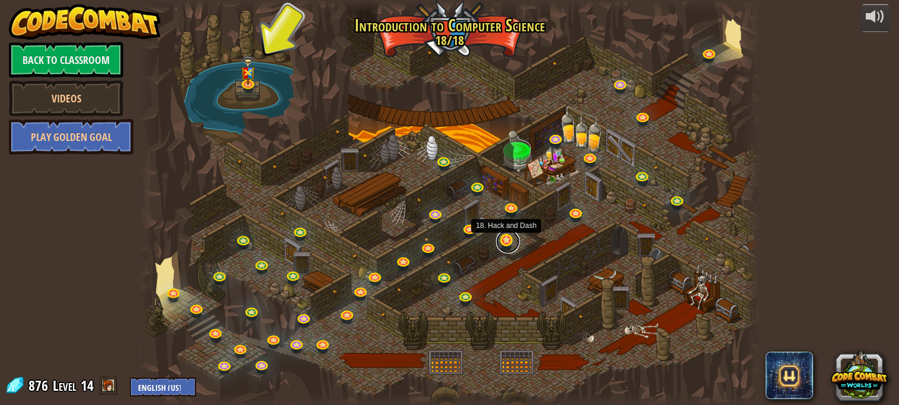
click at [500, 248] on link at bounding box center [508, 242] width 24 height 24
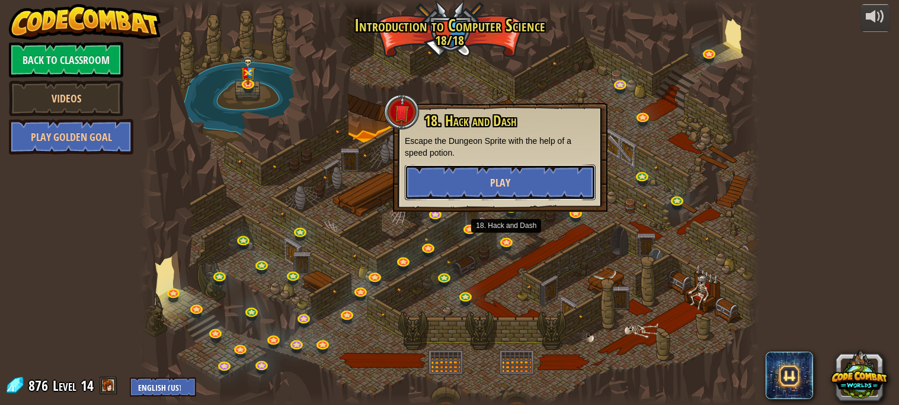
click at [503, 189] on span "Play" at bounding box center [500, 182] width 20 height 15
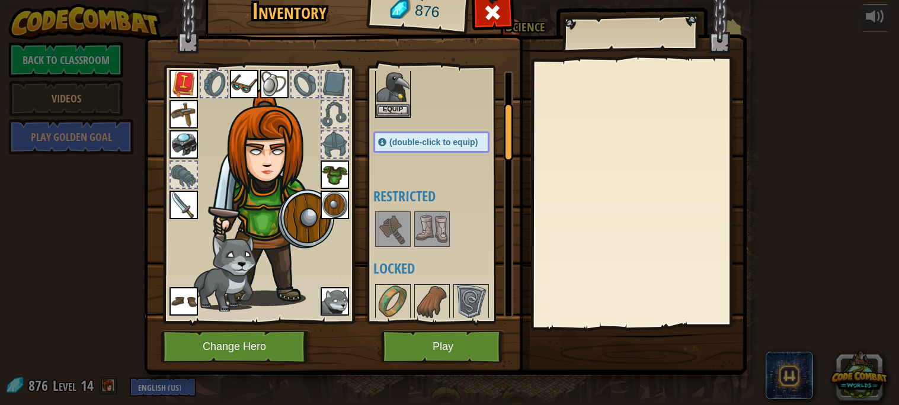
scroll to position [140, 0]
click at [481, 15] on div at bounding box center [492, 15] width 37 height 37
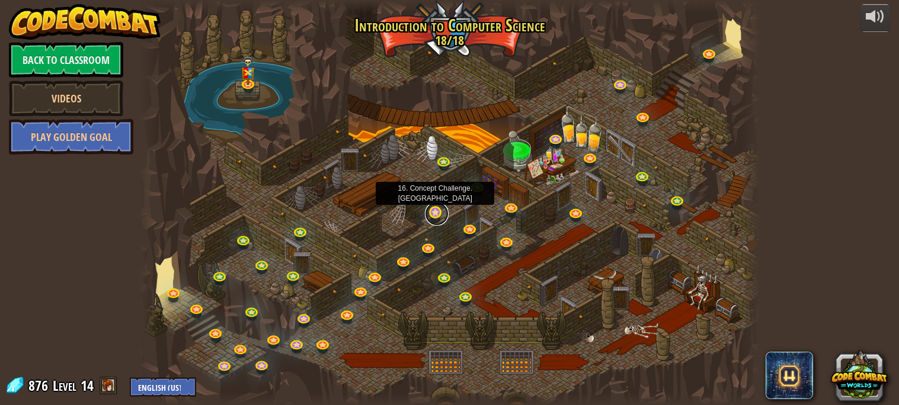
click at [434, 215] on link at bounding box center [437, 214] width 24 height 24
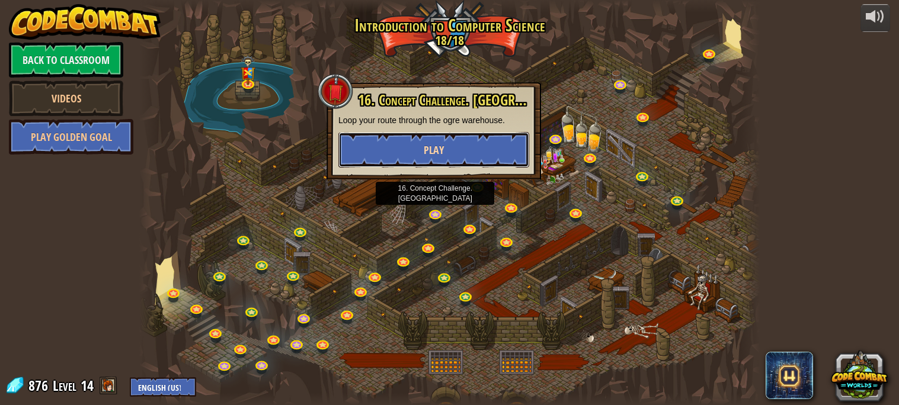
click at [391, 132] on button "Play" at bounding box center [433, 150] width 191 height 36
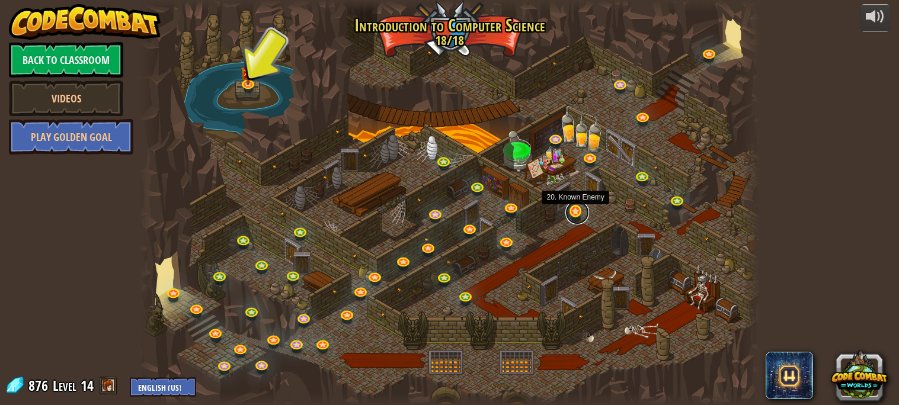
click at [576, 217] on link at bounding box center [578, 213] width 24 height 24
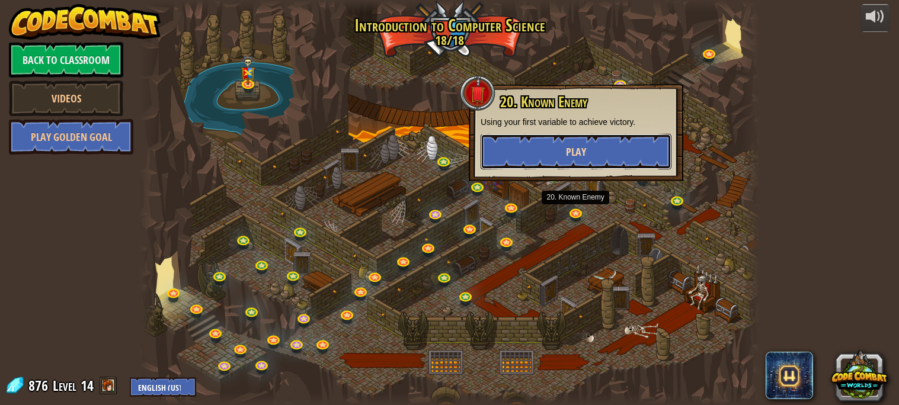
click at [552, 159] on button "Play" at bounding box center [576, 152] width 191 height 36
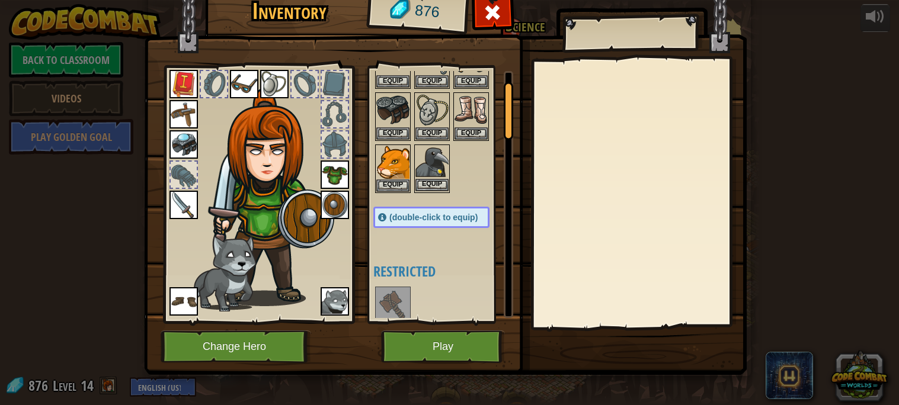
scroll to position [37, 0]
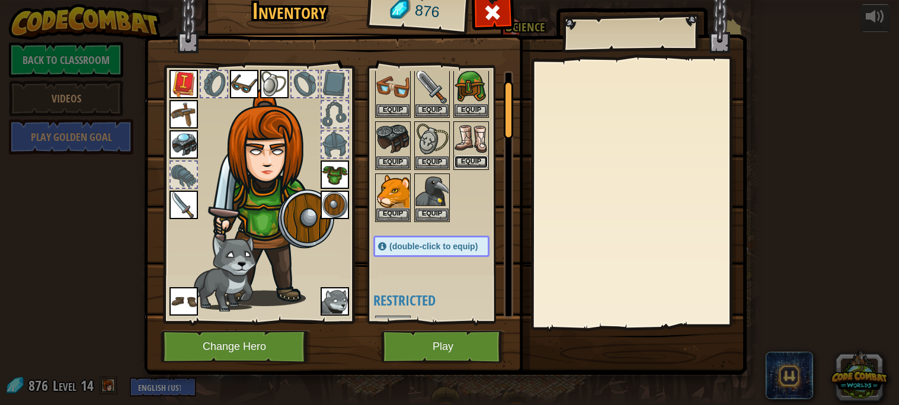
click at [468, 157] on button "Equip" at bounding box center [471, 162] width 33 height 12
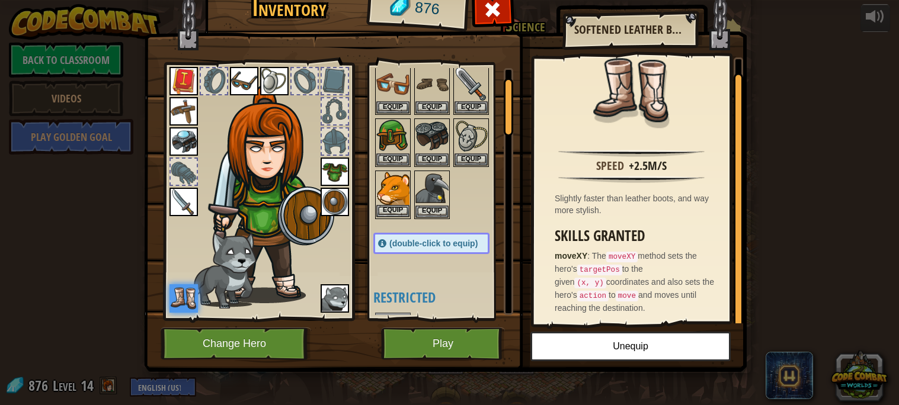
scroll to position [0, 0]
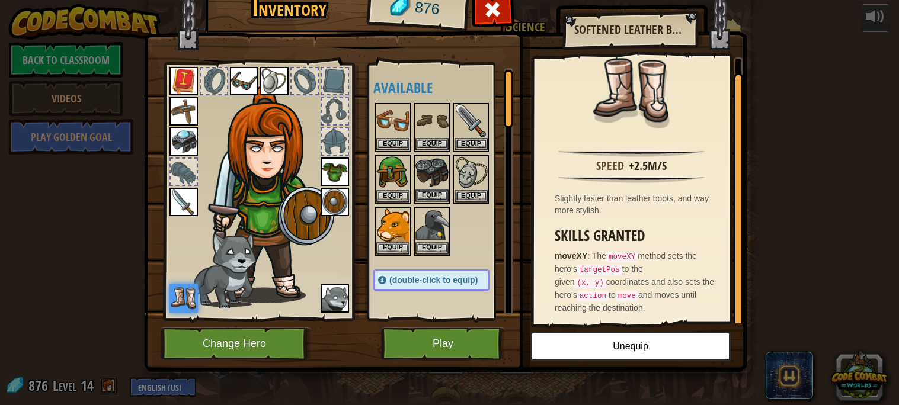
click at [429, 172] on img at bounding box center [432, 173] width 33 height 33
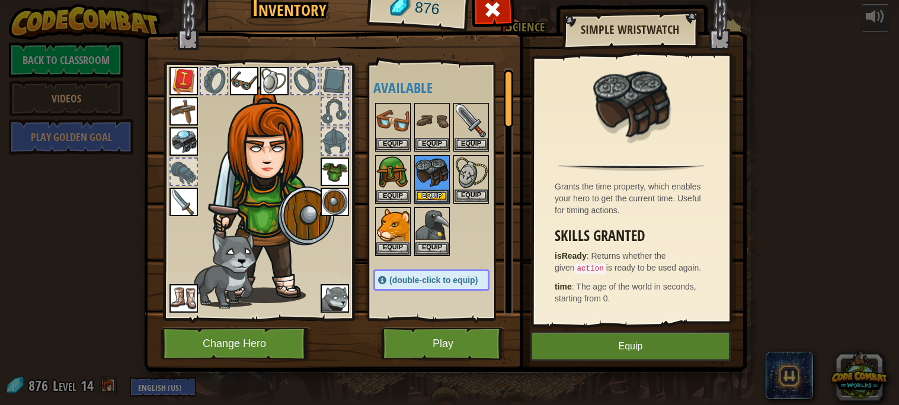
click at [466, 175] on img at bounding box center [471, 173] width 33 height 33
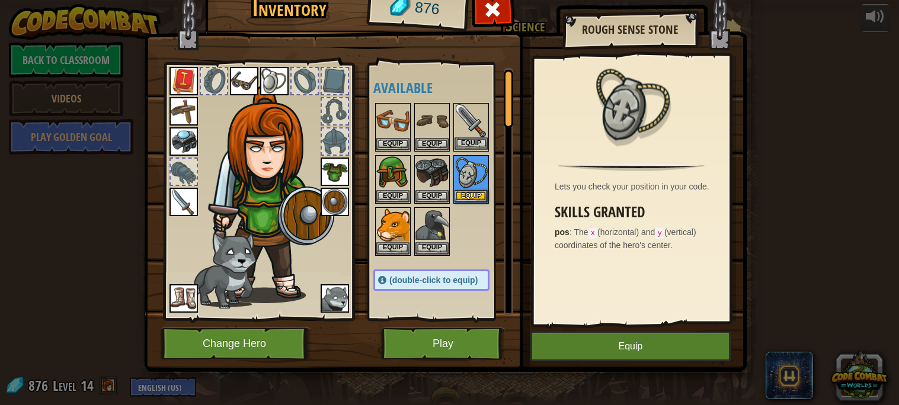
click at [476, 123] on img at bounding box center [471, 120] width 33 height 33
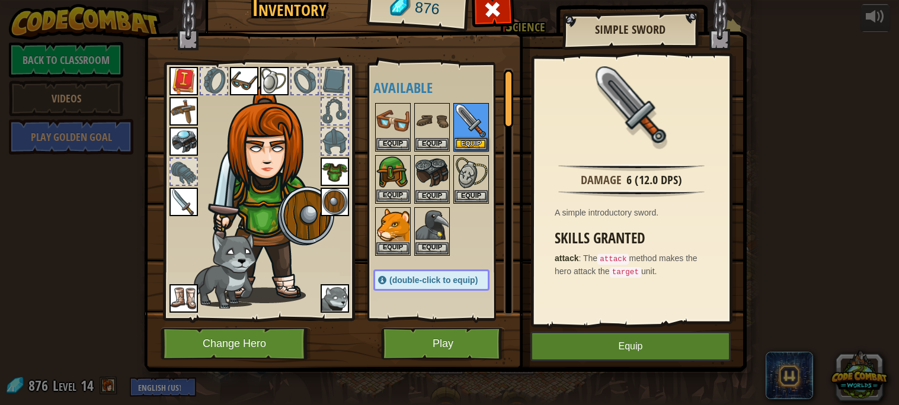
click at [389, 172] on img at bounding box center [392, 173] width 33 height 33
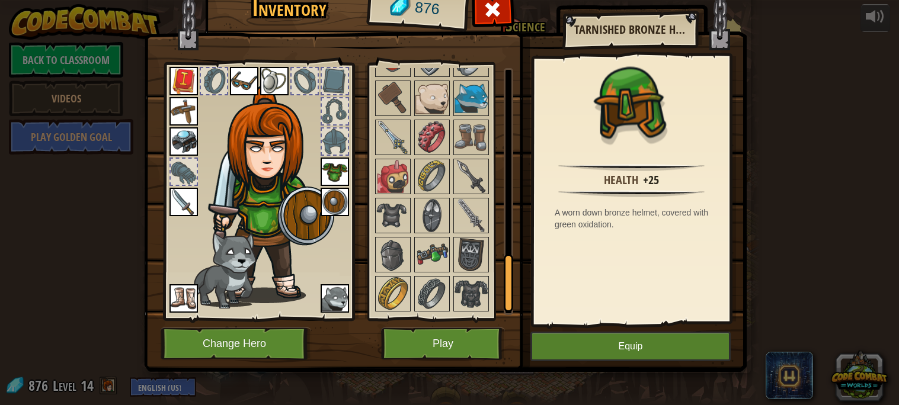
scroll to position [817, 0]
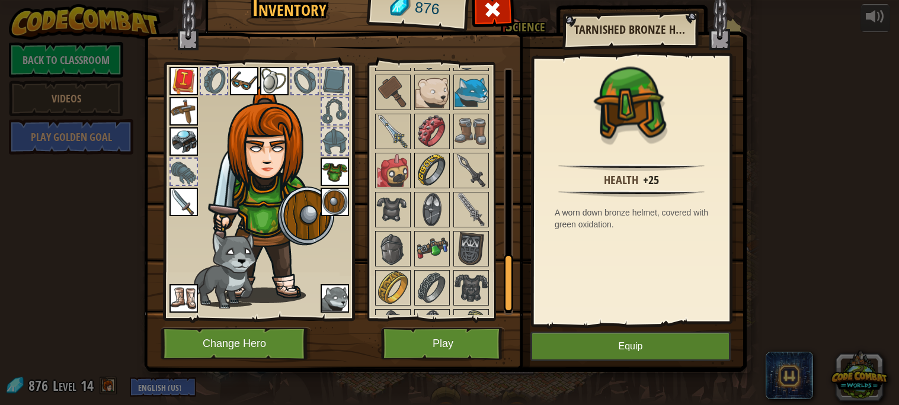
click at [426, 169] on img at bounding box center [432, 170] width 33 height 33
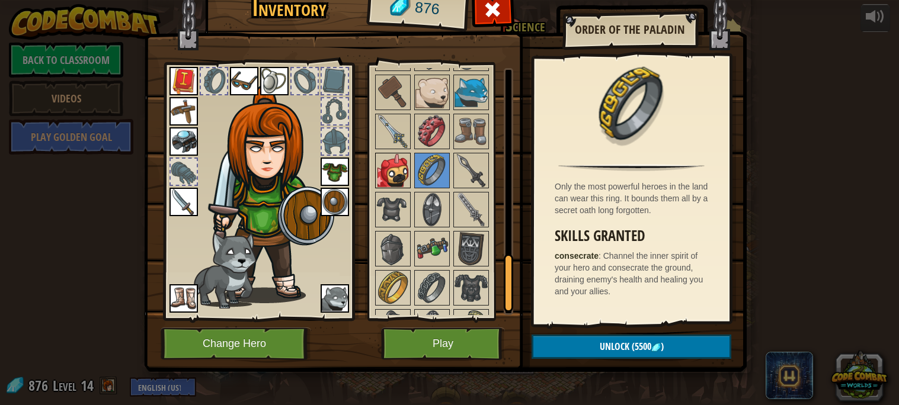
click at [400, 170] on img at bounding box center [392, 170] width 33 height 33
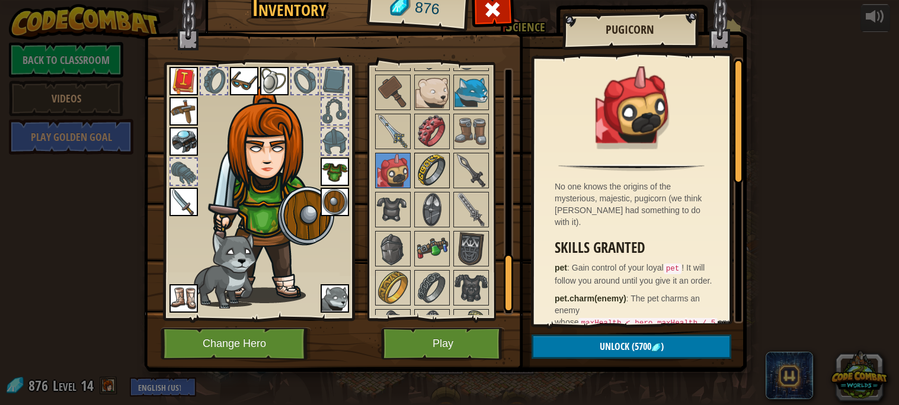
click at [442, 169] on img at bounding box center [432, 170] width 33 height 33
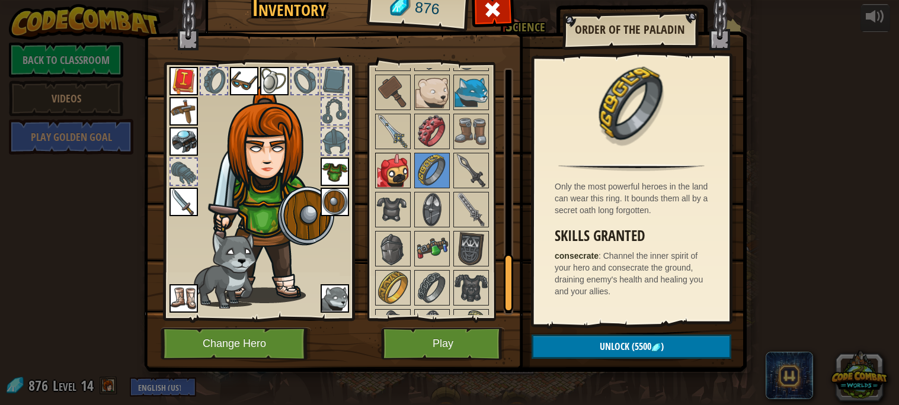
click at [387, 171] on img at bounding box center [392, 170] width 33 height 33
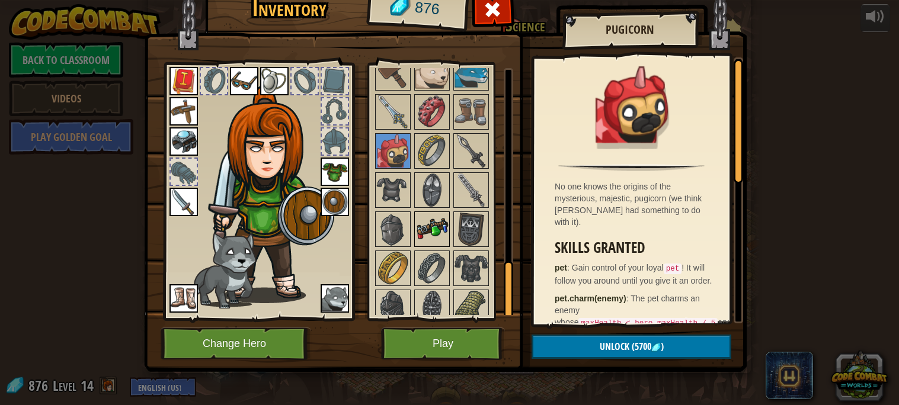
scroll to position [848, 0]
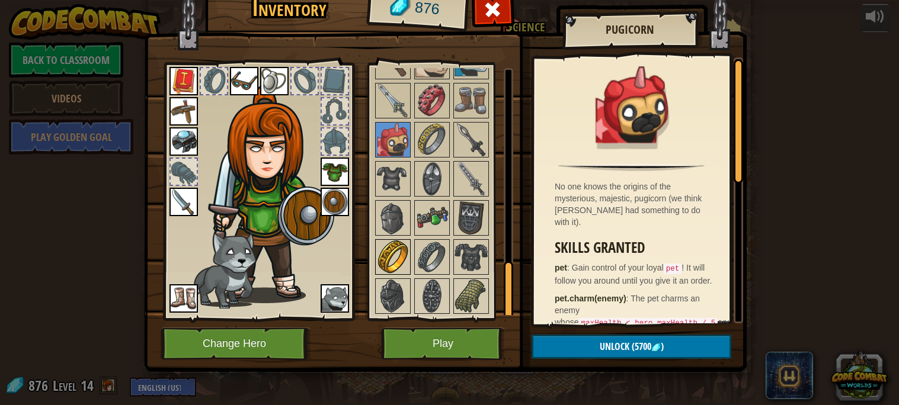
click at [397, 254] on img at bounding box center [392, 257] width 33 height 33
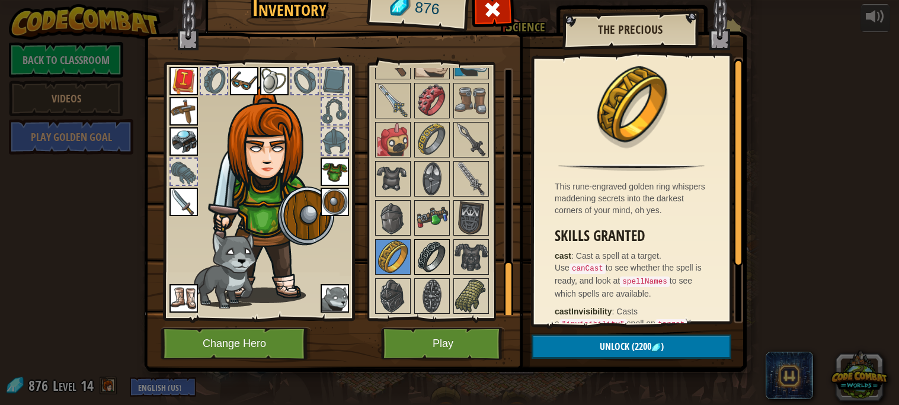
click at [427, 254] on img at bounding box center [432, 257] width 33 height 33
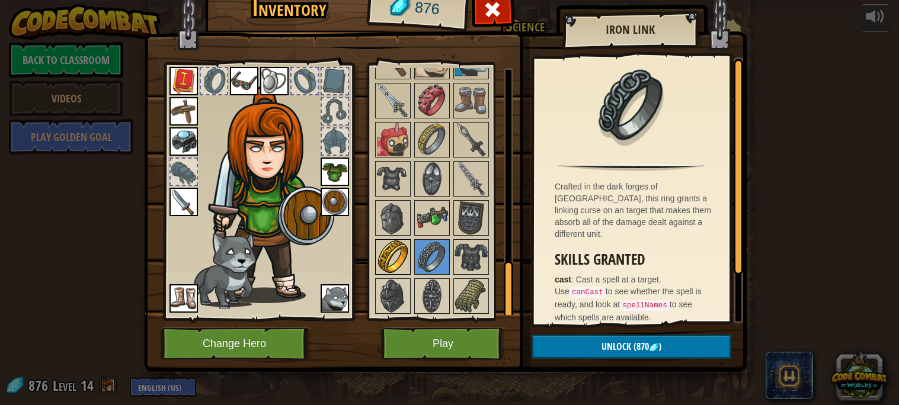
click at [398, 257] on img at bounding box center [392, 257] width 33 height 33
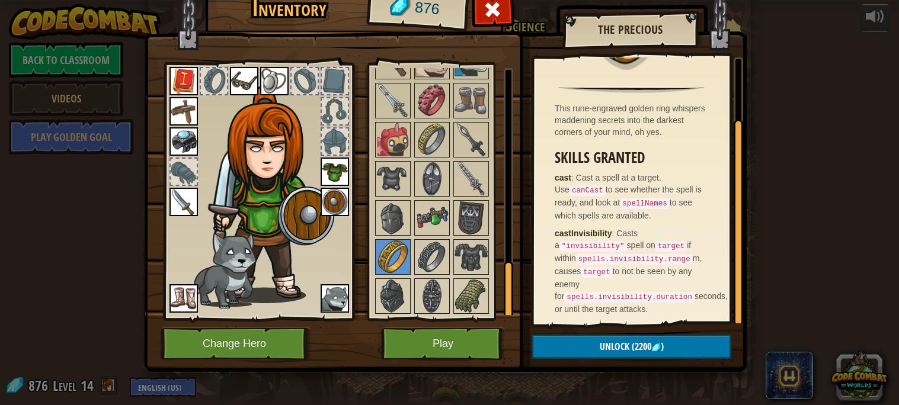
scroll to position [79, 0]
click at [439, 282] on img at bounding box center [432, 296] width 33 height 33
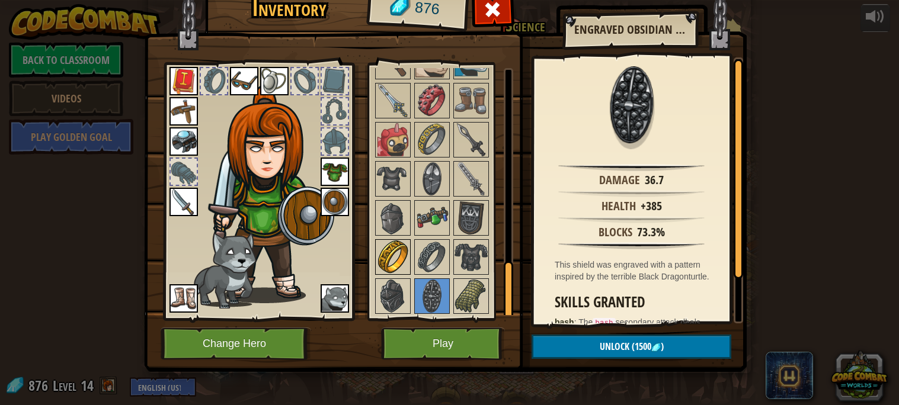
click at [401, 258] on img at bounding box center [392, 257] width 33 height 33
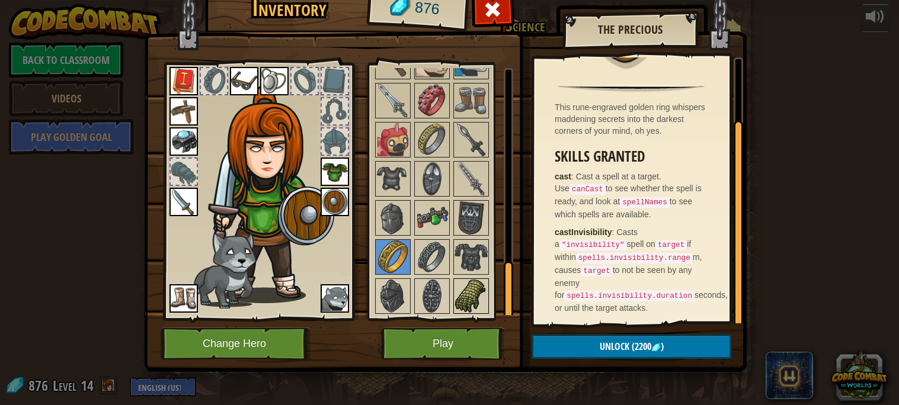
click at [461, 287] on img at bounding box center [471, 296] width 33 height 33
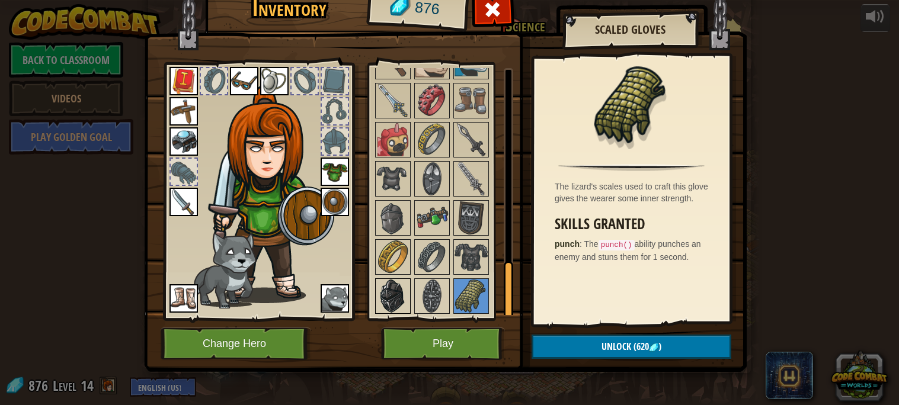
click at [391, 296] on img at bounding box center [392, 296] width 33 height 33
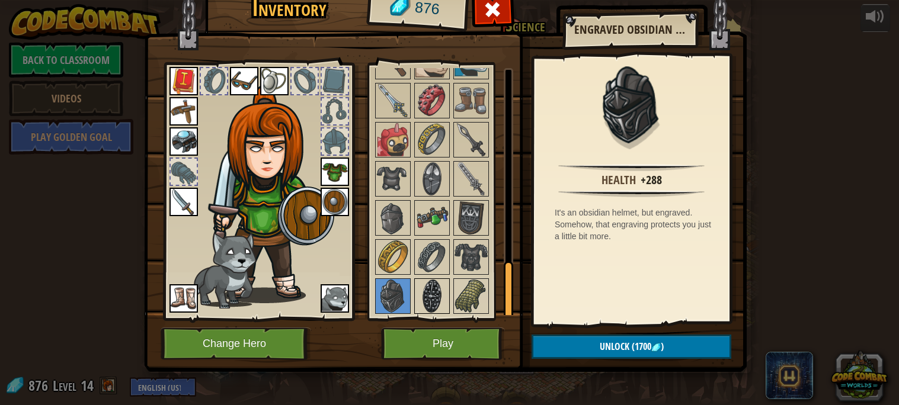
click at [434, 291] on img at bounding box center [432, 296] width 33 height 33
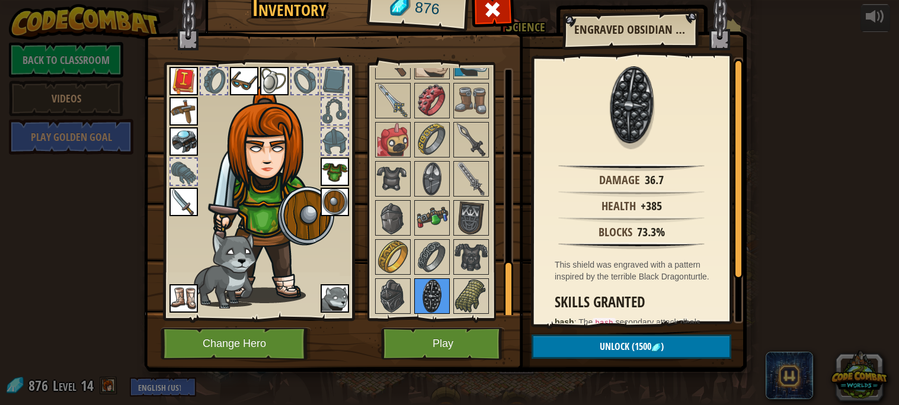
click at [416, 292] on img at bounding box center [432, 296] width 33 height 33
click at [397, 272] on img at bounding box center [392, 257] width 33 height 33
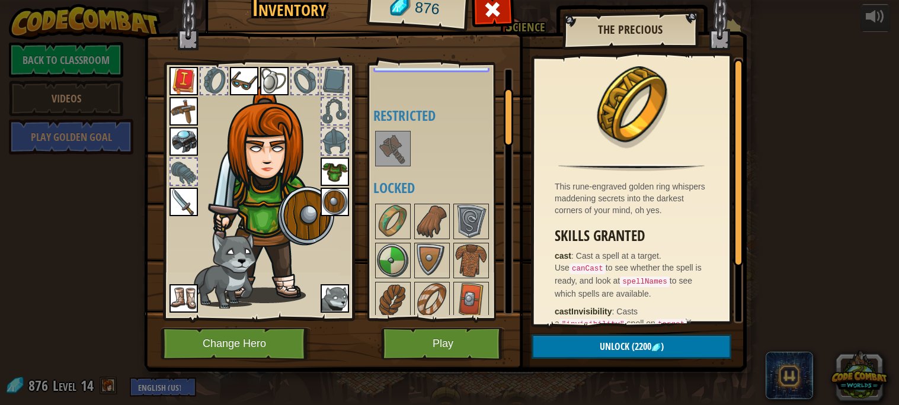
scroll to position [0, 0]
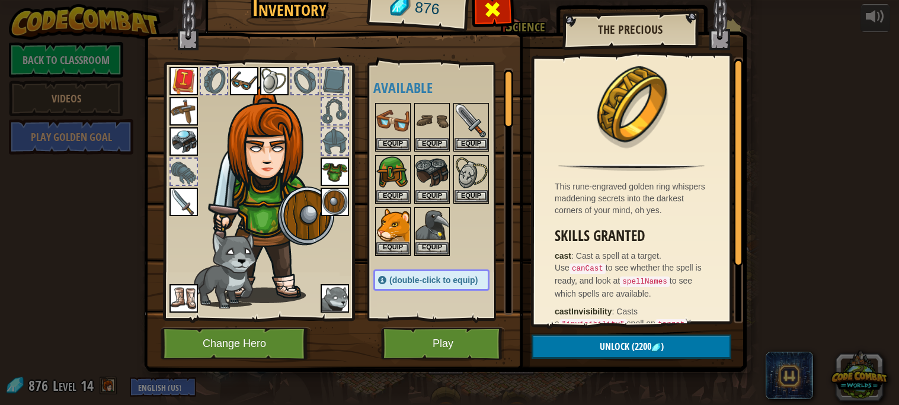
click at [504, 12] on div at bounding box center [492, 12] width 37 height 37
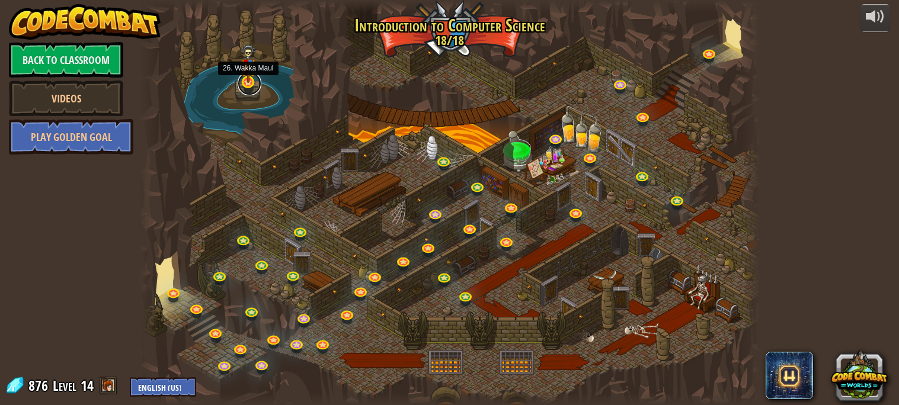
click at [249, 89] on link at bounding box center [250, 84] width 24 height 24
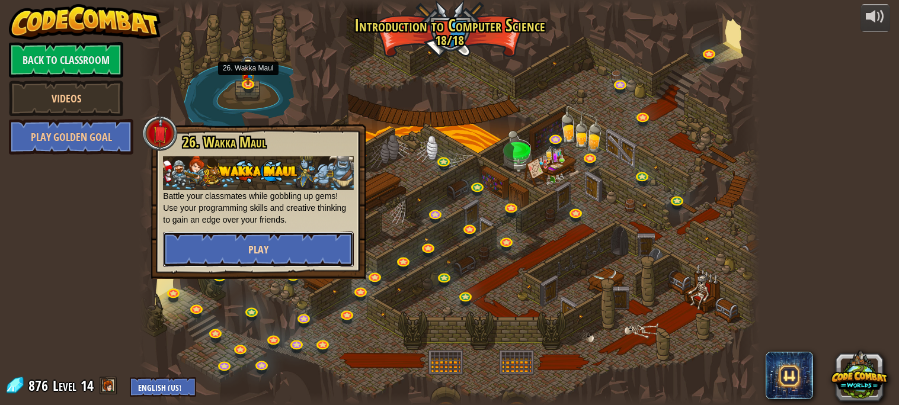
click at [299, 250] on button "Play" at bounding box center [258, 250] width 191 height 36
